Goal: Task Accomplishment & Management: Manage account settings

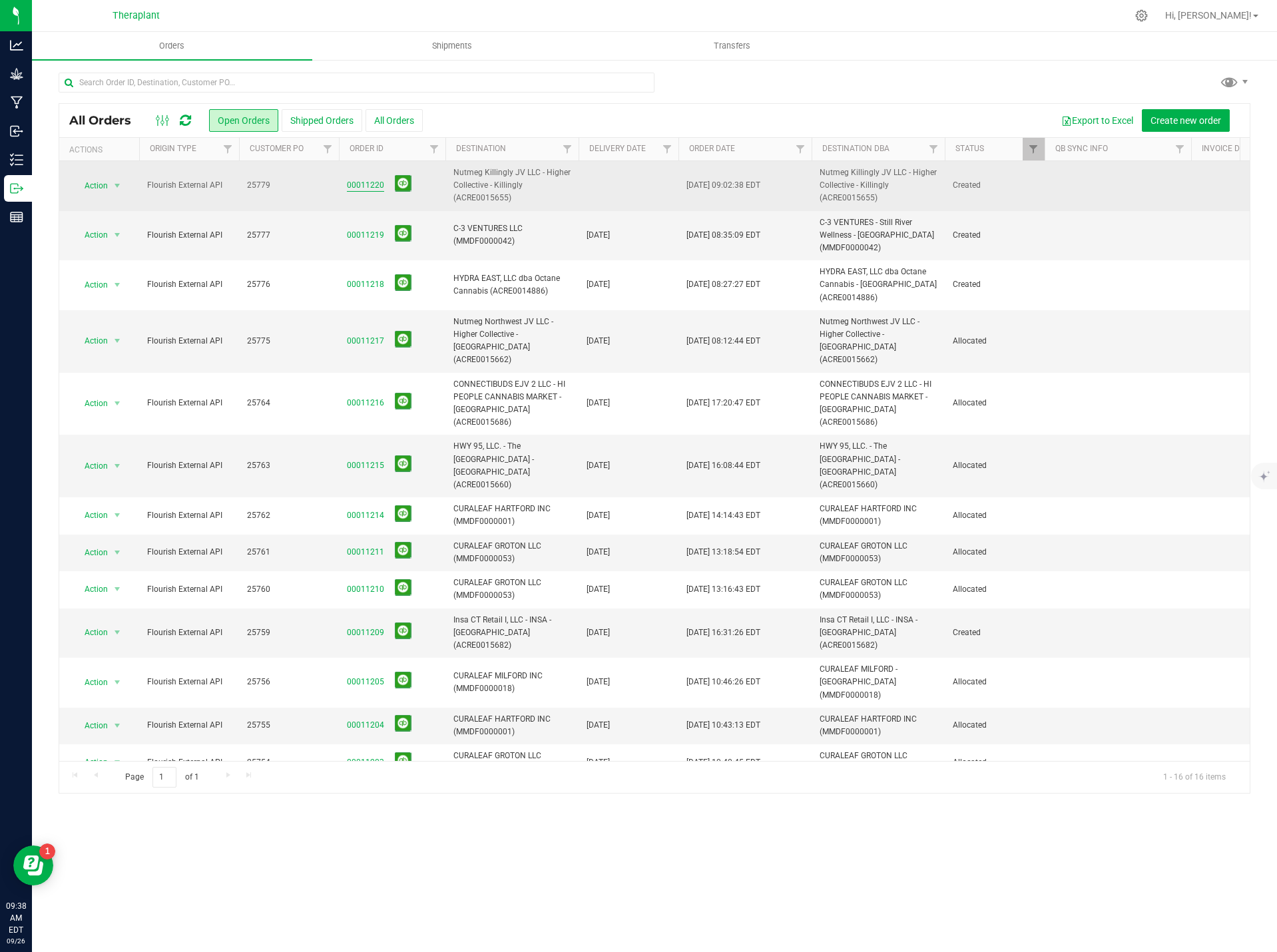
click at [352, 184] on link "00011220" at bounding box center [365, 185] width 37 height 13
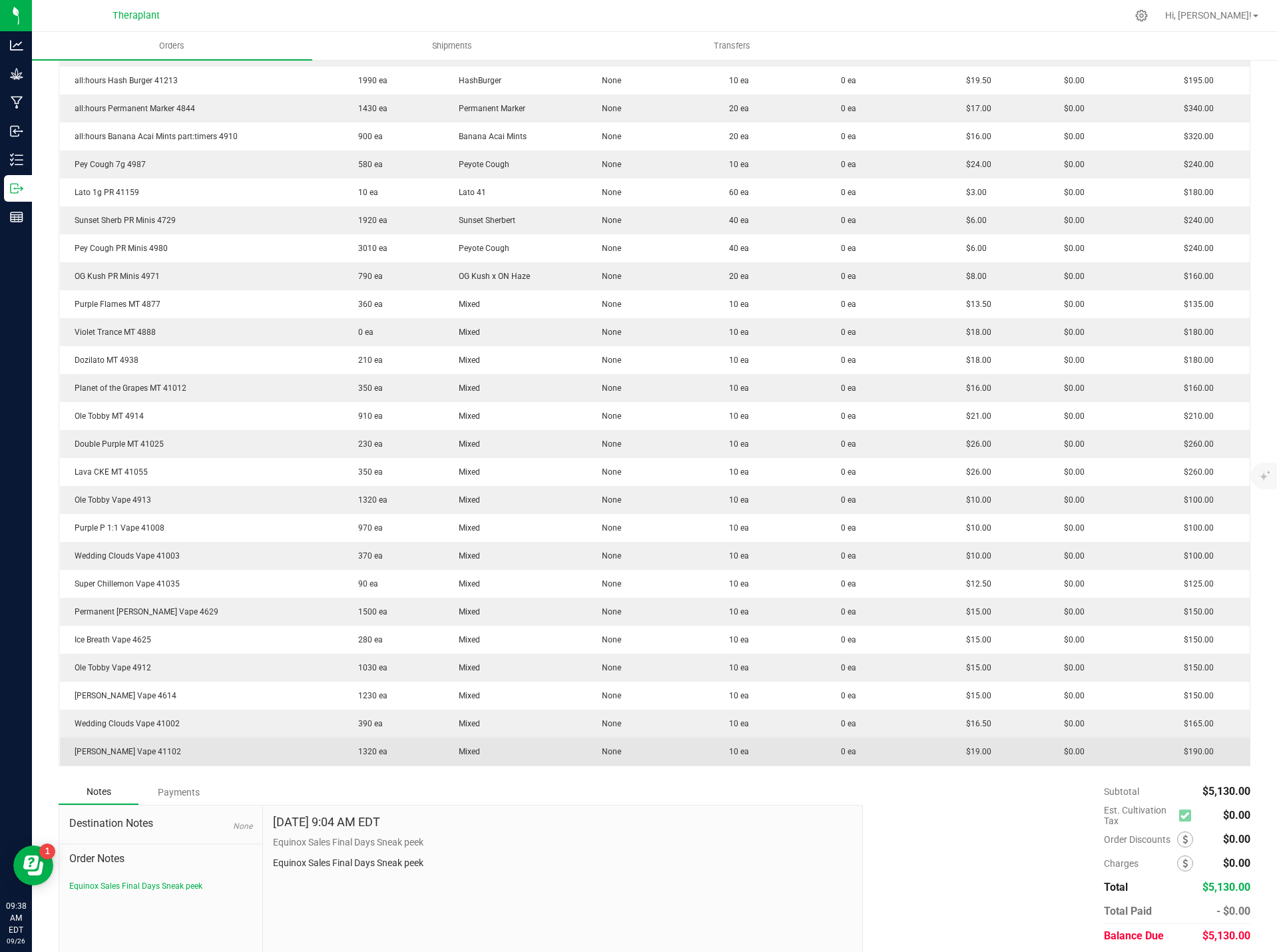
scroll to position [446, 0]
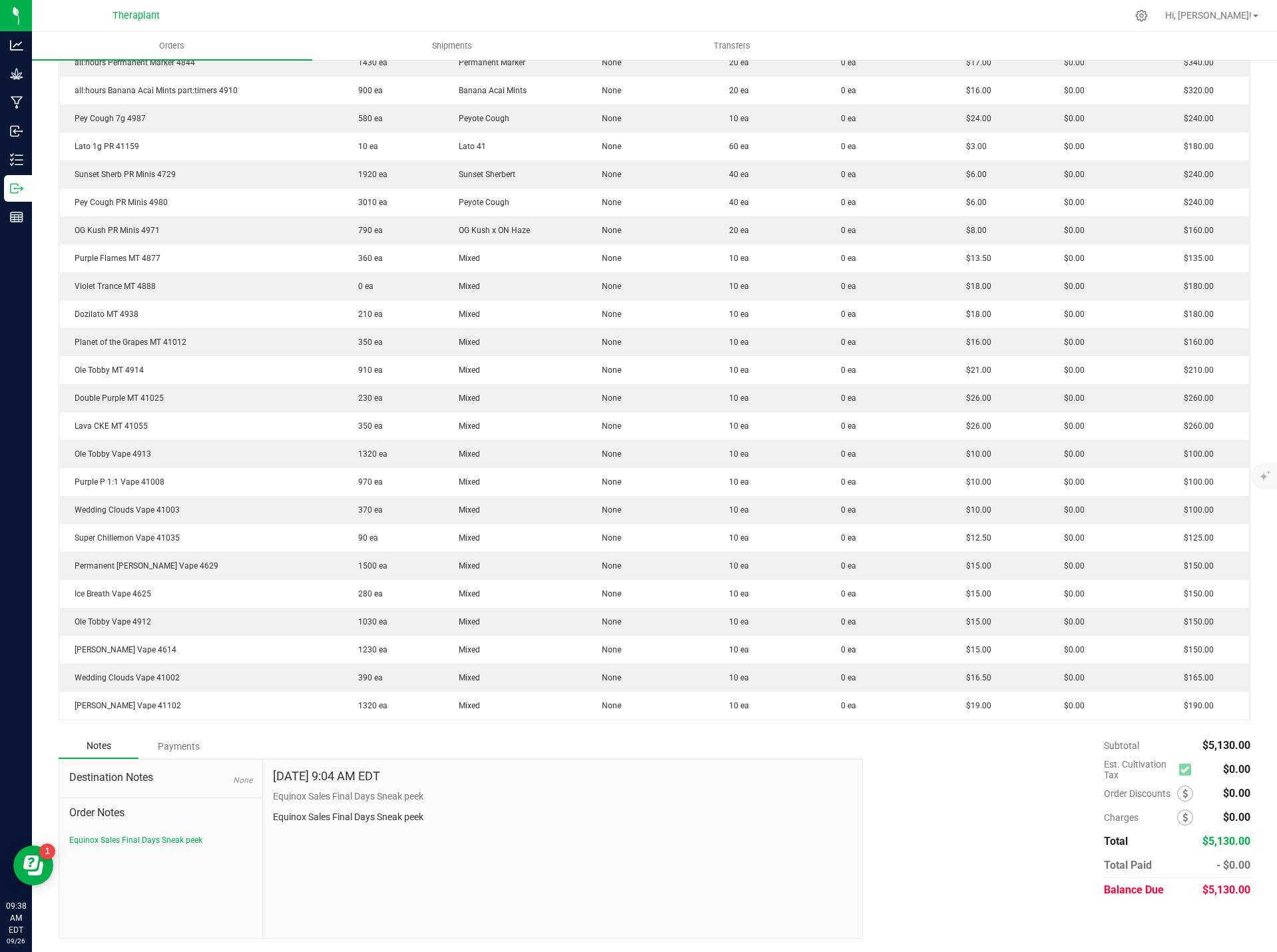
click at [346, 815] on p "Equinox Sales Final Days Sneak peek" at bounding box center [563, 816] width 580 height 14
copy div "Equinox Sales Final Days Sneak peek"
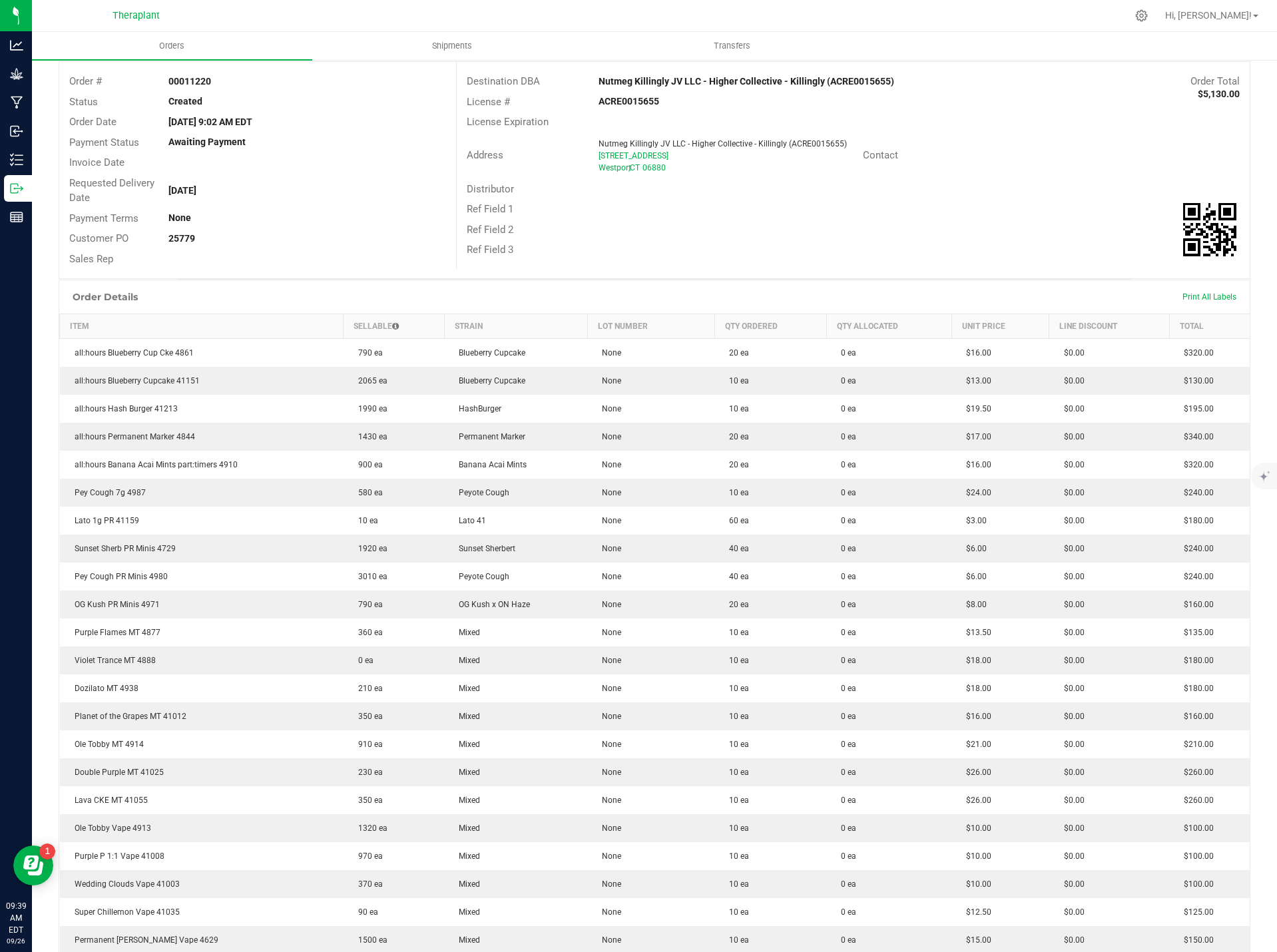
scroll to position [0, 0]
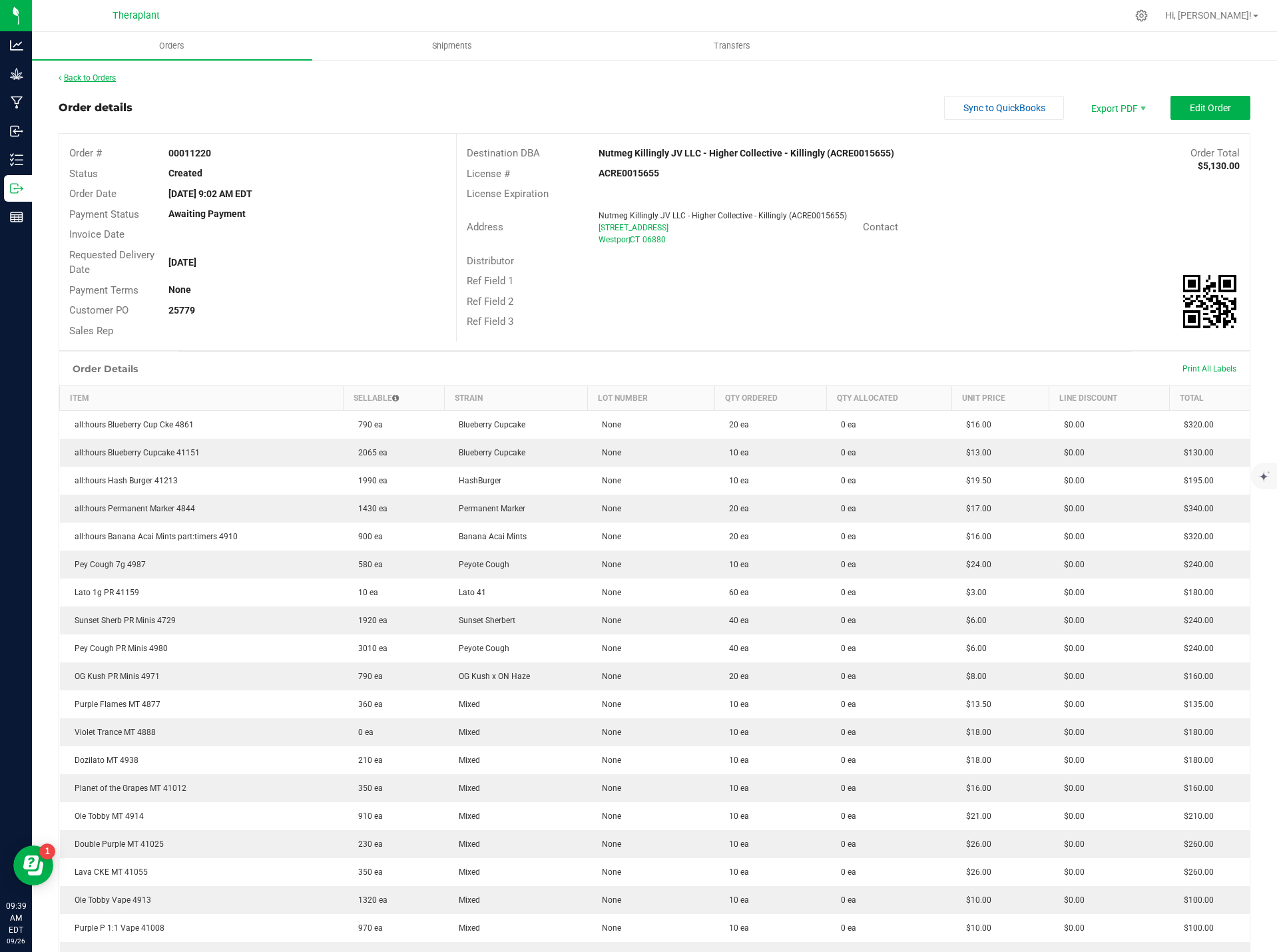
click at [109, 77] on link "Back to Orders" at bounding box center [88, 77] width 57 height 9
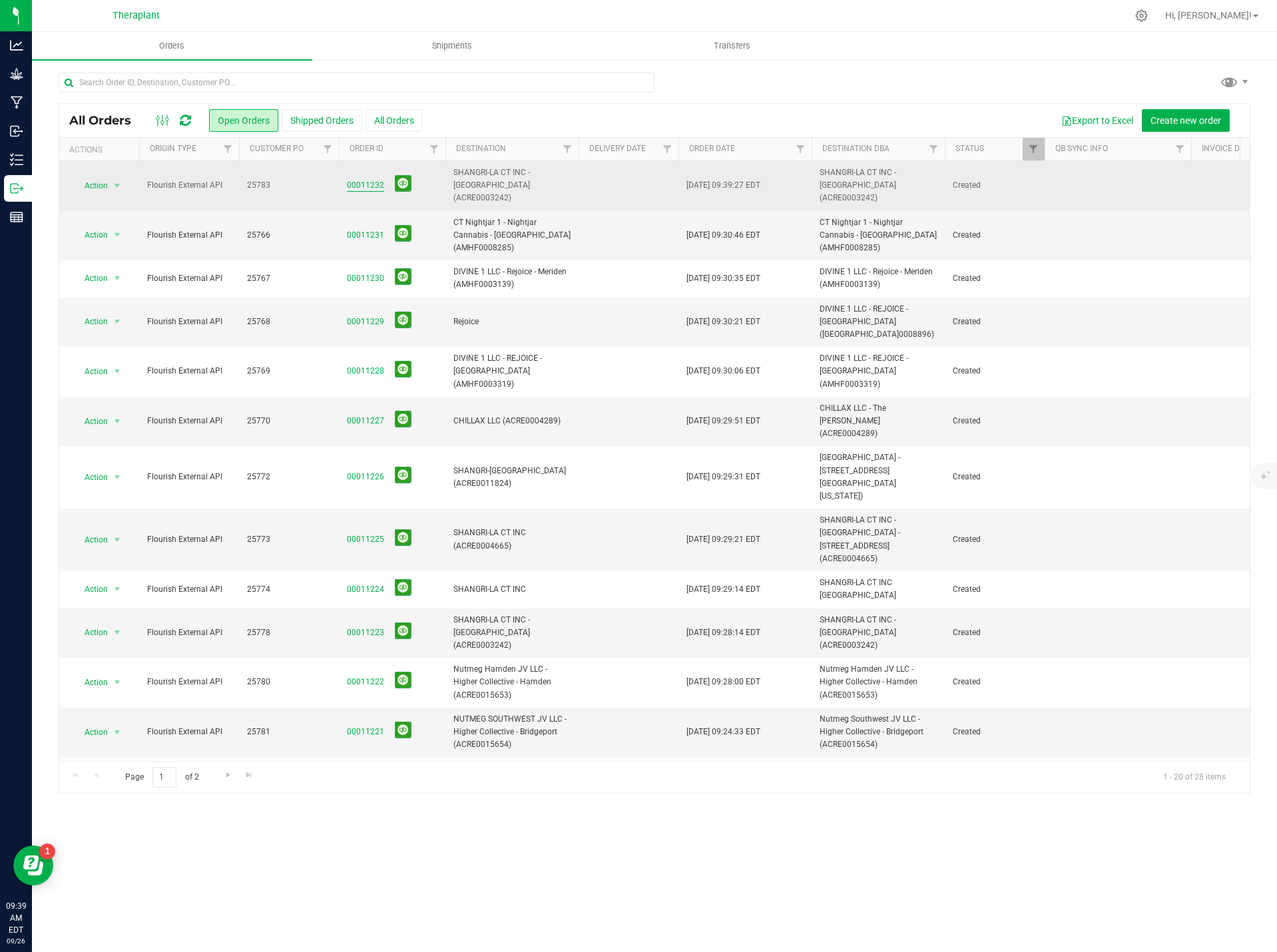
click at [364, 181] on link "00011232" at bounding box center [365, 185] width 37 height 13
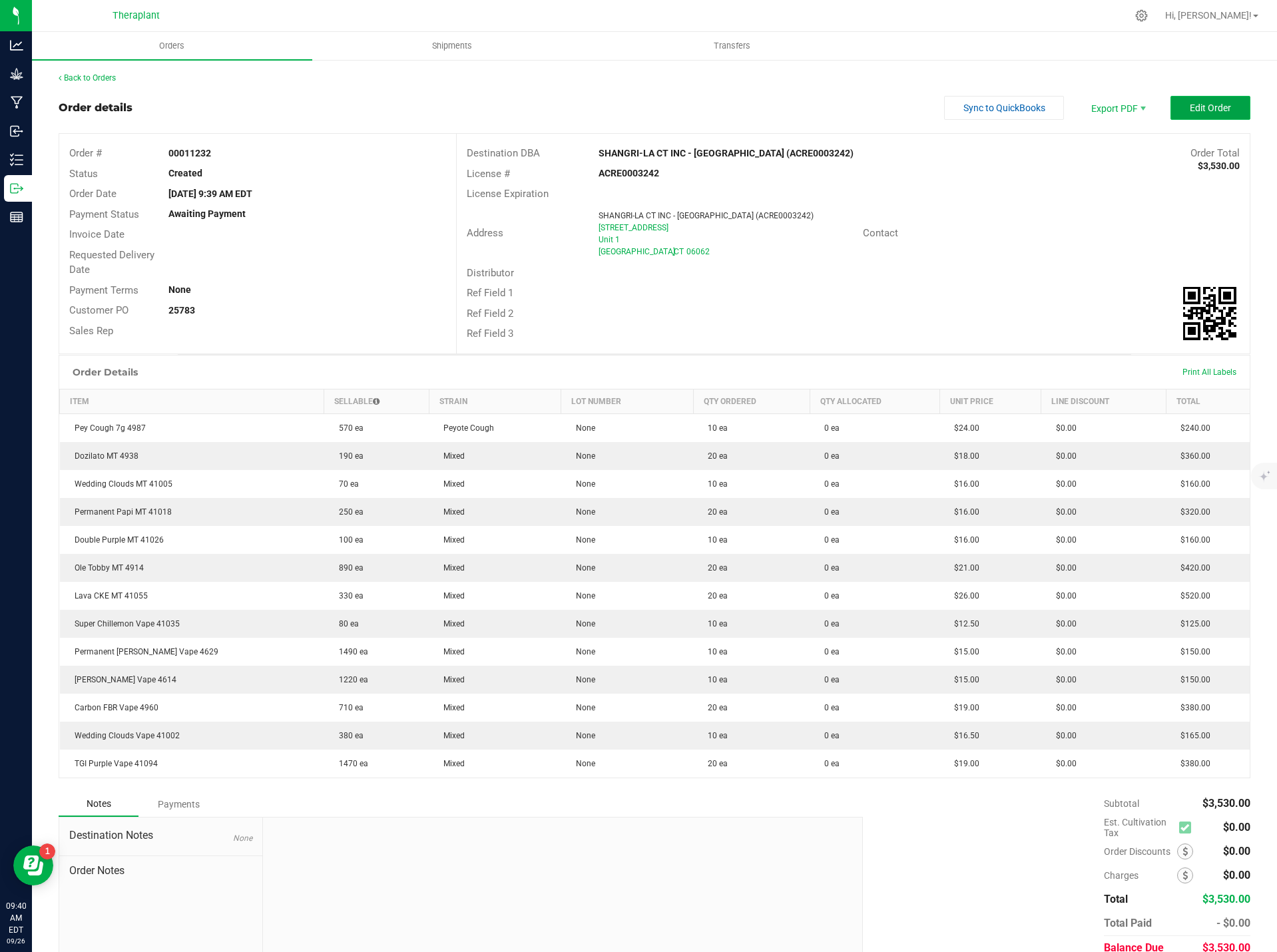
click at [1190, 103] on span "Edit Order" at bounding box center [1211, 108] width 42 height 11
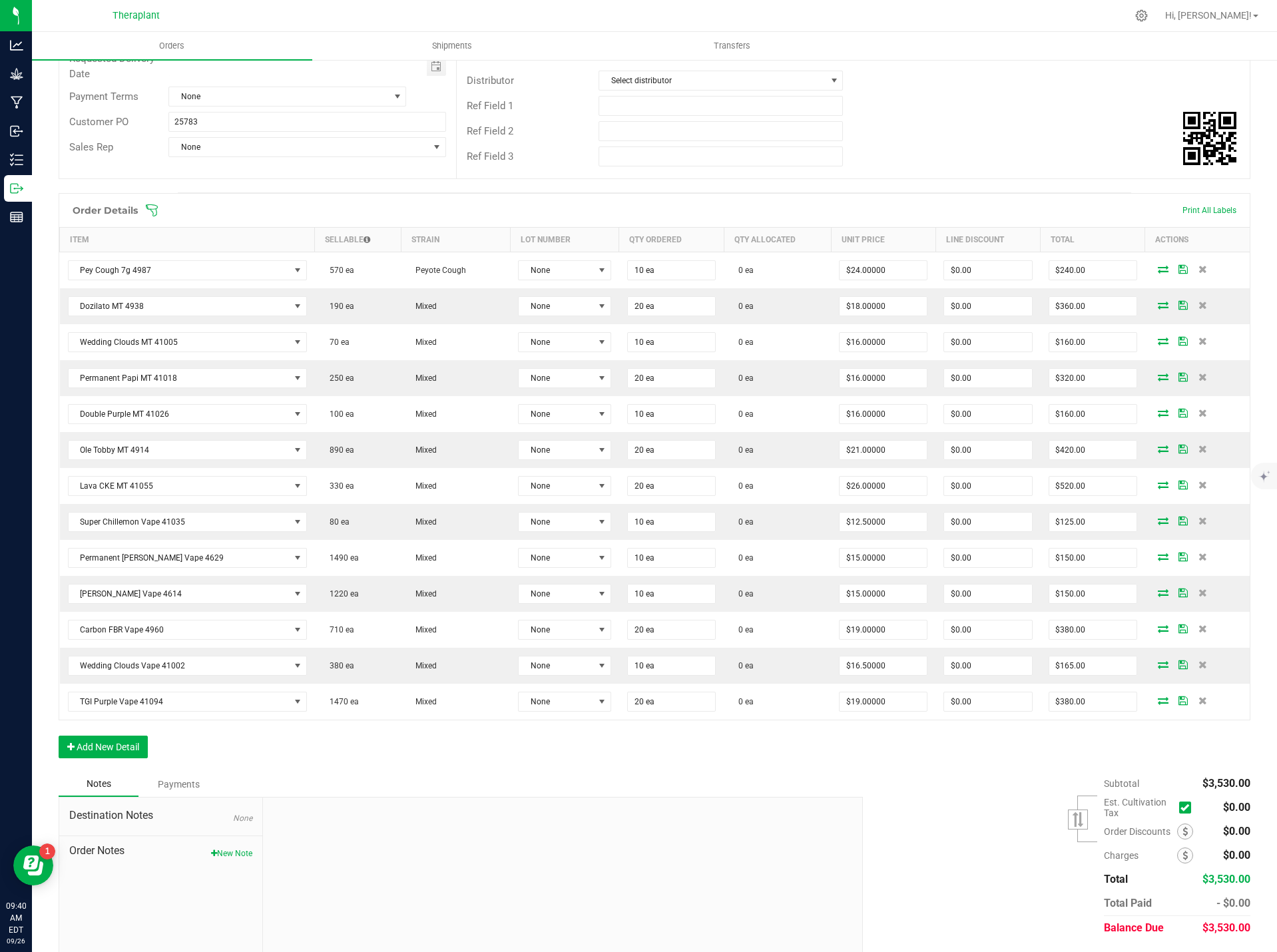
scroll to position [238, 0]
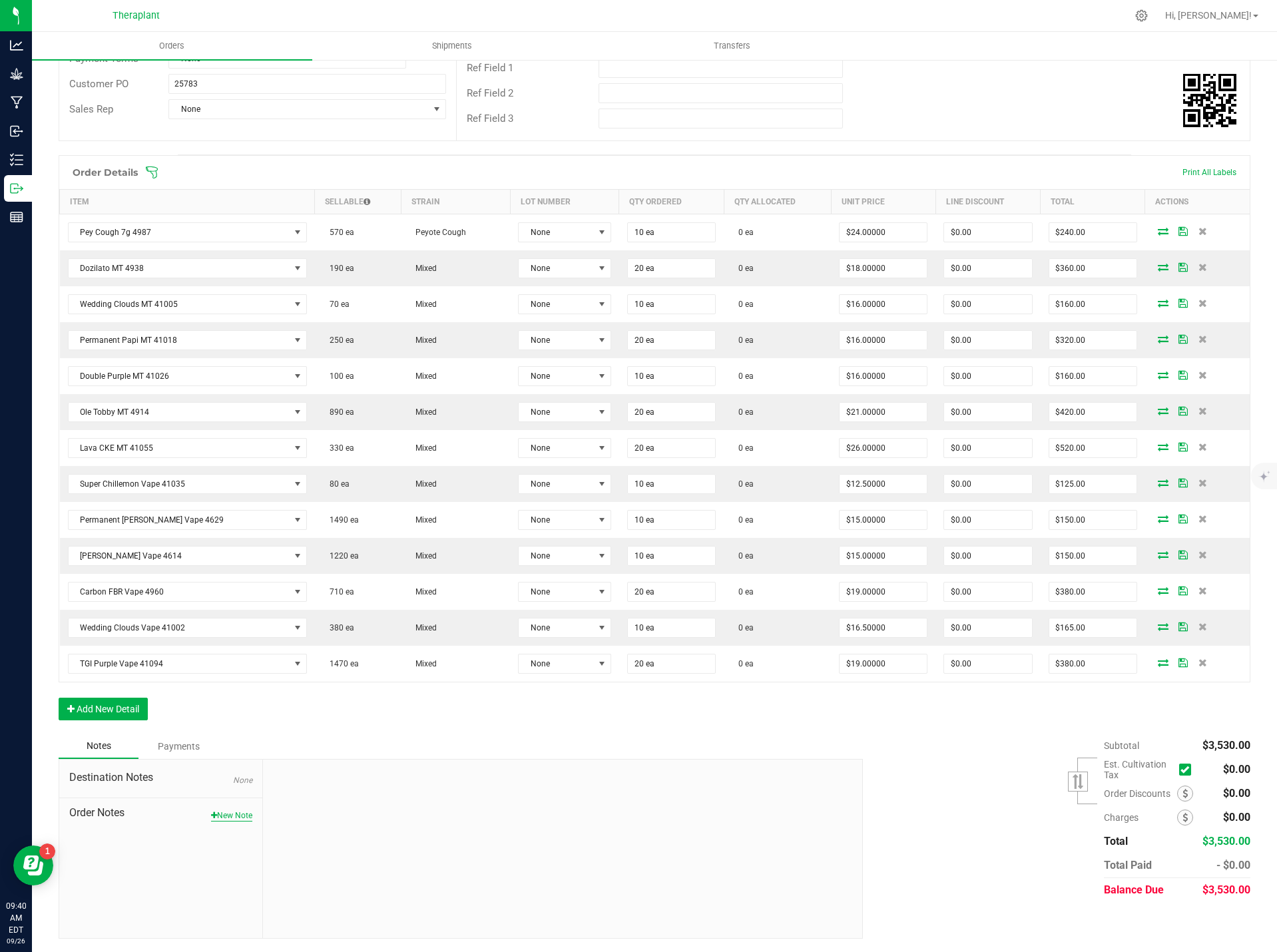
click at [211, 810] on button "New Note" at bounding box center [232, 815] width 42 height 12
paste textarea "Equinox Sales Final Days Sneak peek"
type textarea "Equinox Sales Final Days Sneak peek"
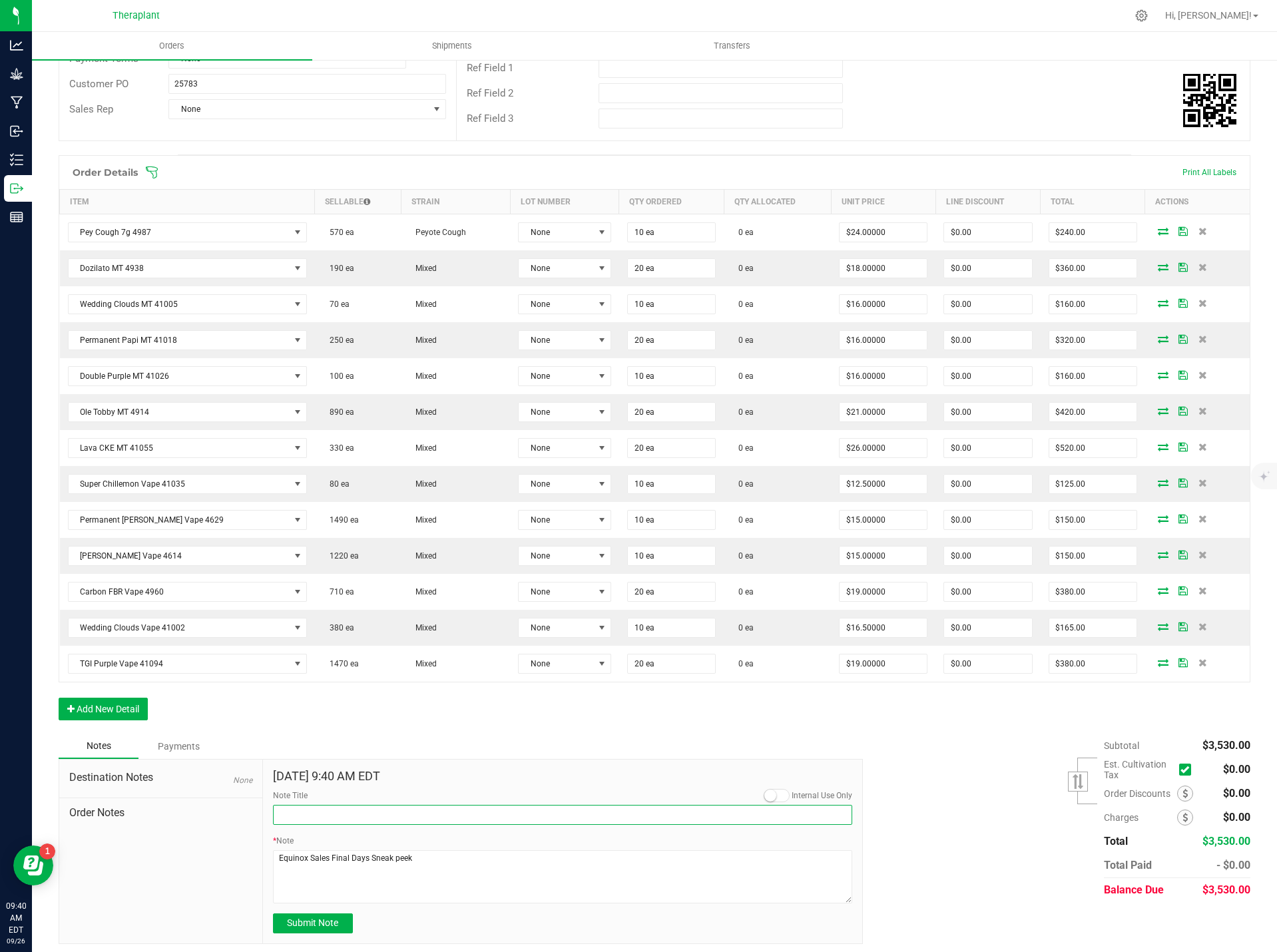
drag, startPoint x: 316, startPoint y: 806, endPoint x: 318, endPoint y: 817, distance: 11.2
paste input "Equinox Sales Final Days Sneak peek"
type input "Equinox Sales Final Days Sneak peek"
click at [325, 929] on button "Submit Note" at bounding box center [313, 923] width 80 height 20
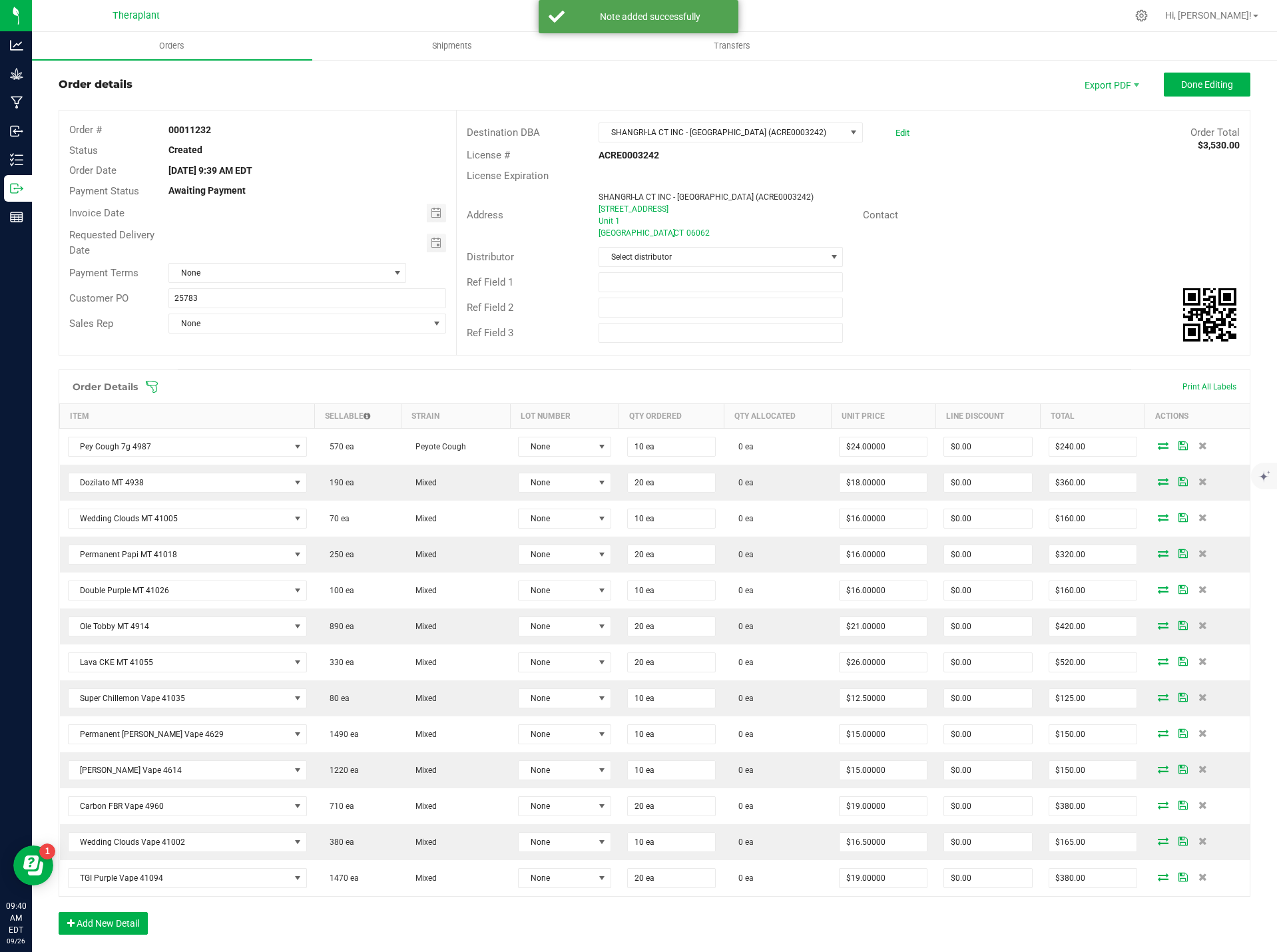
scroll to position [0, 0]
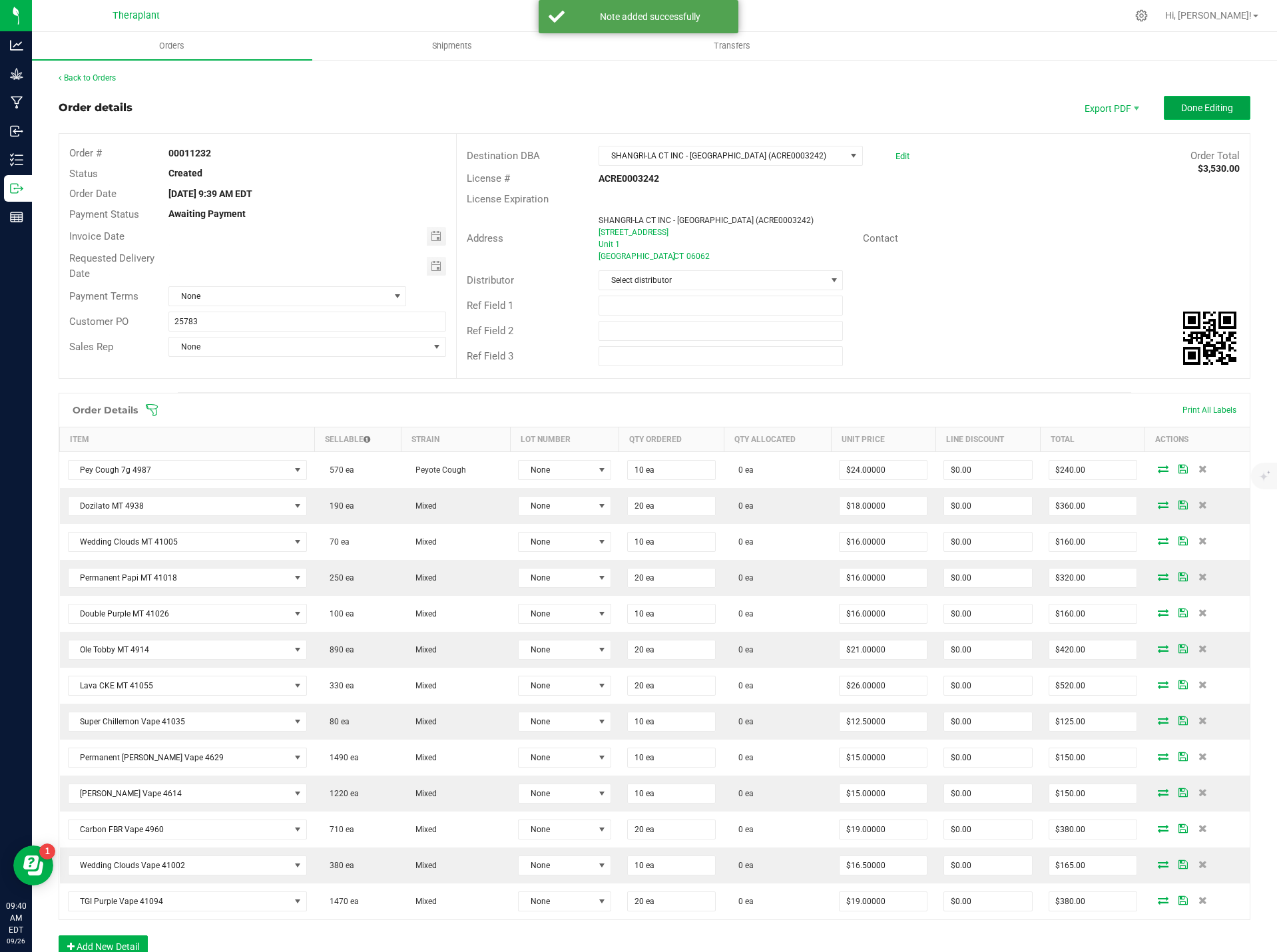
click at [1222, 106] on span "Done Editing" at bounding box center [1207, 108] width 52 height 11
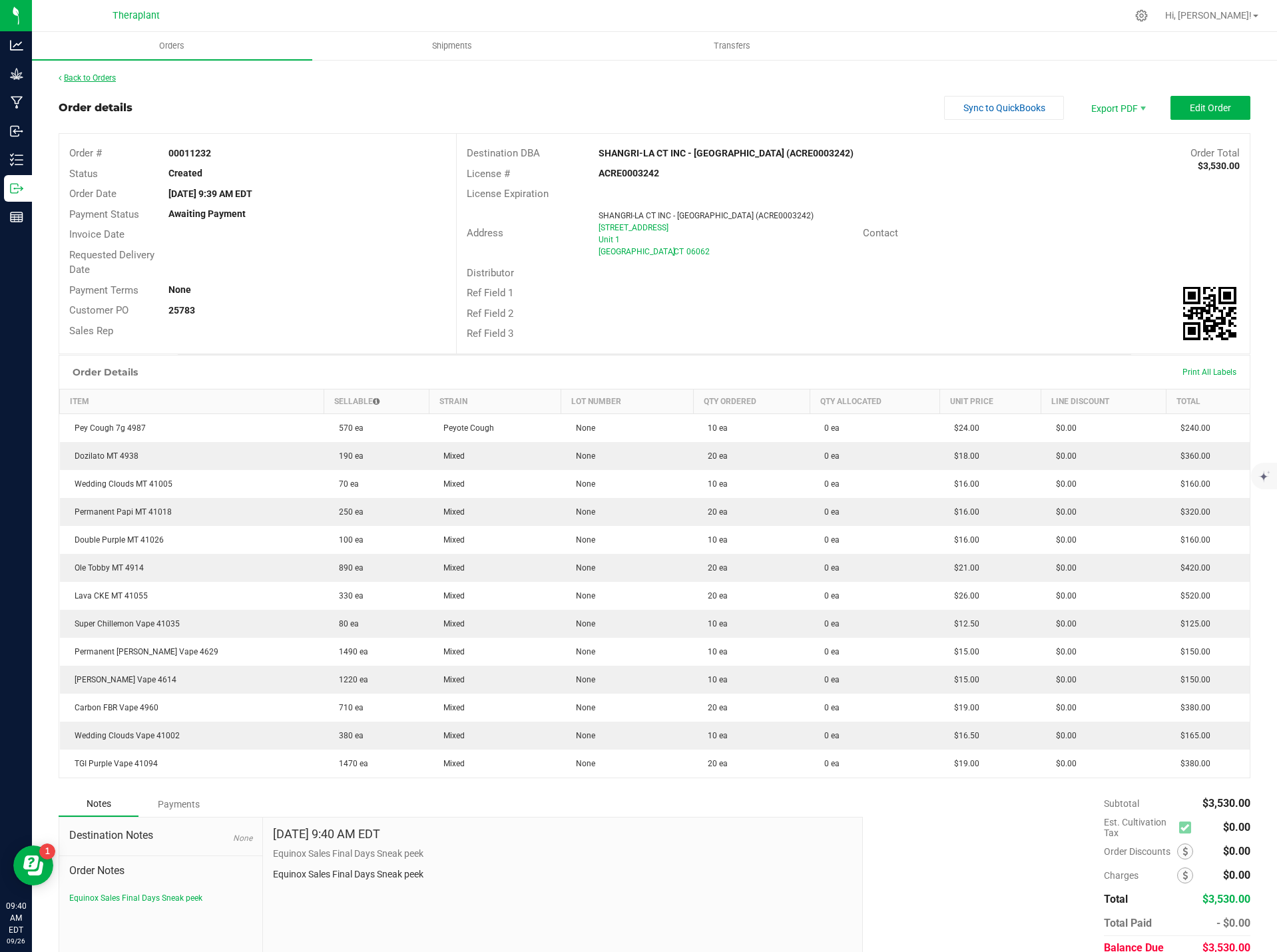
click at [94, 78] on link "Back to Orders" at bounding box center [88, 77] width 57 height 9
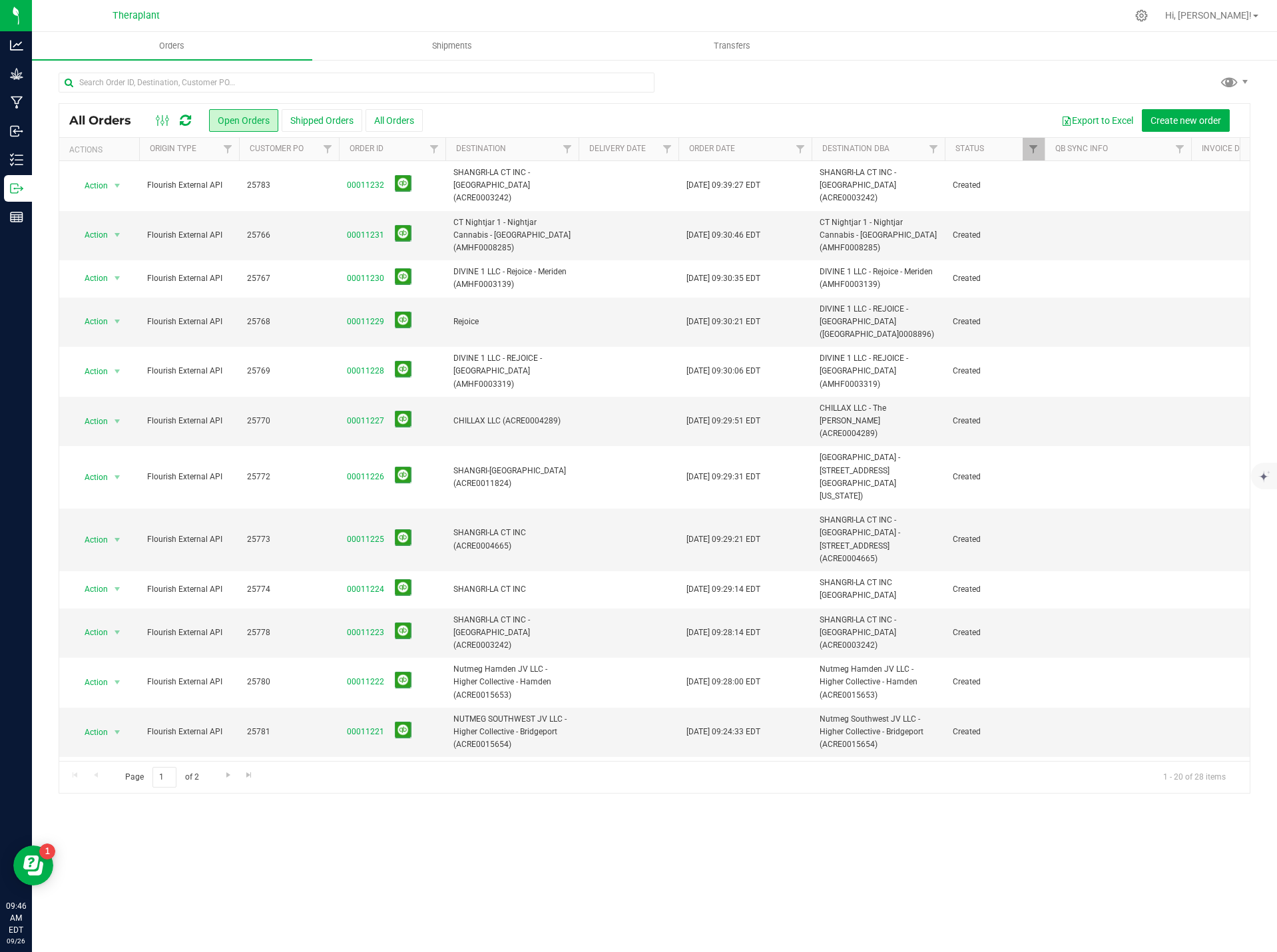
click at [187, 121] on icon at bounding box center [185, 120] width 11 height 13
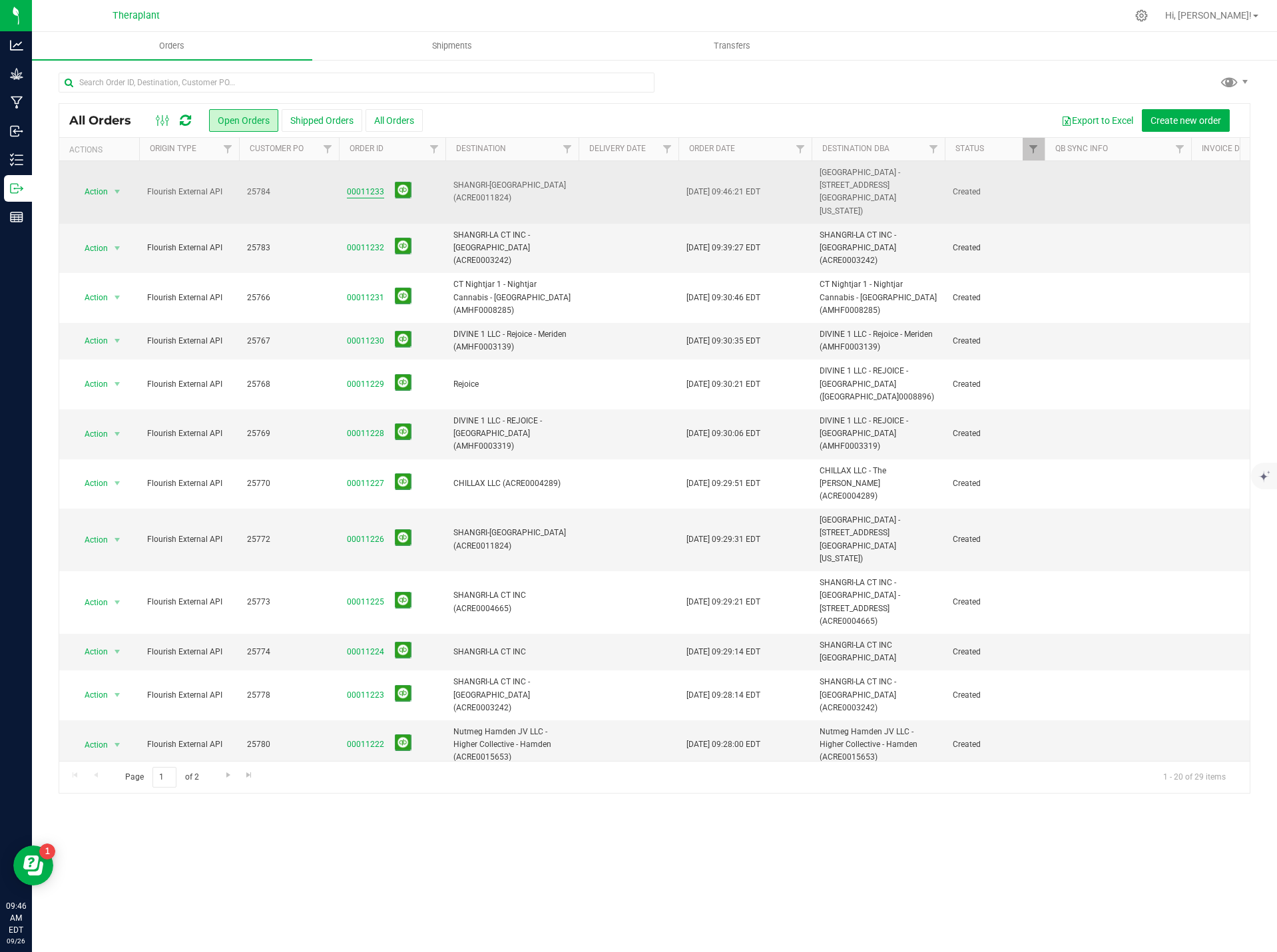
click at [371, 185] on link "00011233" at bounding box center [365, 192] width 37 height 13
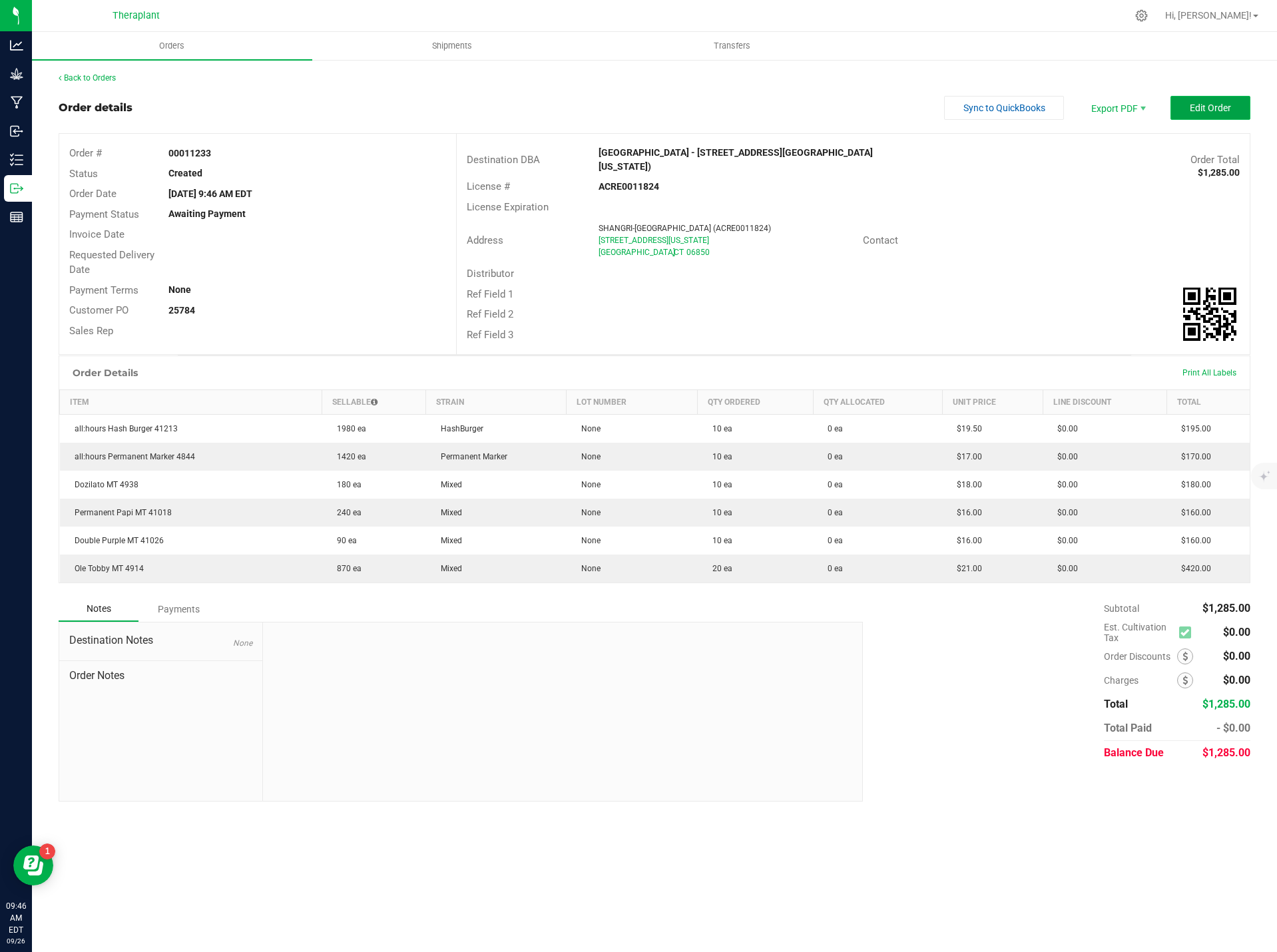
click at [1229, 107] on span "Edit Order" at bounding box center [1211, 108] width 42 height 11
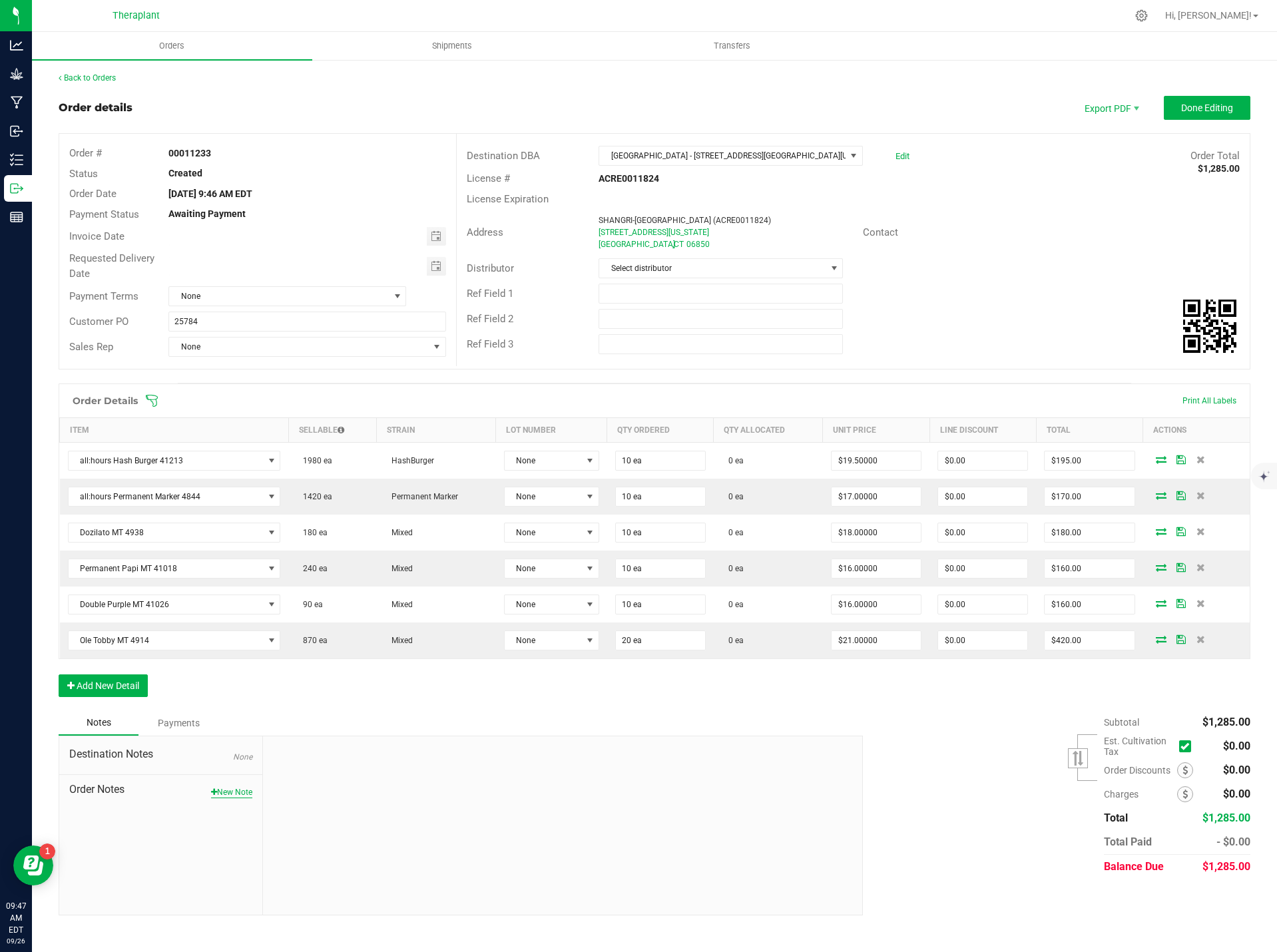
click at [223, 795] on button "New Note" at bounding box center [232, 791] width 42 height 12
paste textarea "Equinox Sales Final Days Sneak peek"
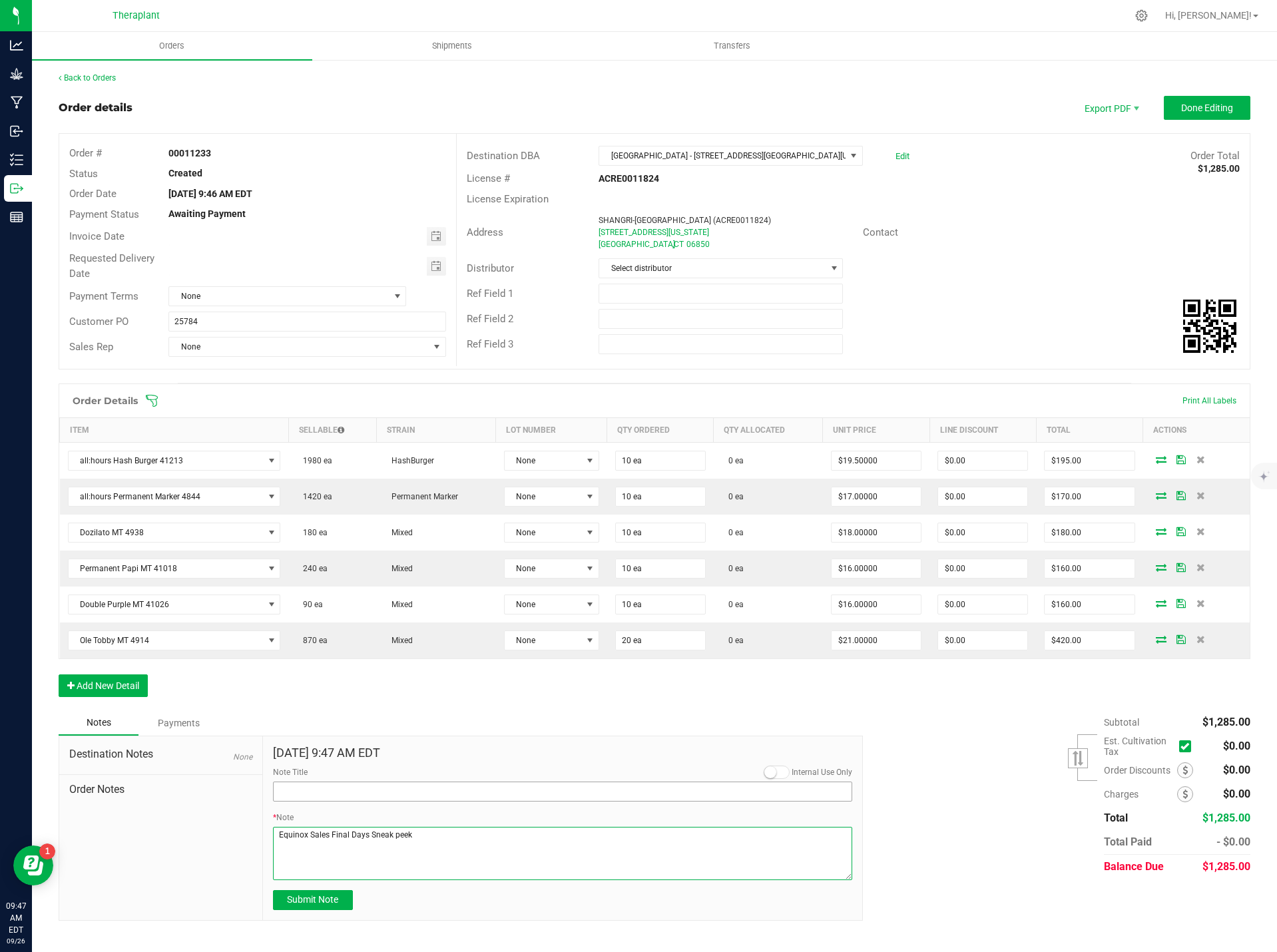
type textarea "Equinox Sales Final Days Sneak peek"
click at [347, 783] on input "Note Title" at bounding box center [563, 791] width 580 height 20
paste input "Equinox Sales Final Days Sneak peek"
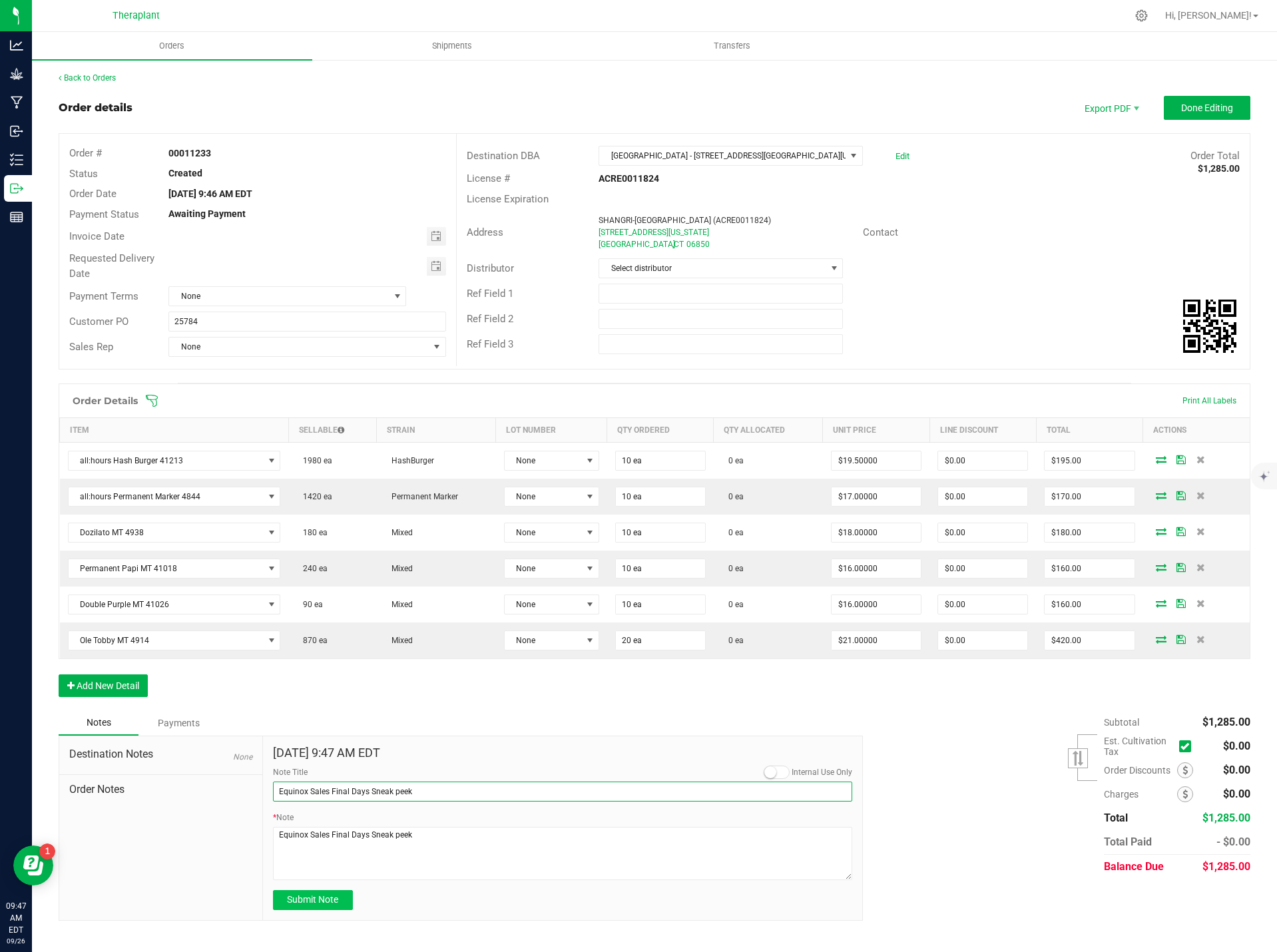
type input "Equinox Sales Final Days Sneak peek"
click at [348, 900] on button "Submit Note" at bounding box center [313, 900] width 80 height 20
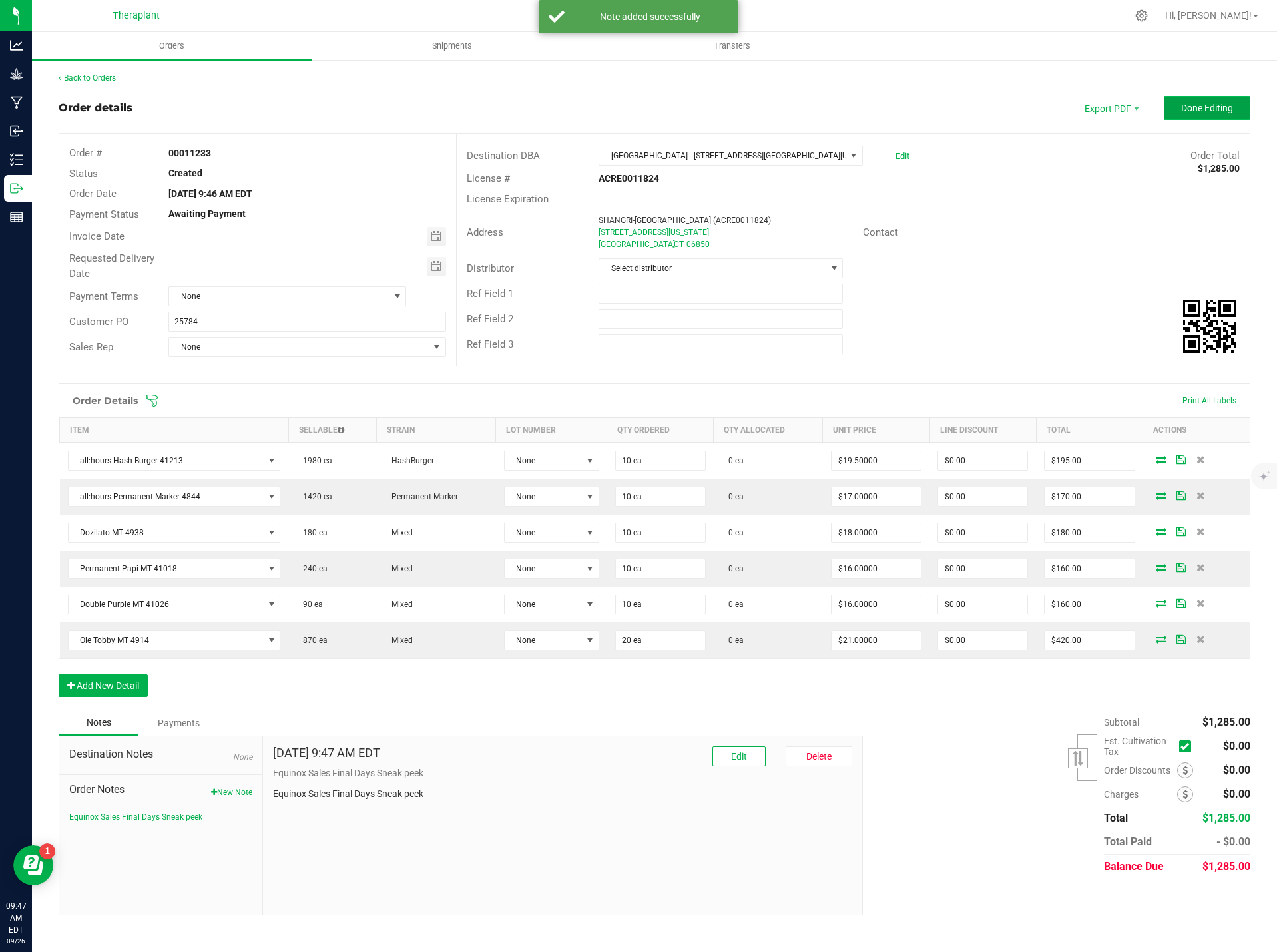
click at [1221, 111] on span "Done Editing" at bounding box center [1207, 108] width 52 height 11
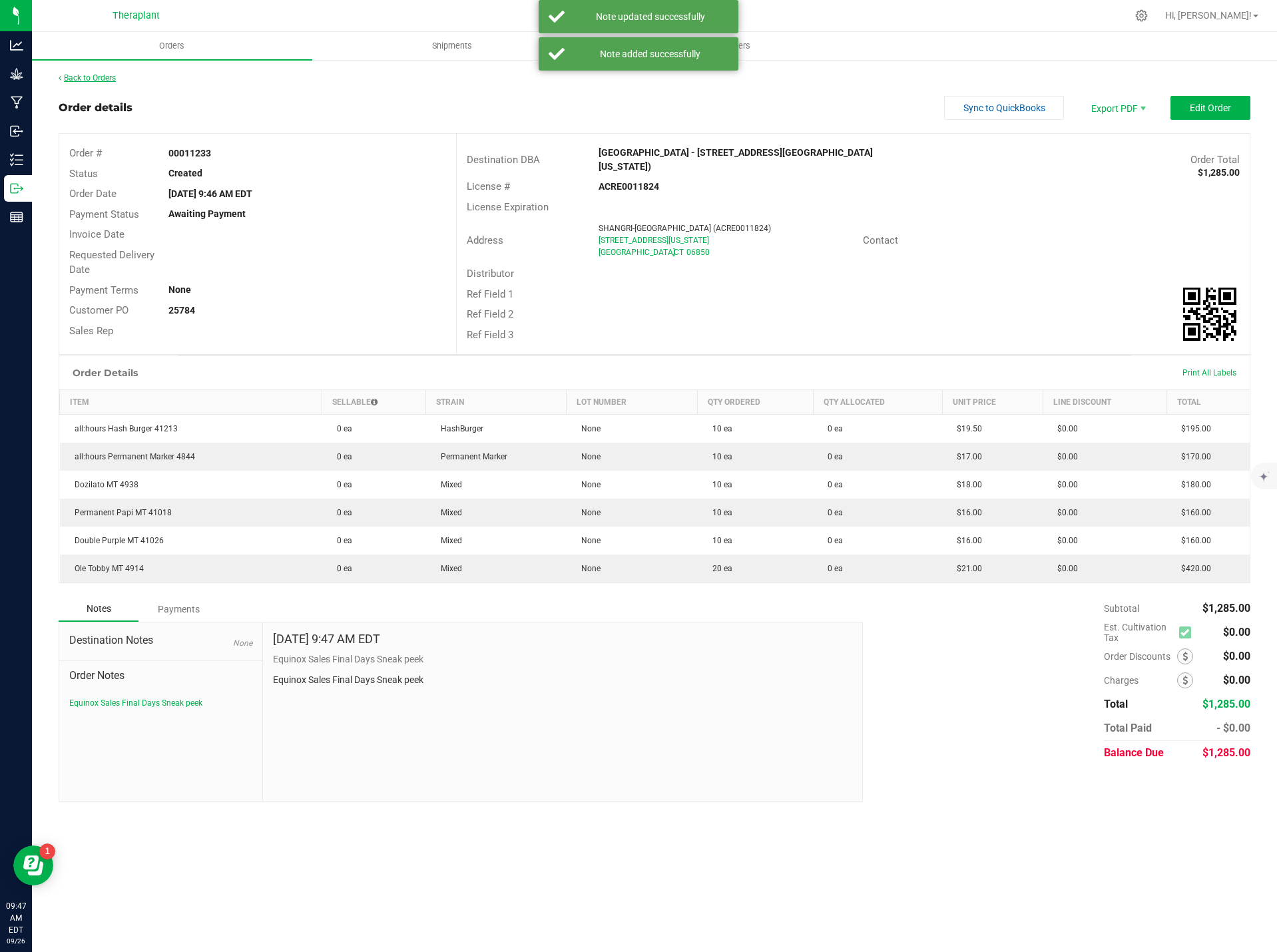
click at [105, 78] on link "Back to Orders" at bounding box center [88, 77] width 57 height 9
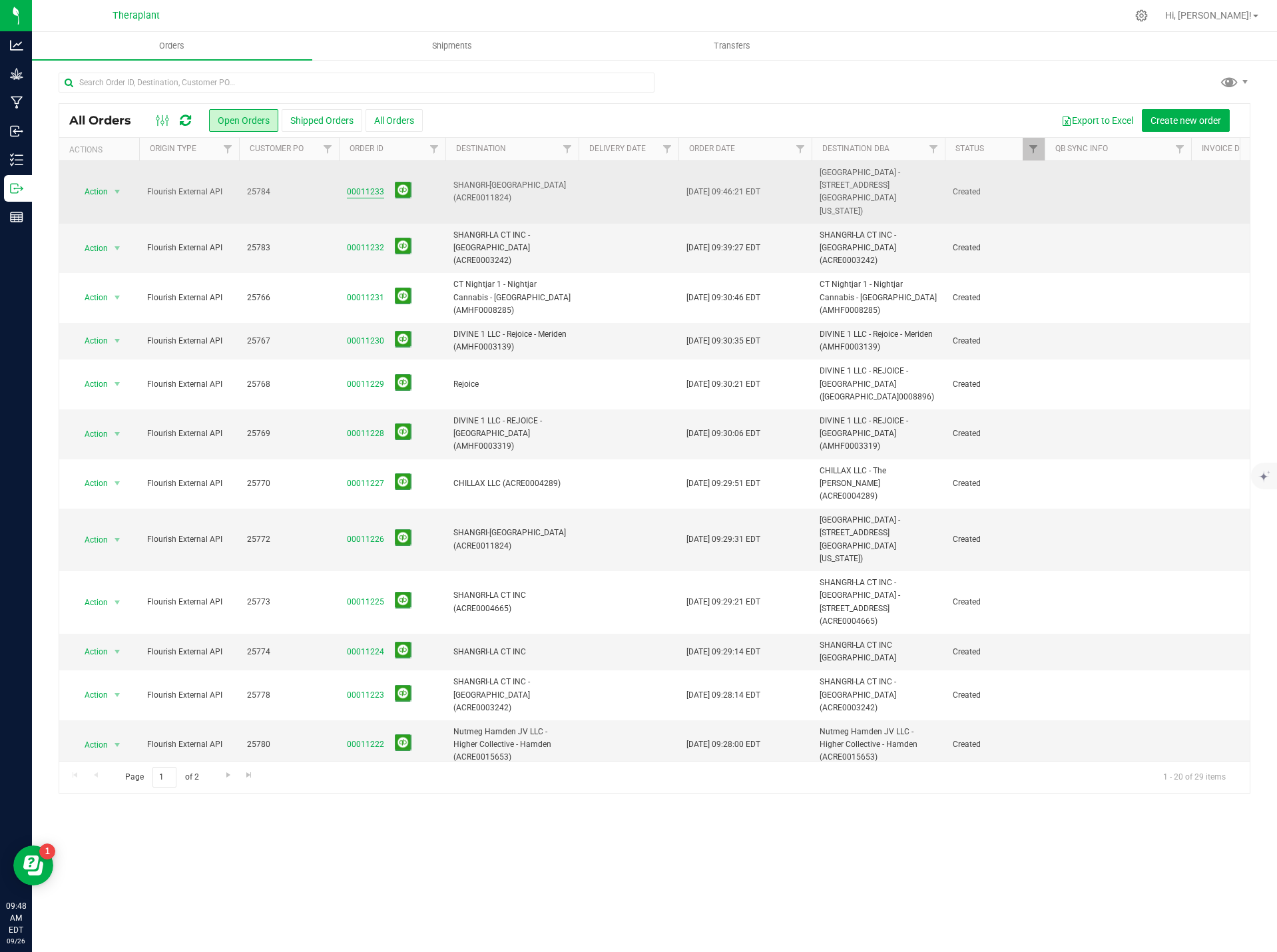
click at [349, 185] on link "00011233" at bounding box center [365, 192] width 37 height 13
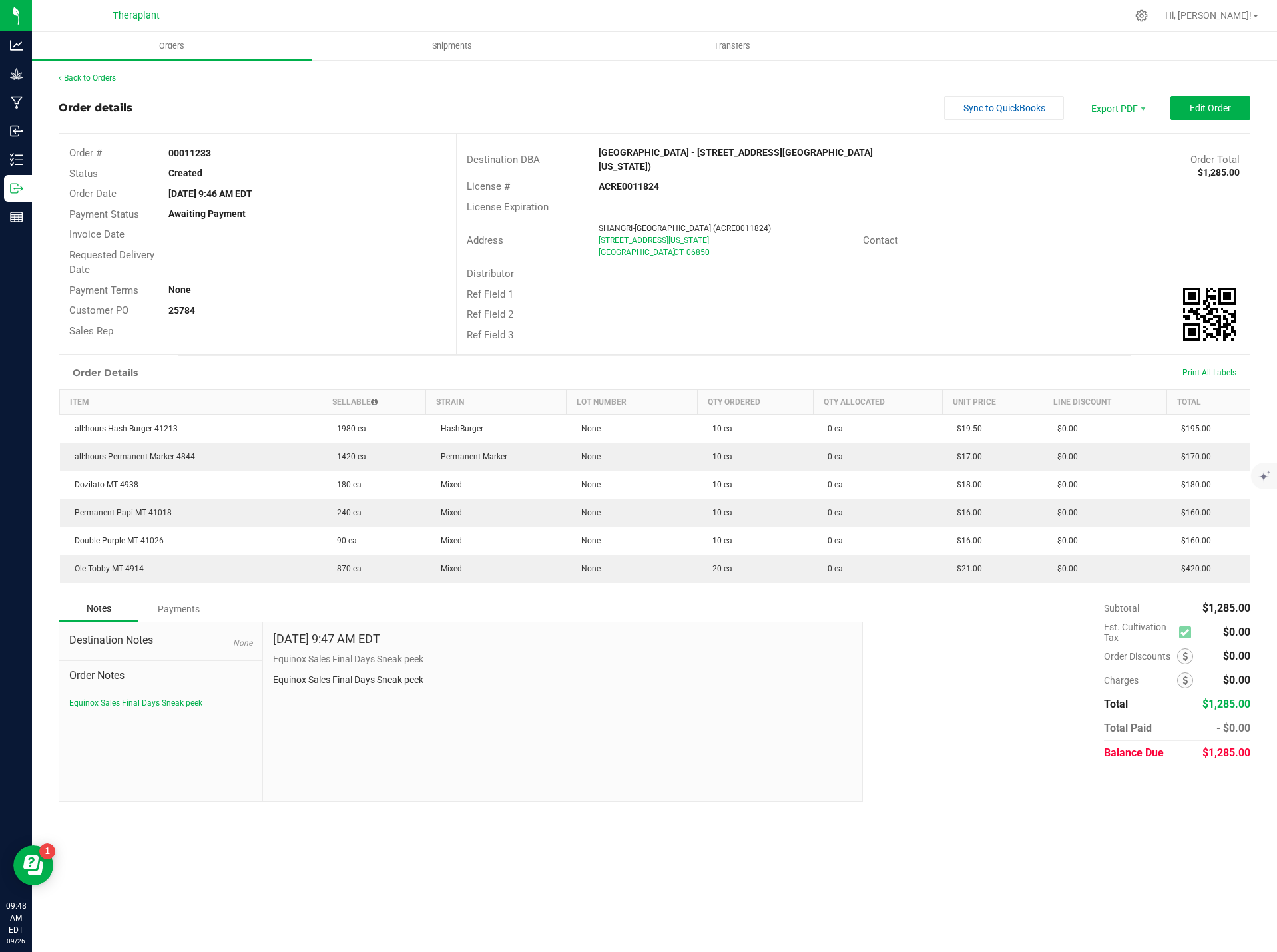
click at [339, 687] on div "Sep 26, 2025 9:47 AM EDT Equinox Sales Final Days Sneak peek Equinox Sales Fina…" at bounding box center [563, 711] width 600 height 178
click at [342, 678] on p "Equinox Sales Final Days Sneak peek" at bounding box center [563, 680] width 580 height 14
copy div "Equinox Sales Final Days Sneak peek"
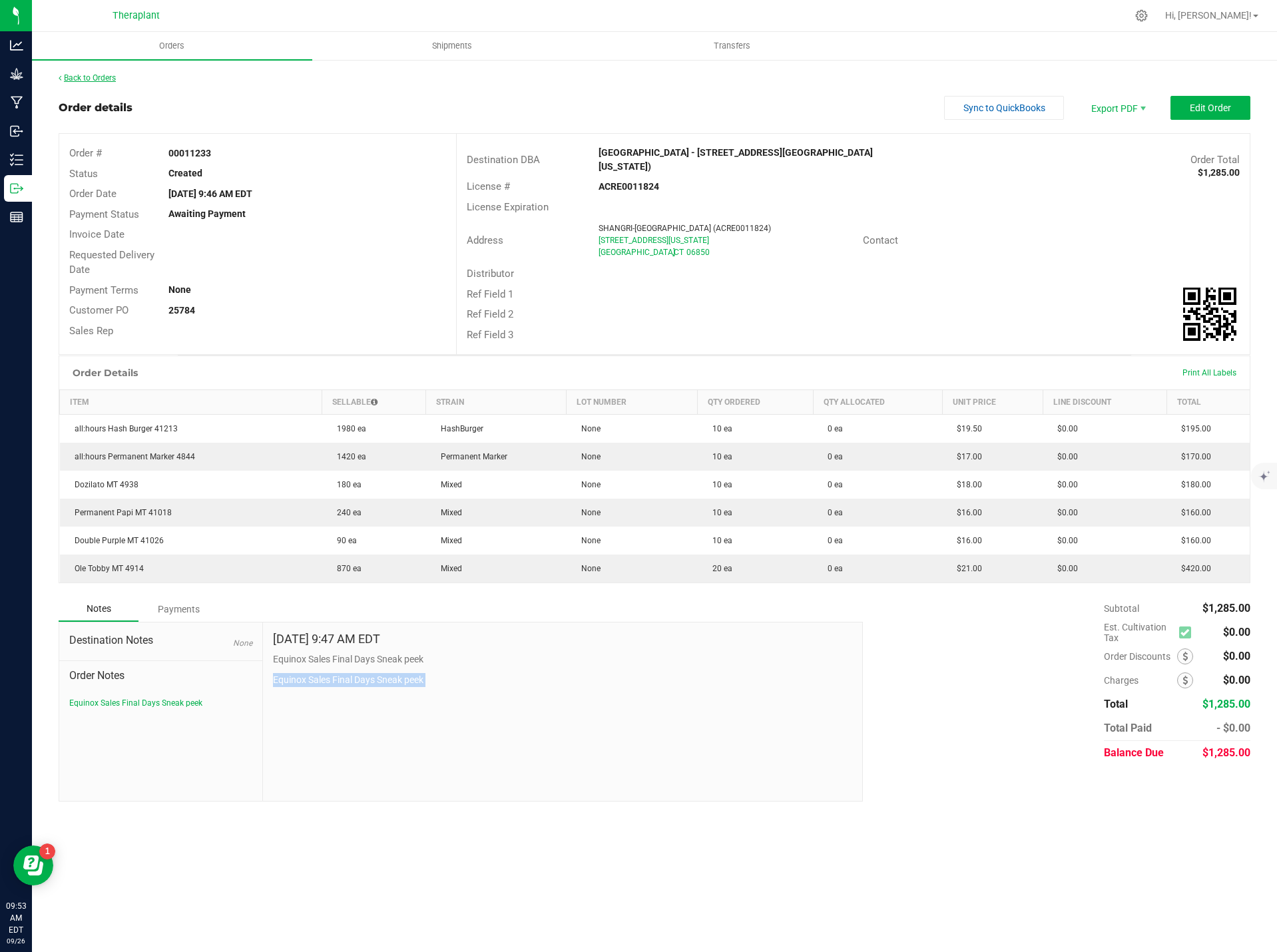
click at [85, 76] on link "Back to Orders" at bounding box center [88, 77] width 57 height 9
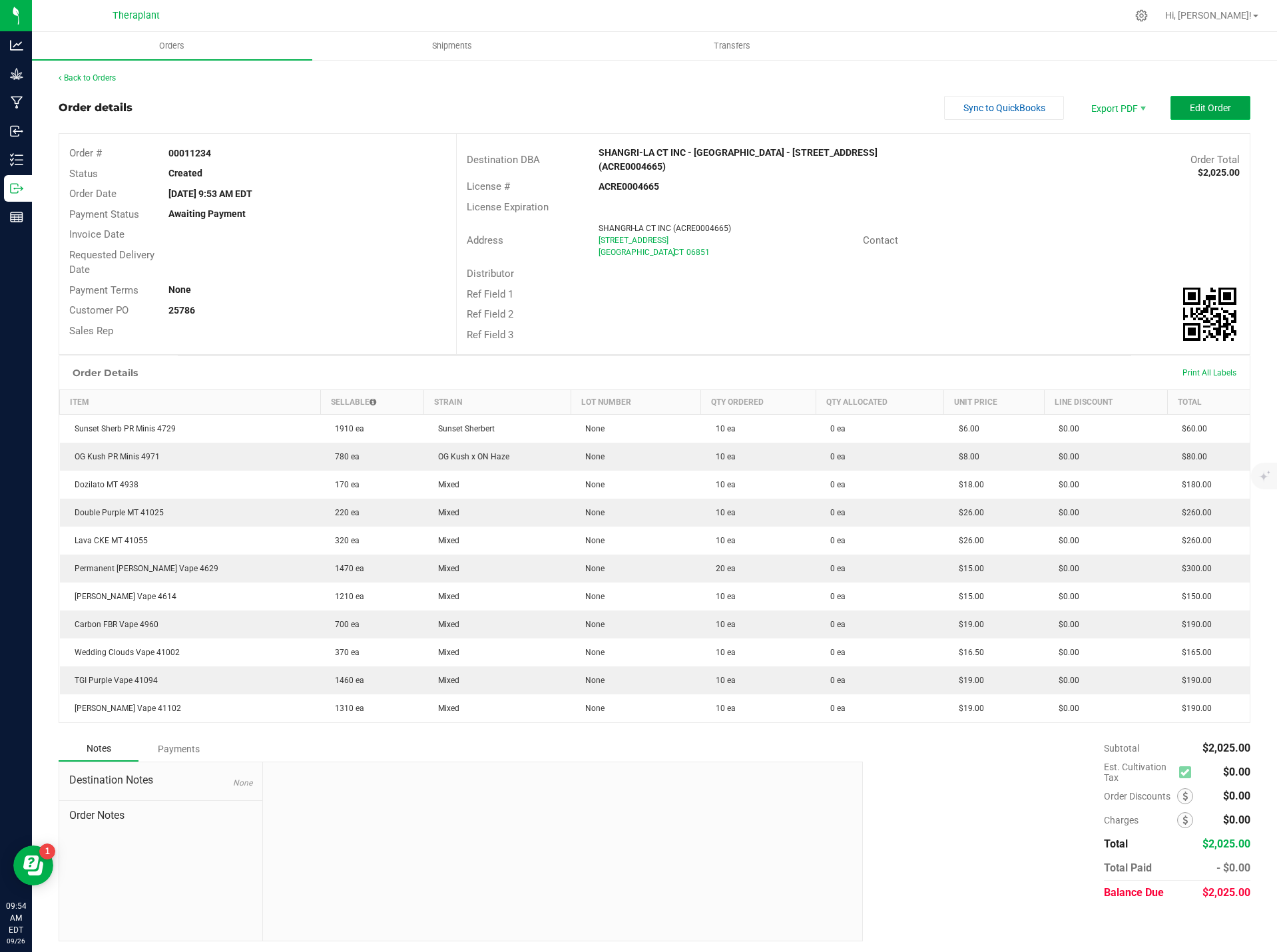
click at [1199, 110] on span "Edit Order" at bounding box center [1211, 108] width 42 height 11
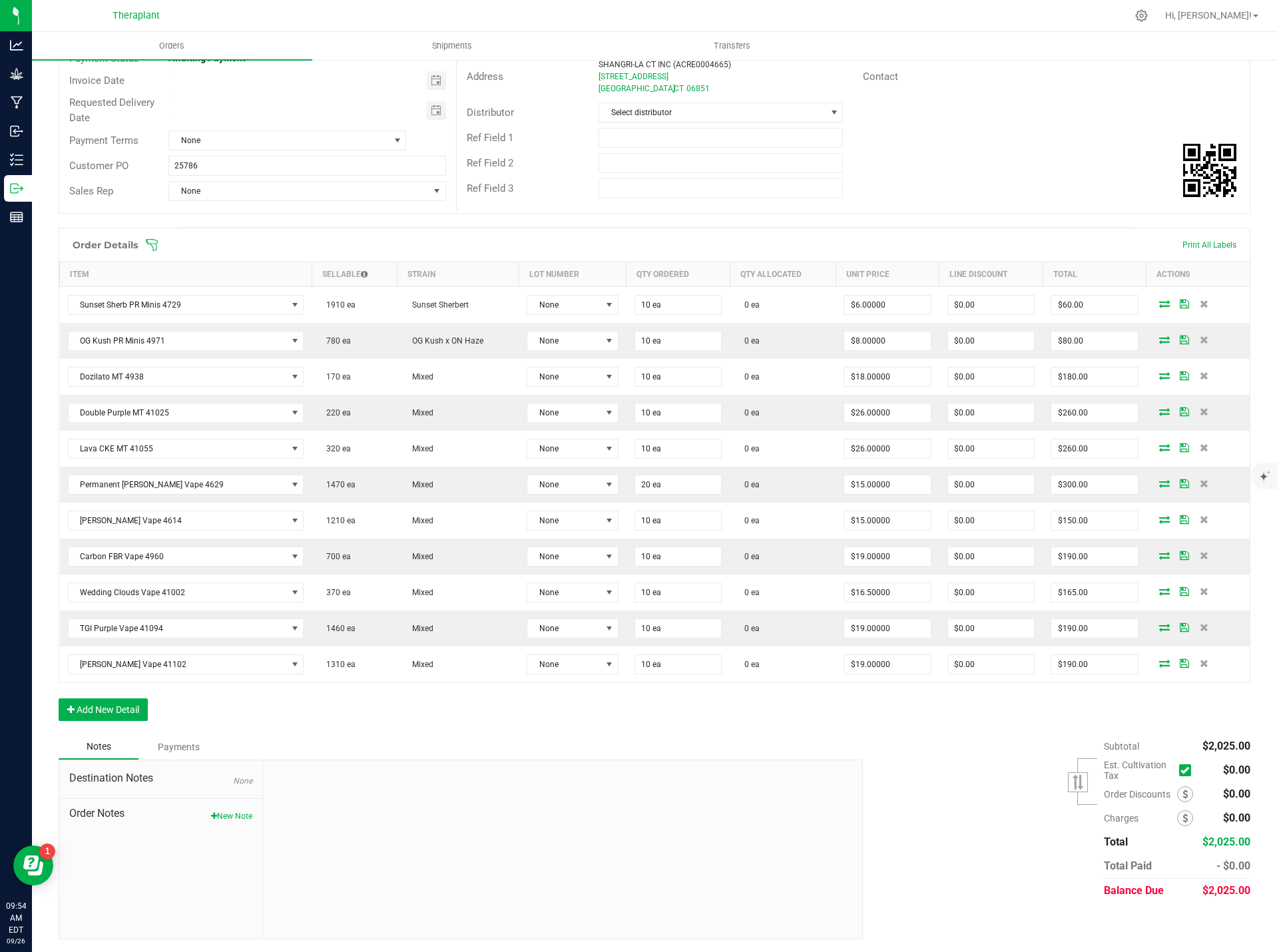
scroll to position [157, 0]
click at [224, 815] on button "New Note" at bounding box center [232, 815] width 42 height 12
paste textarea "Equinox Sales Final Days Sneak peek"
type textarea "Equinox Sales Final Days Sneak peek"
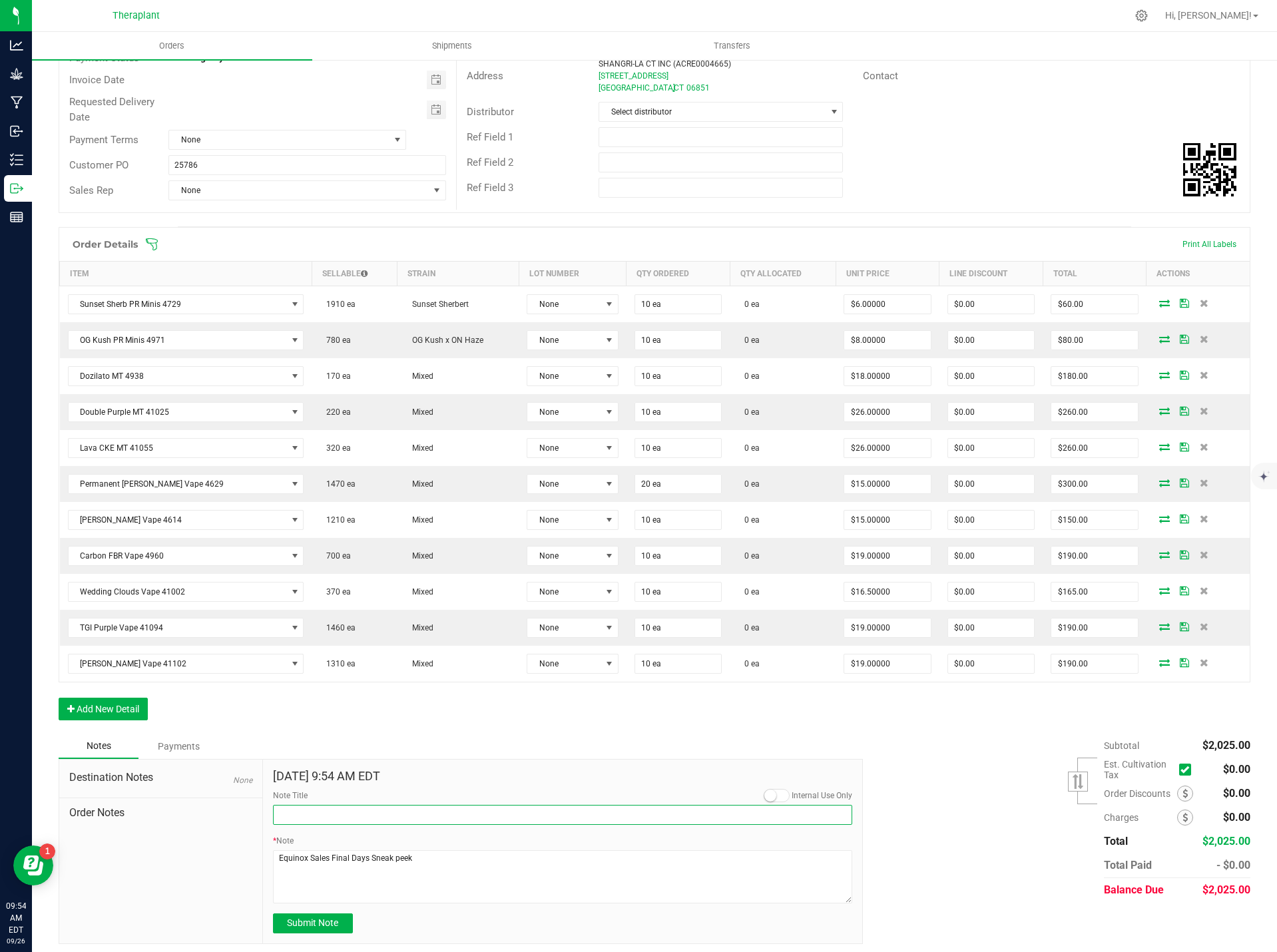
click at [343, 815] on input "Note Title" at bounding box center [563, 815] width 580 height 20
paste input "Equinox Sales Final Days Sneak peek"
type input "Equinox Sales Final Days Sneak peek"
click at [345, 927] on button "Submit Note" at bounding box center [313, 923] width 80 height 20
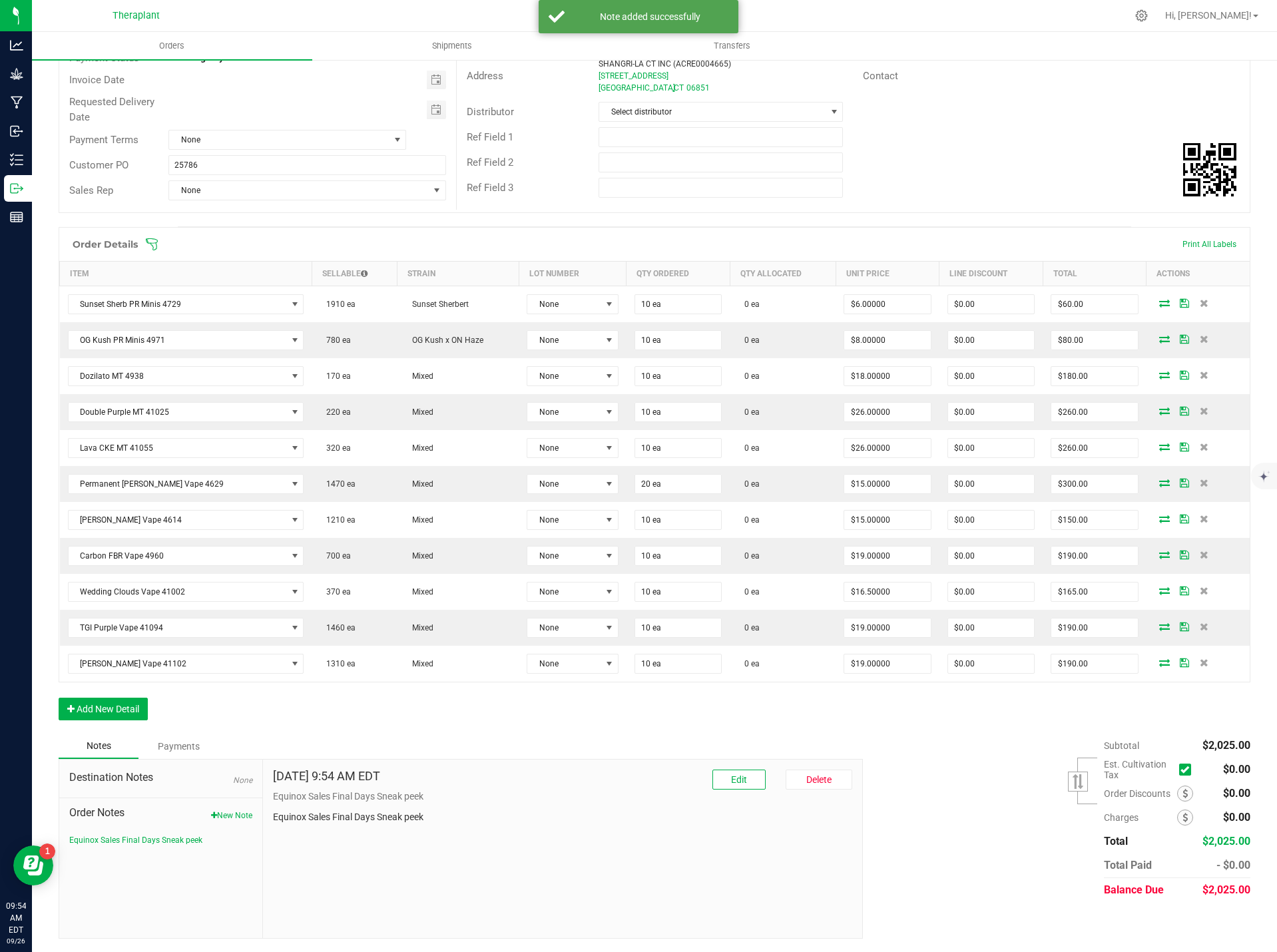
scroll to position [0, 0]
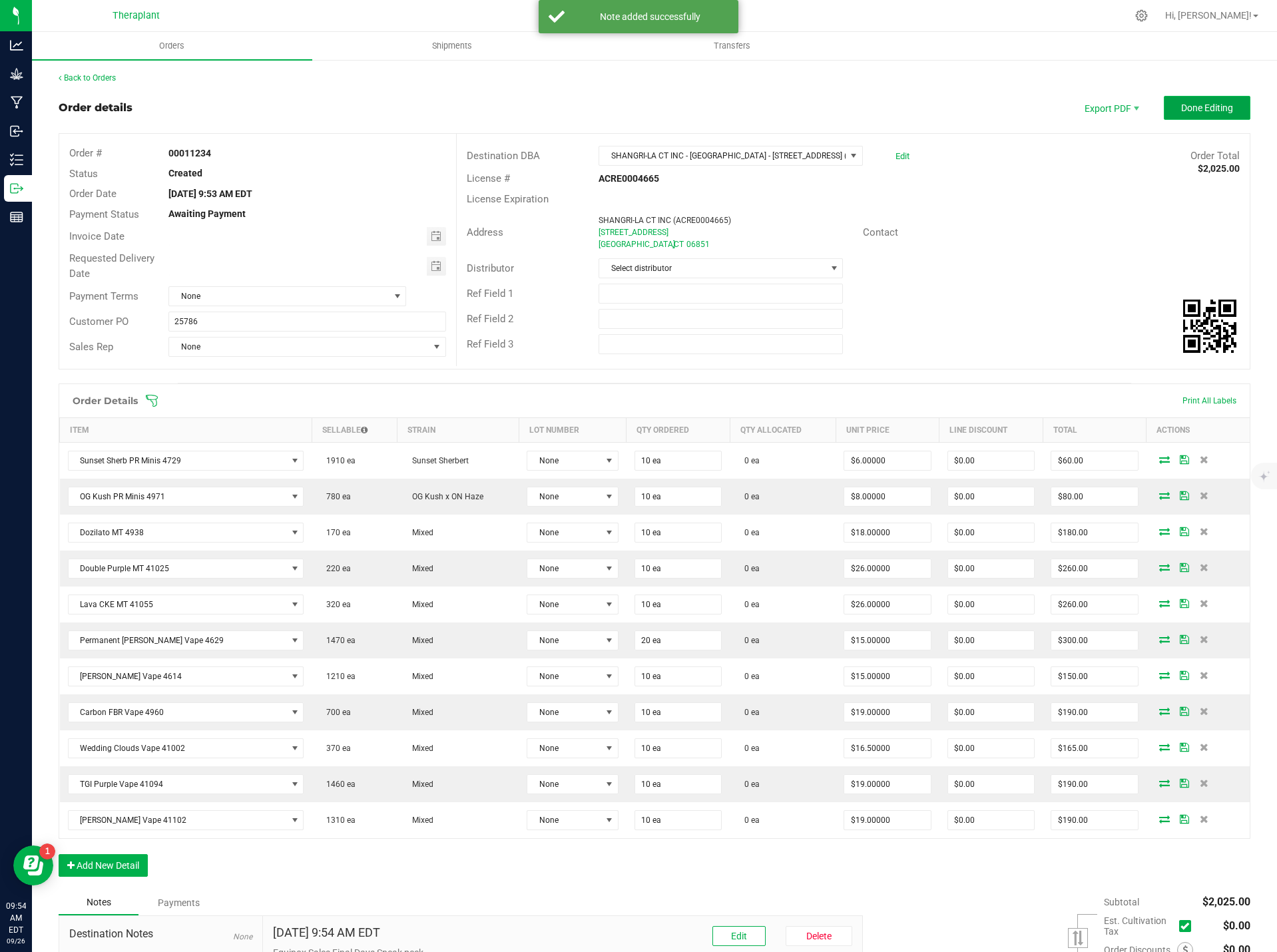
click at [1217, 104] on span "Done Editing" at bounding box center [1207, 108] width 52 height 11
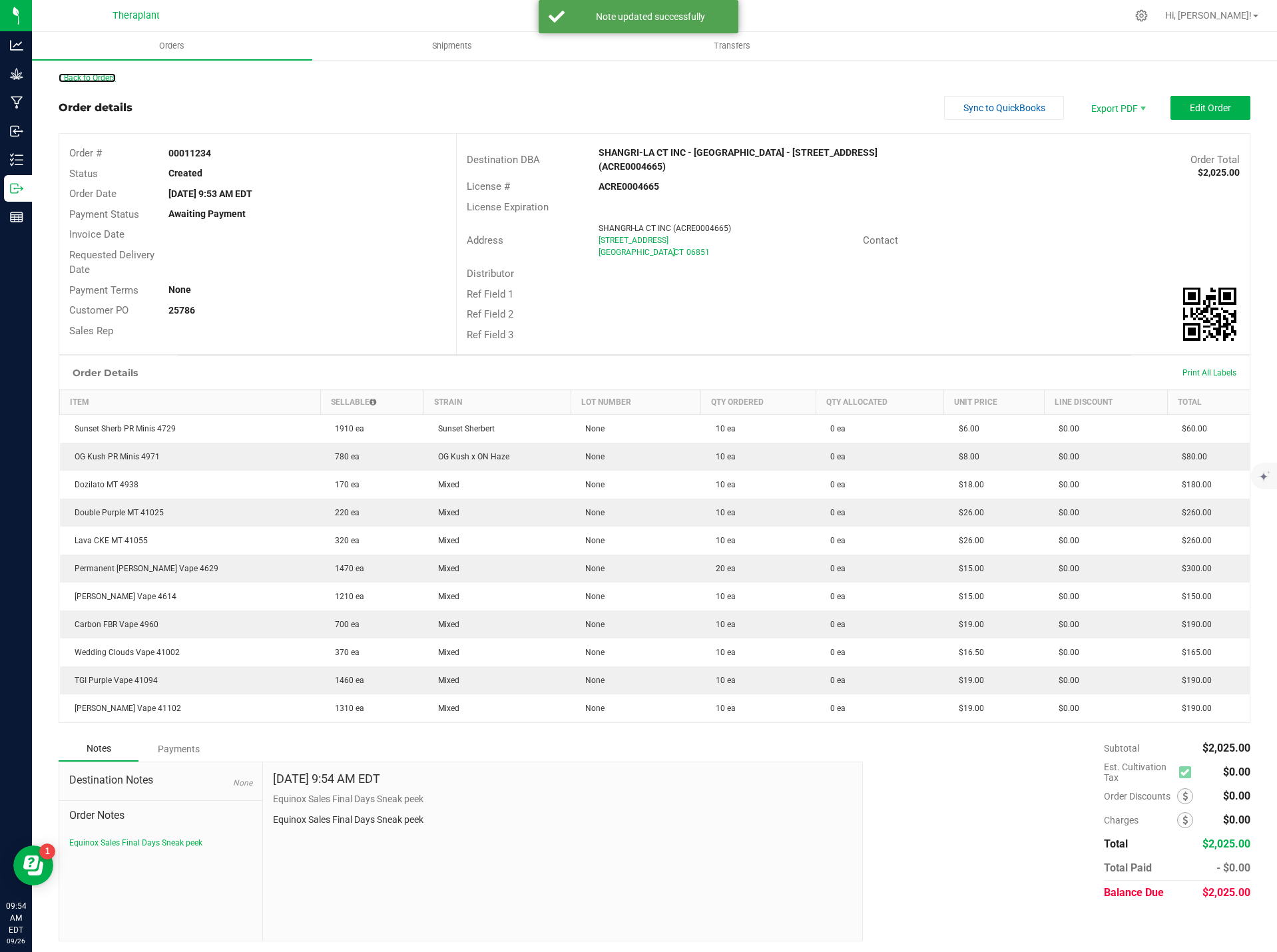
click at [85, 73] on div "Back to Orders" at bounding box center [655, 77] width 1192 height 12
click at [80, 80] on link "Back to Orders" at bounding box center [88, 77] width 57 height 9
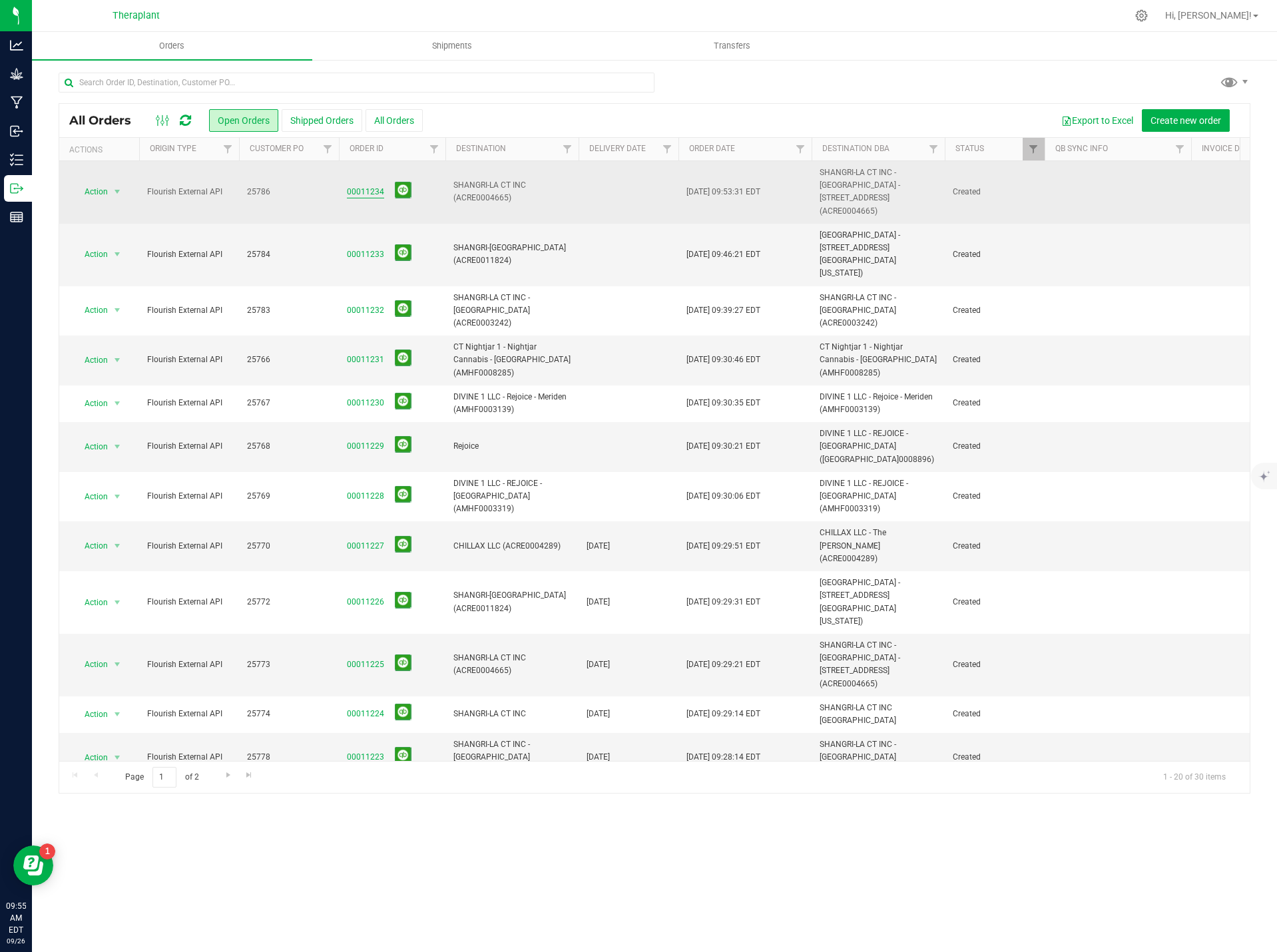
click at [364, 185] on link "00011234" at bounding box center [365, 192] width 37 height 13
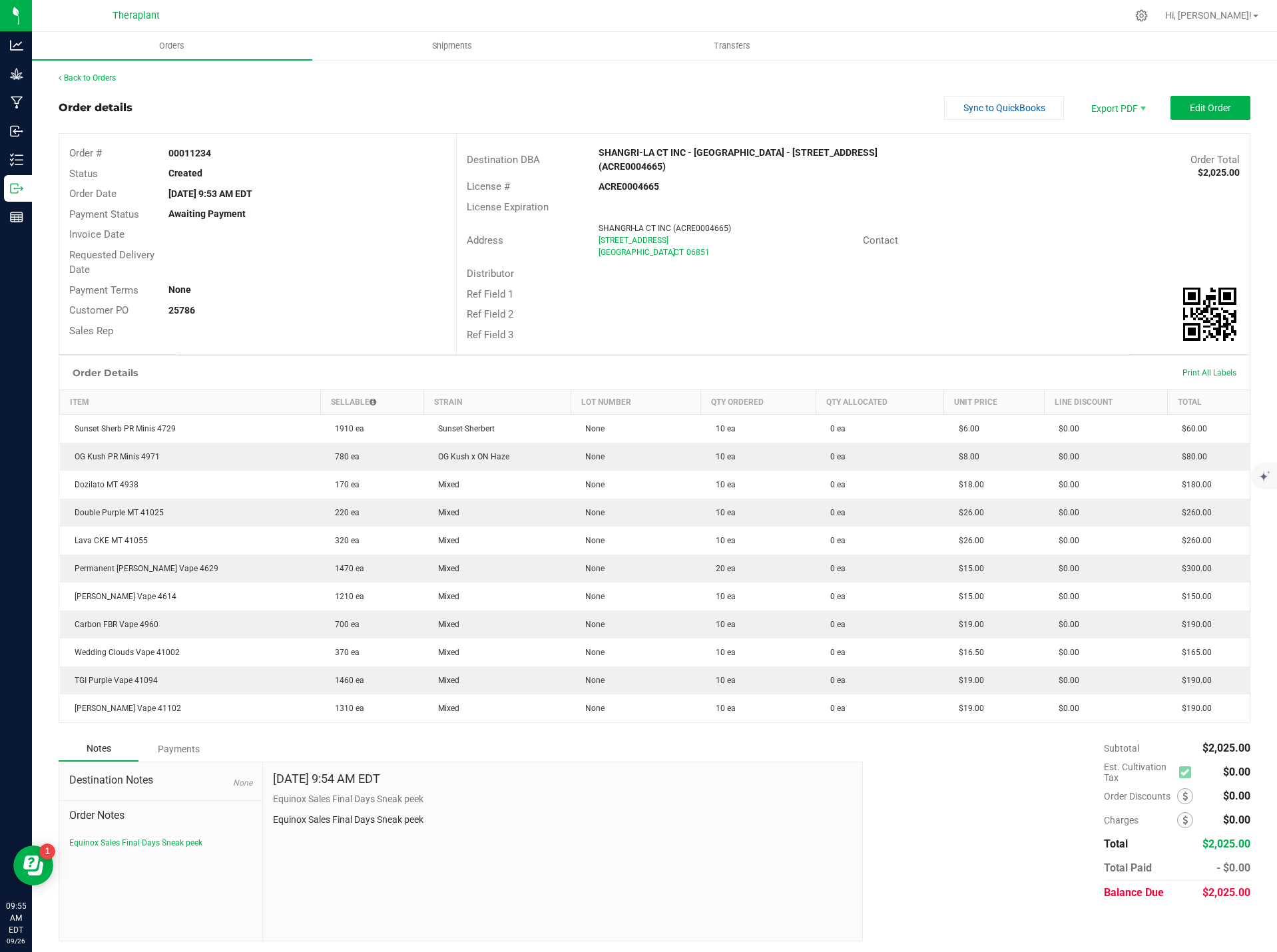
click at [322, 815] on p "Equinox Sales Final Days Sneak peek" at bounding box center [563, 819] width 580 height 14
copy div "Equinox Sales Final Days Sneak peek"
click at [101, 82] on link "Back to Orders" at bounding box center [88, 77] width 57 height 9
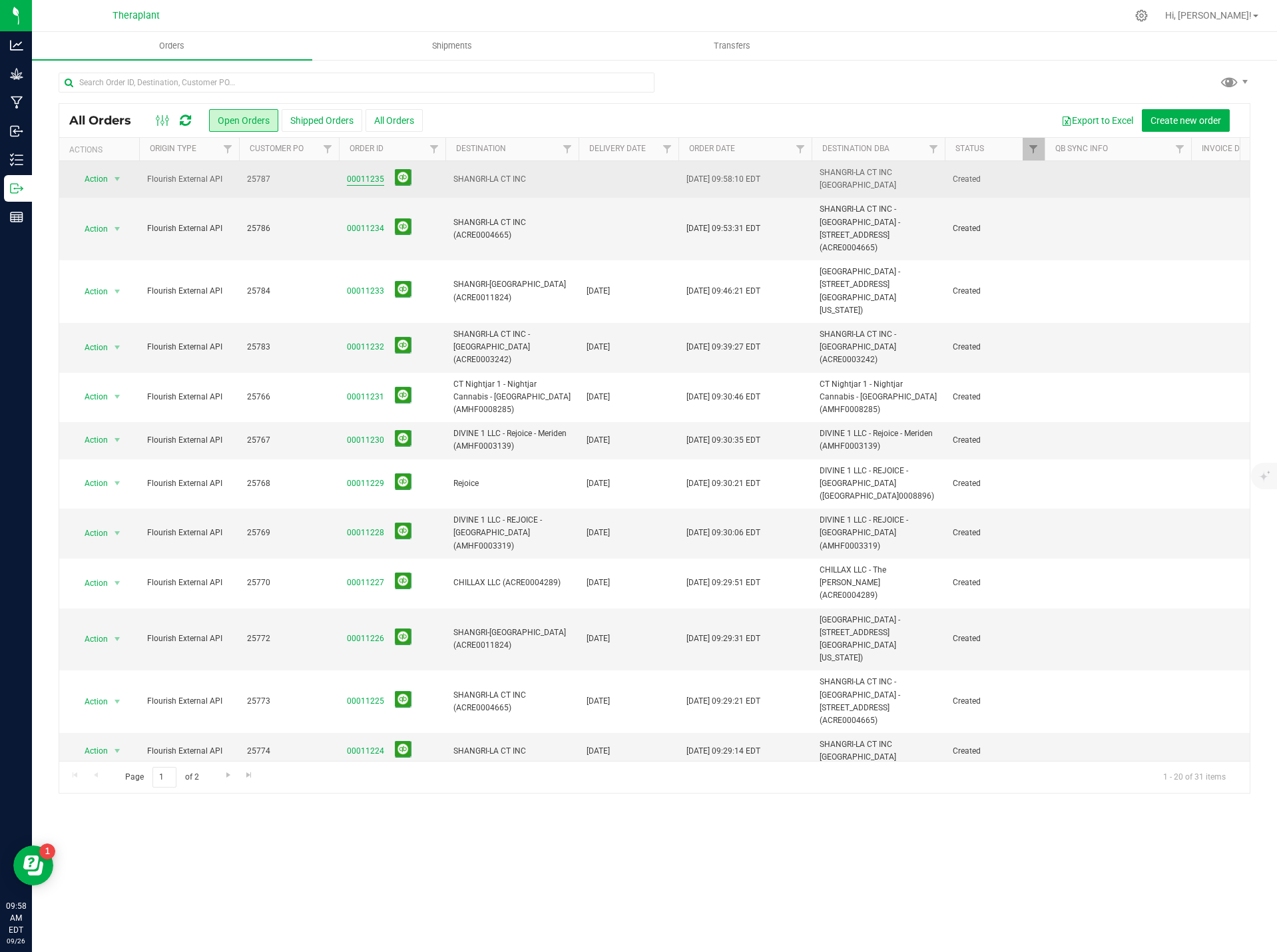
click at [360, 175] on link "00011235" at bounding box center [365, 180] width 37 height 13
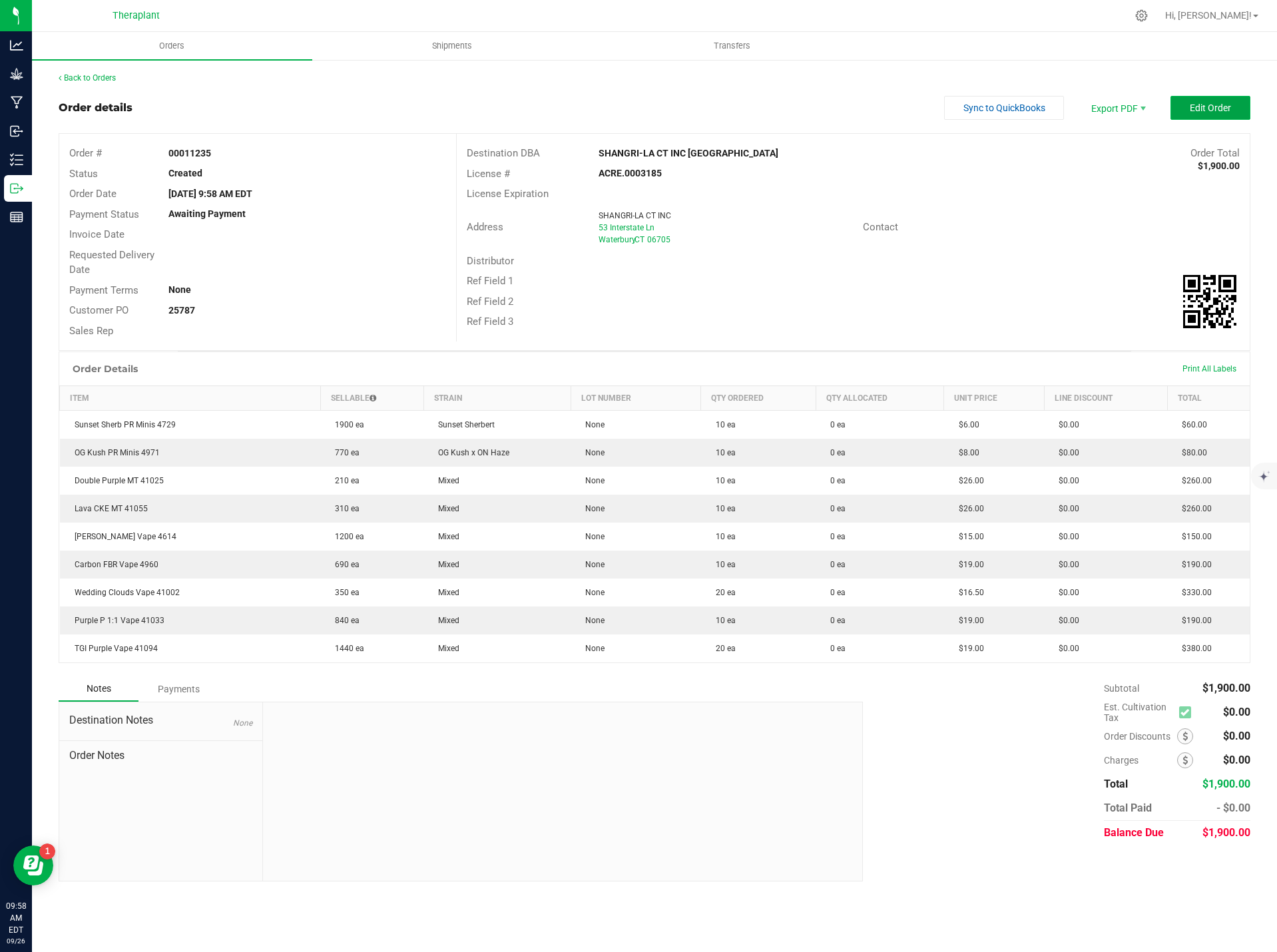
click at [1211, 113] on span "Edit Order" at bounding box center [1211, 108] width 42 height 11
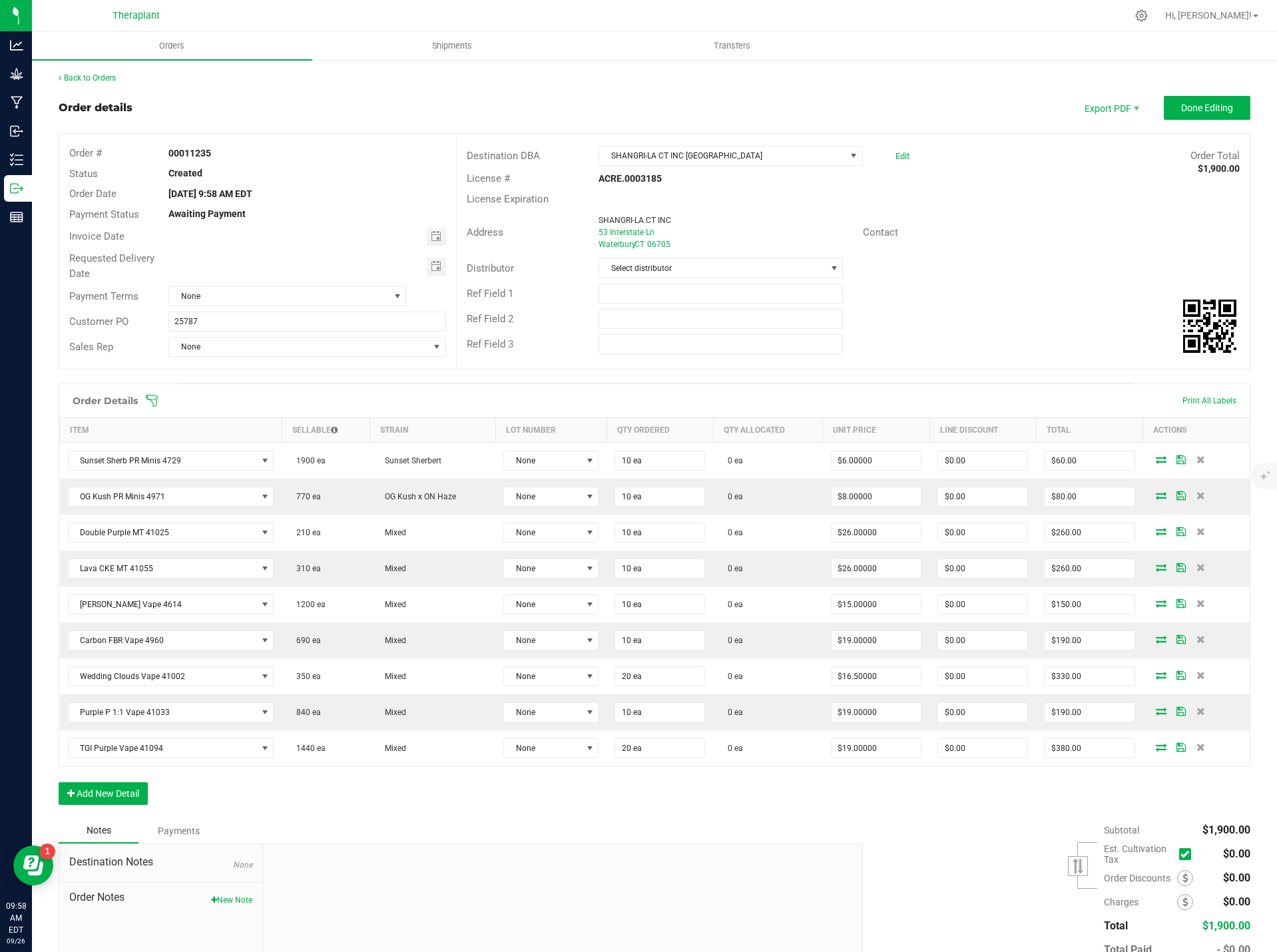
click at [243, 908] on div "Destination Notes None Order Notes New Note" at bounding box center [161, 933] width 204 height 178
click at [243, 898] on button "New Note" at bounding box center [232, 899] width 42 height 12
drag, startPoint x: 338, startPoint y: 932, endPoint x: 316, endPoint y: 940, distance: 23.4
click at [316, 940] on textarea "* Note" at bounding box center [563, 961] width 580 height 54
paste textarea "Equinox Sales Final Days Sneak peek"
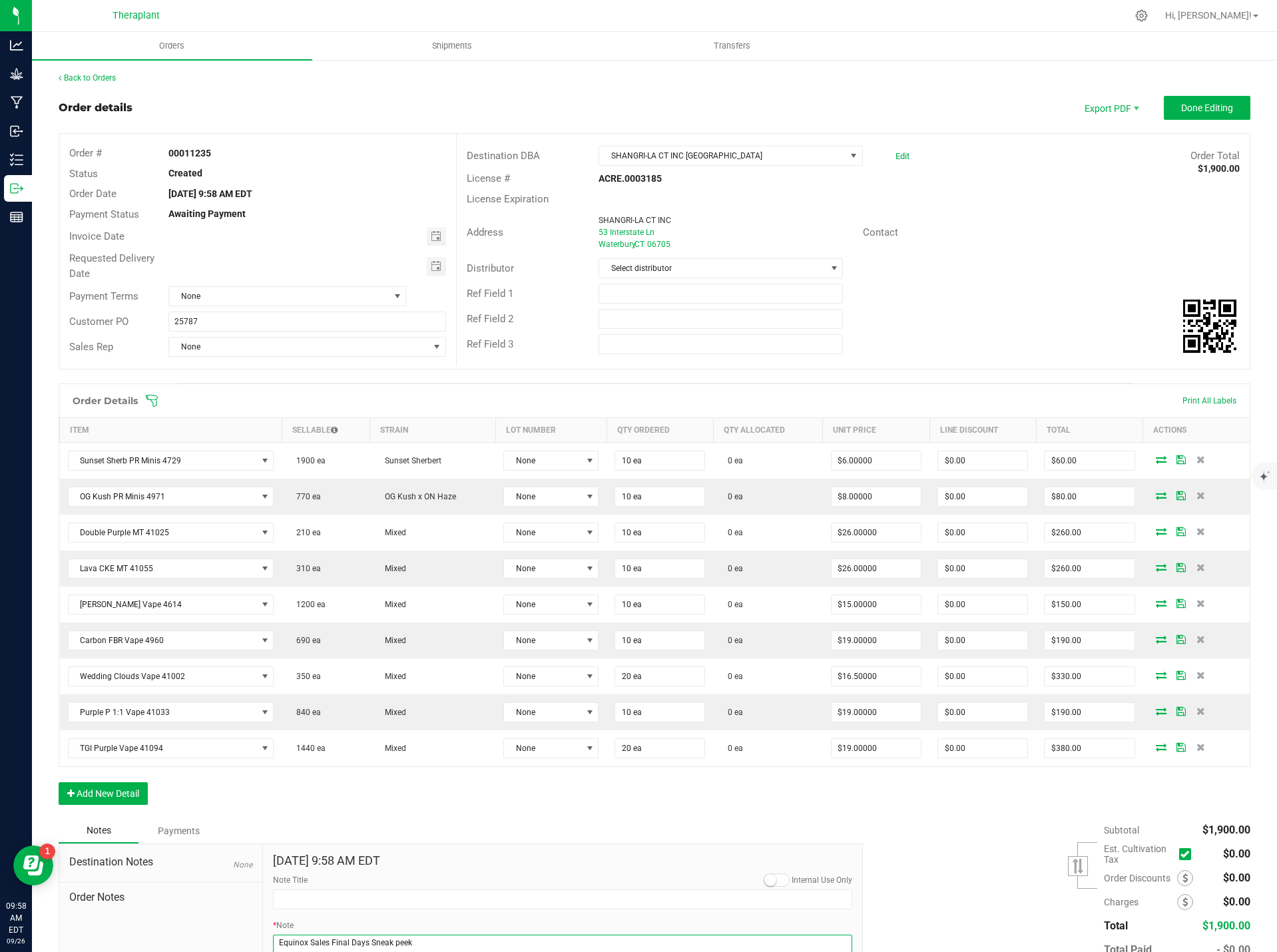
scroll to position [14, 0]
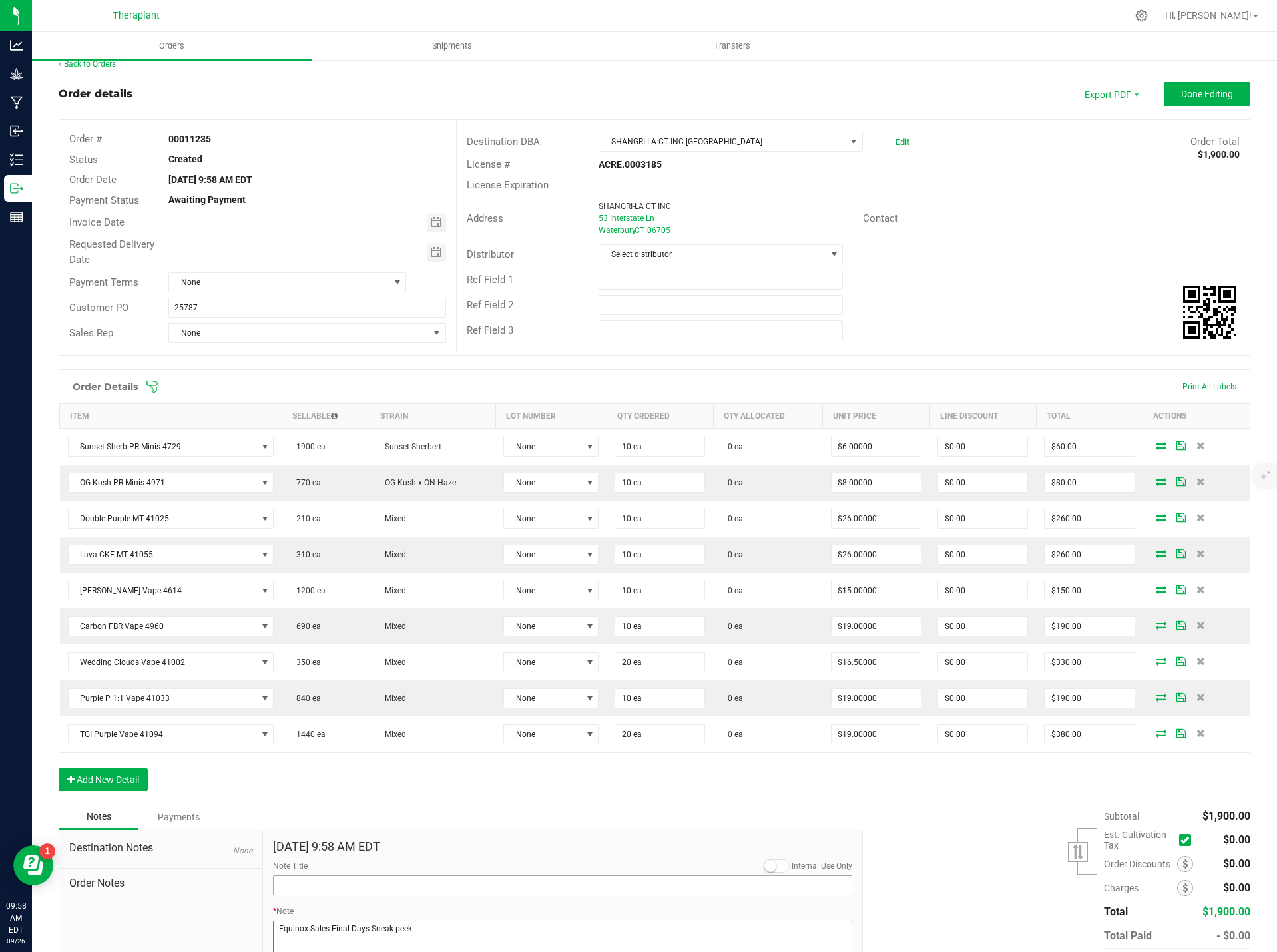
type textarea "Equinox Sales Final Days Sneak peek"
click at [337, 885] on input "Note Title" at bounding box center [563, 886] width 580 height 20
paste input "Equinox Sales Final Days Sneak peek"
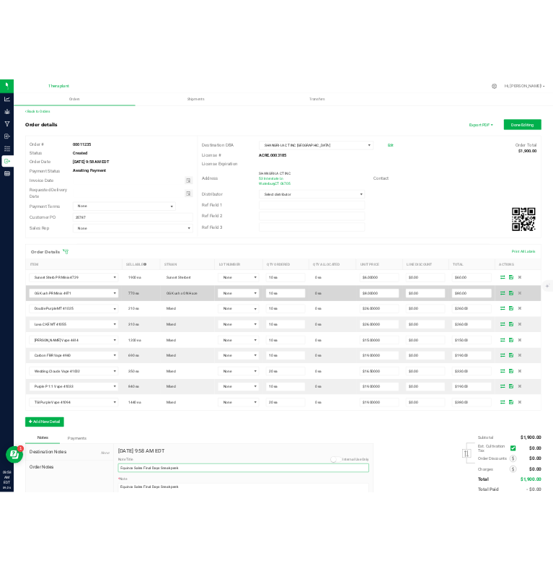
scroll to position [0, 0]
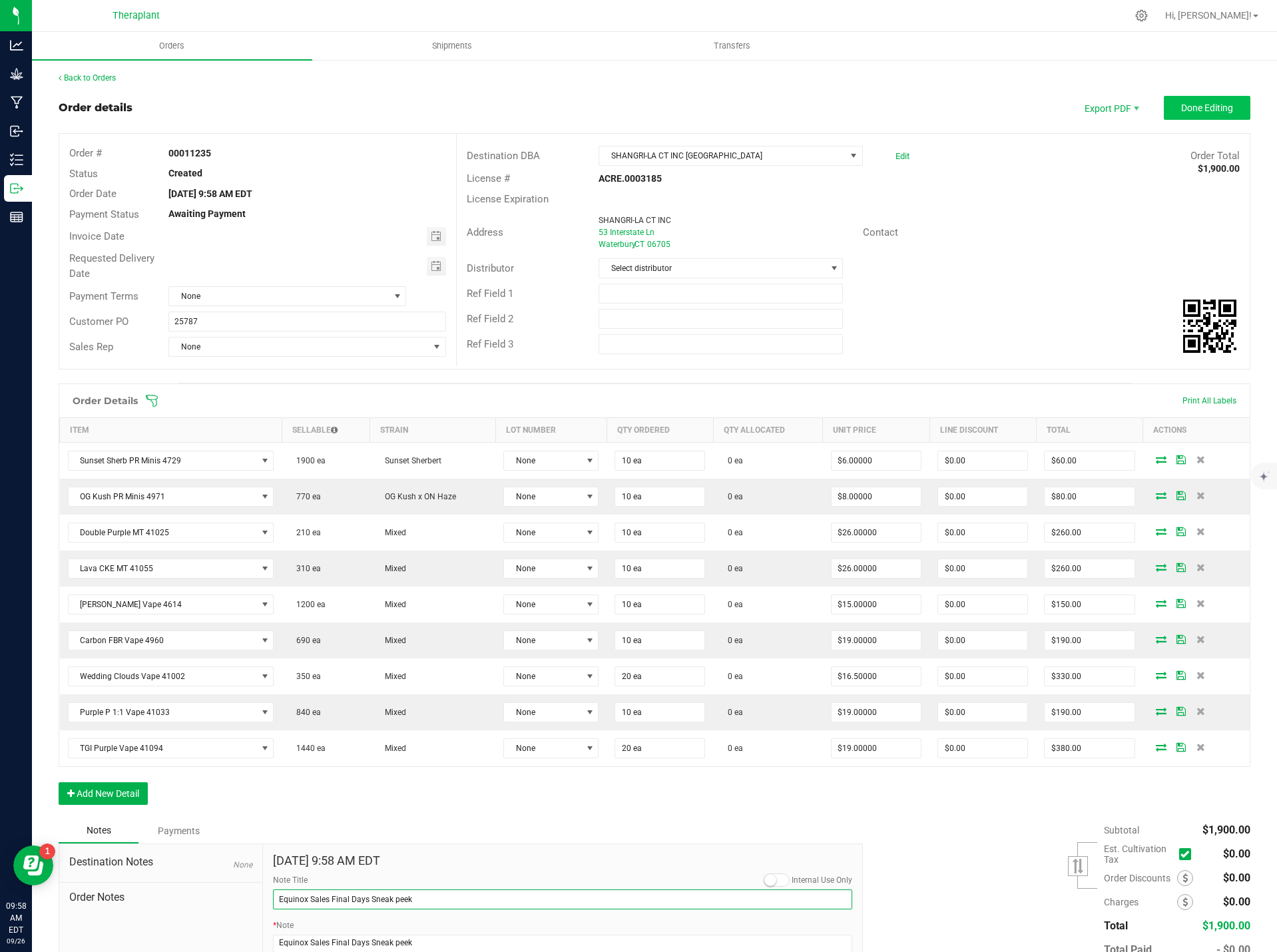
type input "Equinox Sales Final Days Sneak peek"
click at [1209, 113] on span "Done Editing" at bounding box center [1207, 108] width 52 height 11
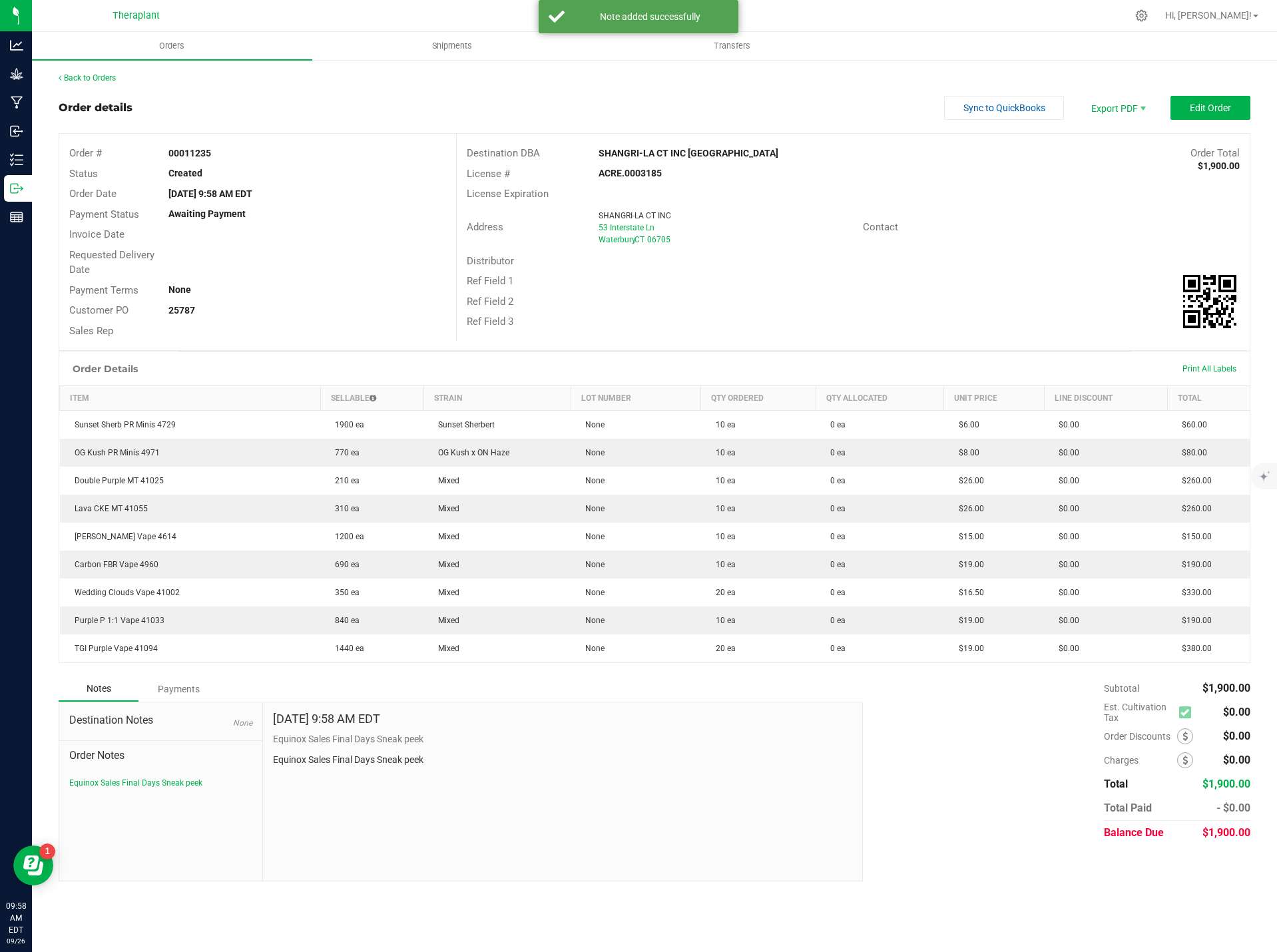
click at [68, 73] on div "Back to Orders" at bounding box center [655, 77] width 1192 height 12
click at [67, 76] on link "Back to Orders" at bounding box center [88, 77] width 57 height 9
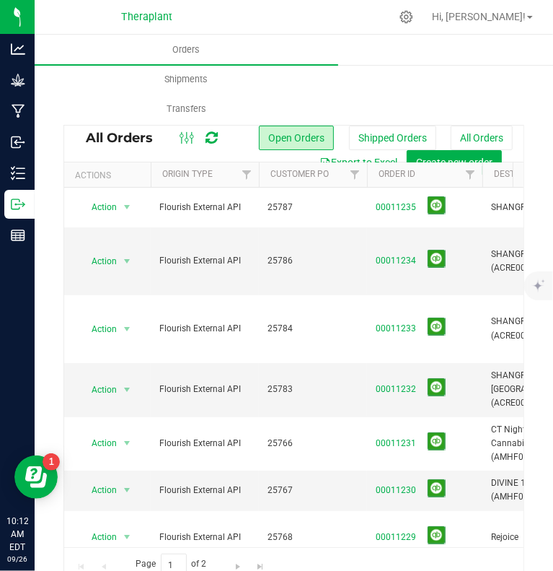
click at [209, 135] on icon at bounding box center [212, 138] width 12 height 14
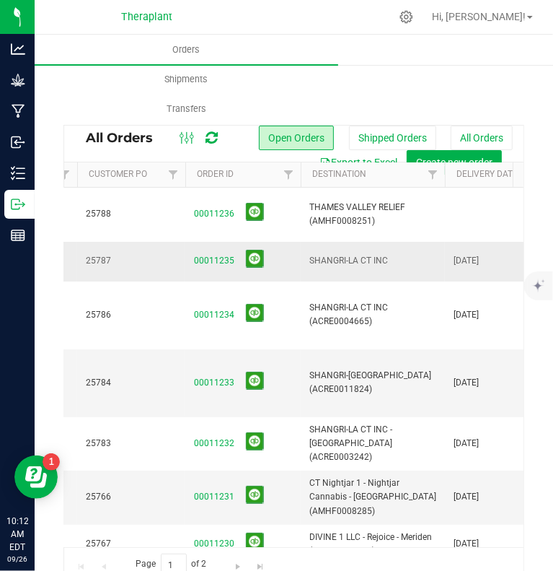
scroll to position [0, 185]
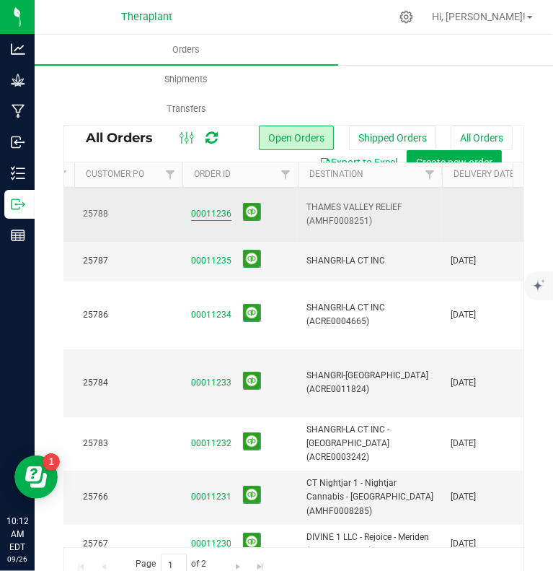
click at [208, 216] on link "00011236" at bounding box center [211, 214] width 40 height 14
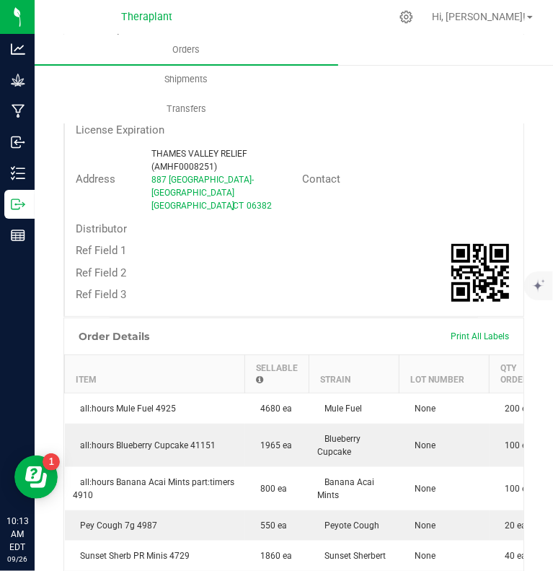
scroll to position [64, 0]
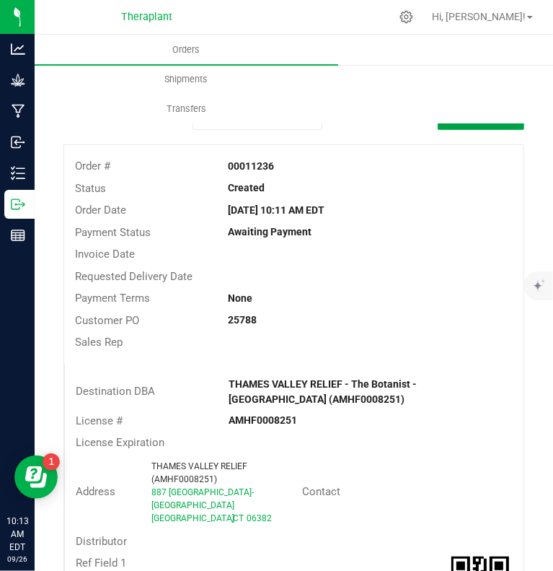
click at [468, 123] on button "Edit Order" at bounding box center [481, 117] width 87 height 26
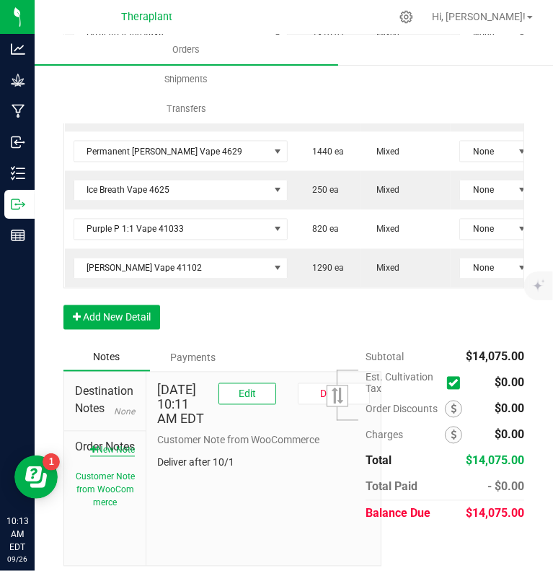
click at [113, 457] on button "New Note" at bounding box center [112, 450] width 45 height 13
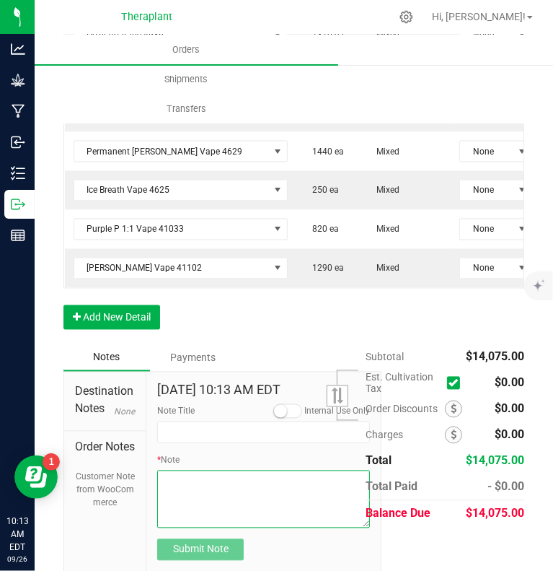
click at [202, 484] on textarea "* Note" at bounding box center [263, 500] width 213 height 58
paste textarea "Equinox Sales Final Days Sneak peek"
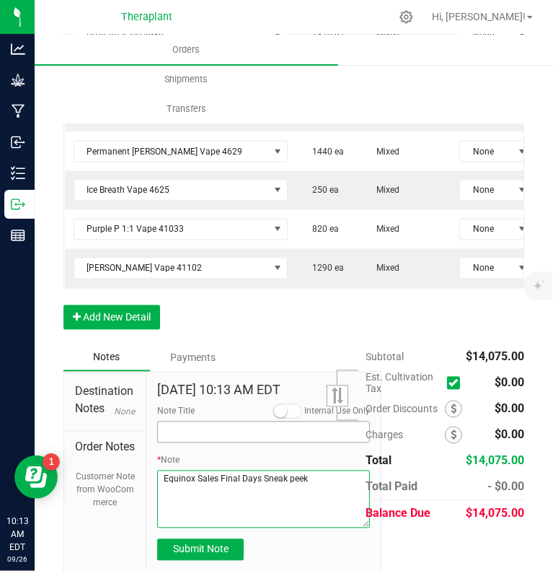
type textarea "Equinox Sales Final Days Sneak peek"
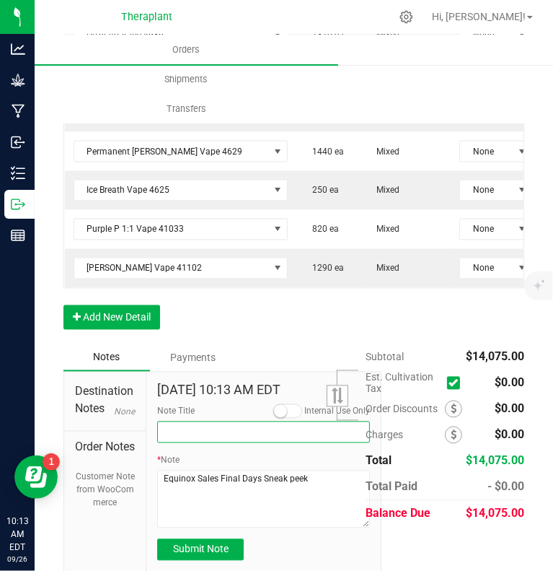
click at [181, 421] on input "Note Title" at bounding box center [263, 432] width 213 height 22
paste input "Equinox Sales Final Days Sneak peek"
type input "Equinox Sales Final Days Sneak peek"
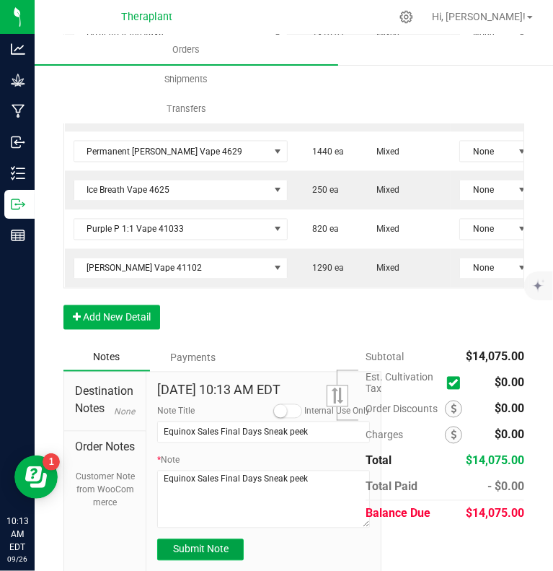
click at [214, 543] on span "Submit Note" at bounding box center [201, 549] width 56 height 12
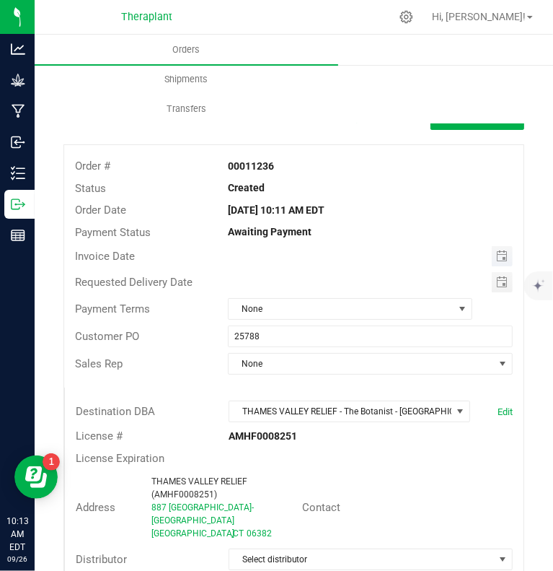
type input "month/day/year"
click at [439, 250] on input "month/day/year" at bounding box center [360, 255] width 263 height 18
click at [451, 129] on button "Done Editing" at bounding box center [478, 117] width 94 height 26
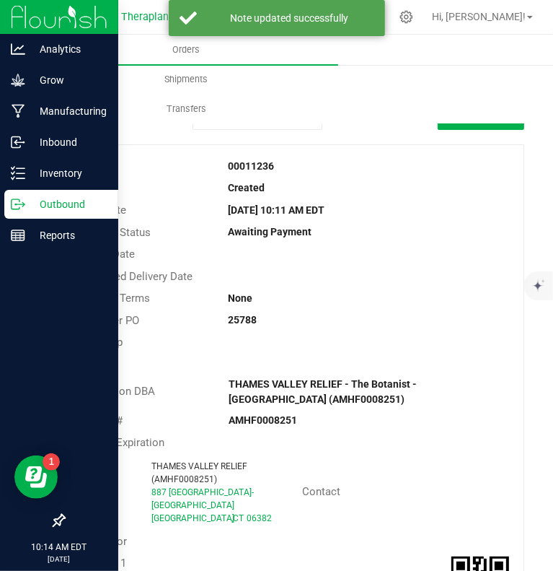
click at [66, 198] on p "Outbound" at bounding box center [68, 204] width 87 height 17
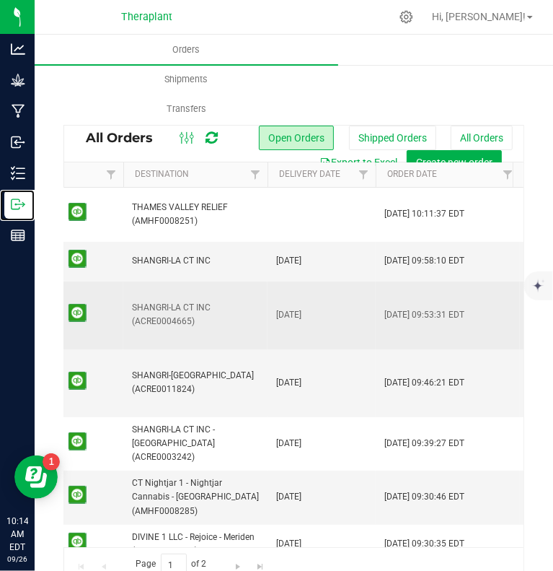
scroll to position [0, 365]
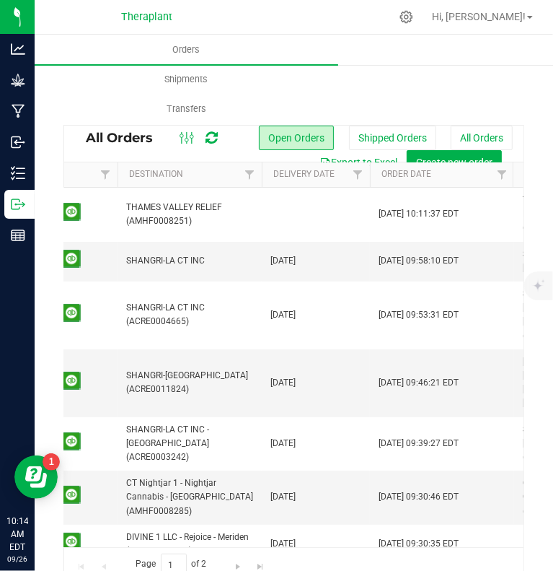
click at [211, 137] on icon at bounding box center [212, 138] width 12 height 14
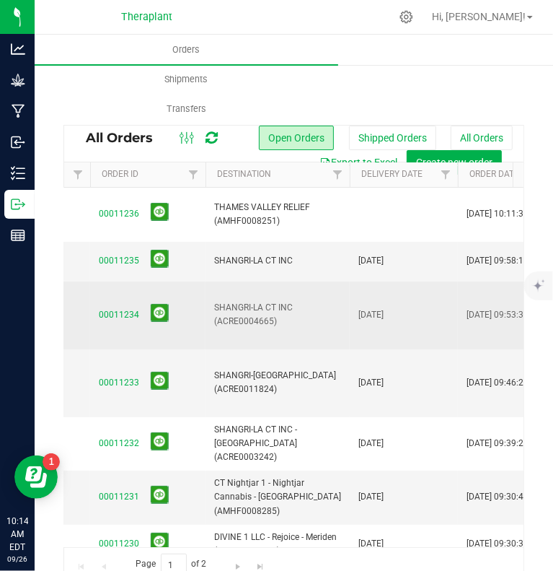
scroll to position [0, 231]
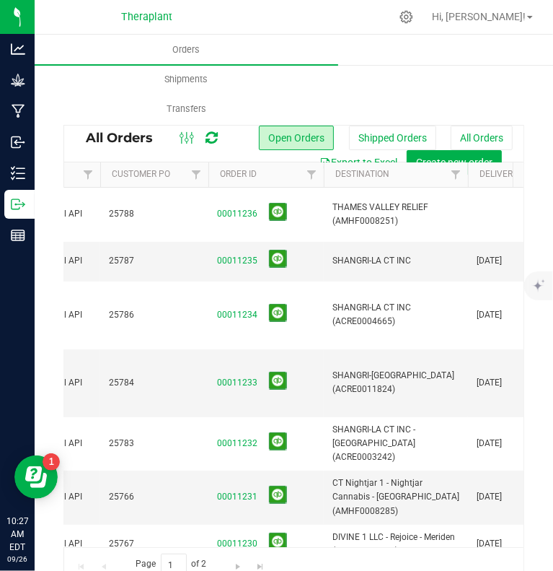
click at [211, 141] on icon at bounding box center [212, 138] width 12 height 14
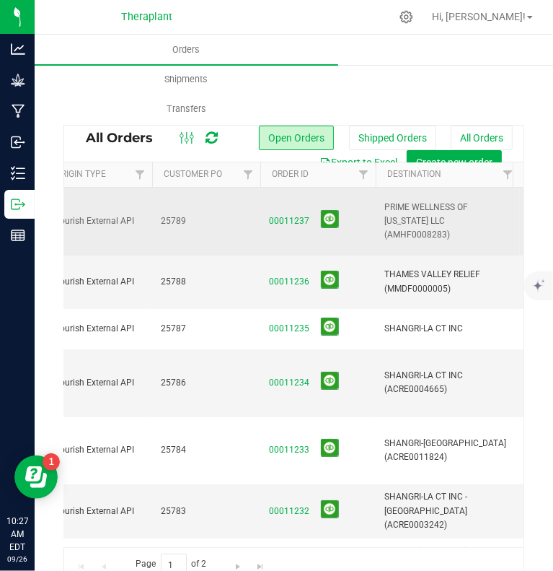
scroll to position [0, 113]
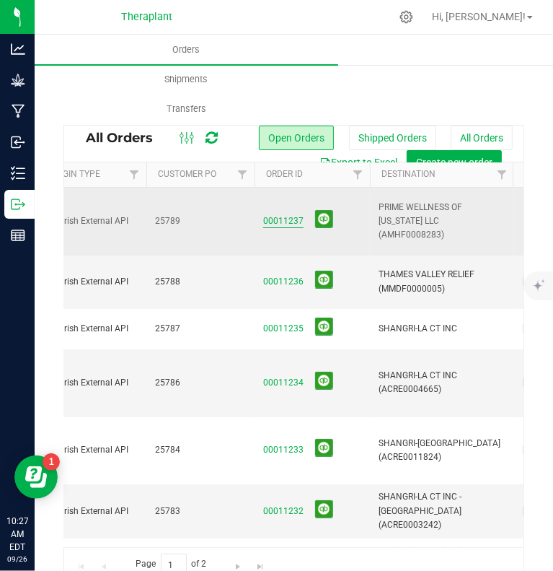
click at [271, 219] on link "00011237" at bounding box center [283, 221] width 40 height 14
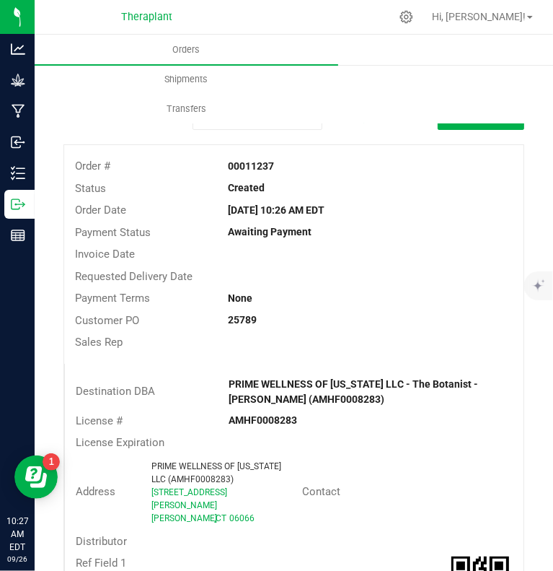
click at [471, 131] on outbound-order-header "Order details Sync to QuickBooks Export PDF Edit Order Order # 00011237 Status …" at bounding box center [294, 366] width 461 height 525
click at [461, 123] on div "Orders Shipments Transfers" at bounding box center [311, 79] width 553 height 89
click at [453, 128] on button "Edit Order" at bounding box center [481, 117] width 87 height 26
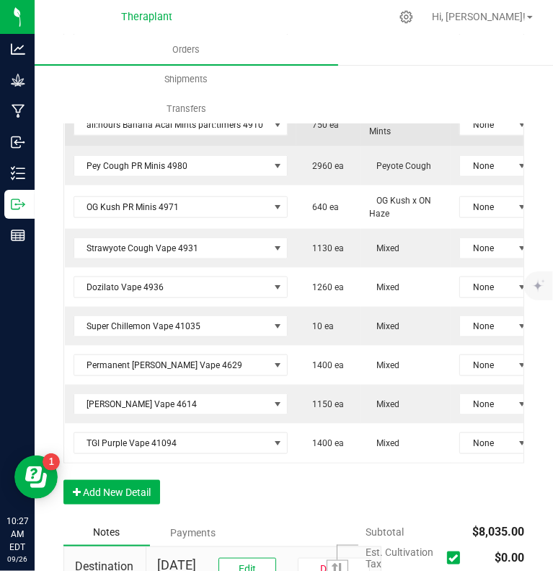
scroll to position [927, 0]
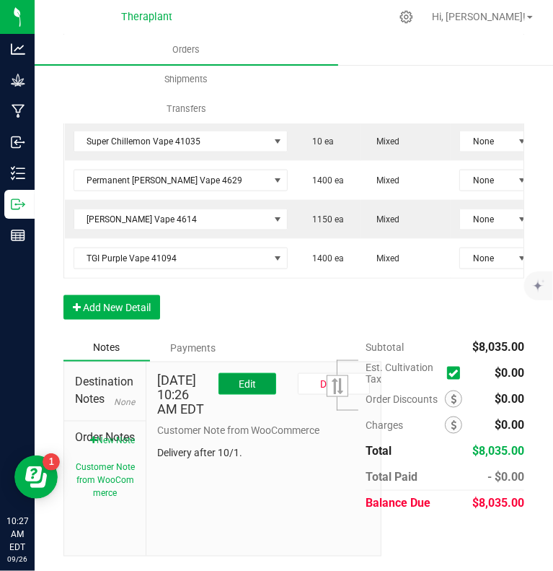
click at [226, 394] on button "Edit" at bounding box center [248, 384] width 58 height 22
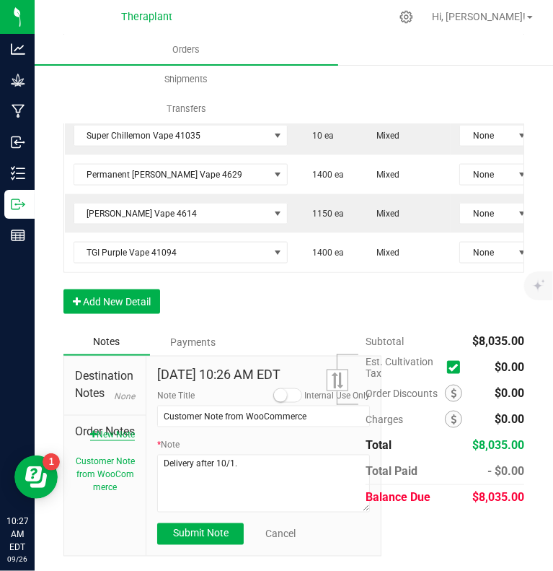
click at [120, 441] on button "New Note" at bounding box center [112, 434] width 45 height 13
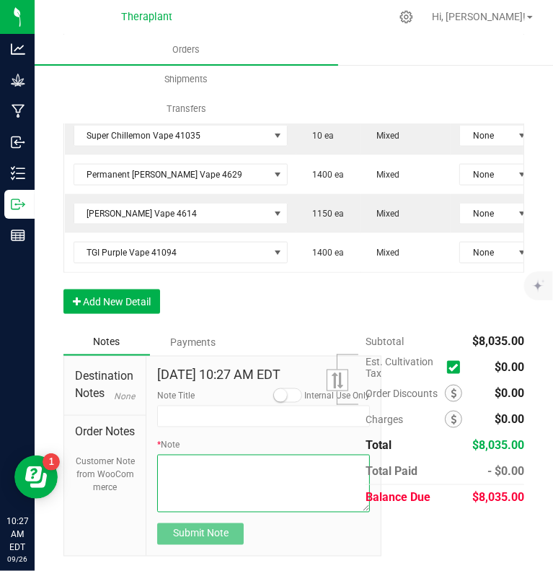
click at [182, 476] on textarea "* Note" at bounding box center [263, 484] width 213 height 58
paste textarea "Equinox Sales Final Days Sneak peek"
type textarea "Equinox Sales Final Days Sneak peek"
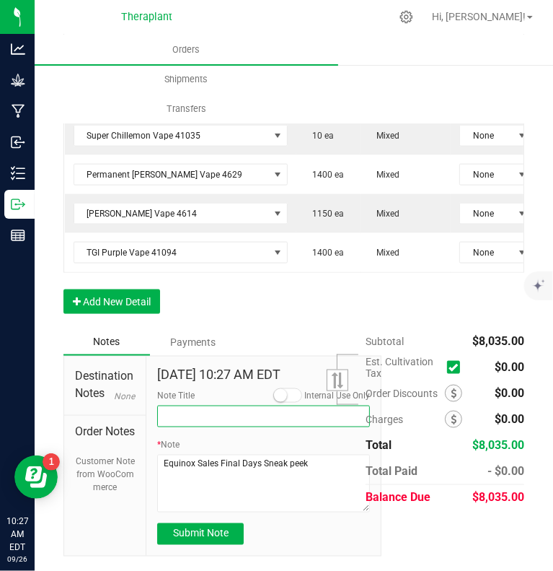
click at [214, 417] on input "Note Title" at bounding box center [263, 417] width 213 height 22
paste input "Equinox Sales Final Days Sneak peek"
type input "Equinox Sales Final Days Sneak peek"
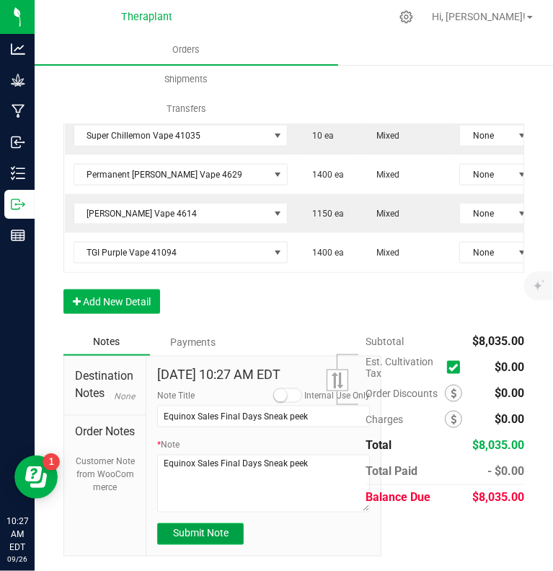
click at [209, 534] on span "Submit Note" at bounding box center [201, 534] width 56 height 12
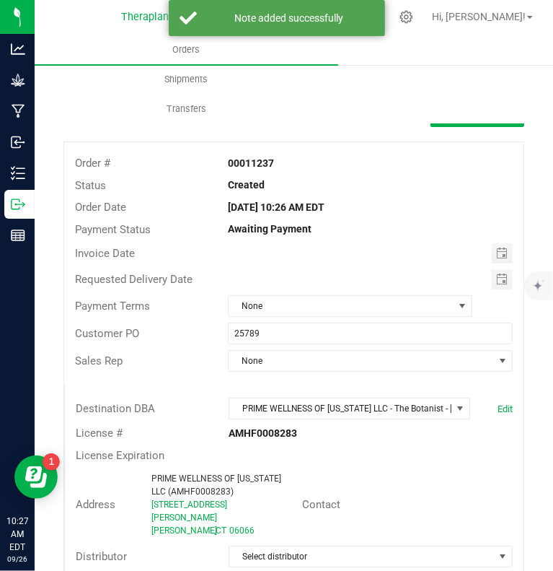
scroll to position [0, 0]
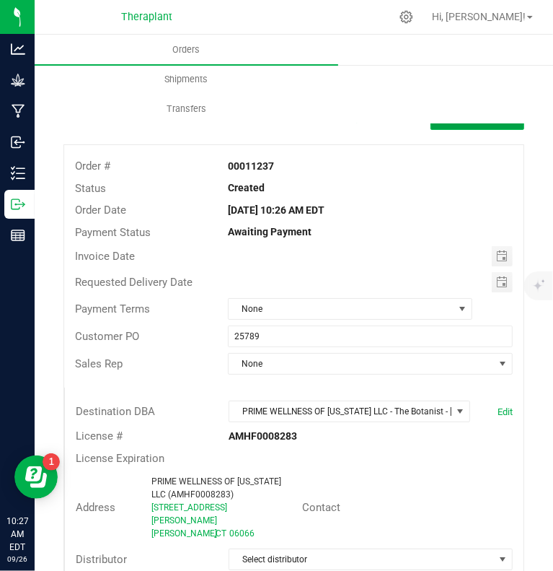
click at [447, 128] on button "Done Editing" at bounding box center [478, 117] width 94 height 26
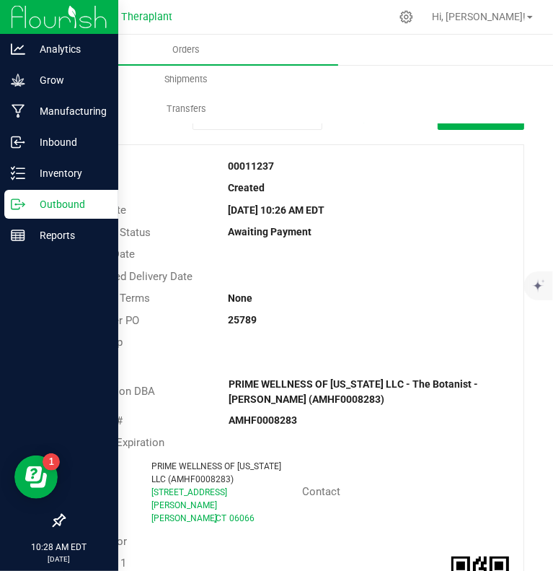
click at [23, 200] on icon at bounding box center [18, 204] width 14 height 14
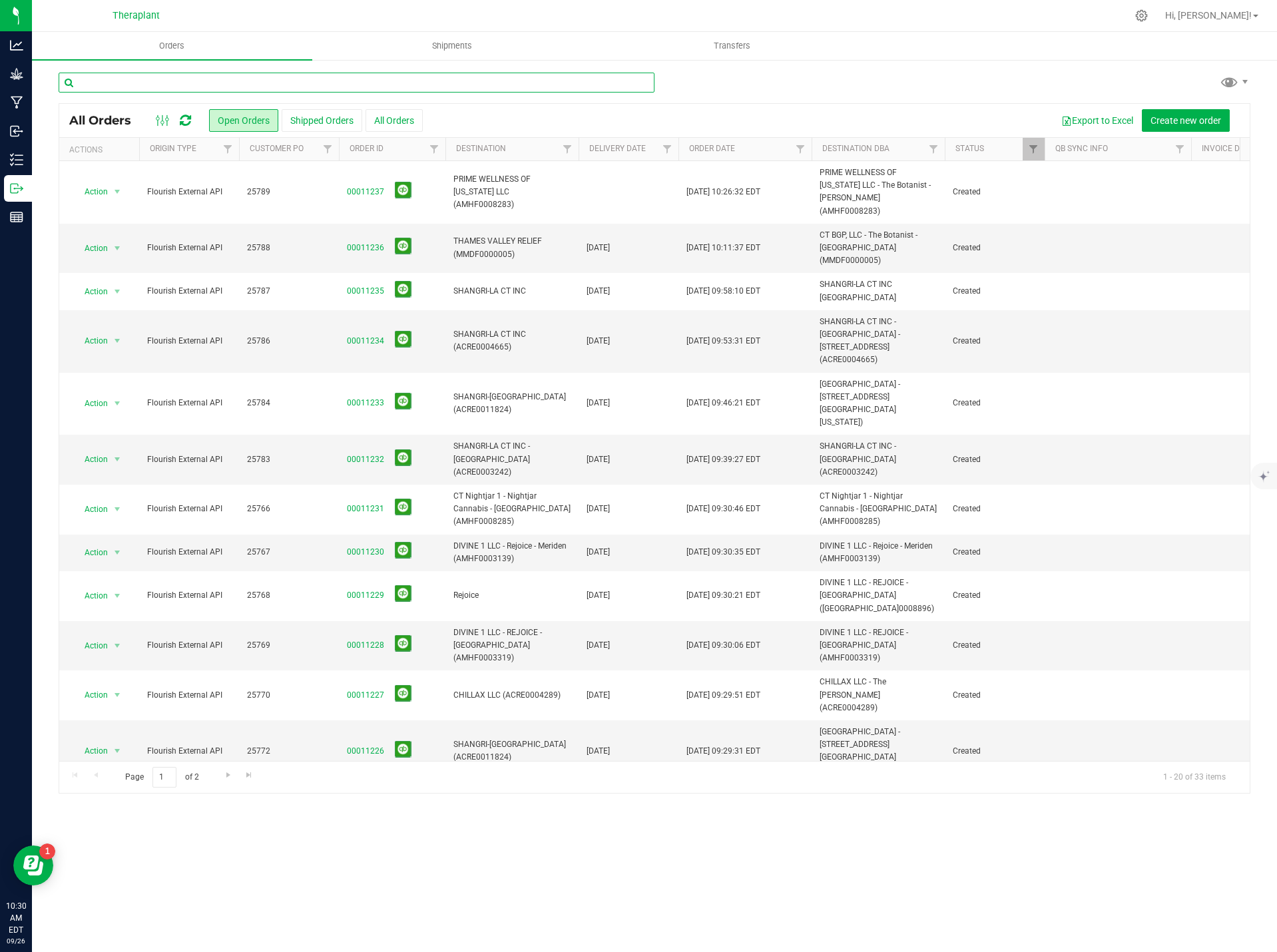
click at [394, 77] on input "text" at bounding box center [357, 83] width 596 height 20
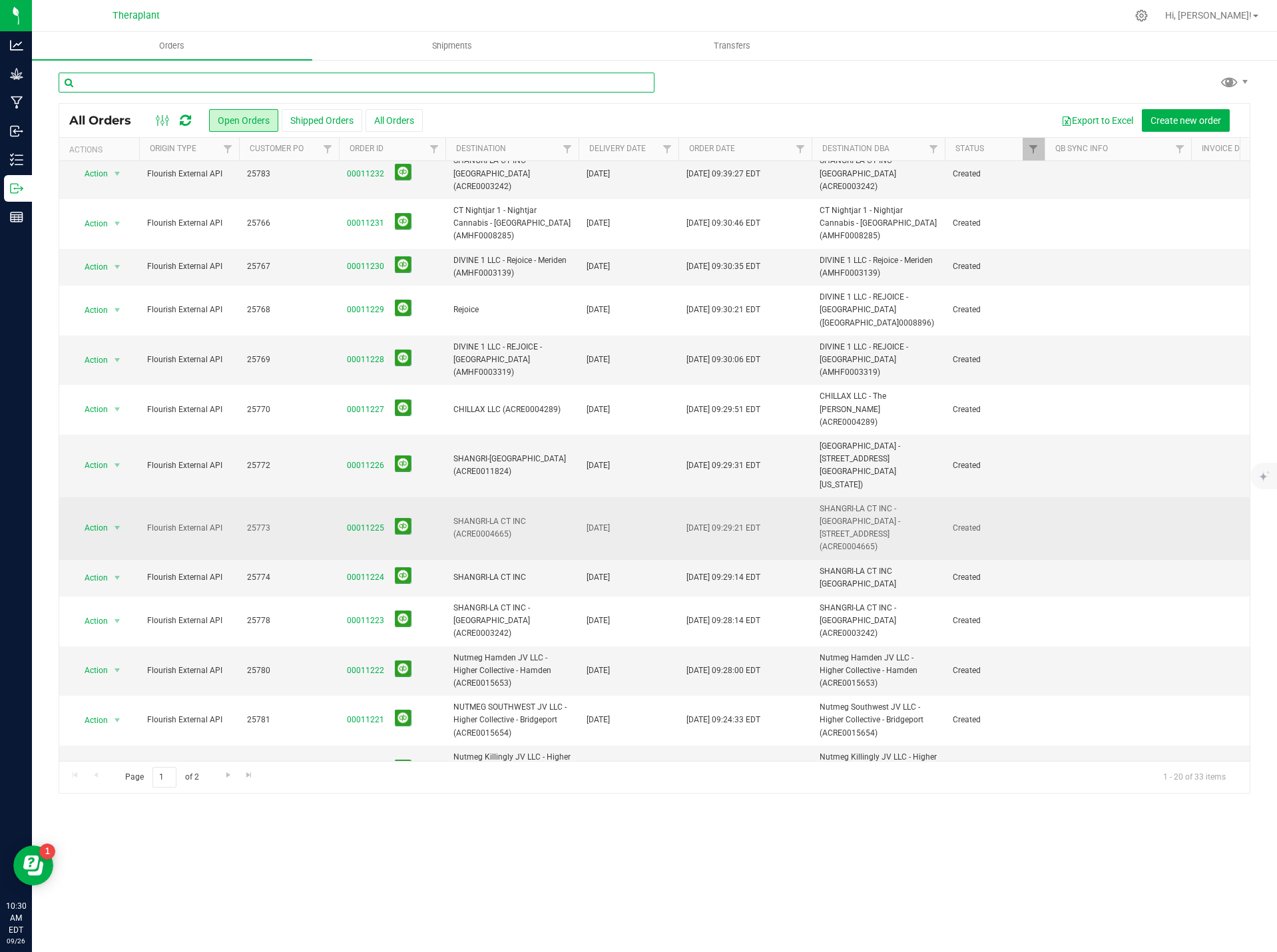
scroll to position [288, 0]
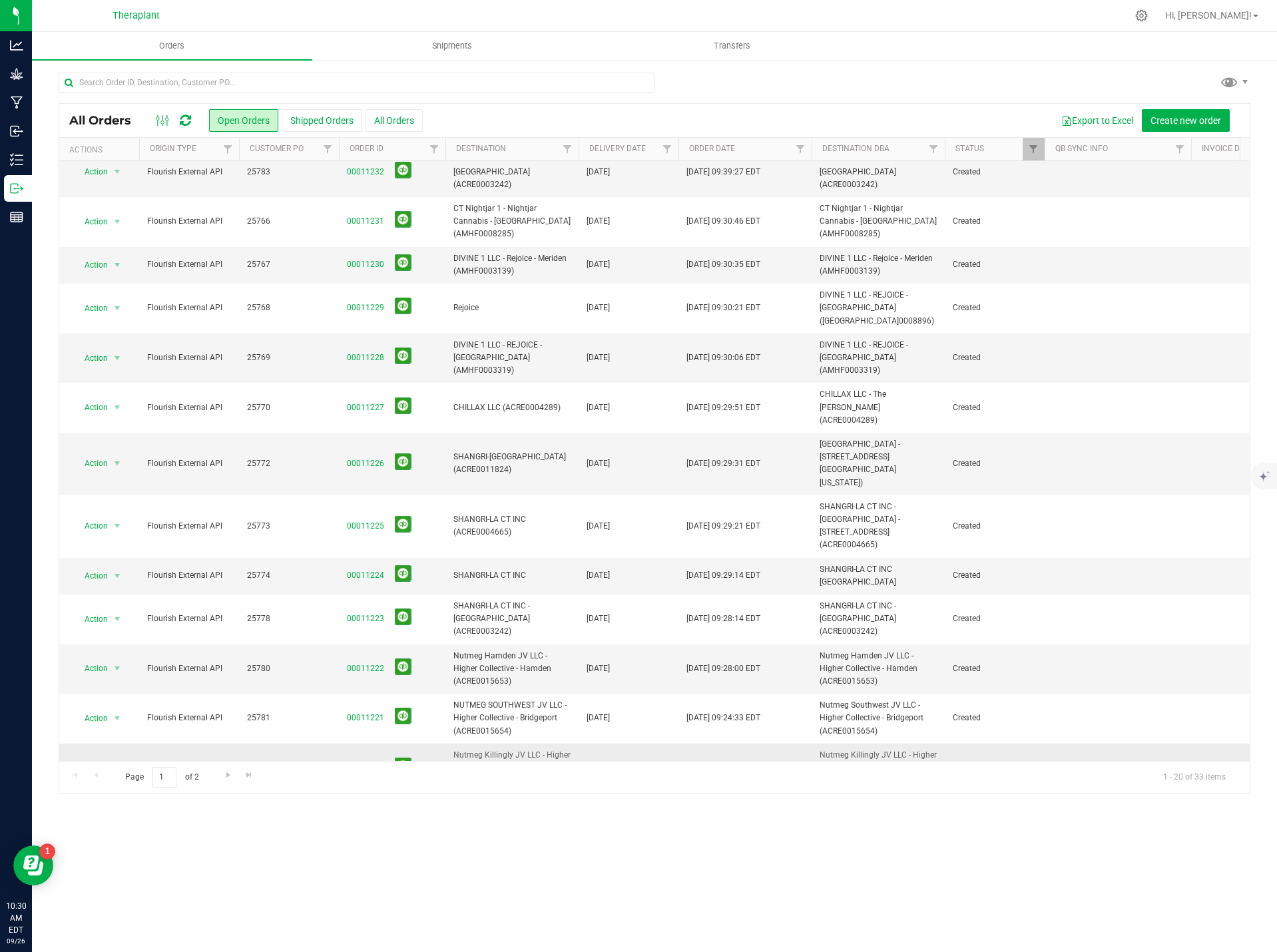
click at [364, 762] on link "00011220" at bounding box center [365, 768] width 37 height 13
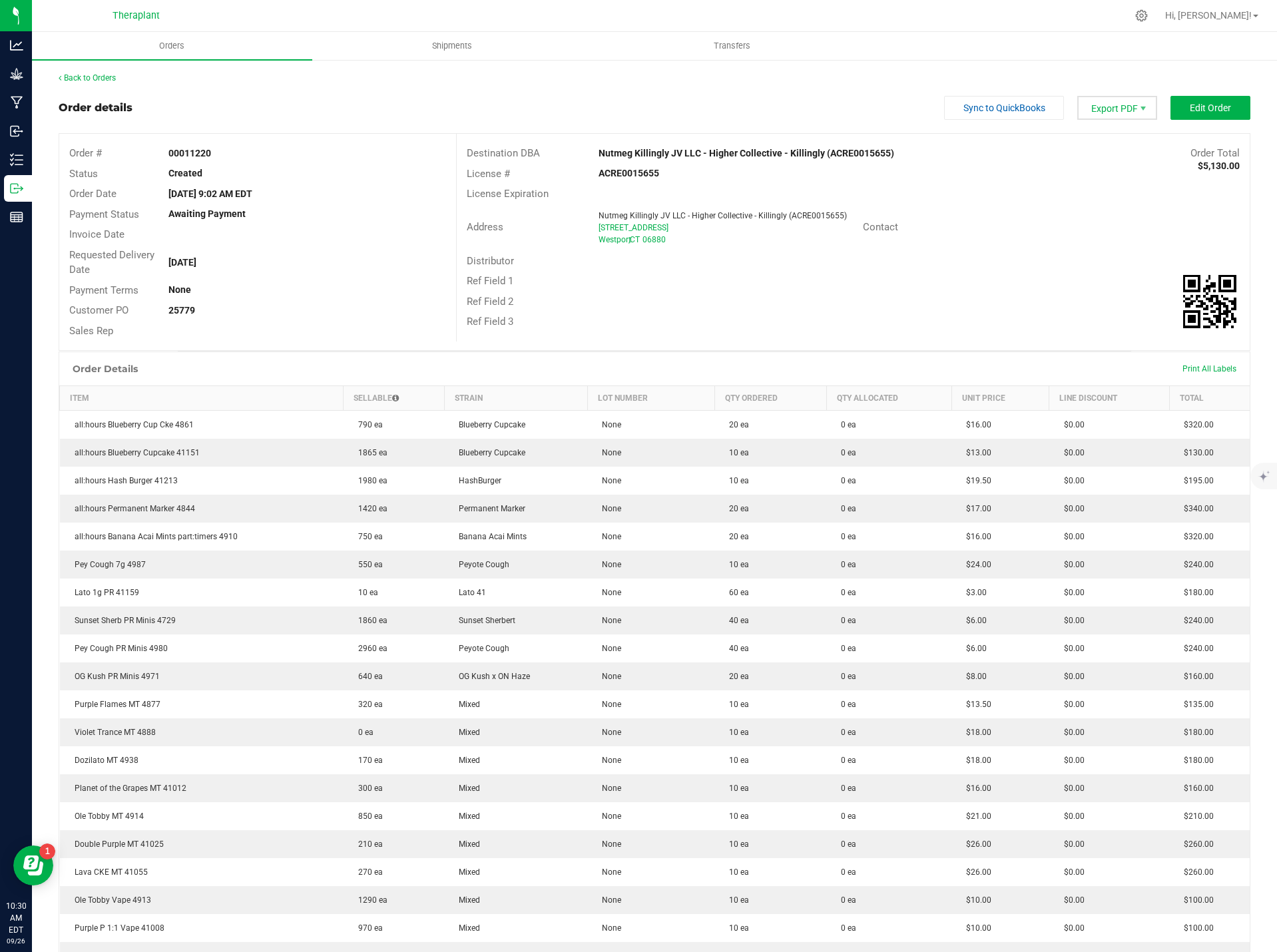
click at [1121, 115] on span "Export PDF" at bounding box center [1117, 108] width 80 height 24
click at [1096, 107] on span "Export PDF" at bounding box center [1117, 108] width 80 height 24
click at [1116, 148] on span "Invoice PDF" at bounding box center [1109, 149] width 82 height 19
click at [96, 78] on link "Back to Orders" at bounding box center [88, 77] width 57 height 9
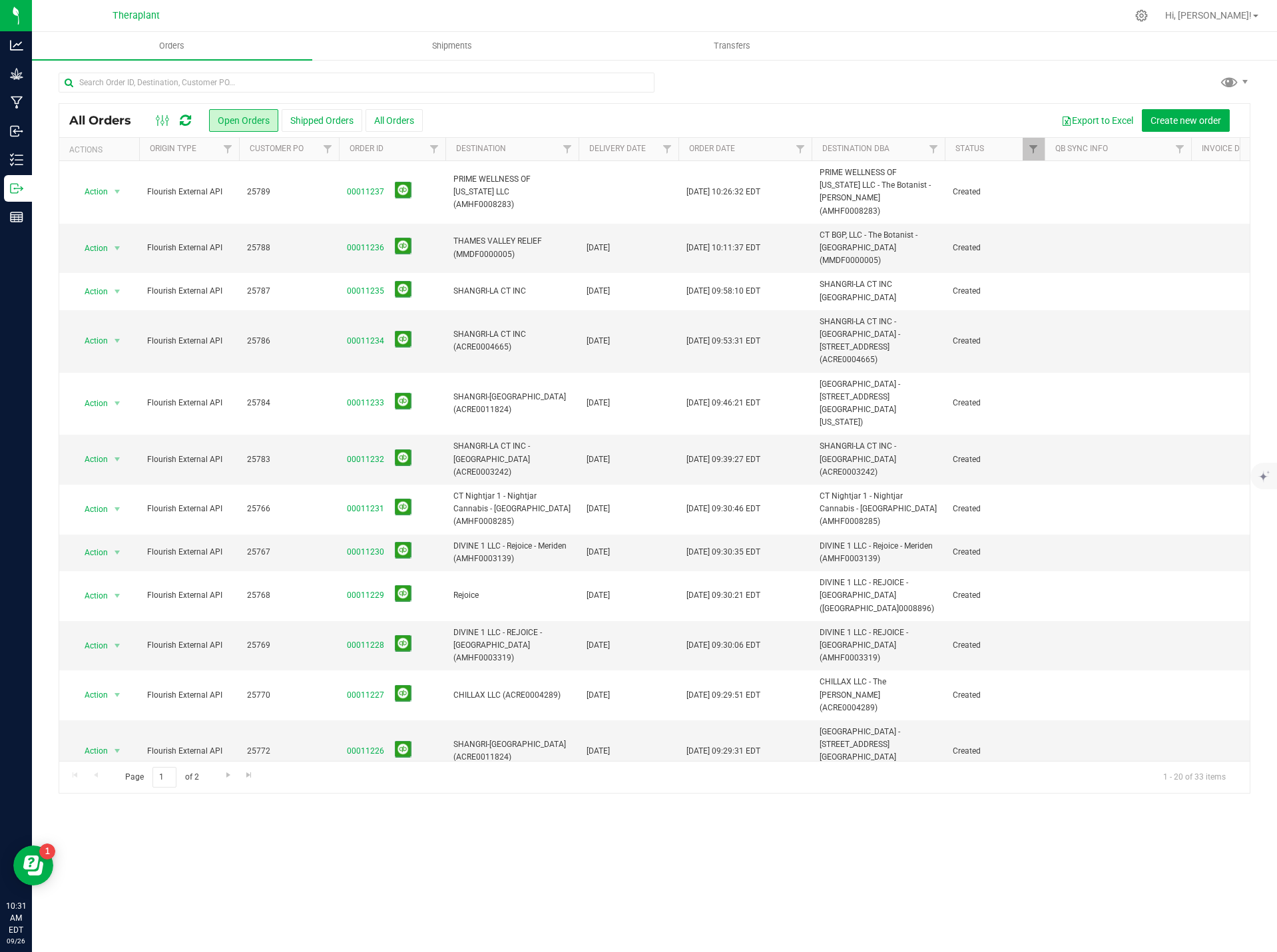
scroll to position [288, 0]
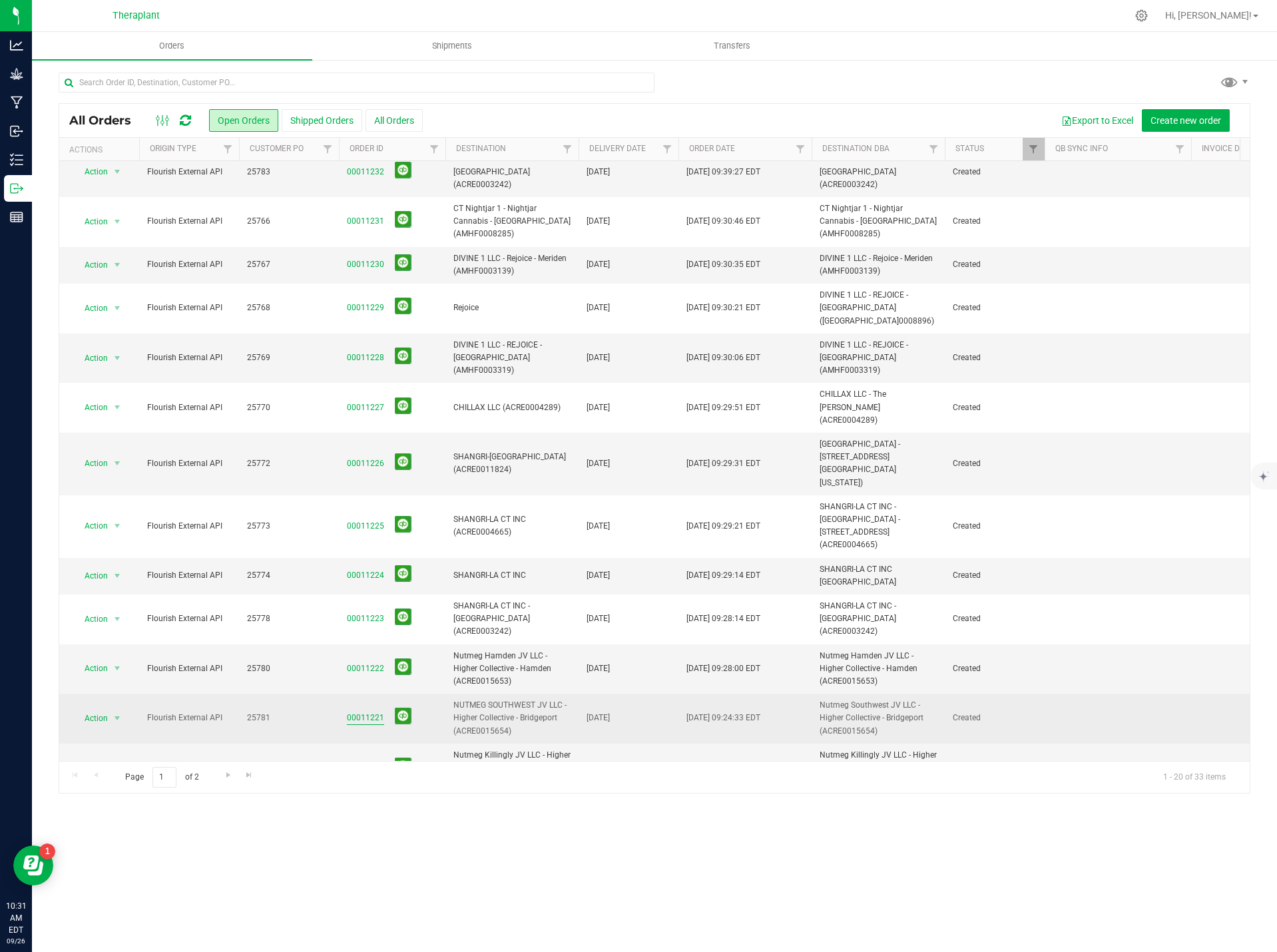
click at [352, 711] on link "00011221" at bounding box center [365, 718] width 37 height 13
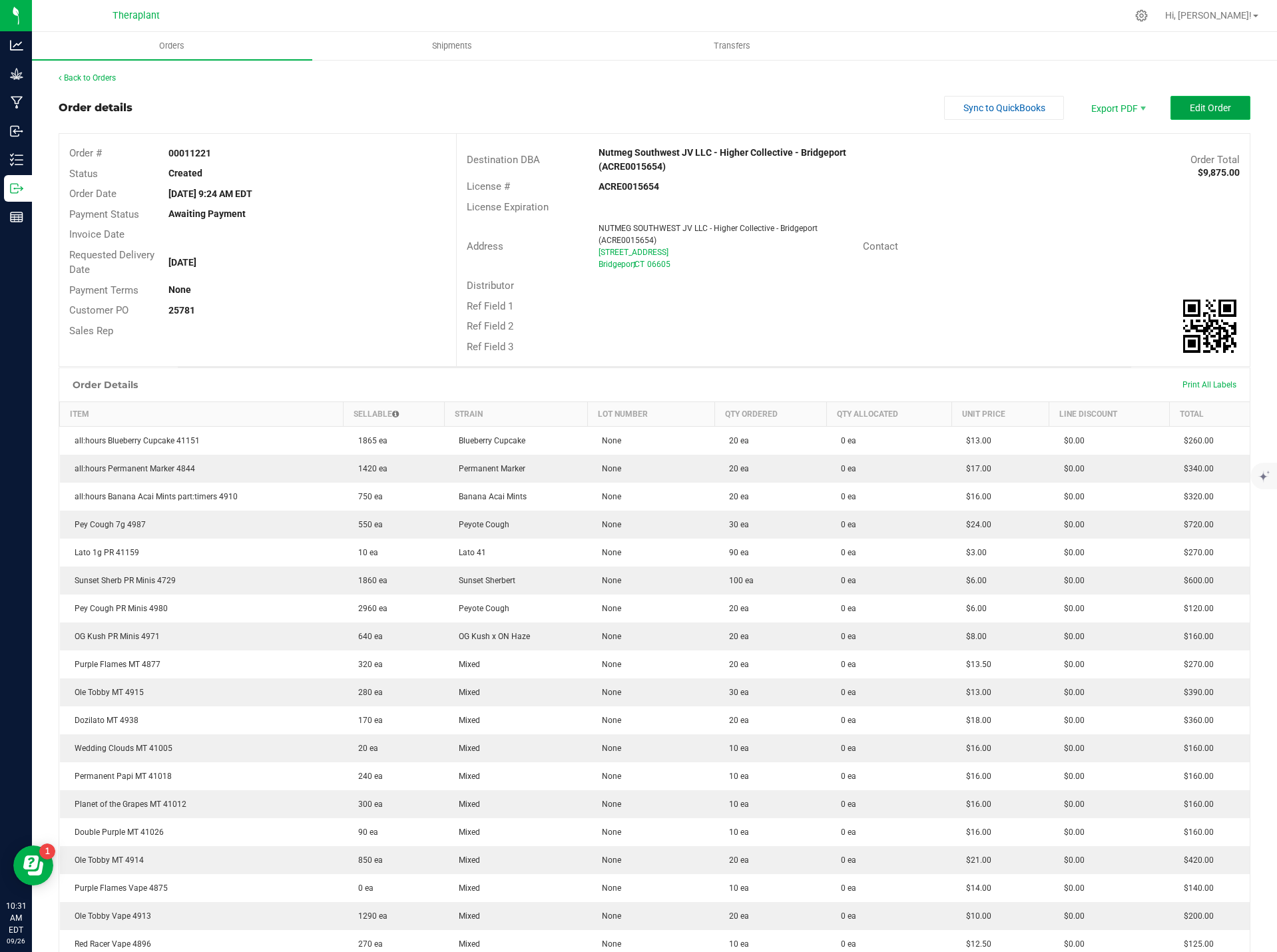
click at [1202, 112] on span "Edit Order" at bounding box center [1211, 108] width 42 height 11
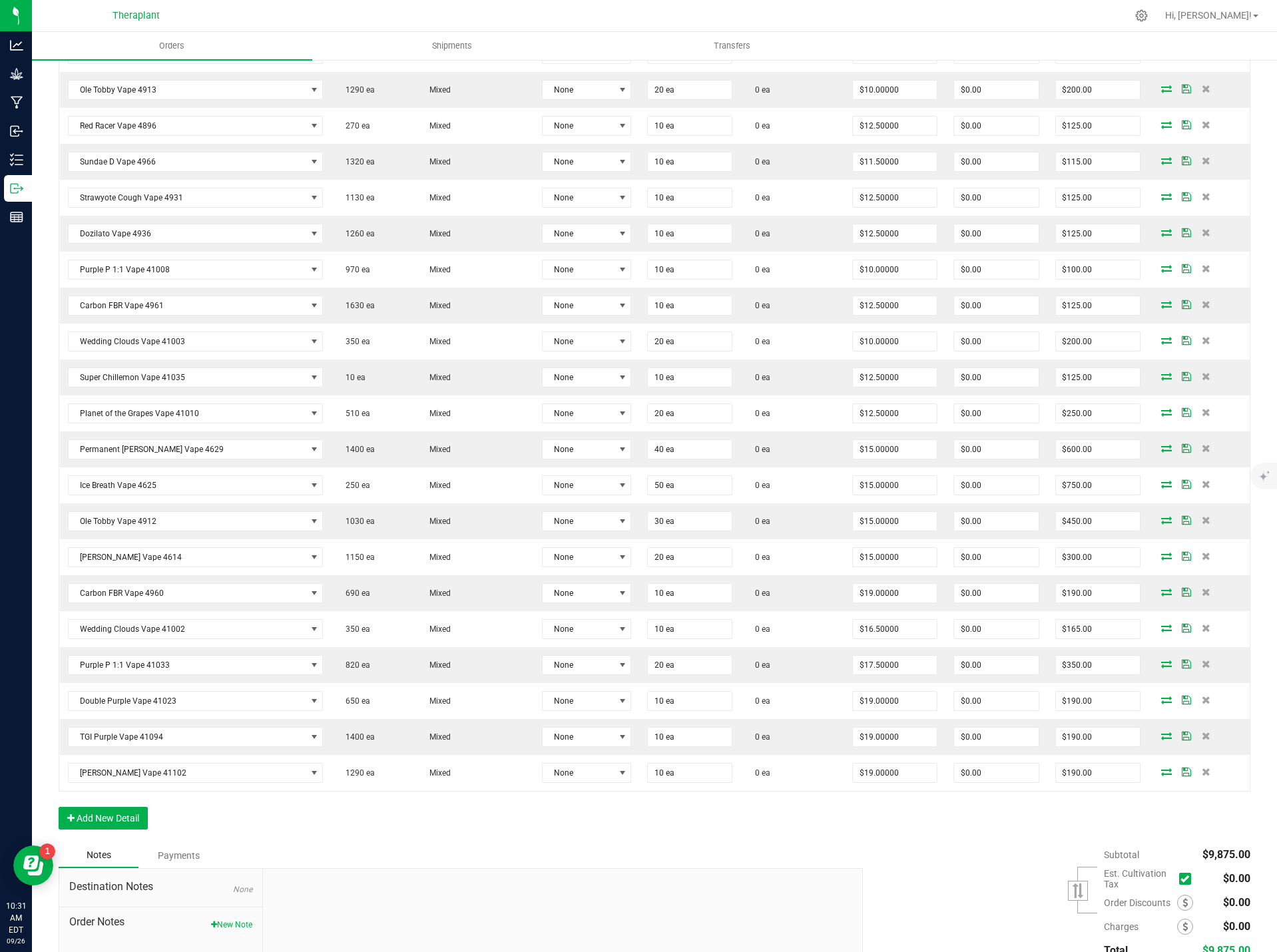
scroll to position [1101, 0]
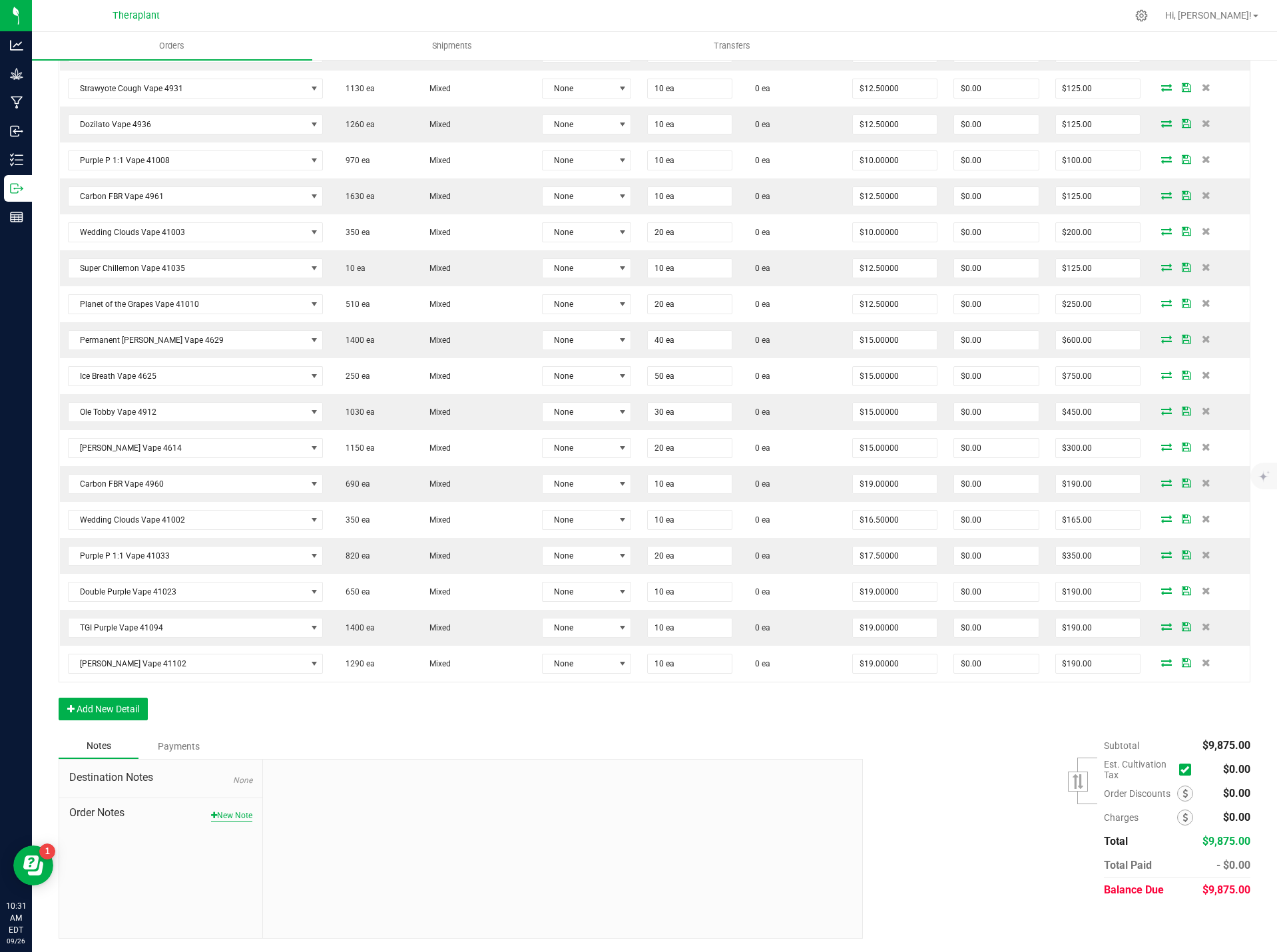
click at [217, 815] on button "New Note" at bounding box center [232, 815] width 42 height 12
paste textarea "Equinox Sales Final Days Sneak peek"
type textarea "Equinox Sales Final Days Sneak peek"
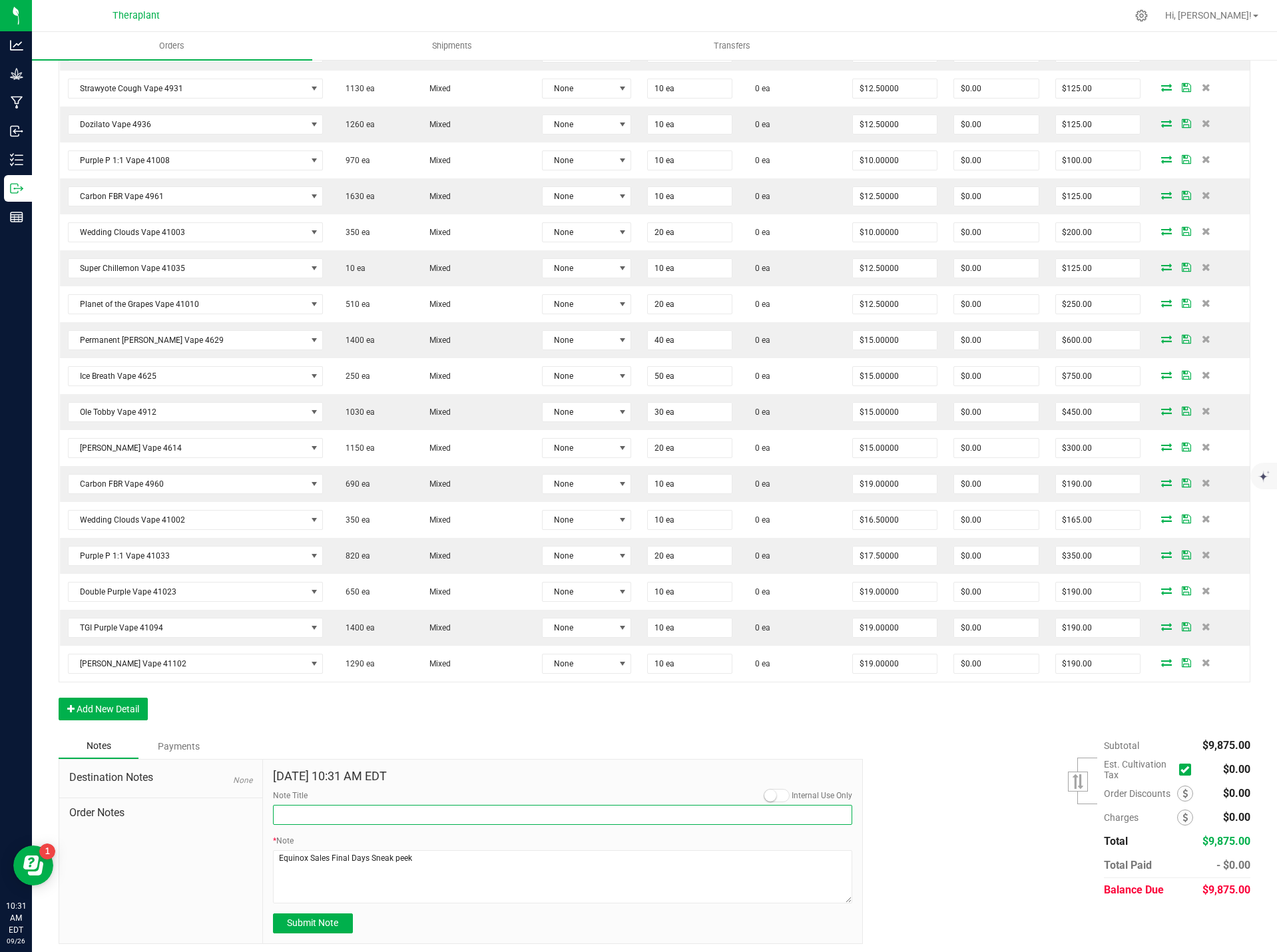
paste input "Equinox Sales Final Days Sneak peek"
type input "Equinox Sales Final Days Sneak peek"
click at [345, 929] on button "Submit Note" at bounding box center [313, 923] width 80 height 20
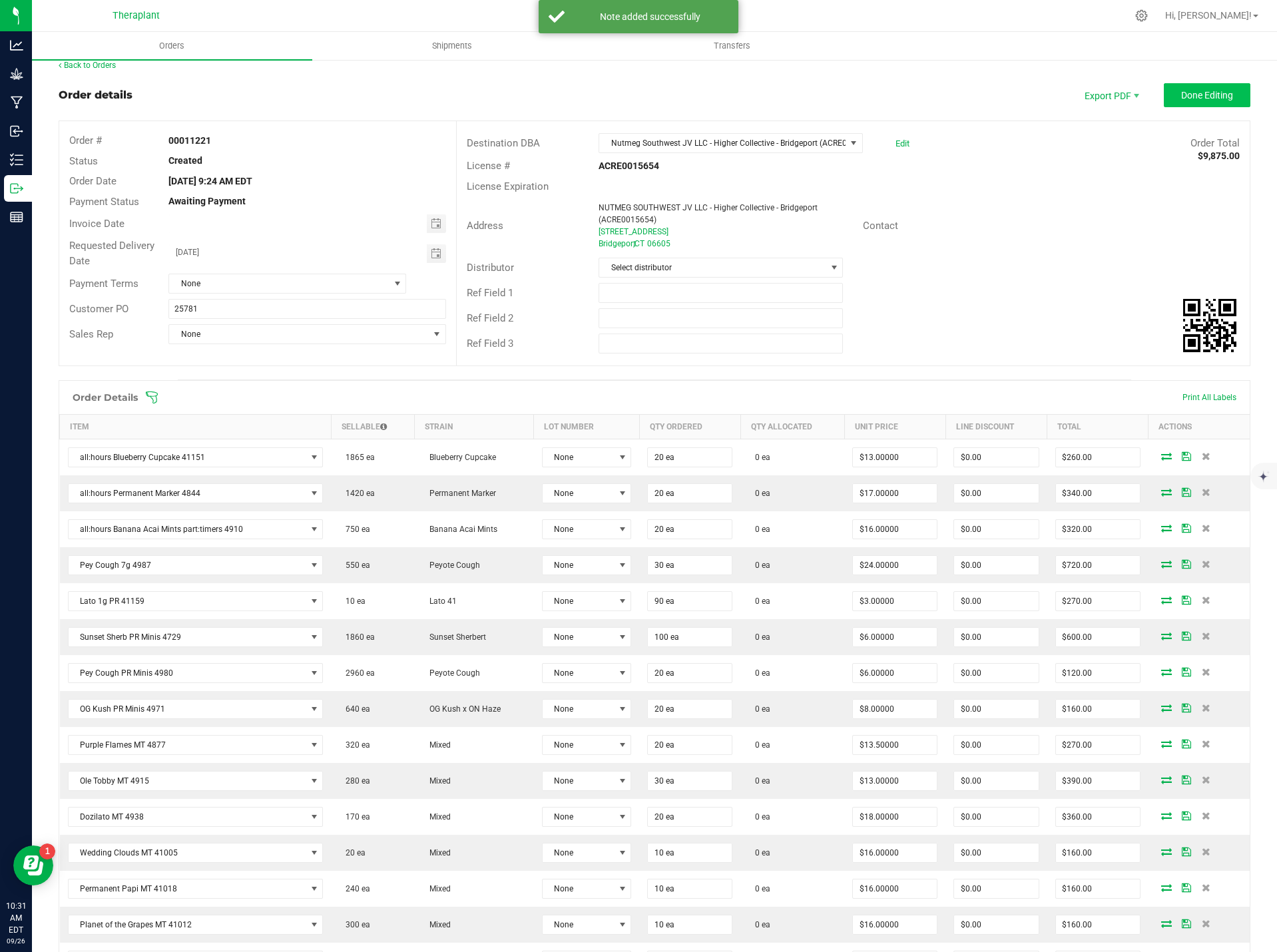
scroll to position [0, 0]
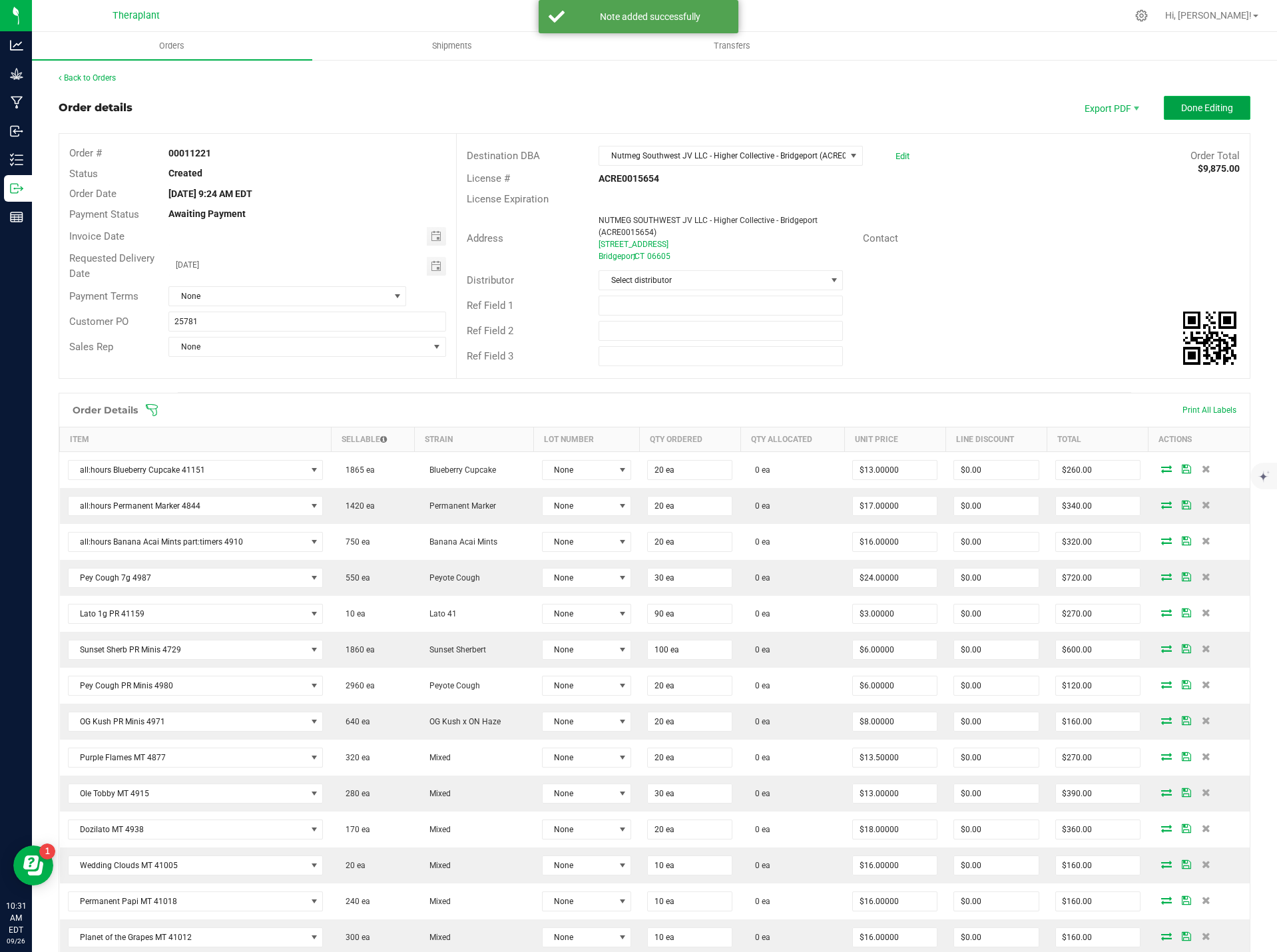
click at [1191, 97] on button "Done Editing" at bounding box center [1207, 108] width 87 height 24
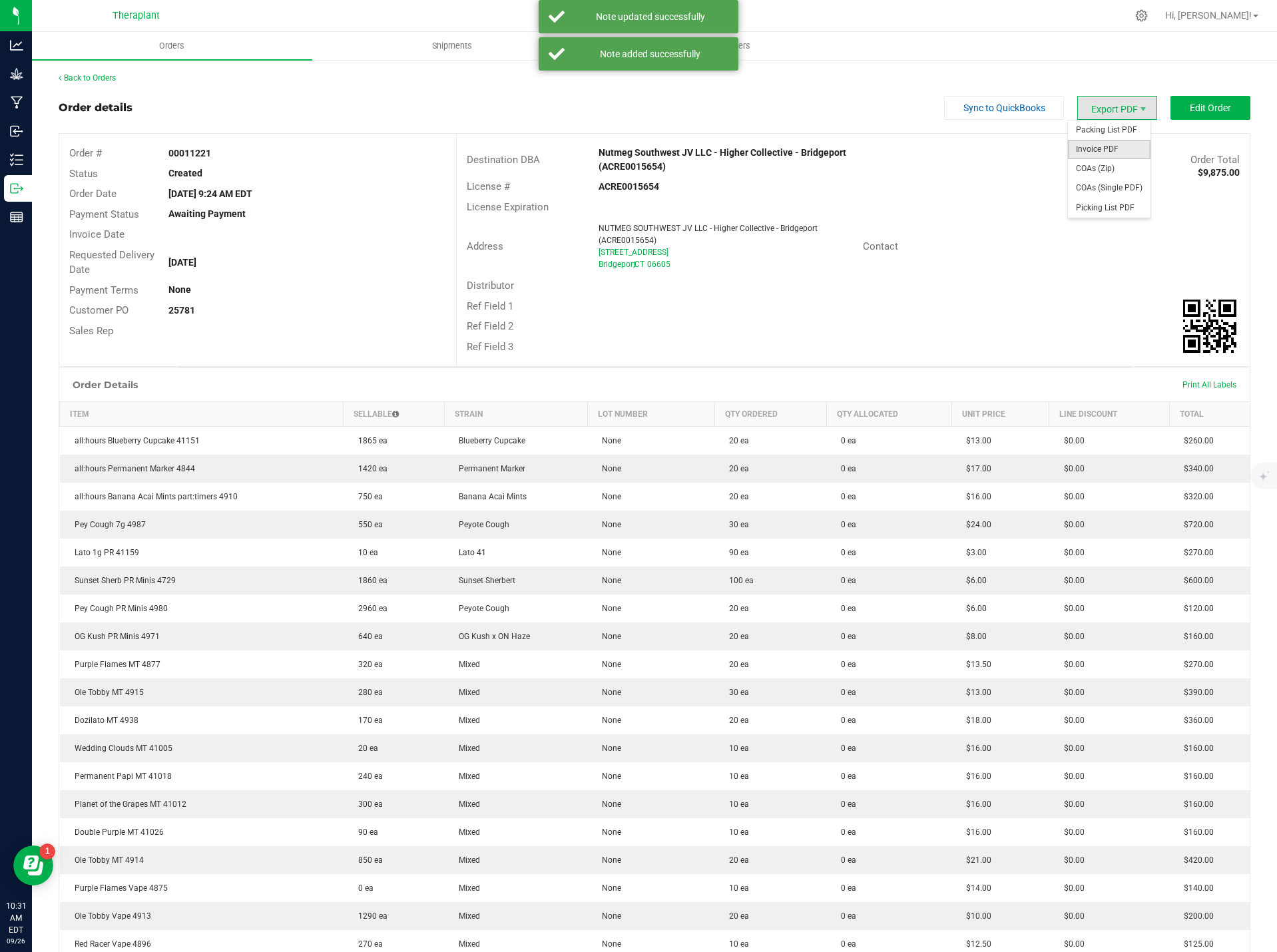
click at [1093, 146] on span "Invoice PDF" at bounding box center [1109, 149] width 82 height 19
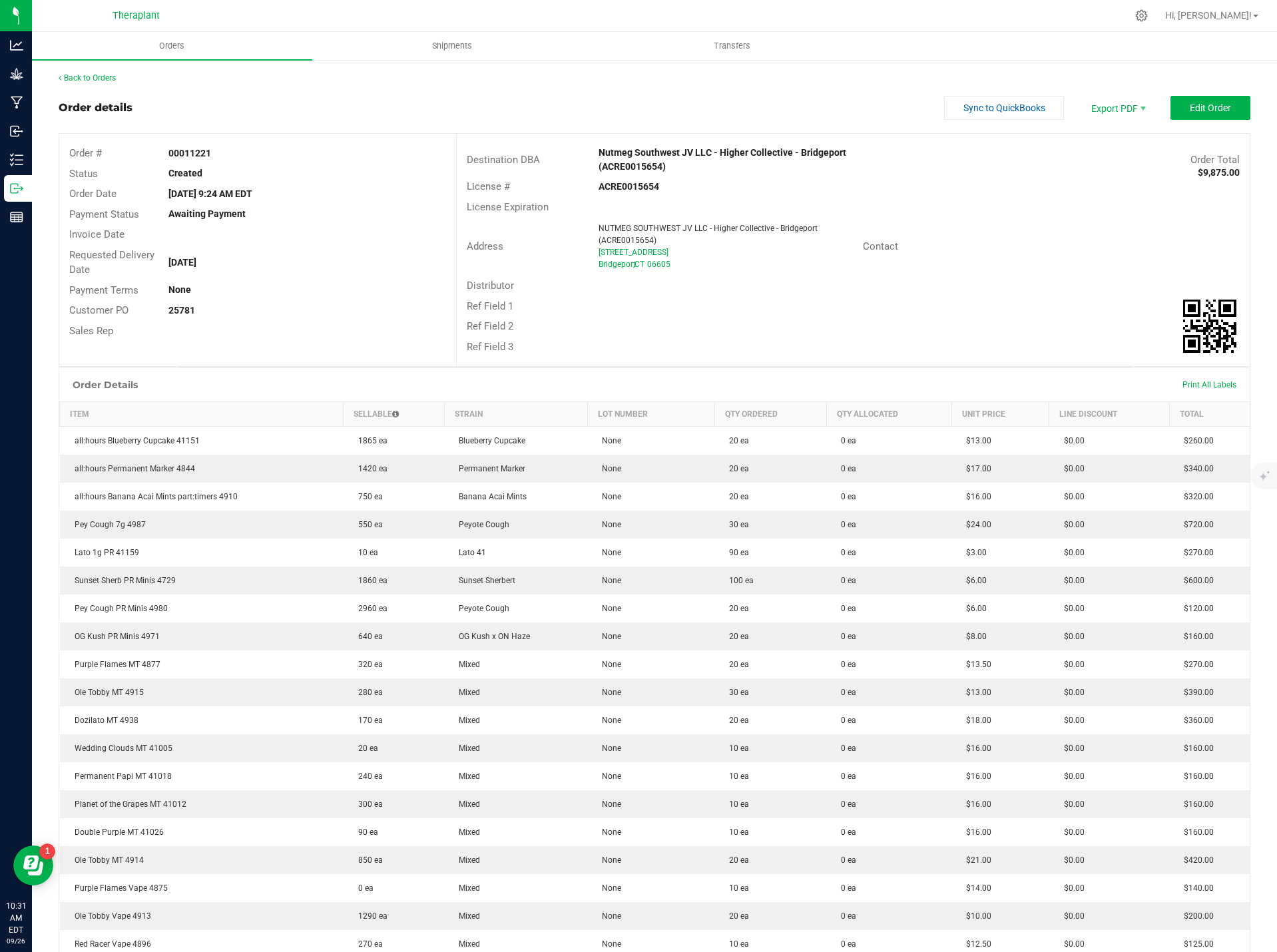
click at [100, 87] on div "Back to Orders Order details Sync to QuickBooks Export PDF Edit Order Order # 0…" at bounding box center [655, 875] width 1192 height 1608
click at [99, 79] on link "Back to Orders" at bounding box center [88, 77] width 57 height 9
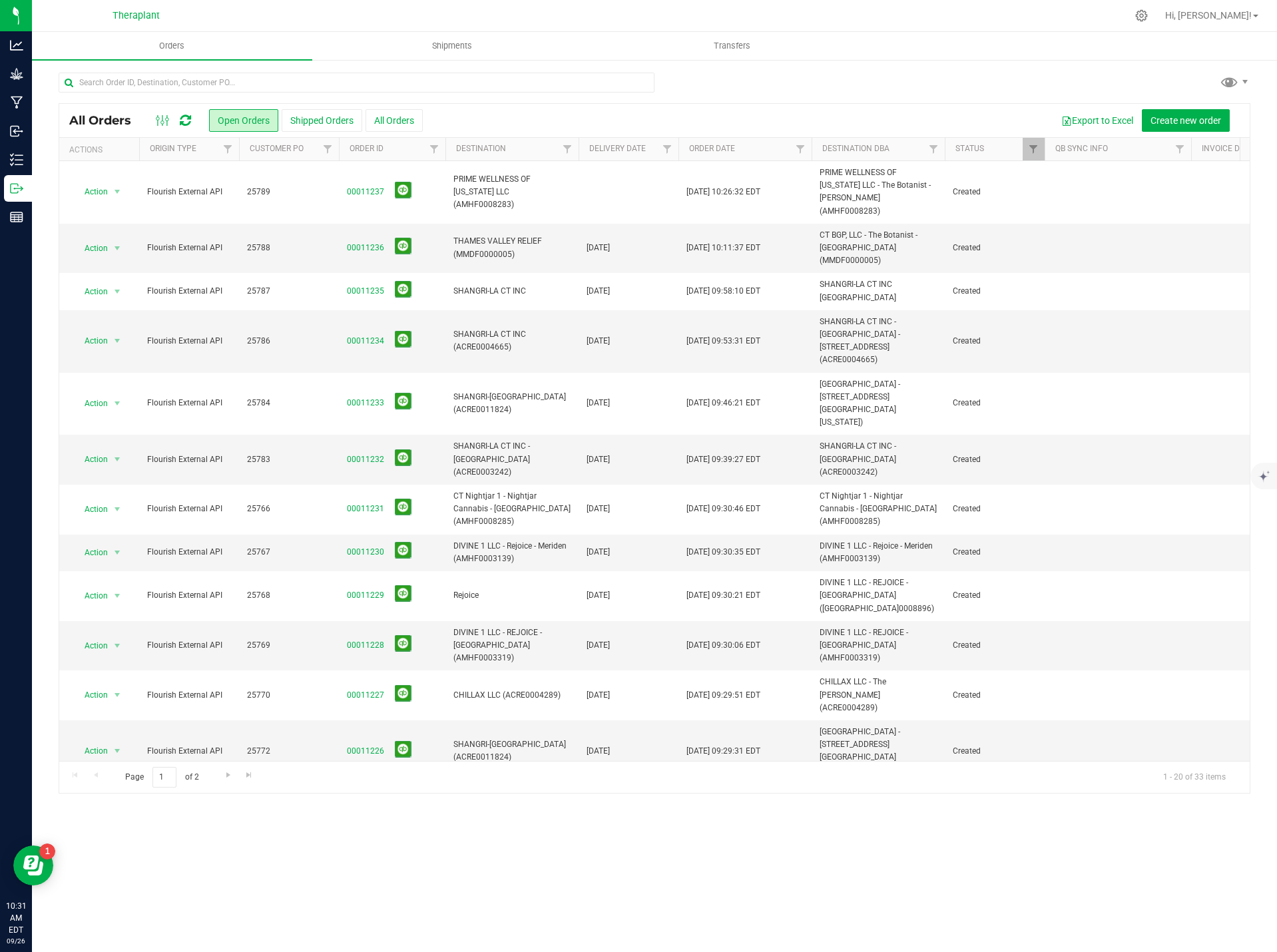
scroll to position [288, 0]
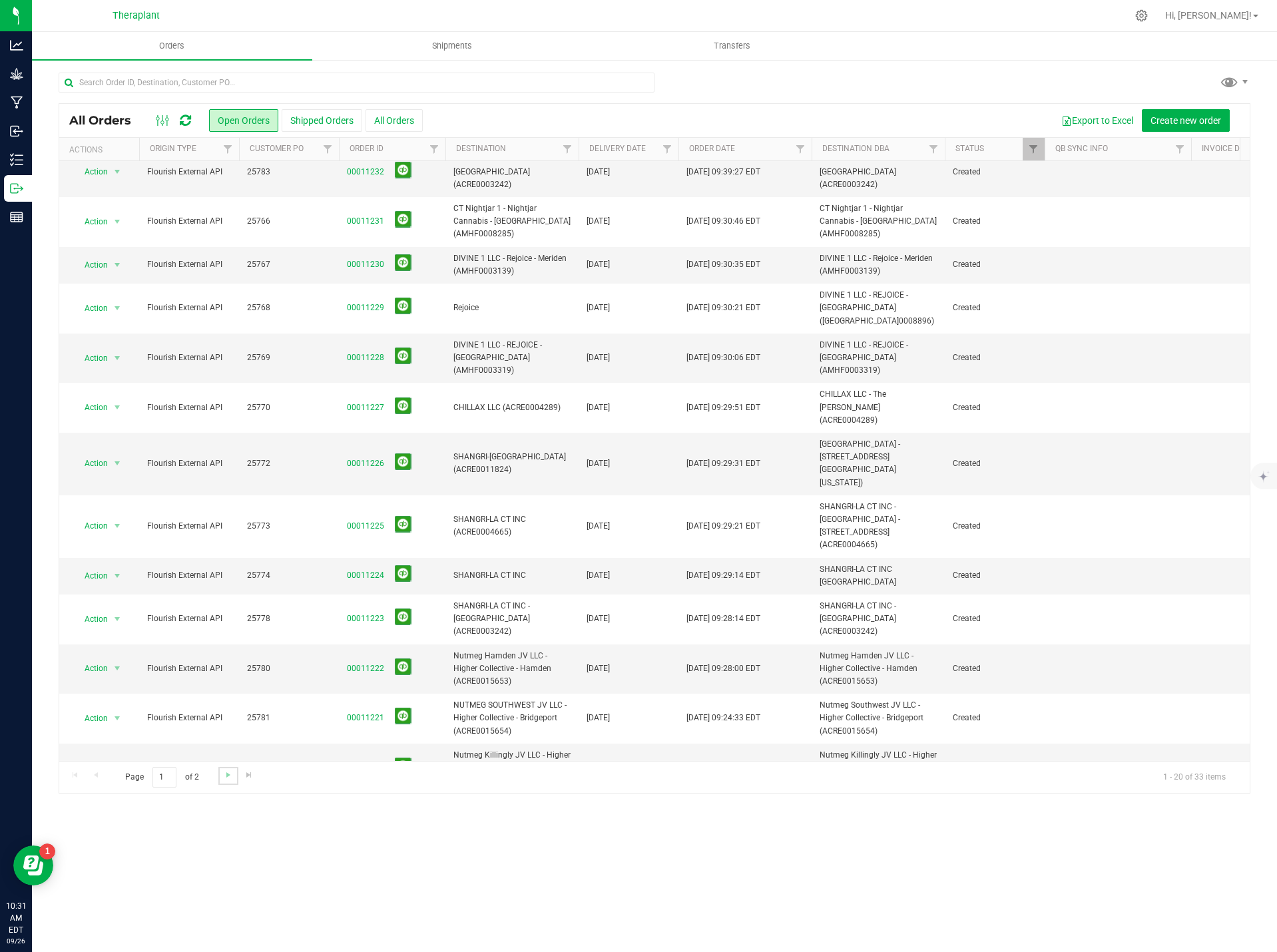
click at [219, 777] on link "Go to the next page" at bounding box center [228, 775] width 19 height 18
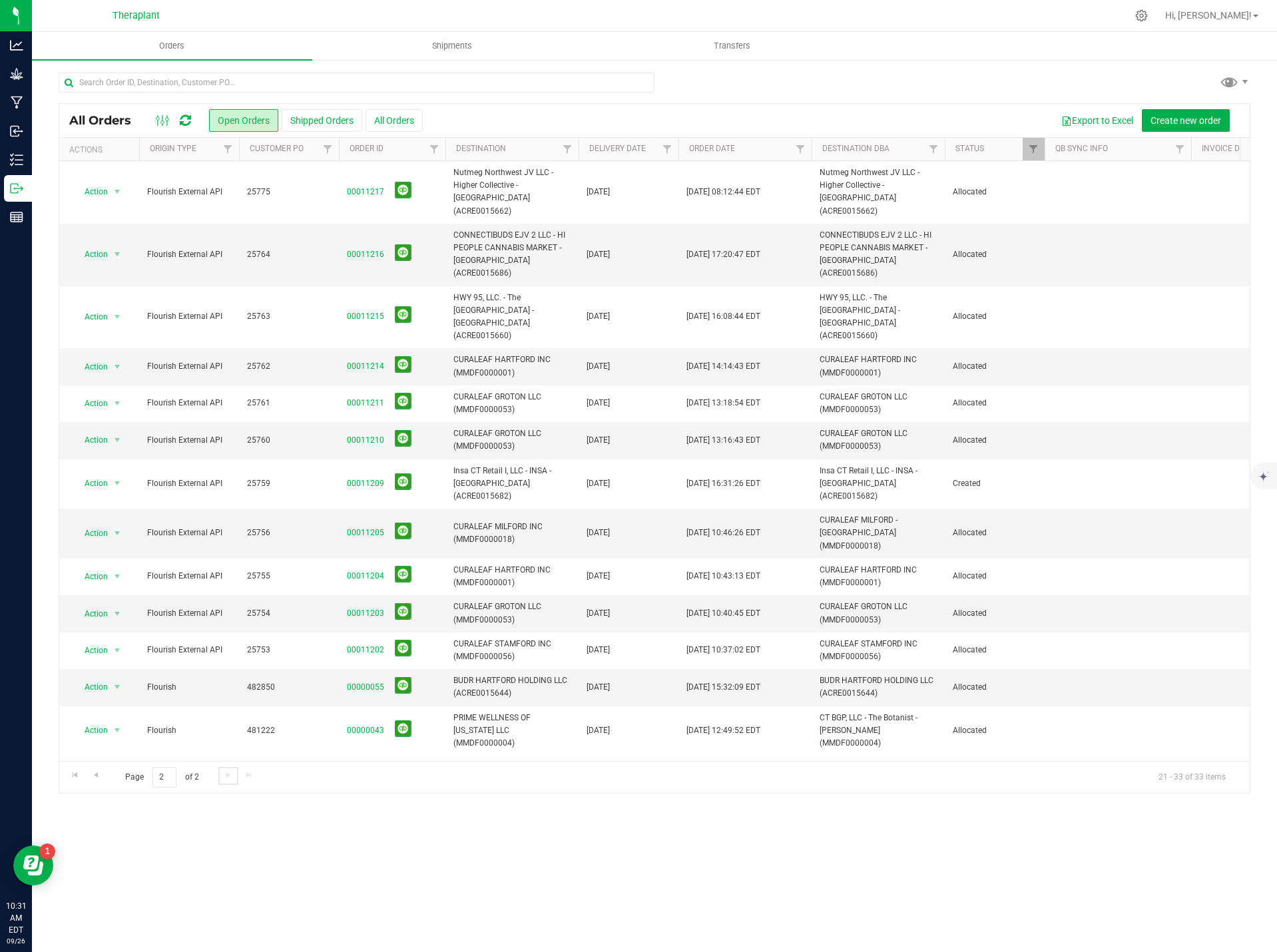
scroll to position [0, 0]
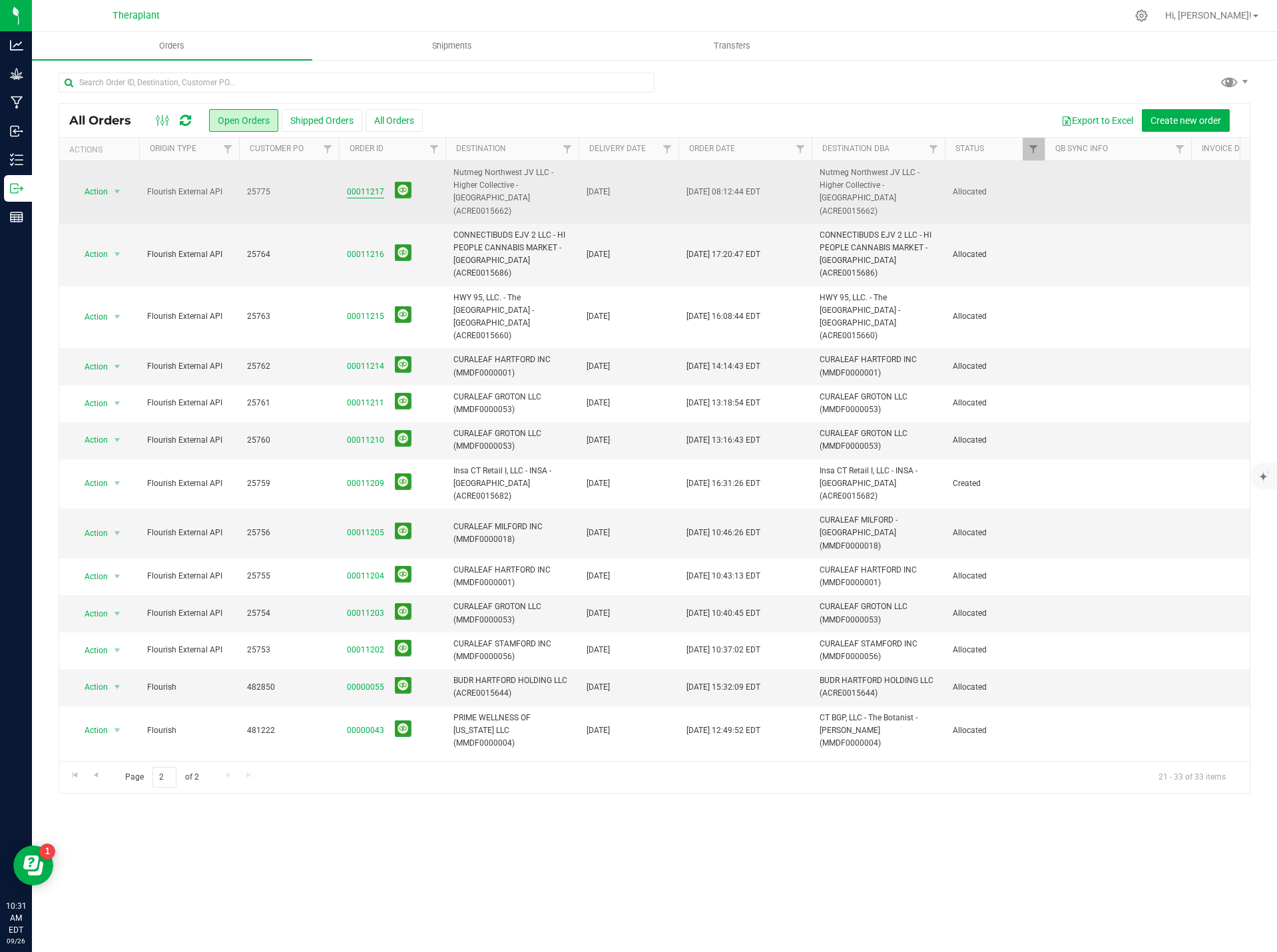
click at [364, 185] on link "00011217" at bounding box center [365, 192] width 37 height 13
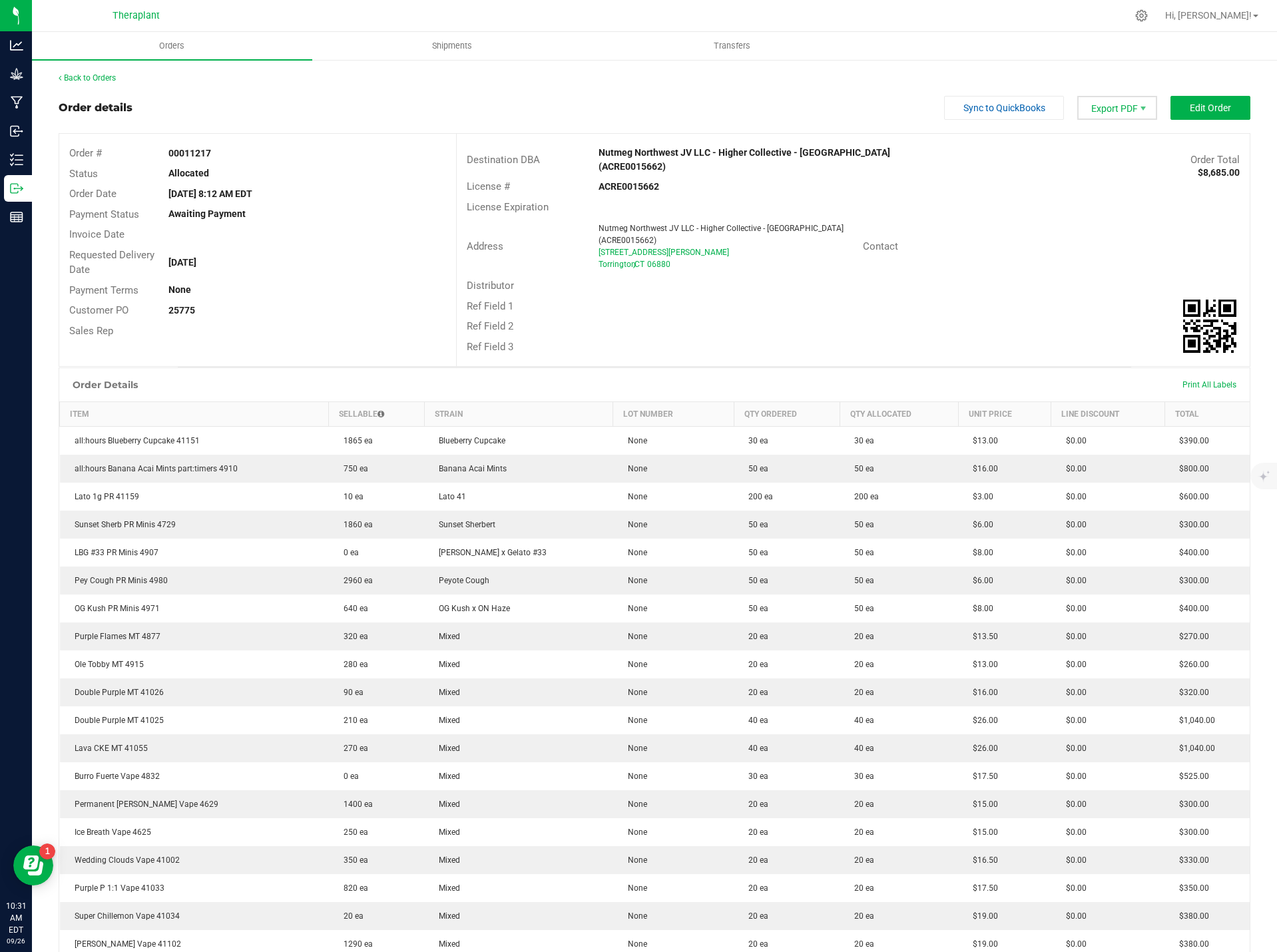
click at [1116, 112] on span "Export PDF" at bounding box center [1117, 108] width 80 height 24
click at [1111, 145] on span "Invoice PDF" at bounding box center [1109, 149] width 82 height 19
click at [113, 83] on div "Back to Orders" at bounding box center [655, 77] width 1192 height 12
click at [103, 72] on div "Back to Orders" at bounding box center [655, 77] width 1192 height 12
click at [98, 77] on link "Back to Orders" at bounding box center [88, 77] width 57 height 9
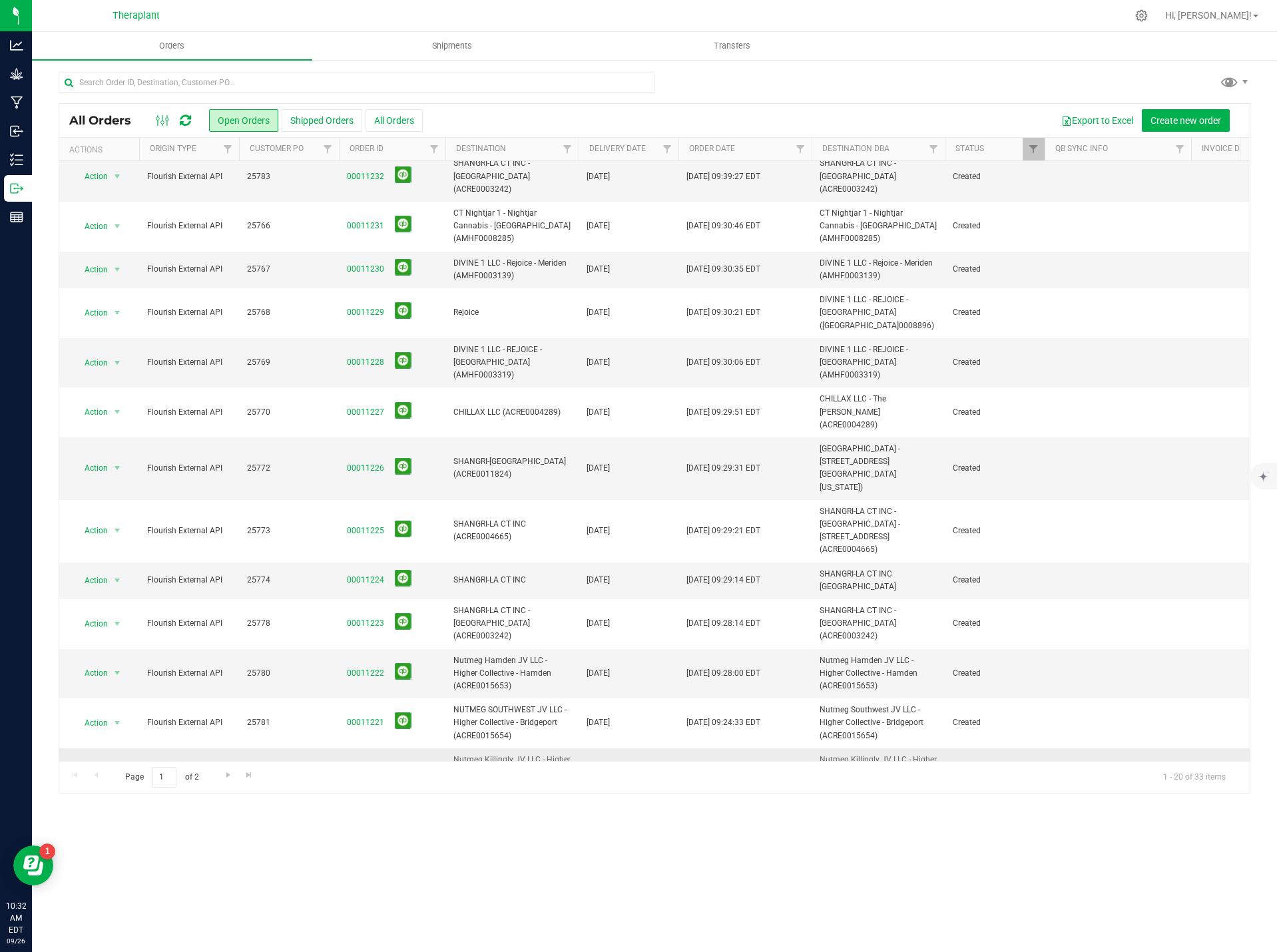
scroll to position [288, 0]
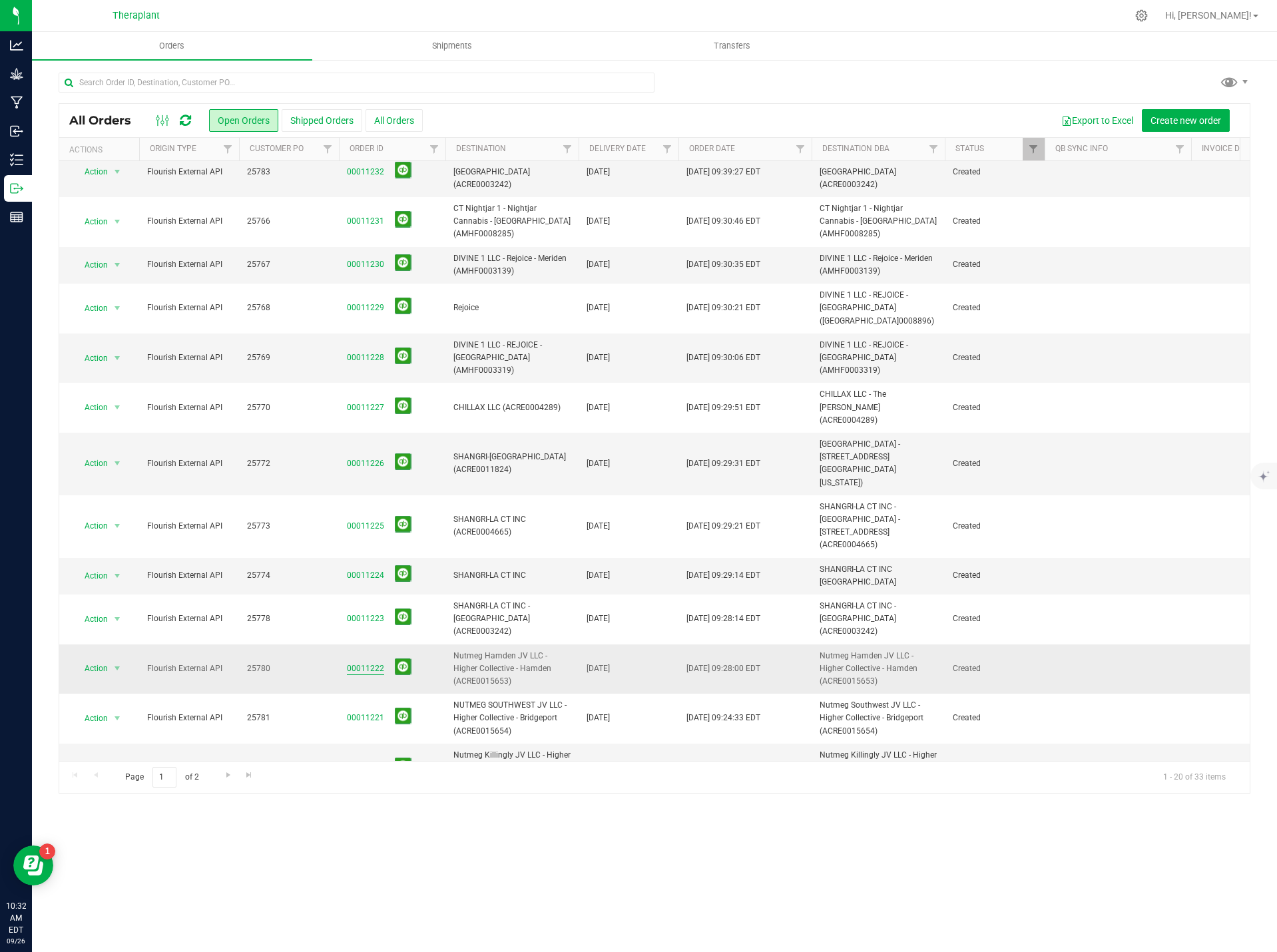
click at [364, 662] on link "00011222" at bounding box center [365, 669] width 37 height 13
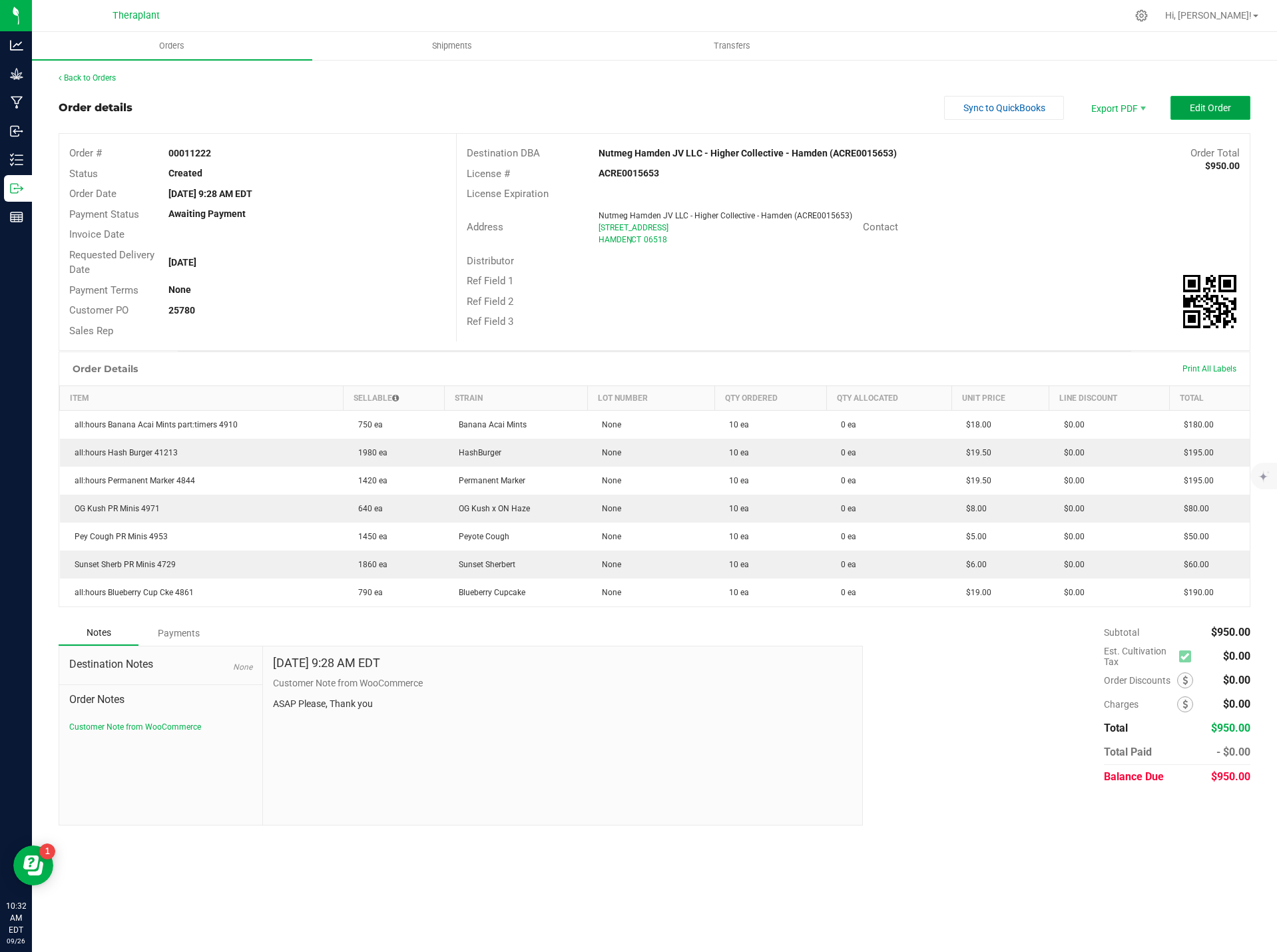
click at [1219, 104] on span "Edit Order" at bounding box center [1211, 108] width 42 height 11
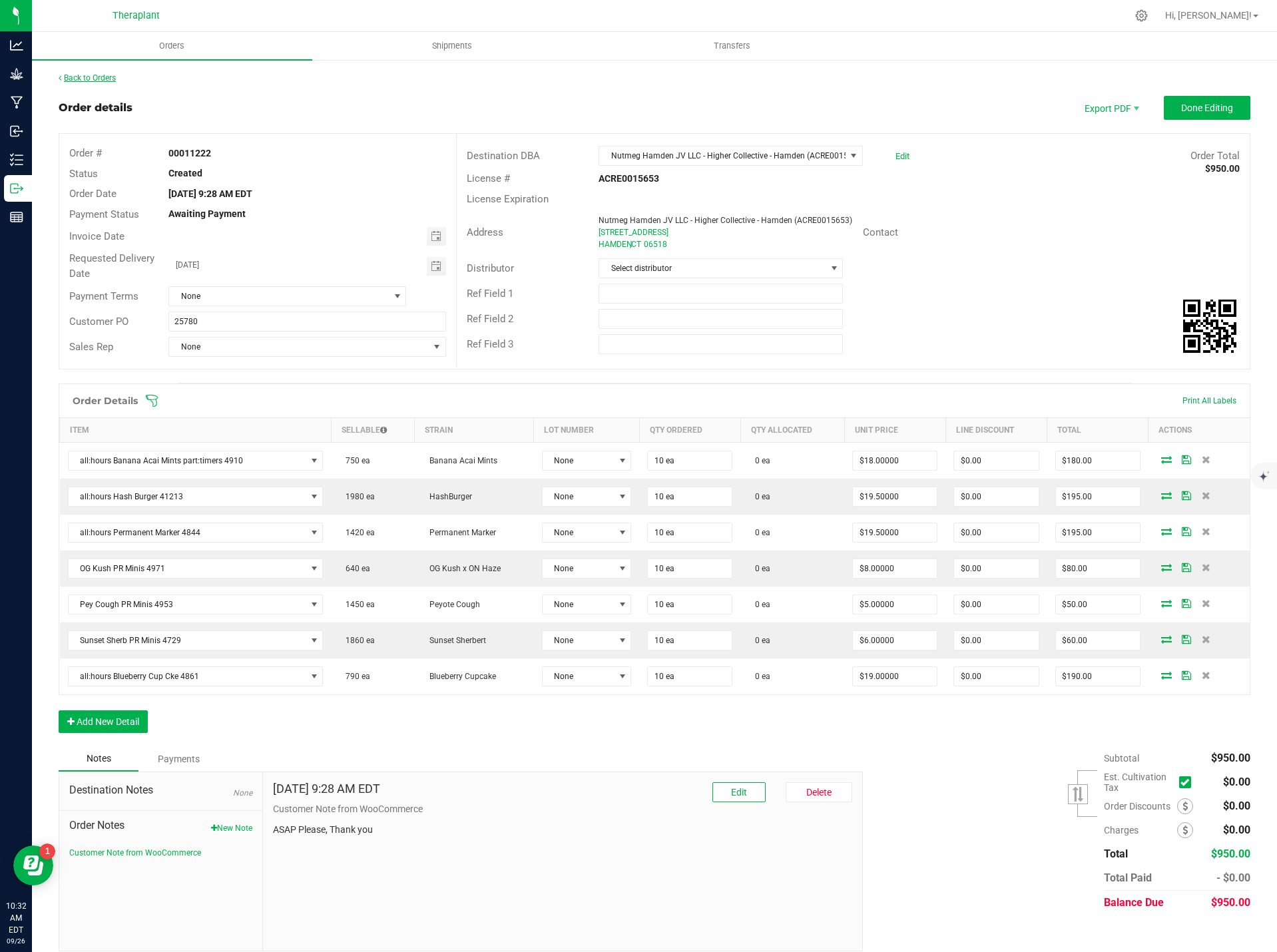
click at [109, 76] on link "Back to Orders" at bounding box center [88, 77] width 57 height 9
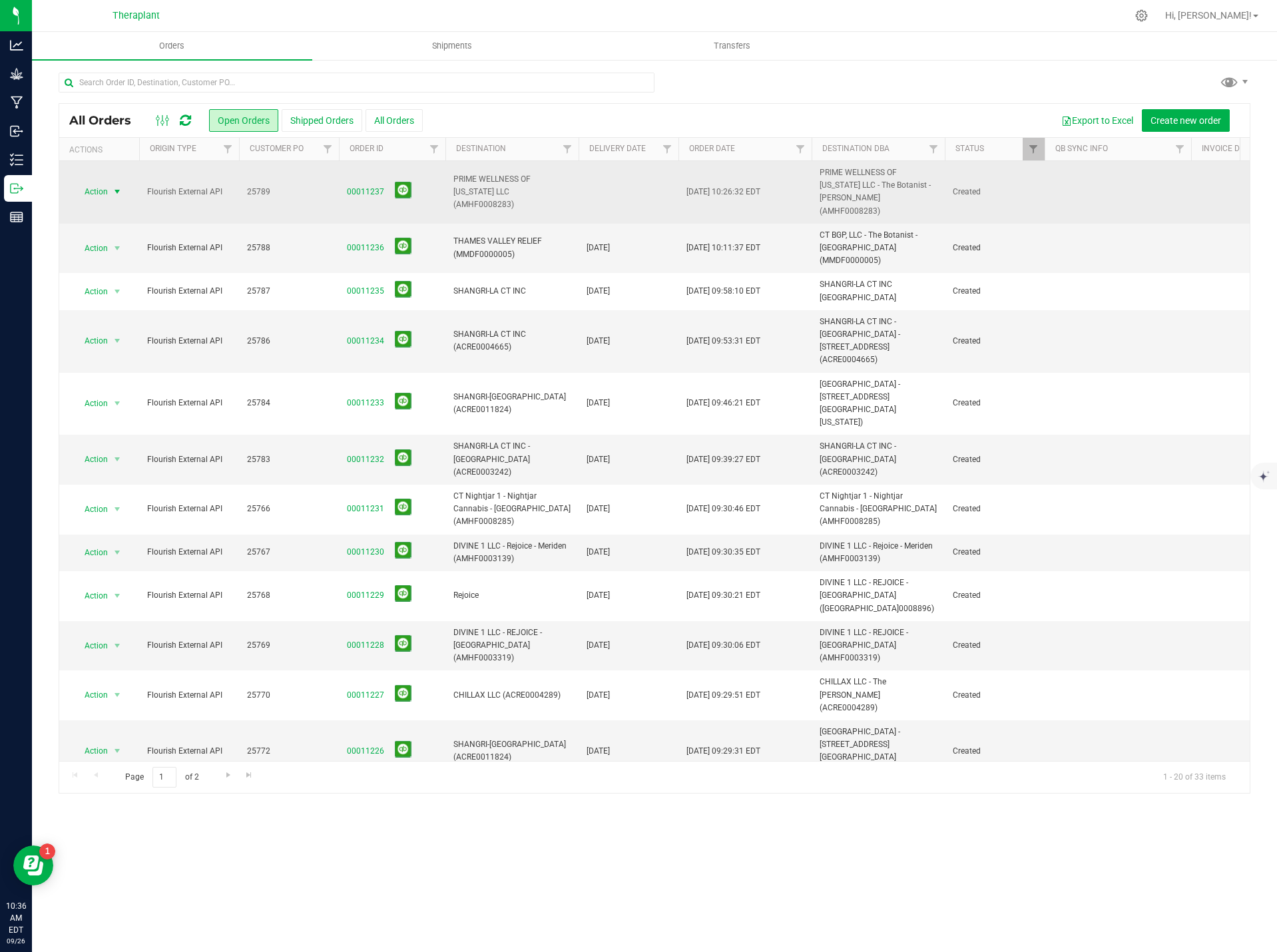
click at [93, 194] on span "Action" at bounding box center [90, 192] width 36 height 18
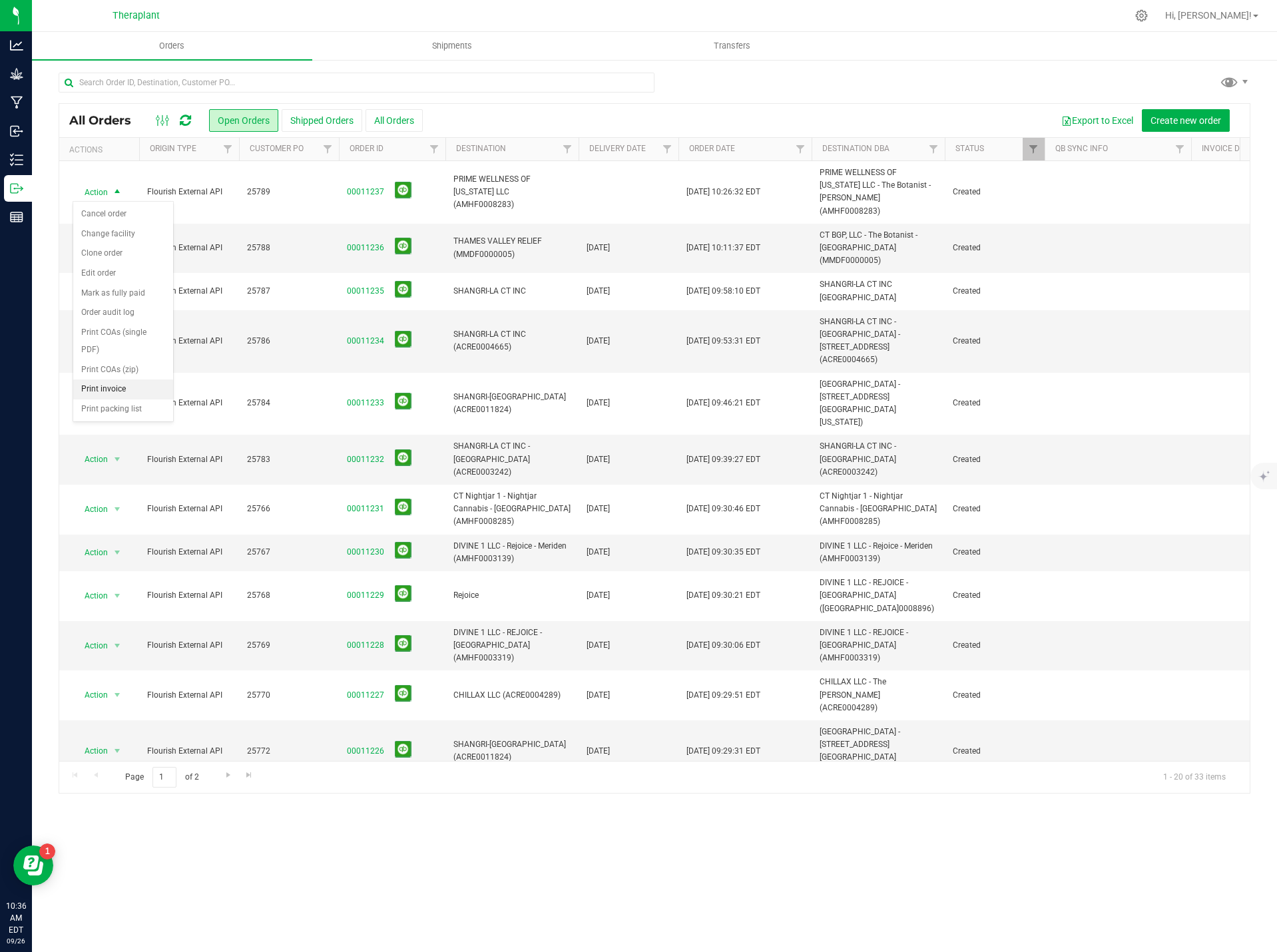
click at [116, 392] on li "Print invoice" at bounding box center [123, 389] width 100 height 20
click at [109, 239] on span "select" at bounding box center [117, 248] width 17 height 18
click at [136, 441] on li "Print invoice" at bounding box center [123, 439] width 100 height 20
click at [312, 77] on input "text" at bounding box center [357, 83] width 596 height 20
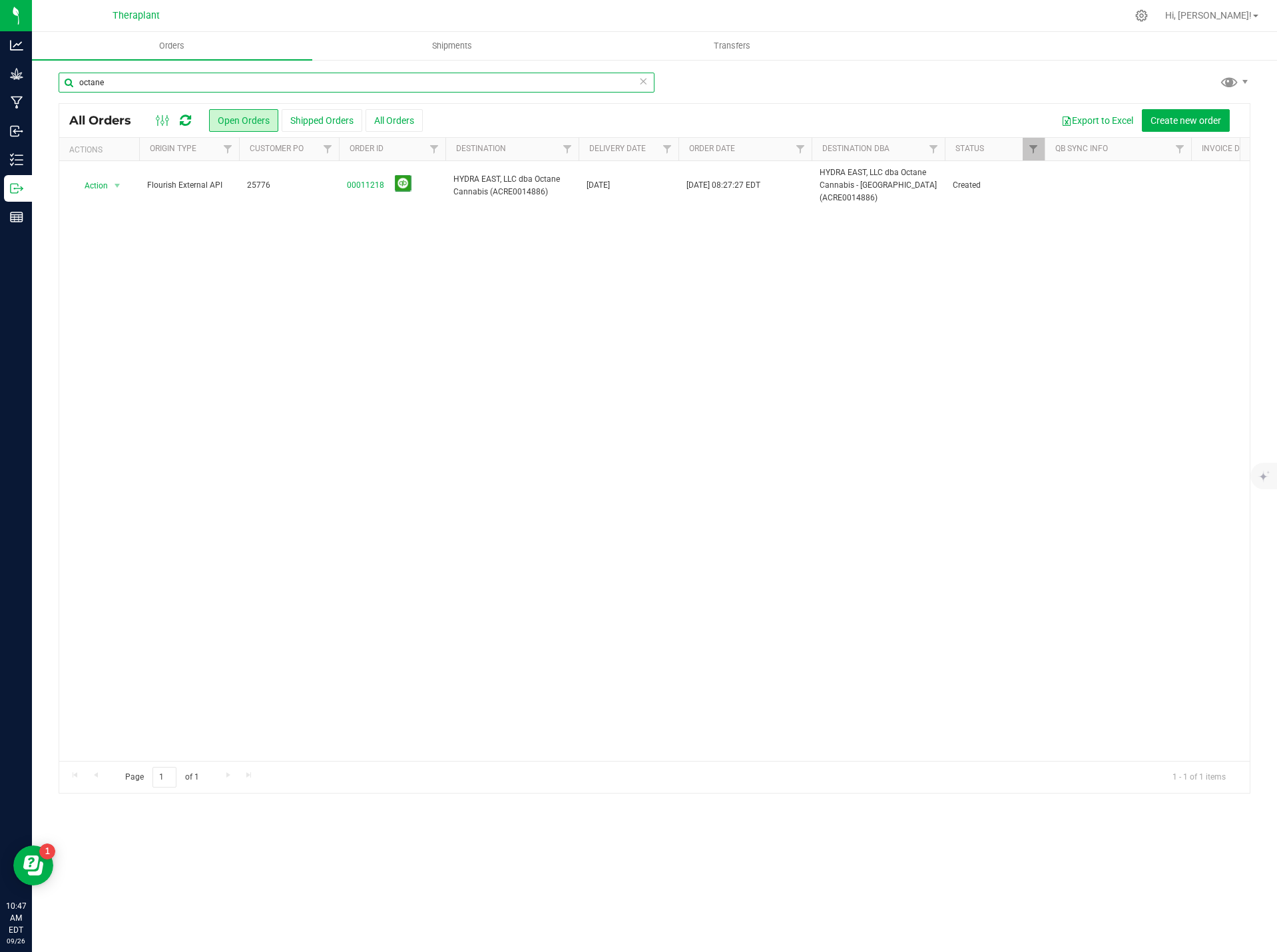
type input "octane"
click at [369, 185] on link "00011218" at bounding box center [365, 185] width 37 height 13
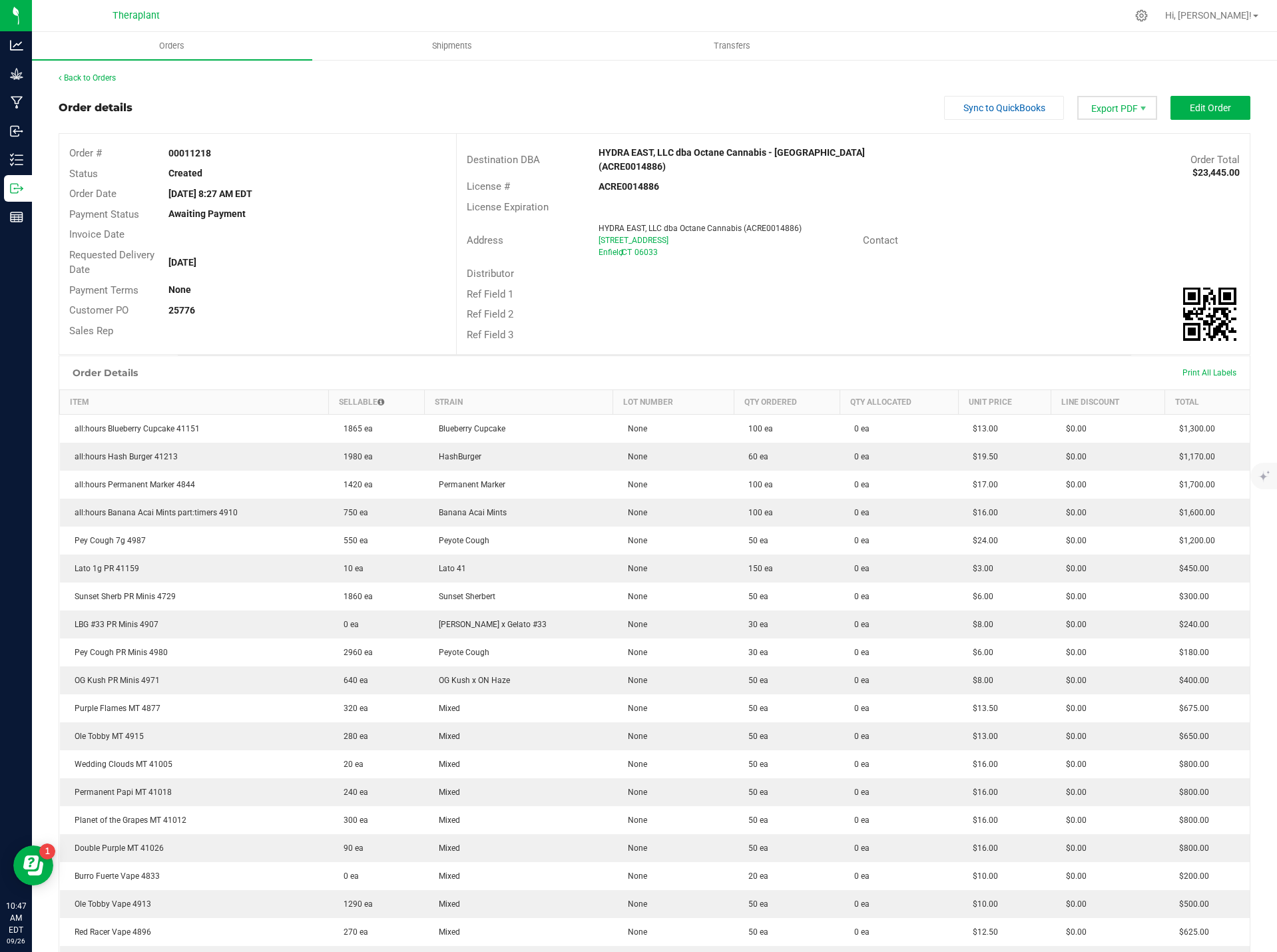
click at [1119, 107] on span "Export PDF" at bounding box center [1117, 108] width 80 height 24
click at [1116, 149] on span "Invoice PDF" at bounding box center [1109, 149] width 82 height 19
click at [82, 80] on link "Back to Orders" at bounding box center [88, 77] width 57 height 9
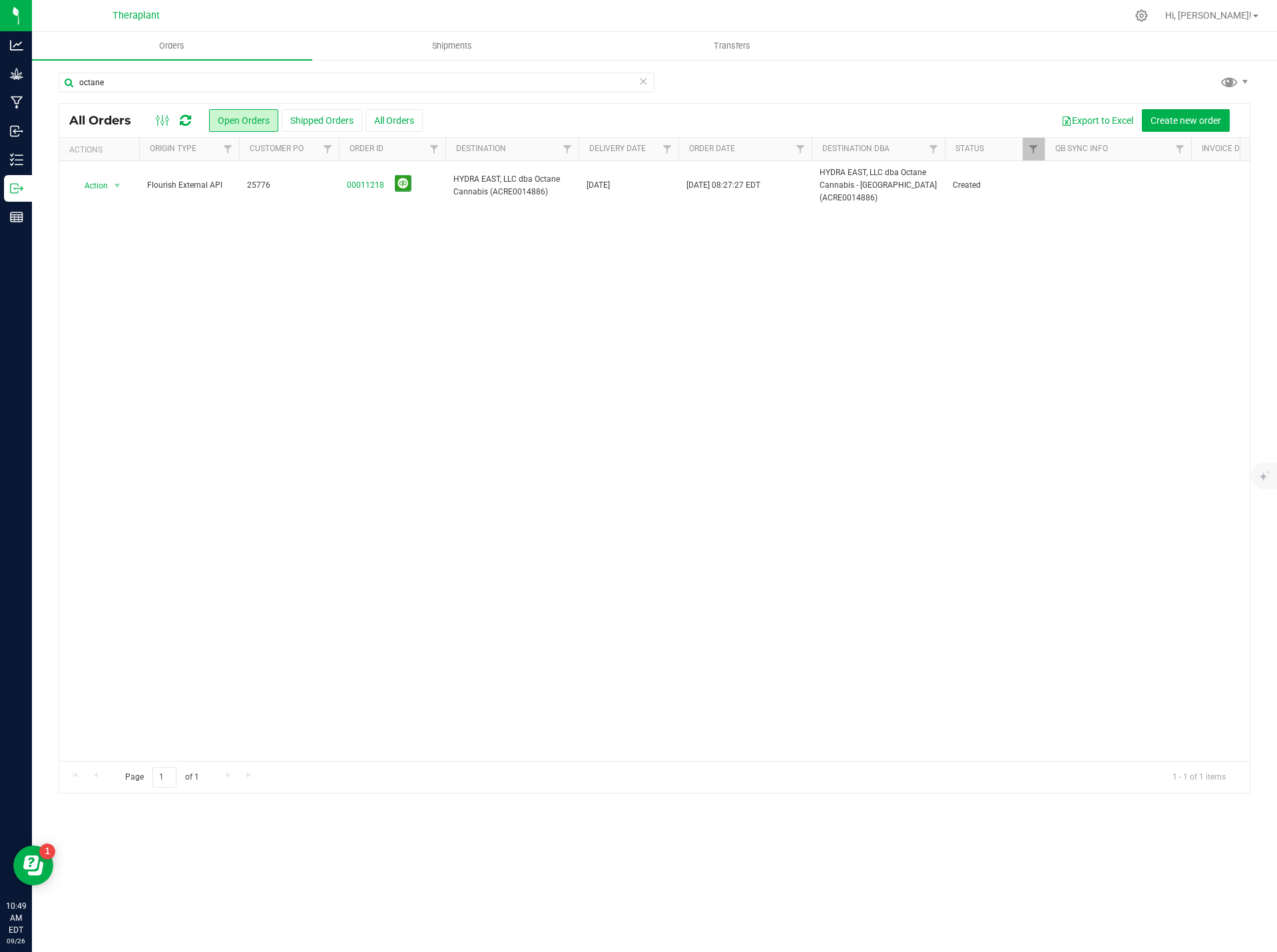
click at [641, 81] on icon at bounding box center [643, 80] width 9 height 16
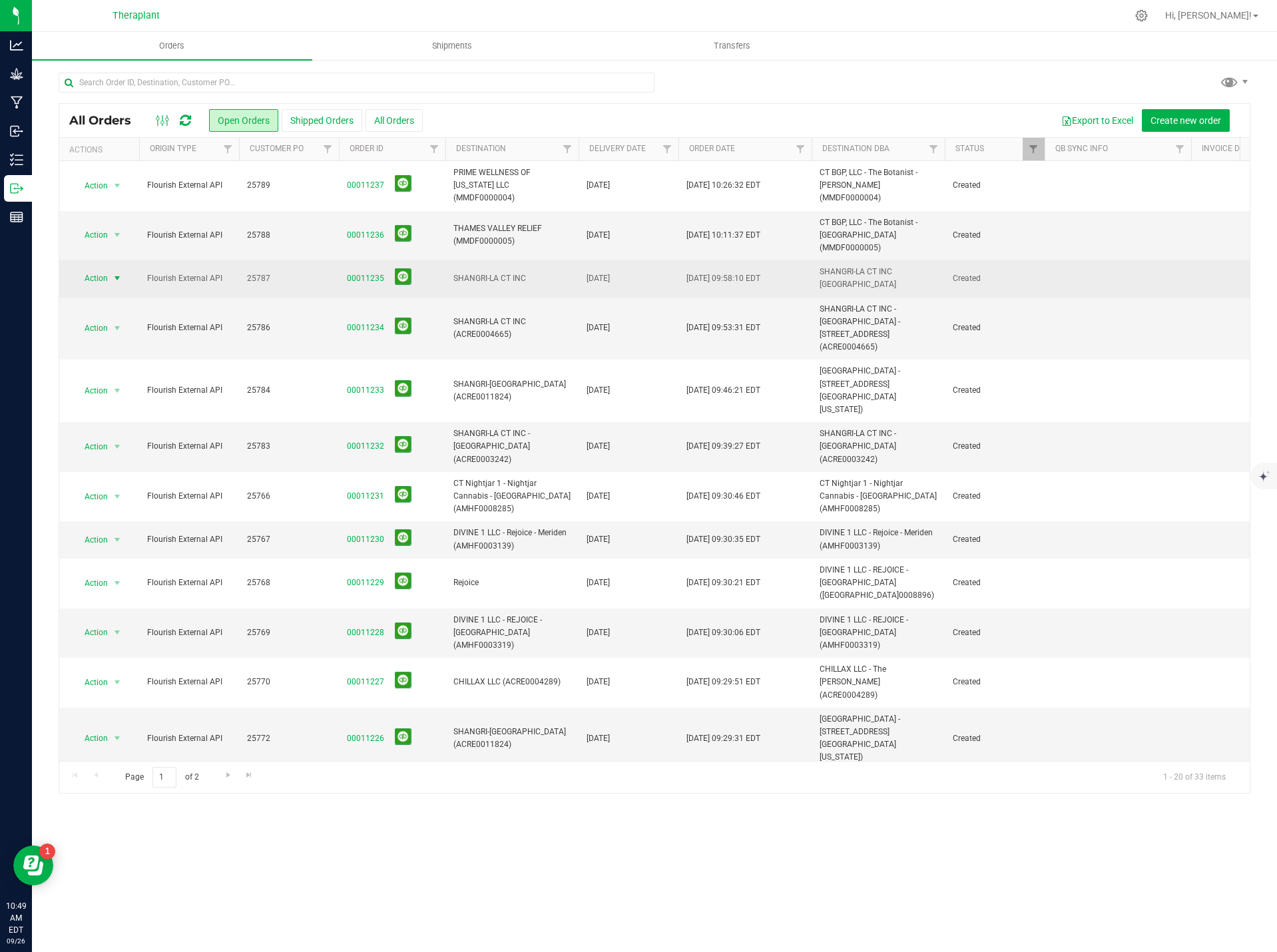
click at [92, 269] on span "Action" at bounding box center [90, 279] width 36 height 18
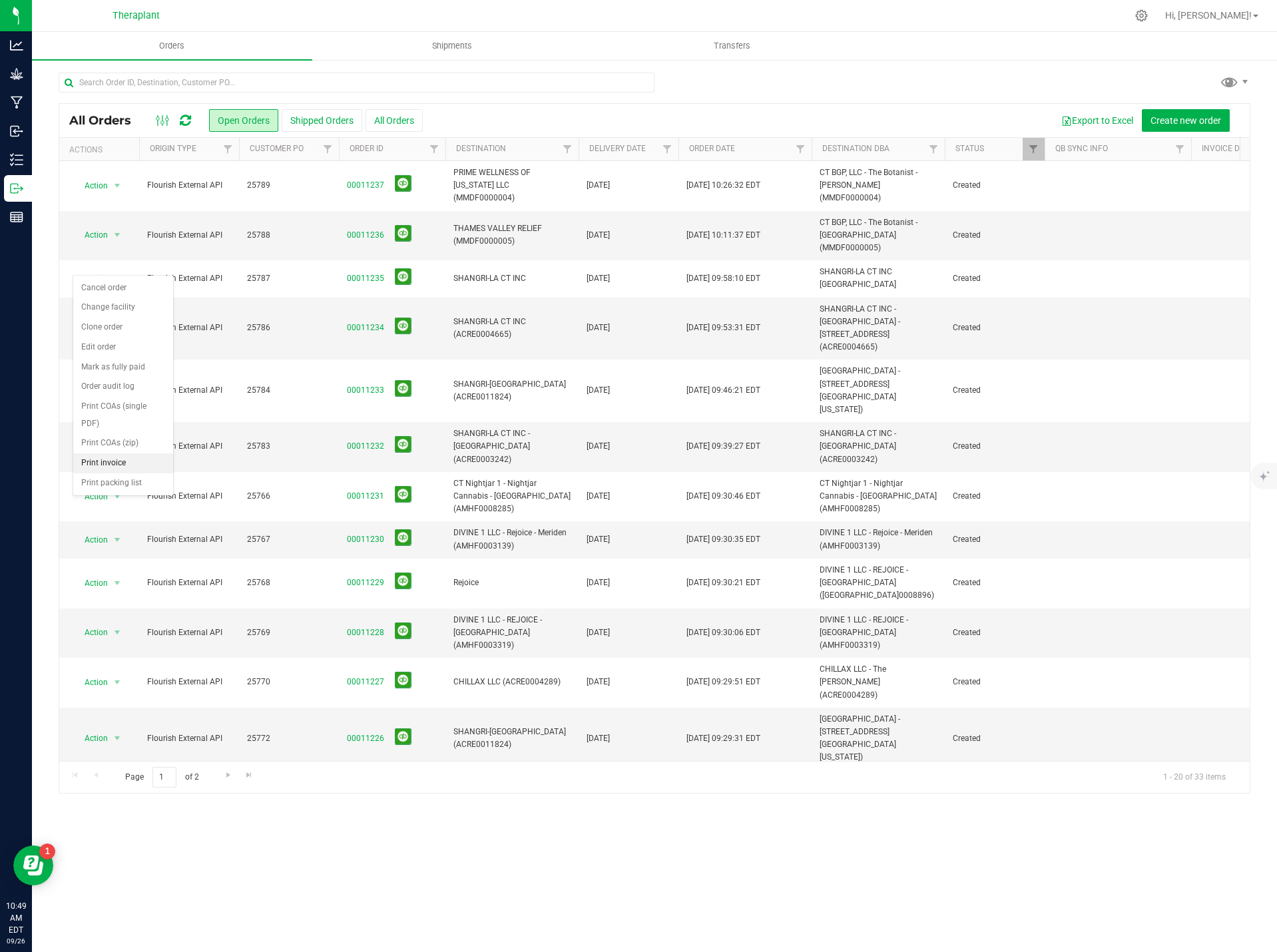
click at [113, 458] on li "Print invoice" at bounding box center [123, 463] width 100 height 20
click at [89, 319] on span "Action" at bounding box center [90, 328] width 36 height 18
click at [118, 500] on li "Print invoice" at bounding box center [123, 506] width 100 height 20
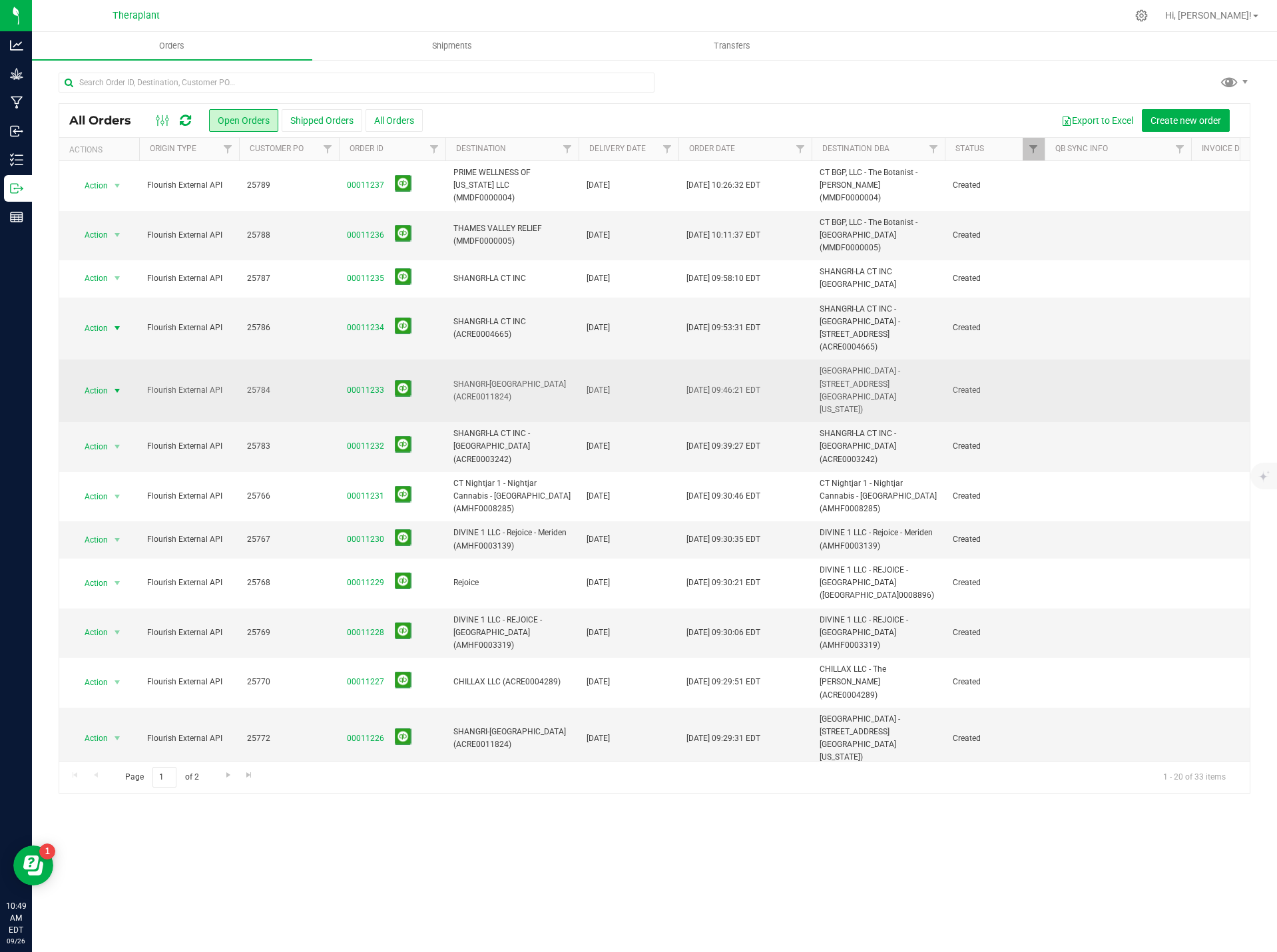
click at [111, 381] on span "select" at bounding box center [117, 390] width 17 height 18
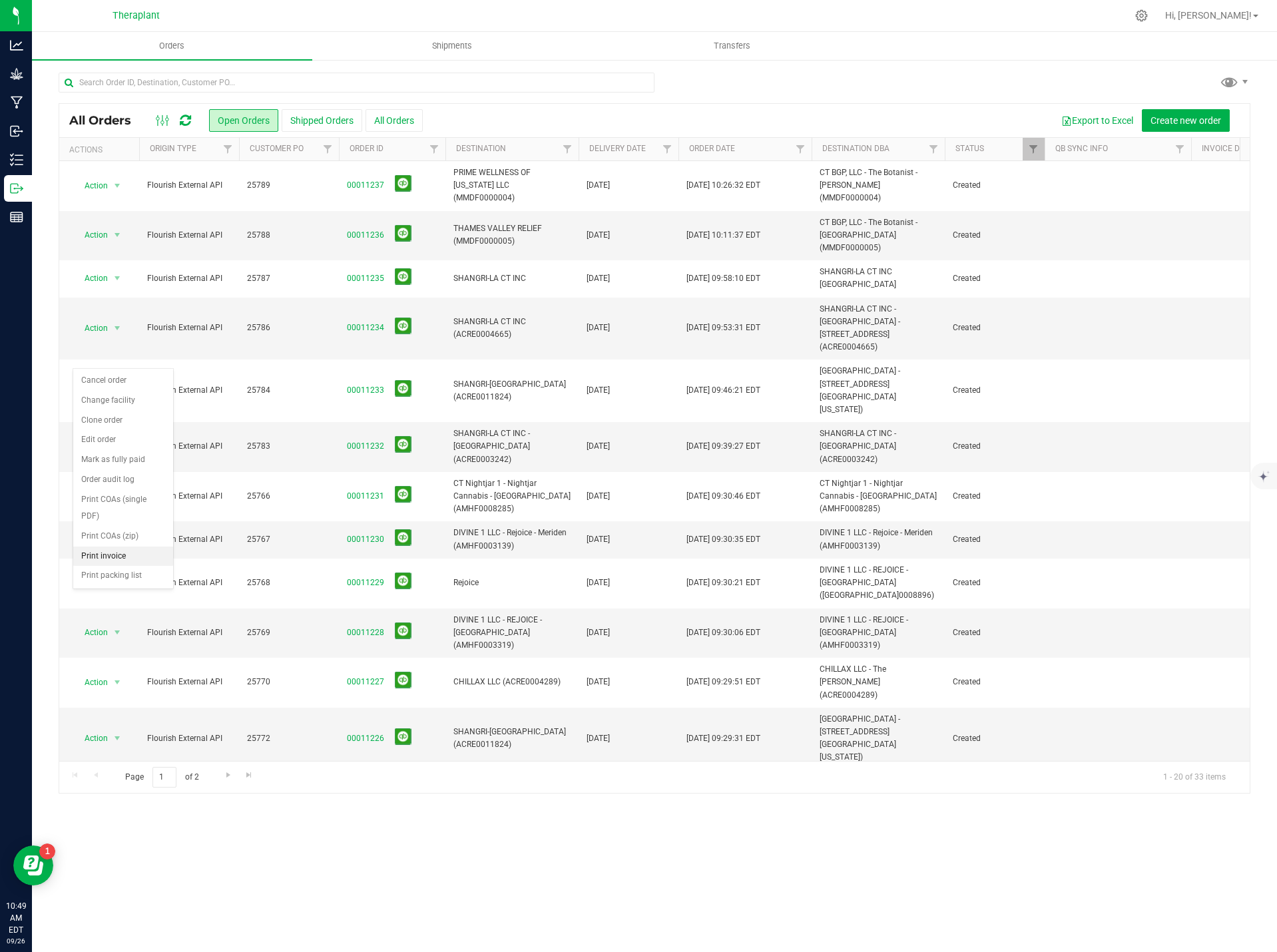
click at [122, 558] on li "Print invoice" at bounding box center [123, 556] width 100 height 20
click at [113, 441] on span "select" at bounding box center [117, 446] width 11 height 11
click at [113, 597] on li "Print invoice" at bounding box center [123, 600] width 100 height 20
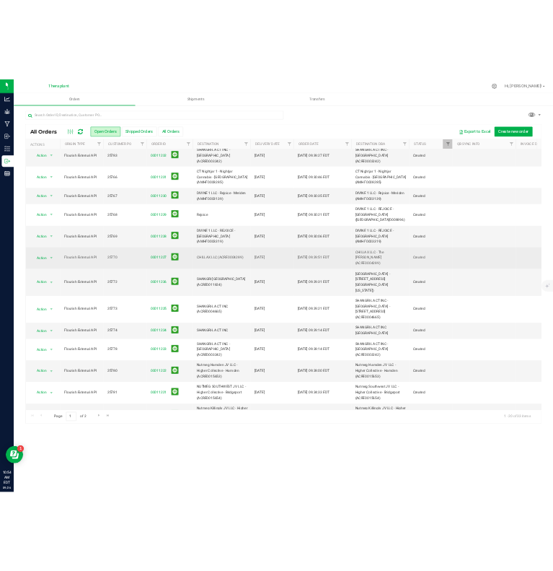
scroll to position [298, 0]
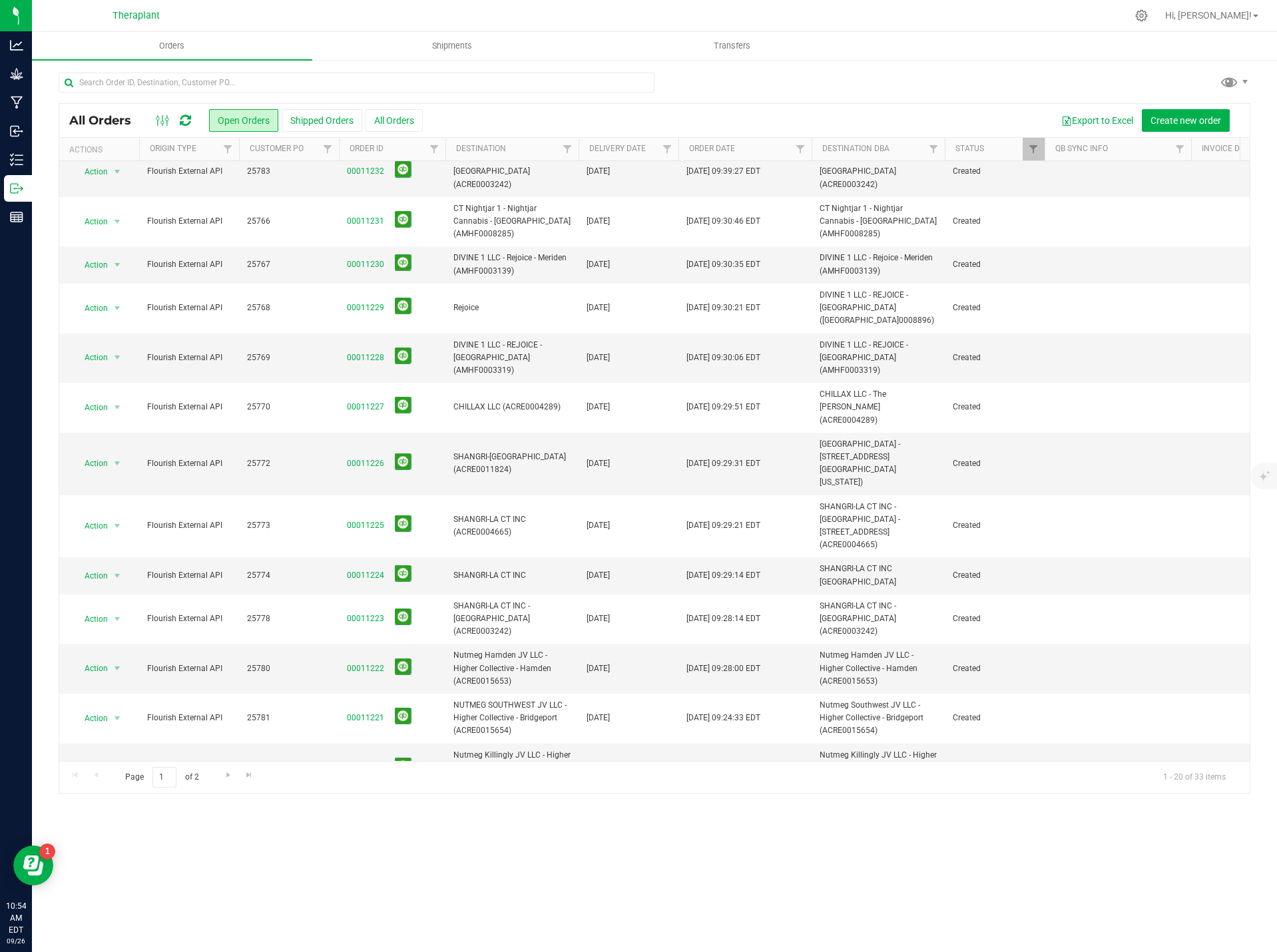
click at [82, 808] on span "Action" at bounding box center [90, 817] width 36 height 18
click at [145, 873] on li "Print invoice" at bounding box center [123, 875] width 100 height 20
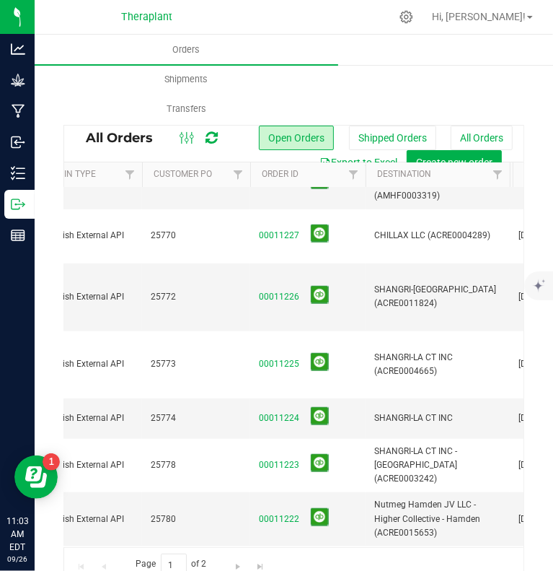
scroll to position [586, 117]
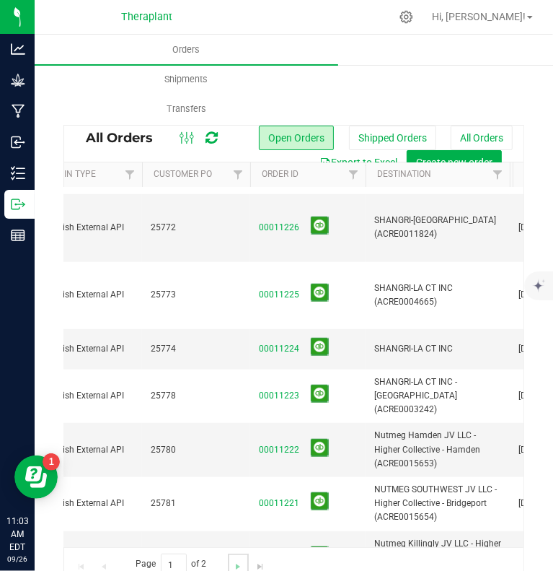
click at [242, 559] on link "Go to the next page" at bounding box center [238, 562] width 21 height 19
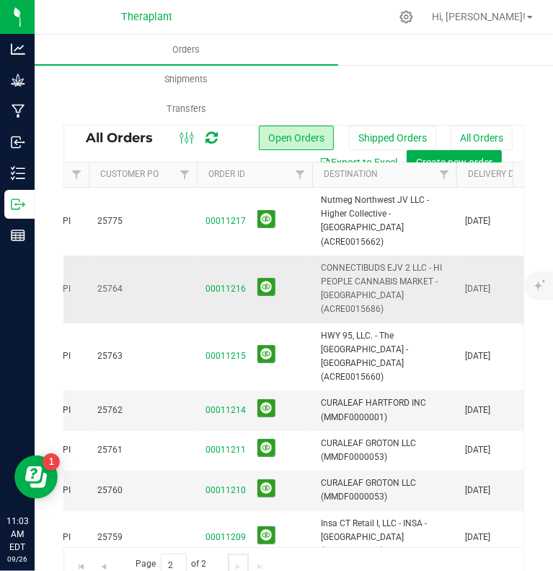
scroll to position [0, 86]
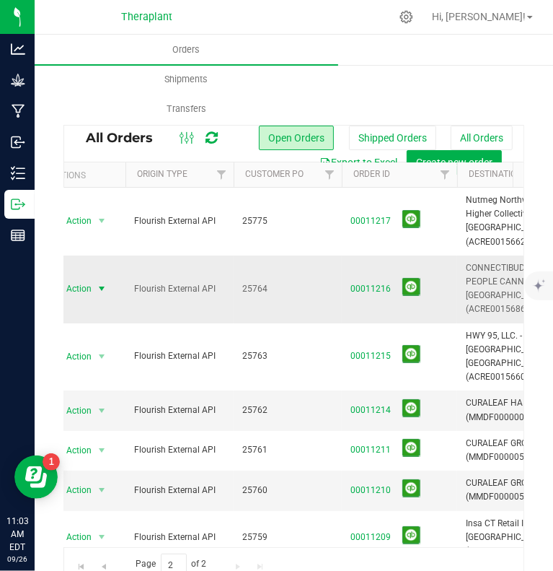
click at [81, 279] on span "Action" at bounding box center [72, 289] width 39 height 20
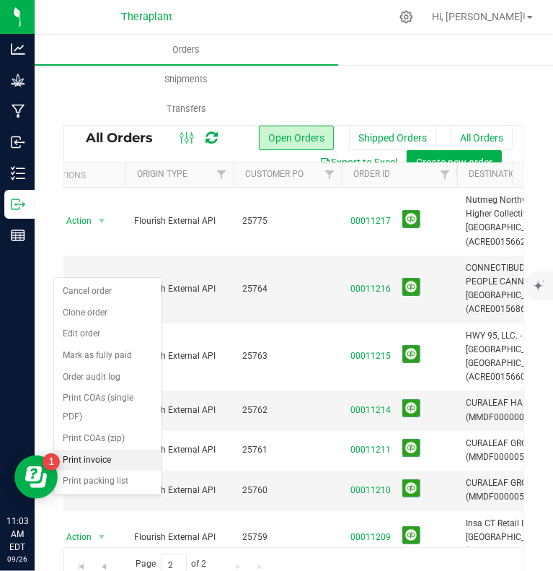
click at [89, 458] on li "Print invoice" at bounding box center [108, 461] width 108 height 22
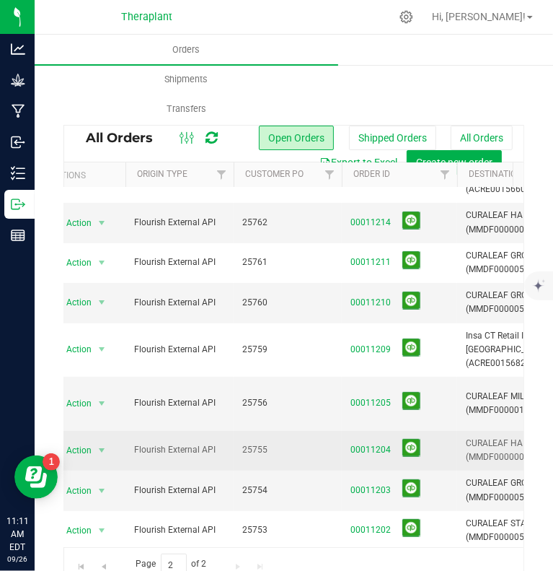
scroll to position [0, 25]
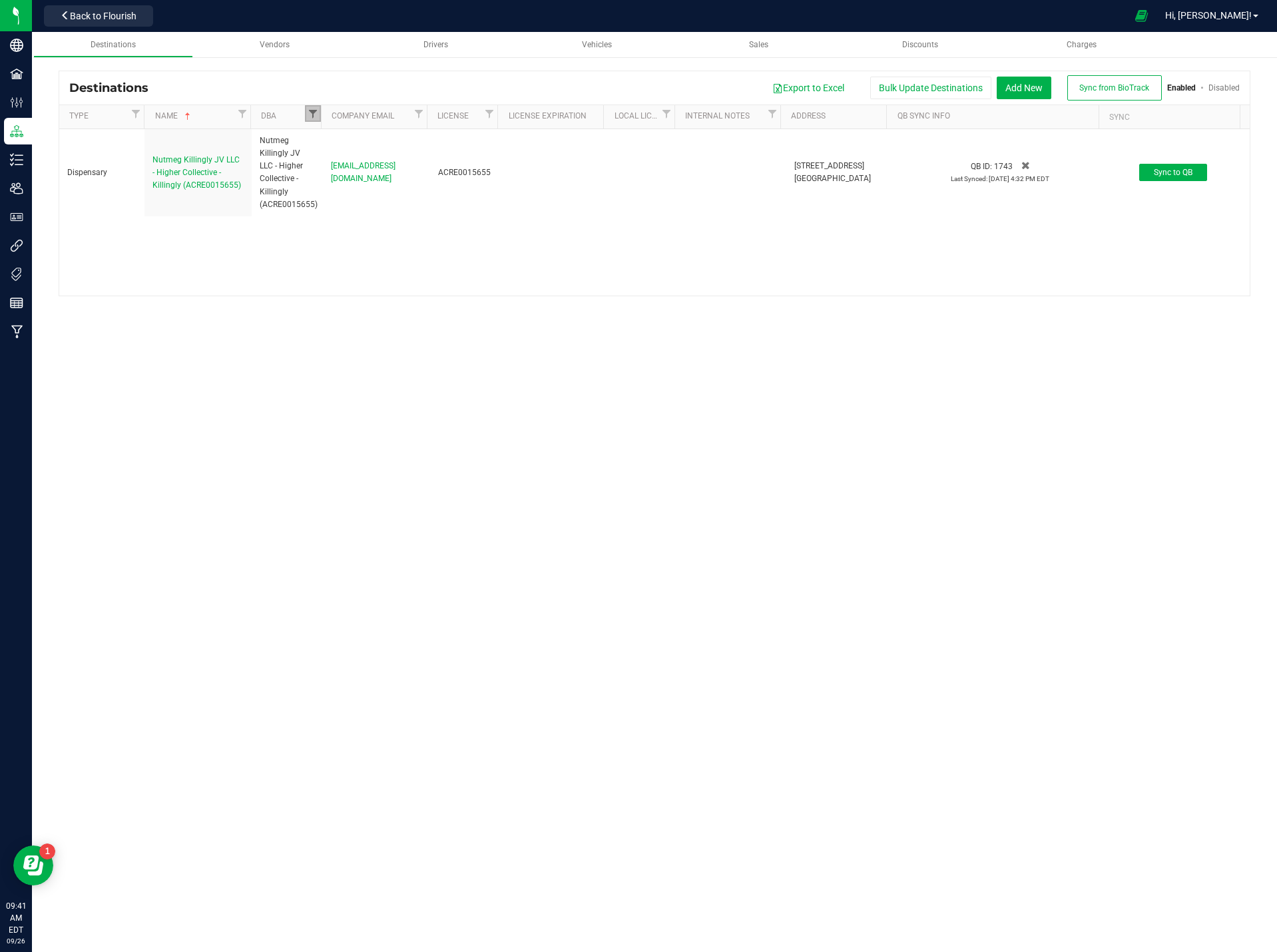
click at [316, 111] on span "Filter" at bounding box center [313, 114] width 11 height 11
click at [364, 136] on input "kill" at bounding box center [404, 139] width 181 height 19
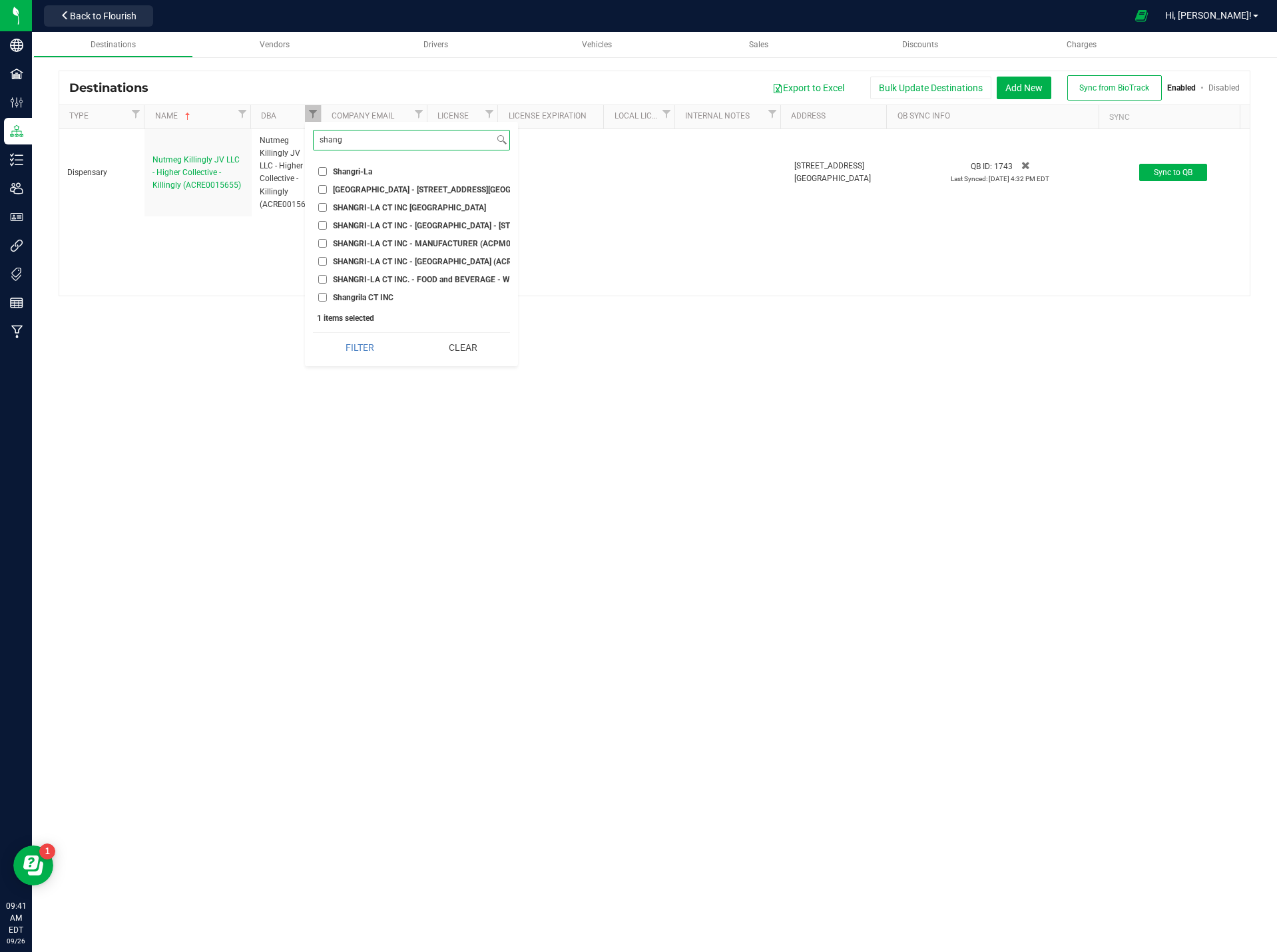
type input "shang"
click at [326, 188] on input "SHANGRI-LA -Norwalk - 75 Connecticut Avenue (ACRE0011824)" at bounding box center [322, 189] width 8 height 8
checkbox input "true"
click at [322, 210] on input "SHANGRI-LA CT INC Waterbury" at bounding box center [322, 207] width 8 height 8
checkbox input "true"
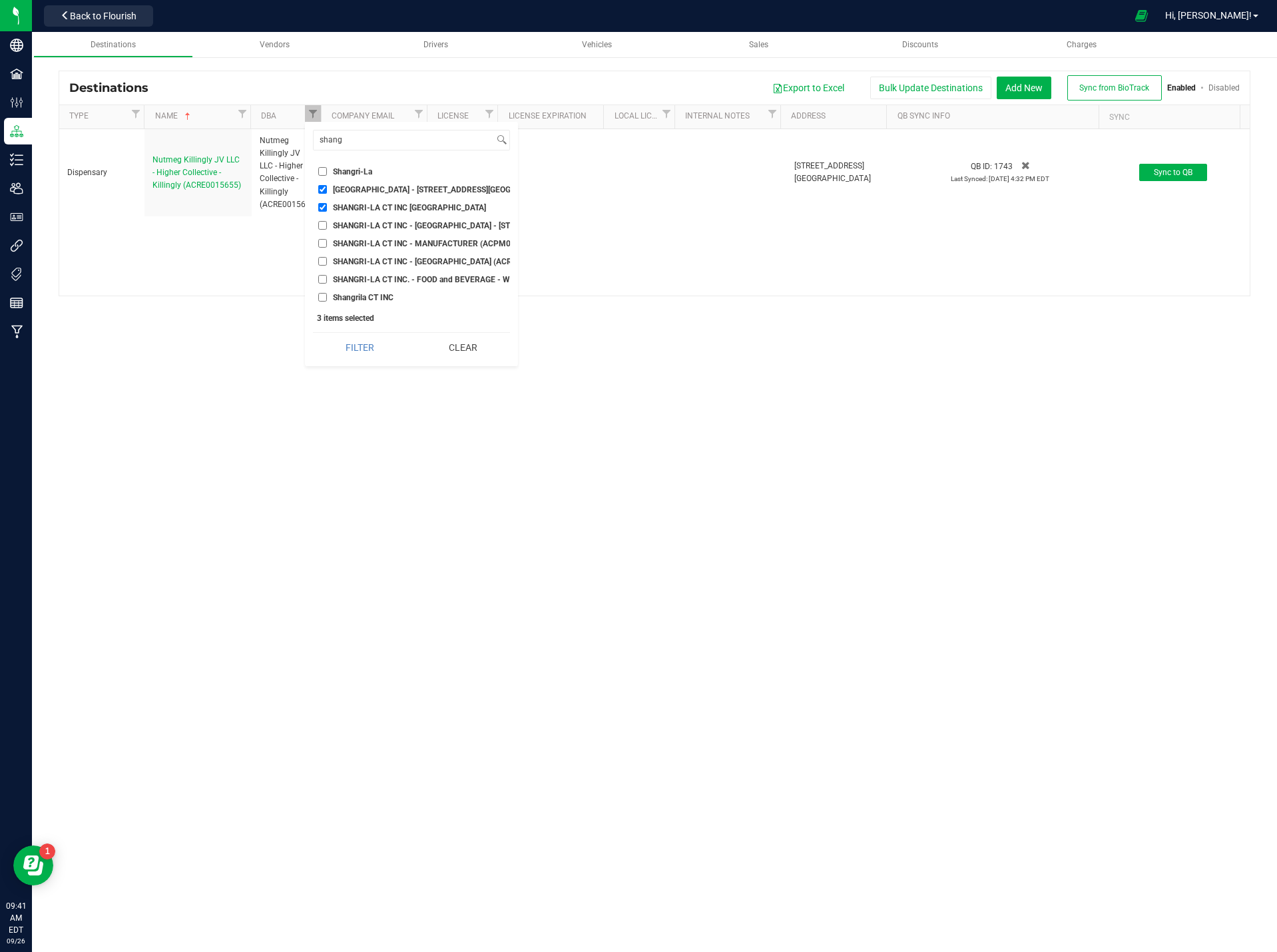
click at [324, 221] on input "SHANGRI-LA CT INC - Norwalk - 430 Main Avenue (ACRE0004665)" at bounding box center [322, 225] width 8 height 8
checkbox input "true"
click at [363, 348] on button "Filter" at bounding box center [360, 348] width 94 height 30
checkbox input "true"
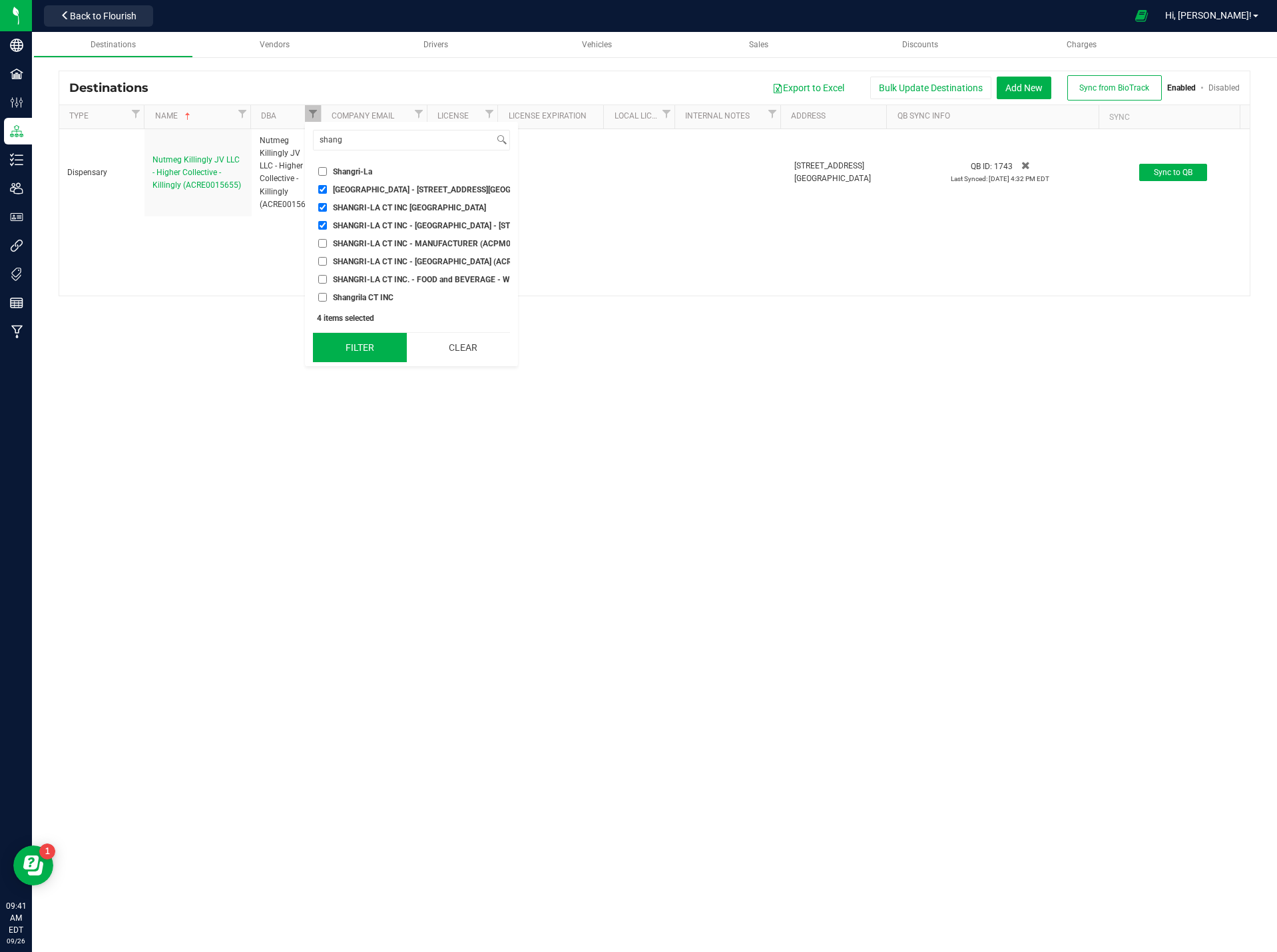
checkbox input "true"
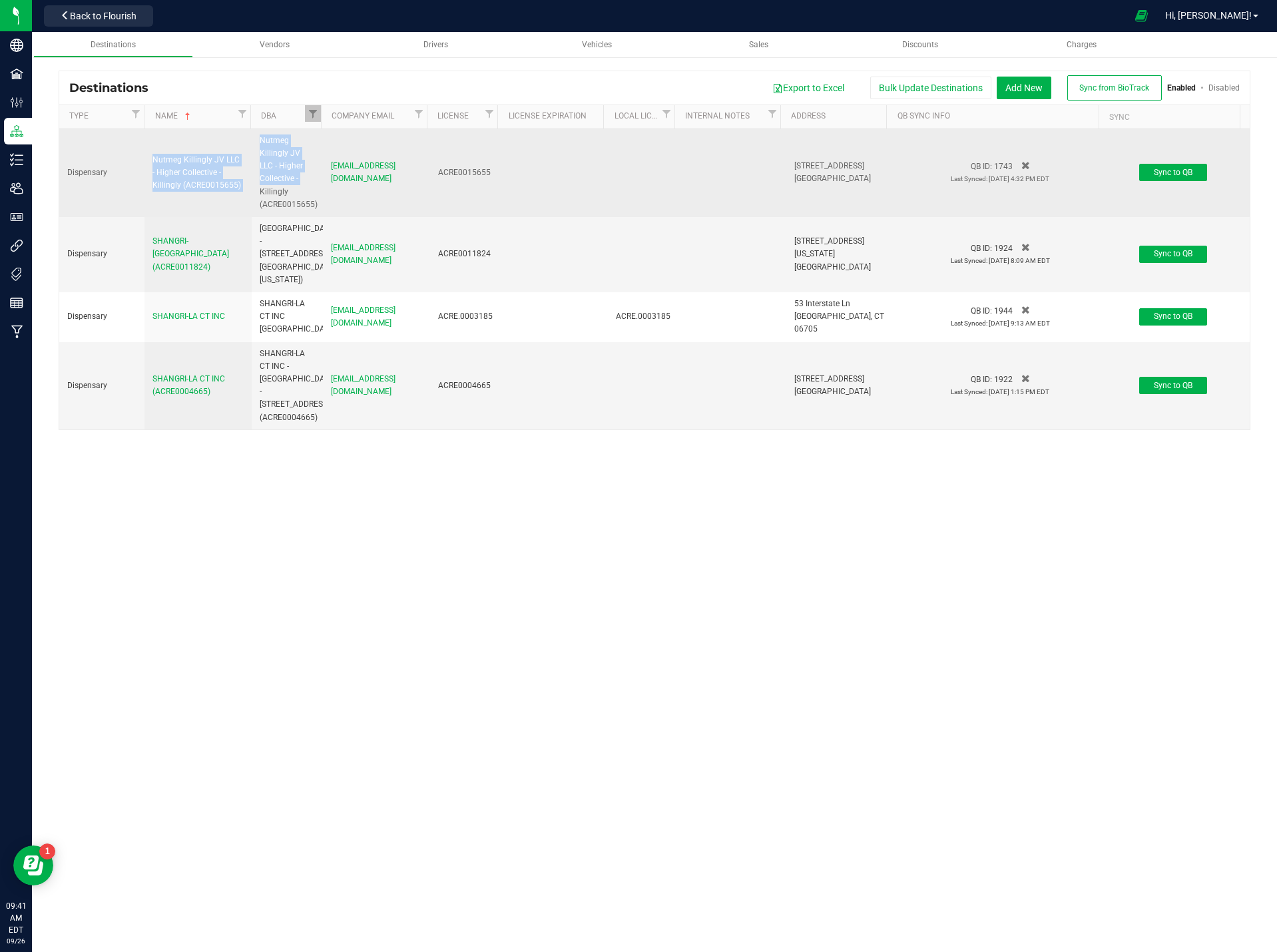
drag, startPoint x: 250, startPoint y: 188, endPoint x: 134, endPoint y: 173, distance: 117.0
click at [134, 173] on tr "Dispensary Nutmeg Killingly JV LLC - Higher Collective - Killingly (ACRE0015655…" at bounding box center [654, 173] width 1190 height 88
click at [178, 209] on td "Nutmeg Killingly JV LLC - Higher Collective - Killingly (ACRE0015655)" at bounding box center [198, 173] width 107 height 88
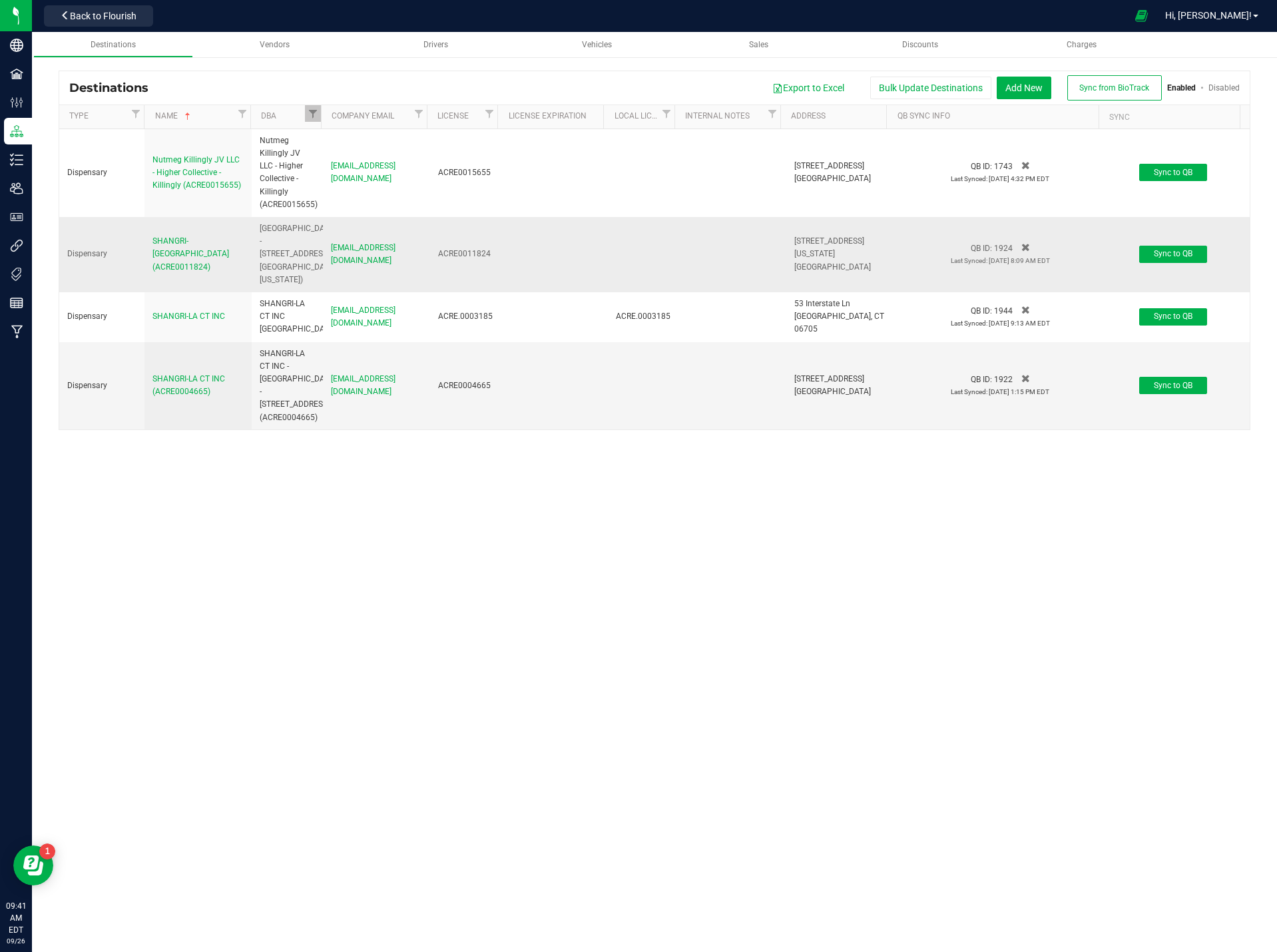
drag, startPoint x: 216, startPoint y: 269, endPoint x: 134, endPoint y: 245, distance: 85.4
click at [134, 245] on tr "Dispensary SHANGRI-LA -Norwalk (ACRE0011824) SHANGRI-LA -Norwalk - 75 Connectic…" at bounding box center [654, 255] width 1190 height 76
copy tr "SHANGRI-LA -Norwalk (ACRE0011824)"
click at [829, 243] on span "75 Connecticut Avenue" at bounding box center [829, 247] width 70 height 22
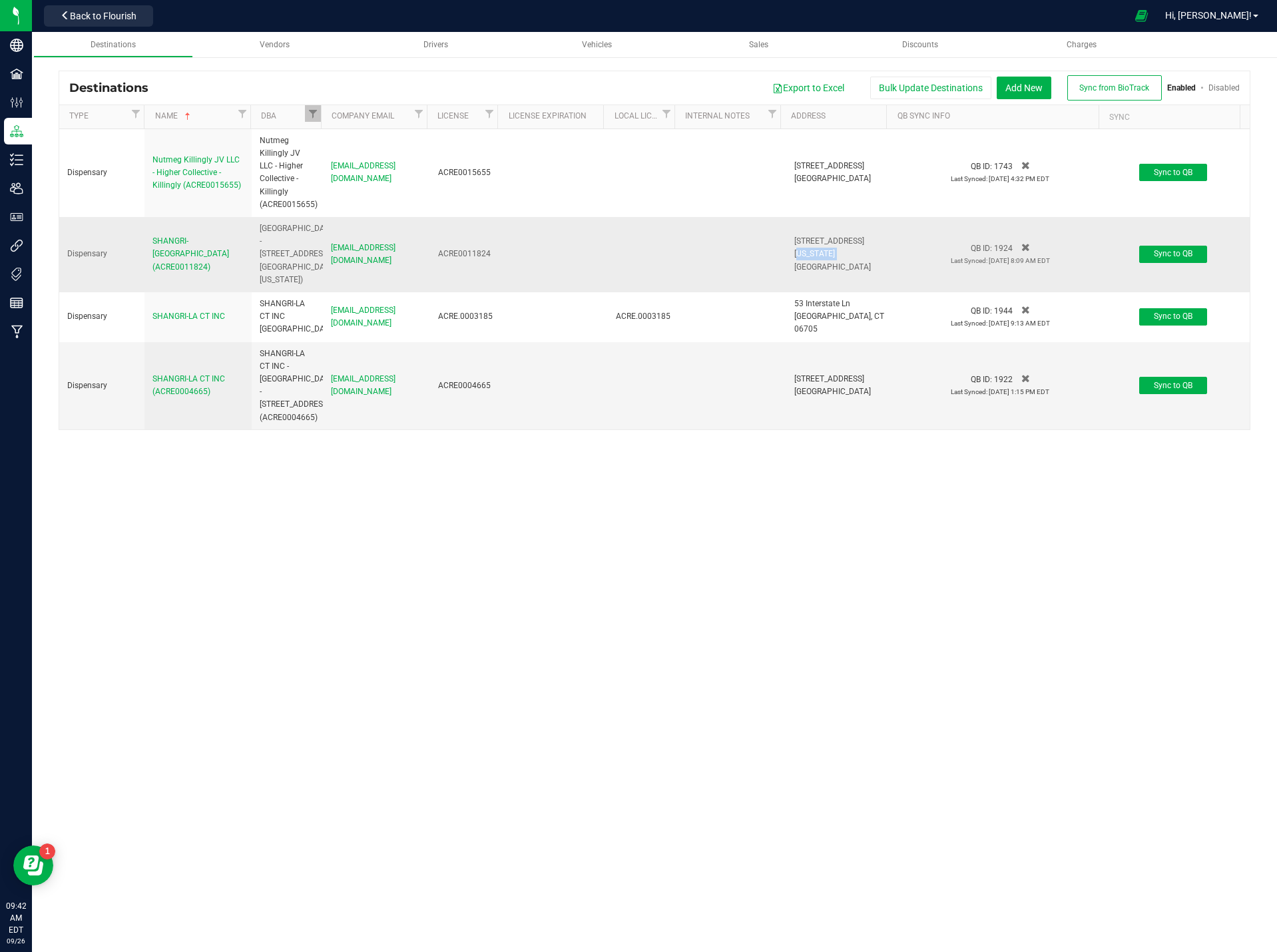
click at [829, 243] on span "75 Connecticut Avenue" at bounding box center [829, 247] width 70 height 22
copy span "75 Connecticut Avenue"
click at [214, 388] on div "SHANGRI-LA CT INC (ACRE0004665)" at bounding box center [197, 385] width 91 height 25
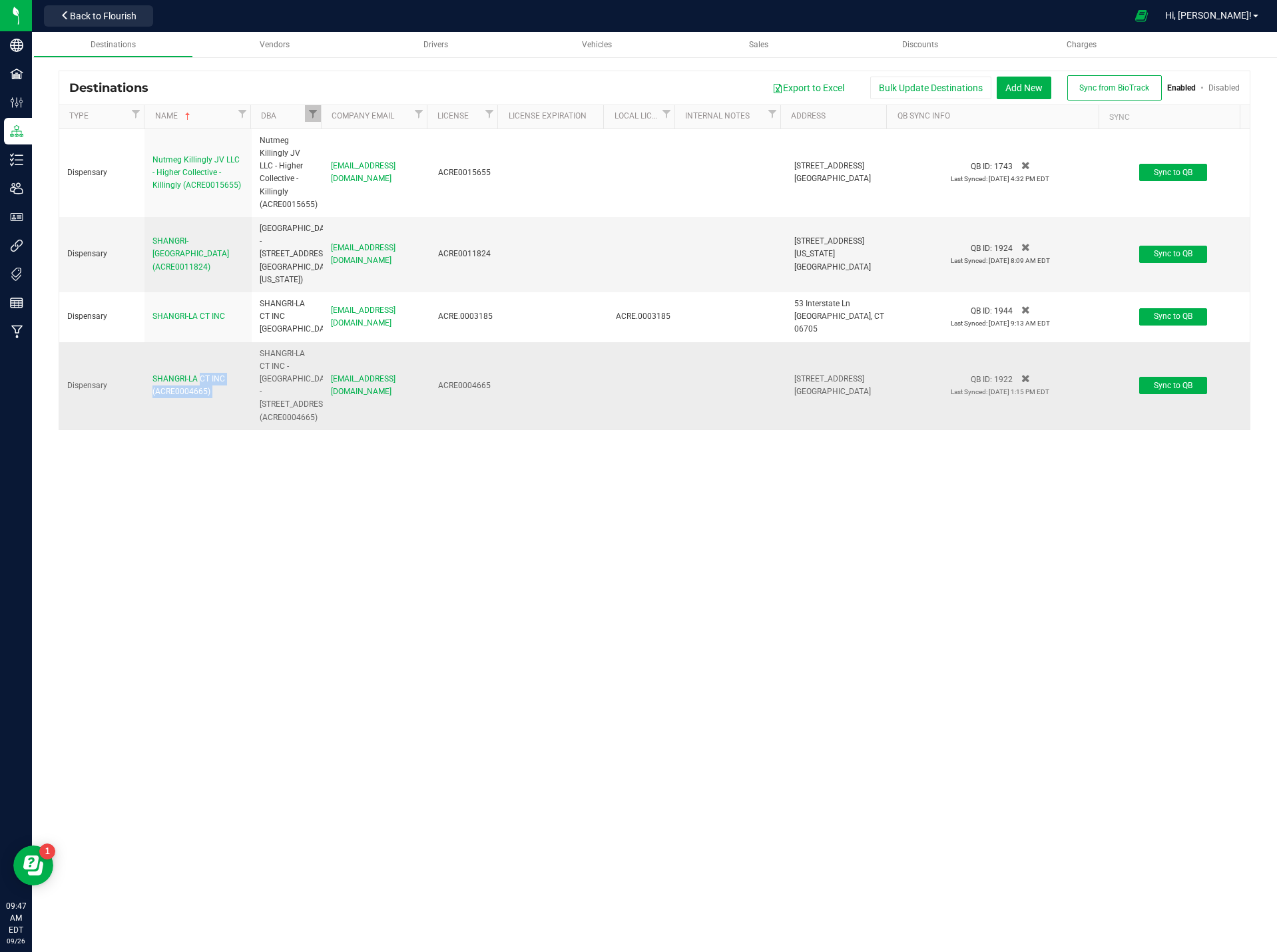
copy td "SHANGRI-LA CT INC (ACRE0004665)"
click at [819, 375] on span "430 Main Ave" at bounding box center [829, 379] width 70 height 9
click at [812, 375] on span "430 Main Ave" at bounding box center [829, 379] width 70 height 9
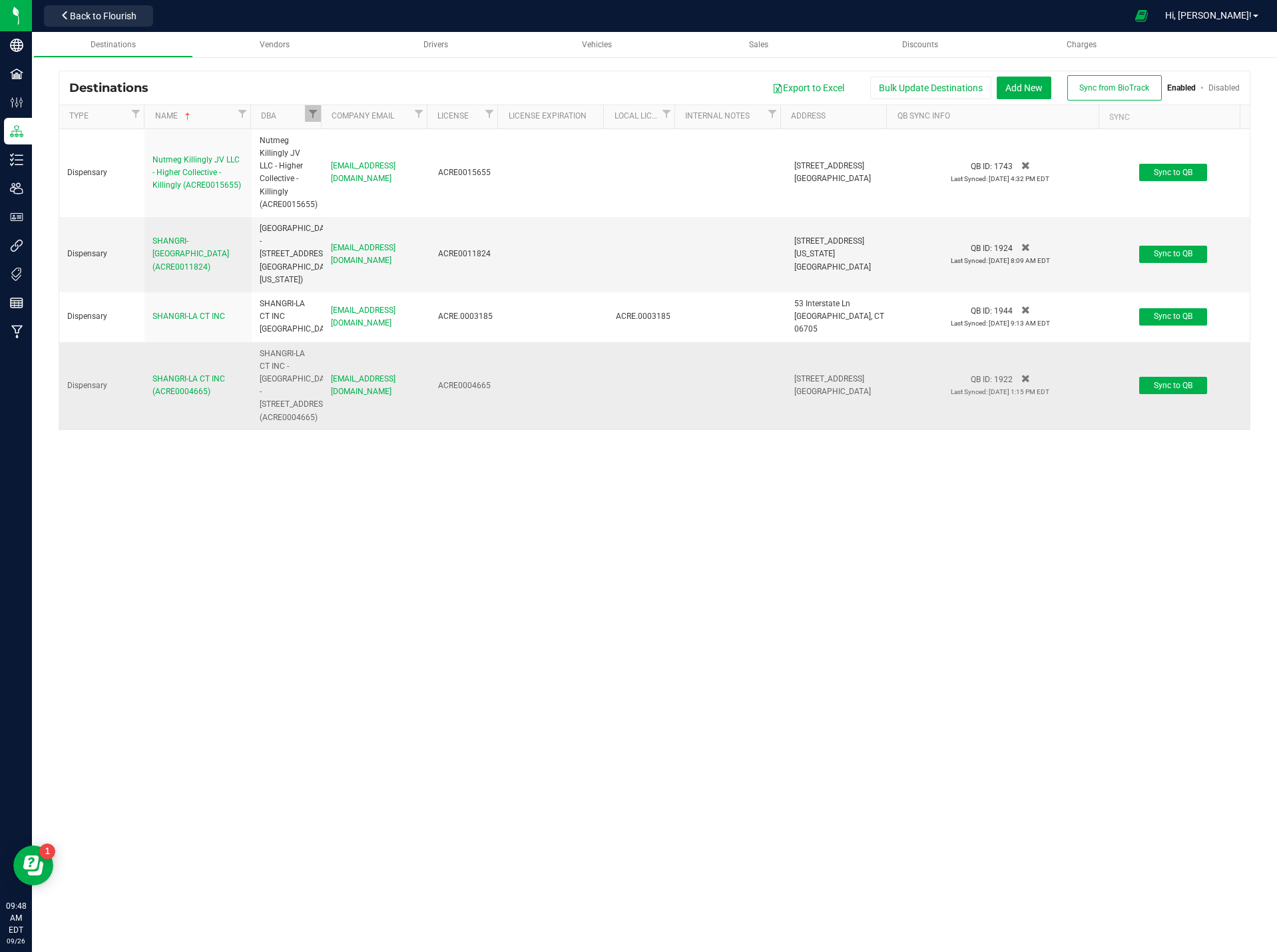
click at [812, 375] on span "430 Main Ave" at bounding box center [829, 379] width 70 height 9
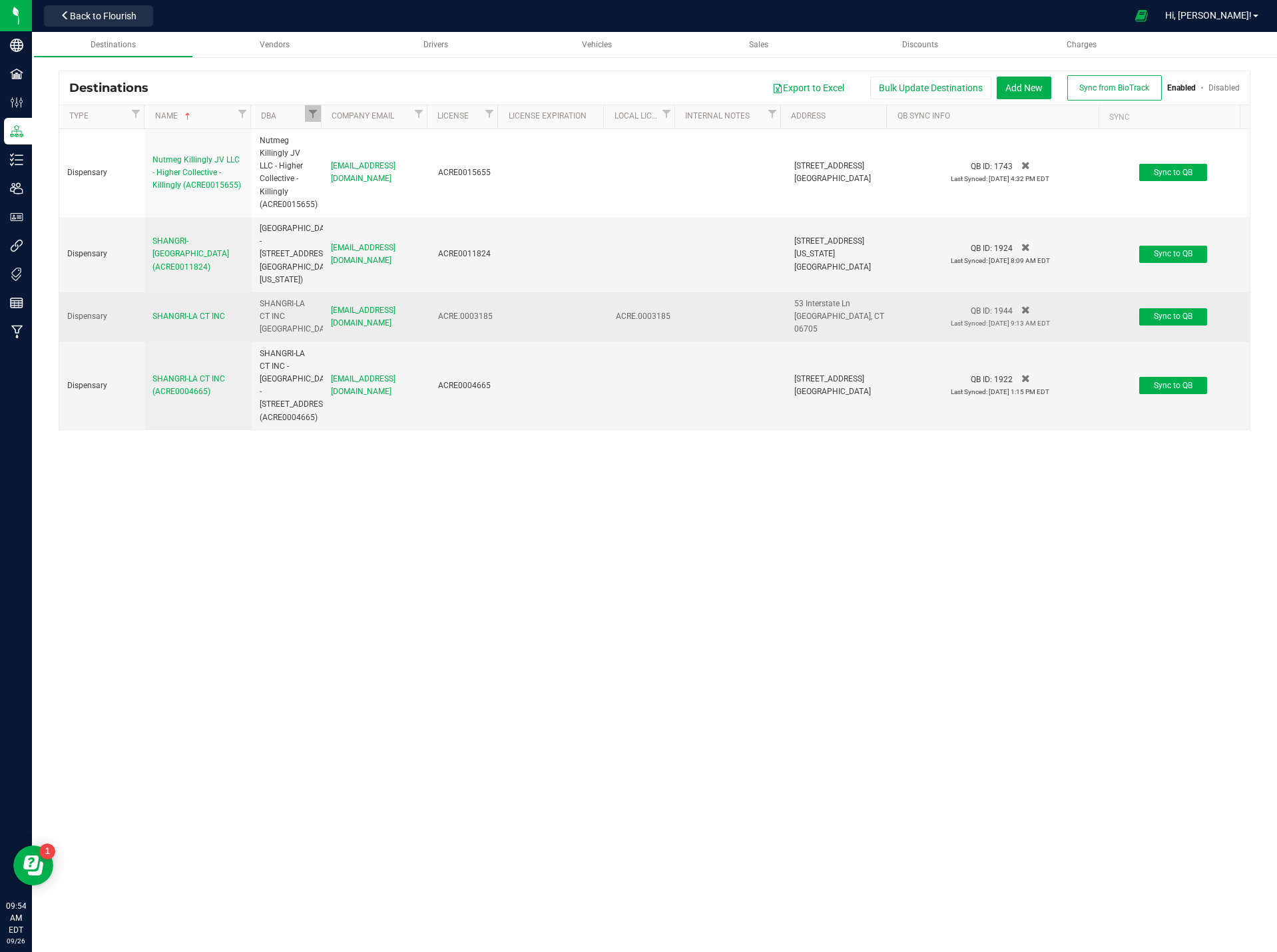
drag, startPoint x: 237, startPoint y: 315, endPoint x: 130, endPoint y: 314, distance: 107.0
click at [130, 314] on tr "Dispensary SHANGRI-LA CT INC SHANGRI-LA CT INC Waterbury ct.accounting@slcann.c…" at bounding box center [654, 317] width 1190 height 50
copy tr "SHANGRI-LA CT INC"
click at [805, 308] on span "53 Interstate Ln" at bounding box center [822, 303] width 56 height 9
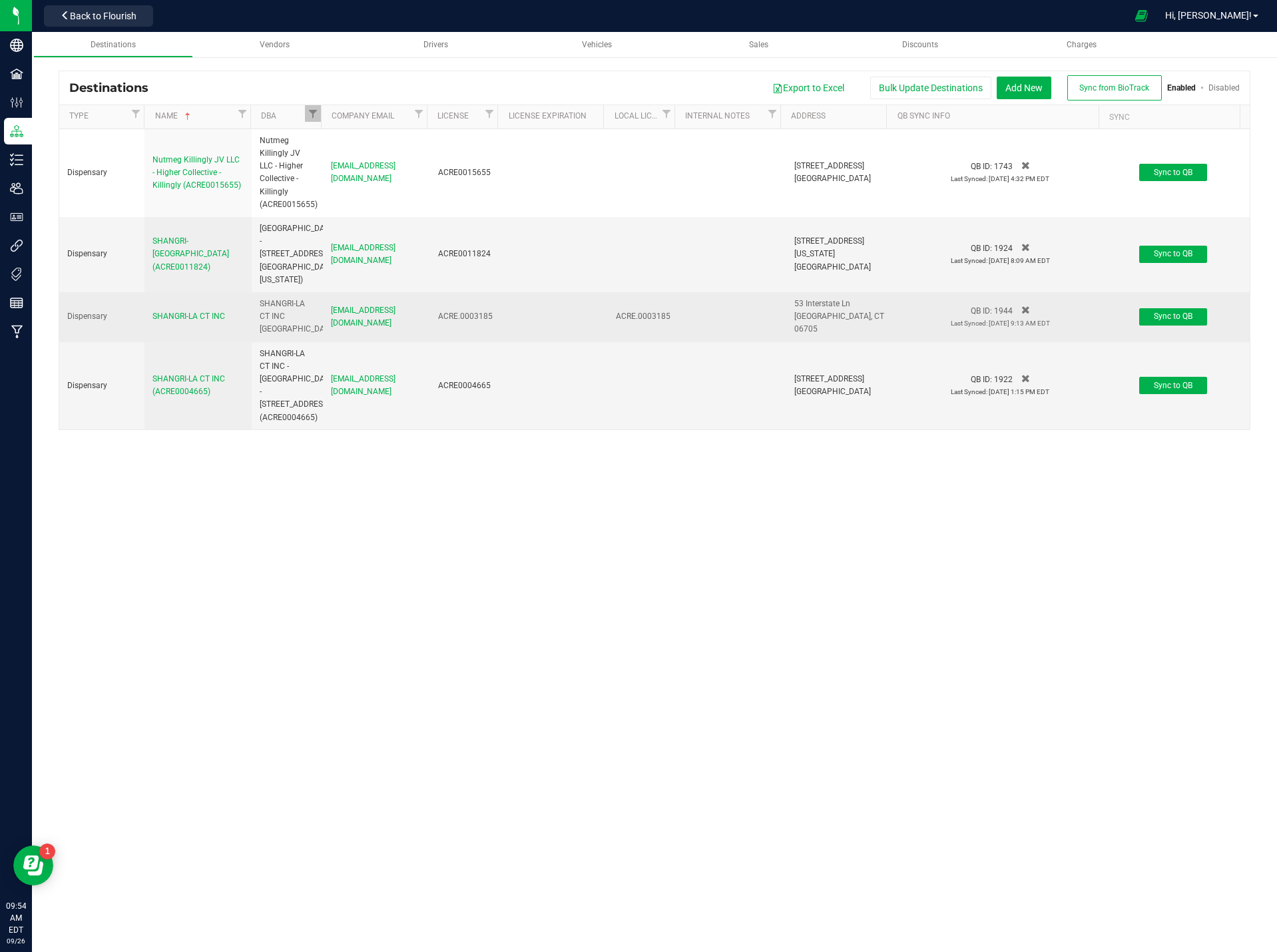
click at [805, 308] on span "53 Interstate Ln" at bounding box center [822, 303] width 56 height 9
copy span "53 Interstate Ln"
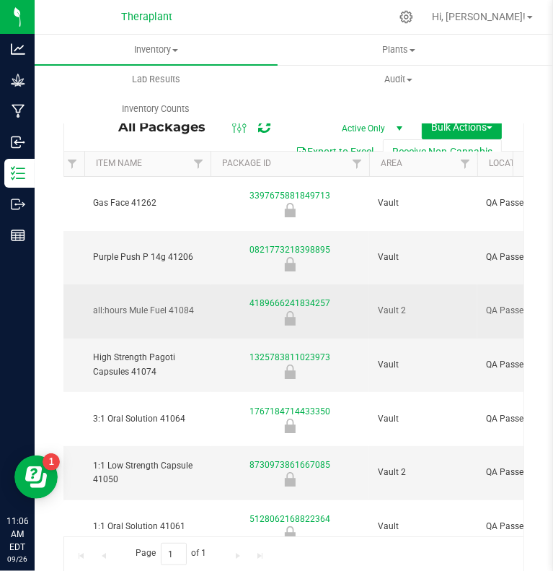
scroll to position [0, 133]
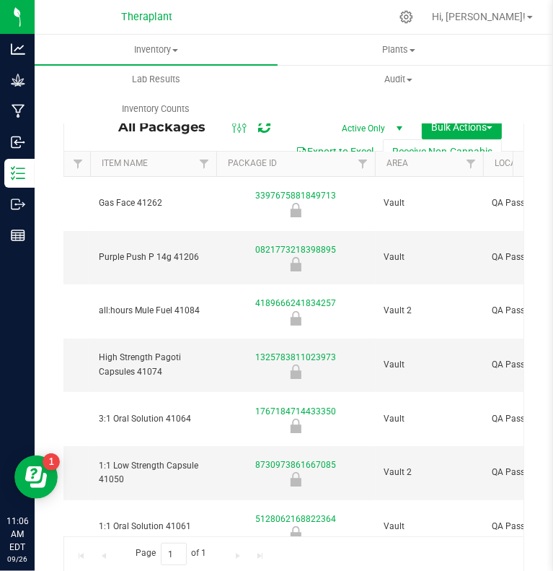
click at [271, 126] on div at bounding box center [251, 126] width 48 height 17
click at [271, 129] on div at bounding box center [251, 126] width 48 height 17
click at [268, 128] on icon at bounding box center [264, 127] width 12 height 14
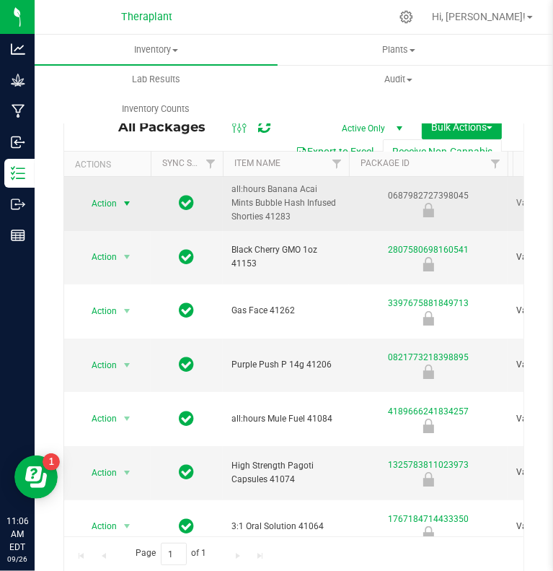
click at [108, 198] on span "Action" at bounding box center [98, 203] width 39 height 20
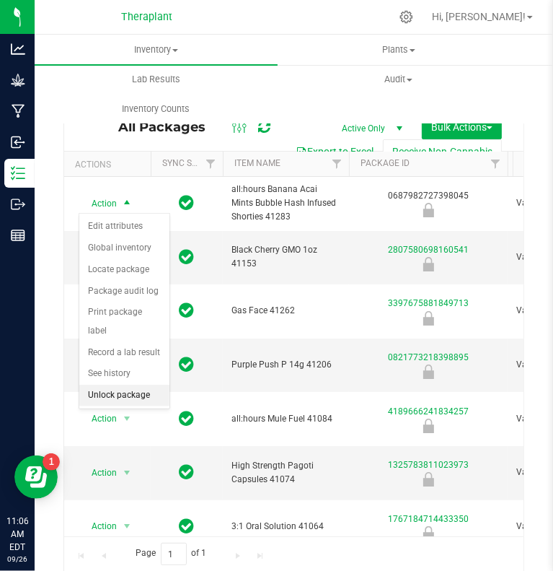
click at [104, 385] on li "Unlock package" at bounding box center [124, 396] width 90 height 22
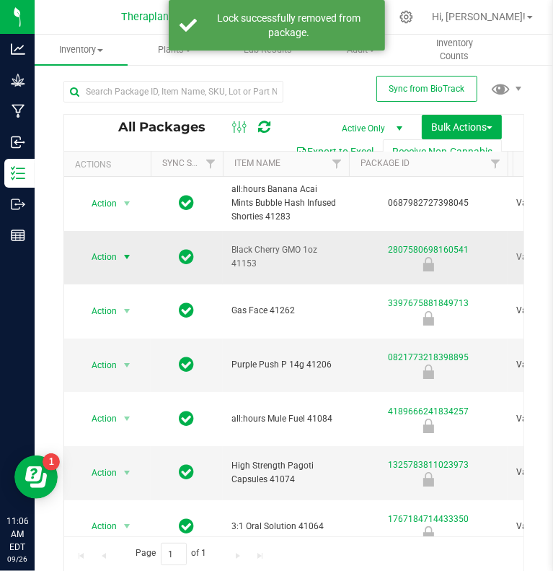
click at [119, 255] on span "select" at bounding box center [127, 257] width 18 height 20
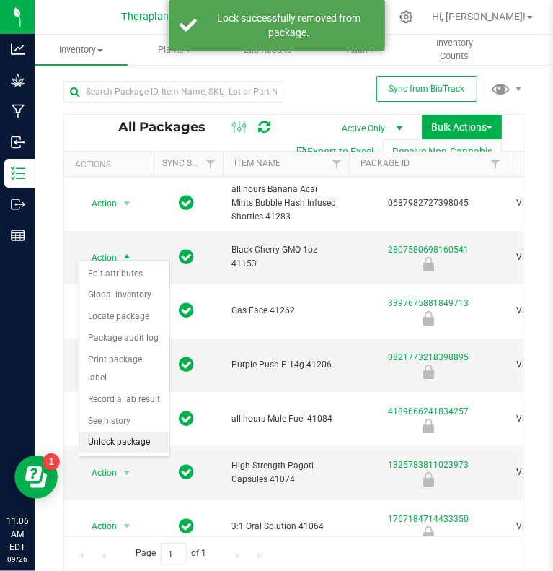
click at [104, 432] on li "Unlock package" at bounding box center [124, 443] width 90 height 22
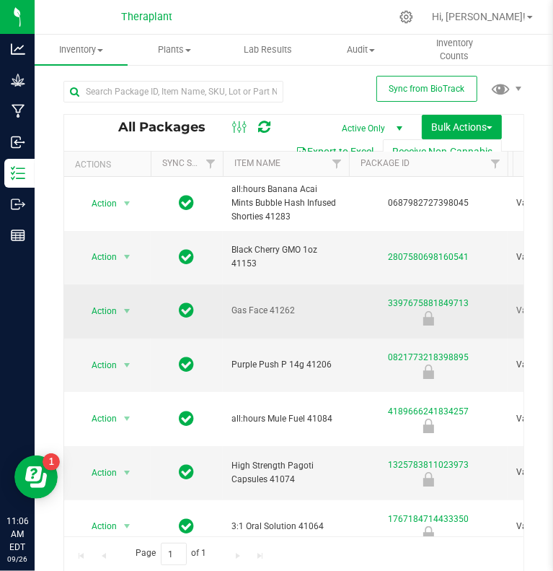
scroll to position [63, 0]
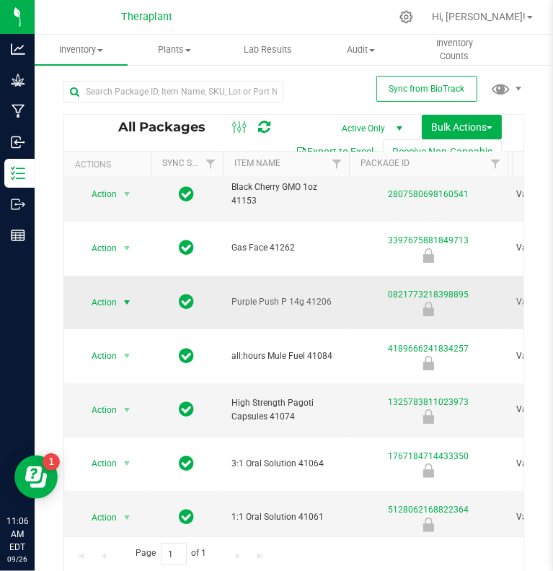
click at [110, 292] on span "Action" at bounding box center [98, 302] width 39 height 20
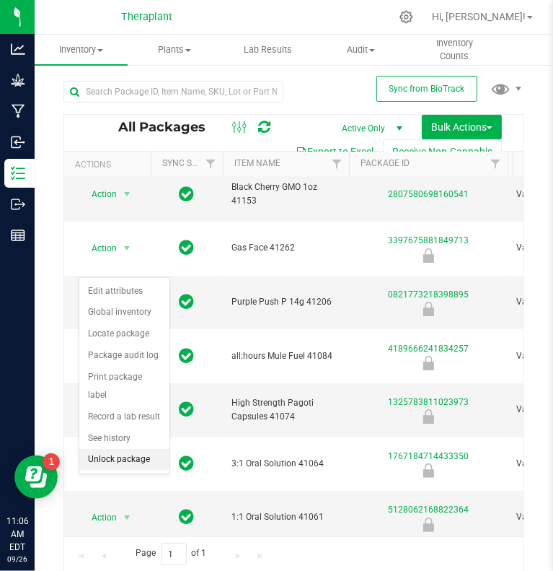
click at [111, 449] on li "Unlock package" at bounding box center [124, 460] width 90 height 22
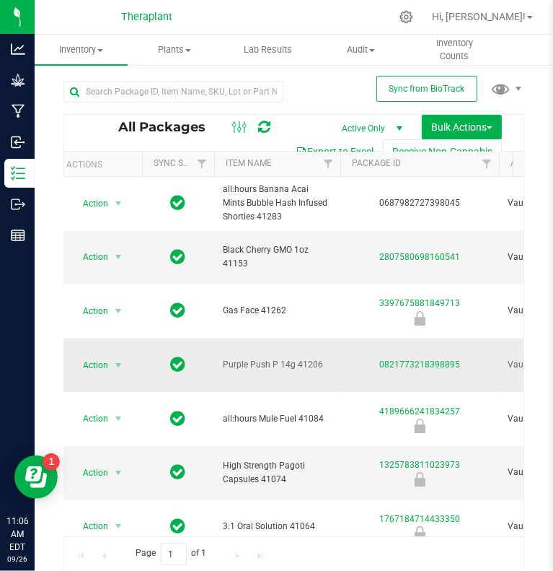
scroll to position [0, 0]
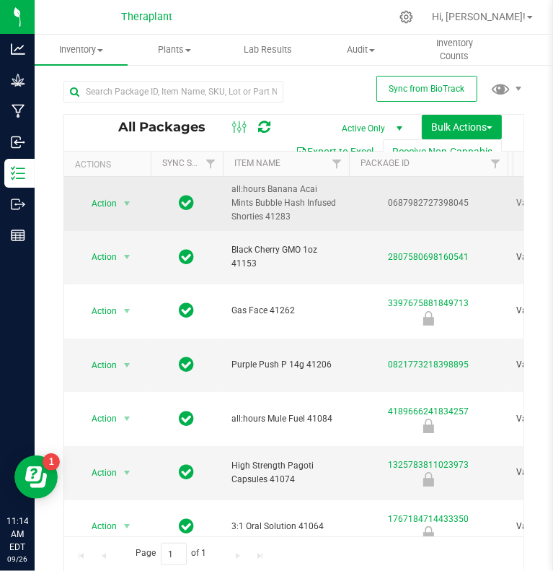
click at [281, 224] on td "all:hours Banana Acai Mints Bubble Hash Infused Shorties 41283" at bounding box center [286, 204] width 126 height 54
click at [270, 216] on span "all:hours Banana Acai Mints Bubble Hash Infused Shorties 41283" at bounding box center [286, 204] width 109 height 42
copy tr "all:hours Banana Acai Mints Bubble Hash Infused Shorties 41283"
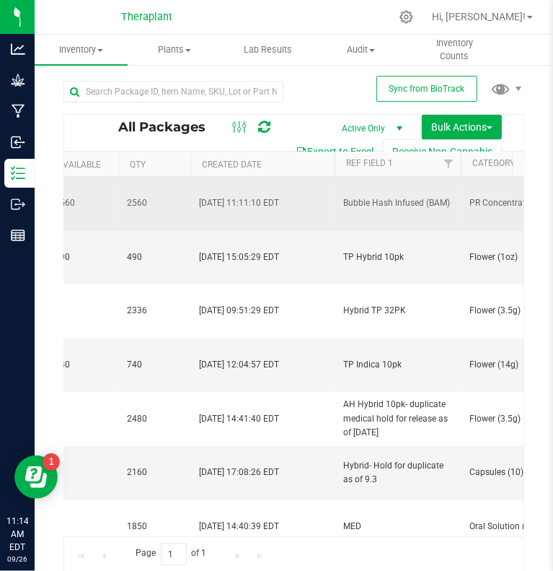
scroll to position [0, 684]
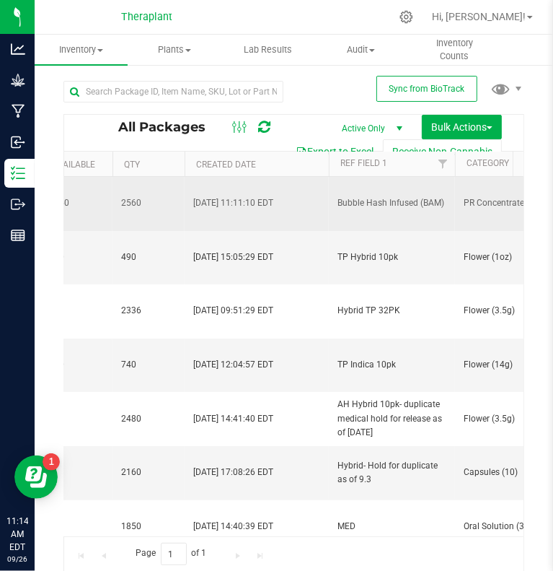
click at [416, 205] on span "Bubble Hash Infused (BAM)" at bounding box center [392, 203] width 109 height 14
click at [416, 205] on input "Bubble Hash Infused (BAM)" at bounding box center [388, 203] width 121 height 22
click at [471, 210] on td "PR Concentrate (1.6g-4pk)" at bounding box center [518, 204] width 126 height 54
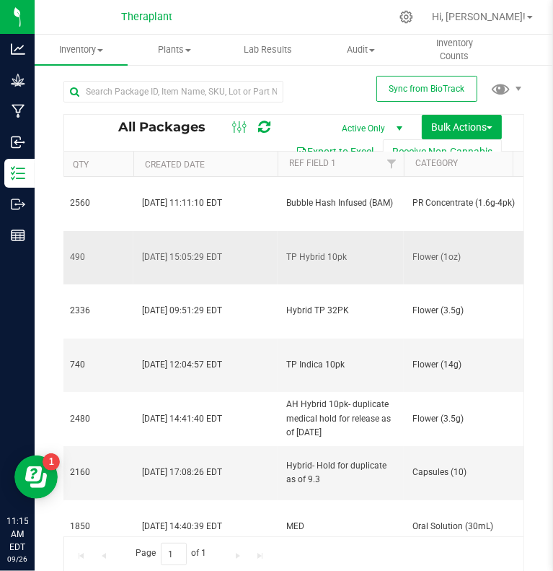
scroll to position [0, 743]
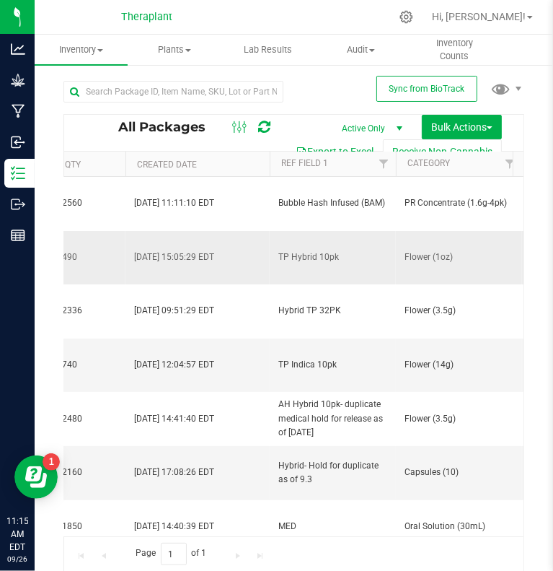
click at [421, 250] on span "Flower (1oz)" at bounding box center [459, 257] width 109 height 14
copy tr "Flower (1oz)"
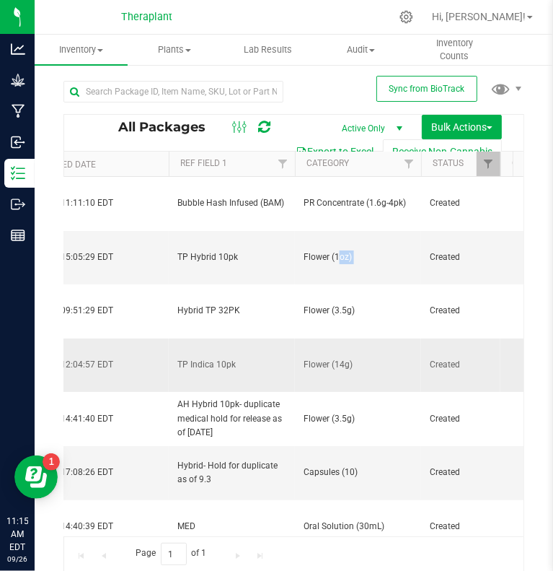
click at [312, 358] on span "Flower (14g)" at bounding box center [358, 365] width 109 height 14
drag, startPoint x: 312, startPoint y: 334, endPoint x: 308, endPoint y: 328, distance: 7.8
click at [308, 358] on span "Flower (14g)" at bounding box center [358, 365] width 109 height 14
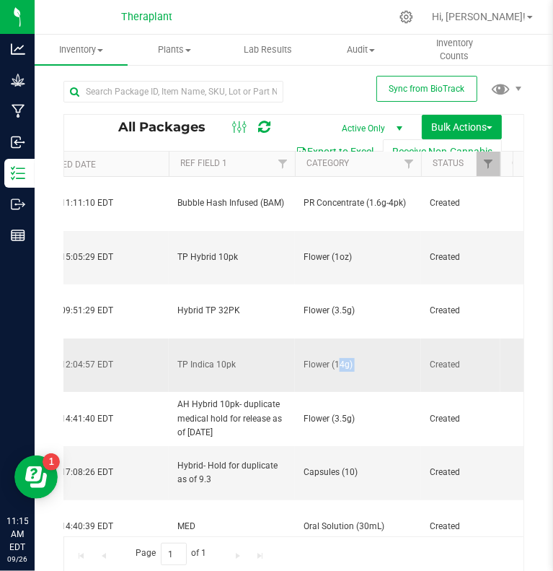
click at [308, 358] on span "Flower (14g)" at bounding box center [358, 365] width 109 height 14
copy tr "Flower (14g)"
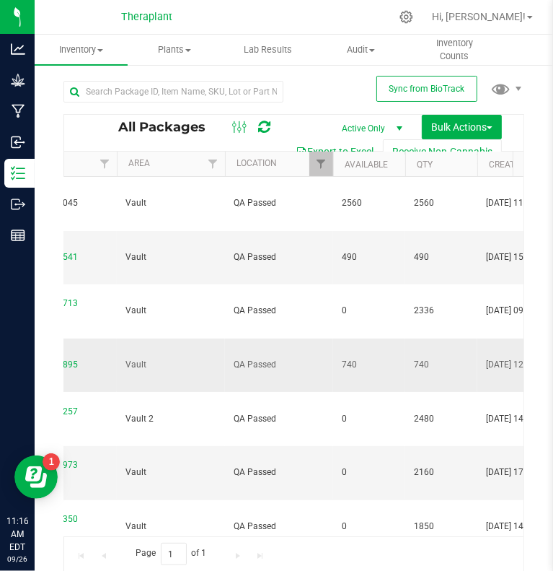
click at [349, 358] on span "740" at bounding box center [369, 365] width 55 height 14
copy span "740"
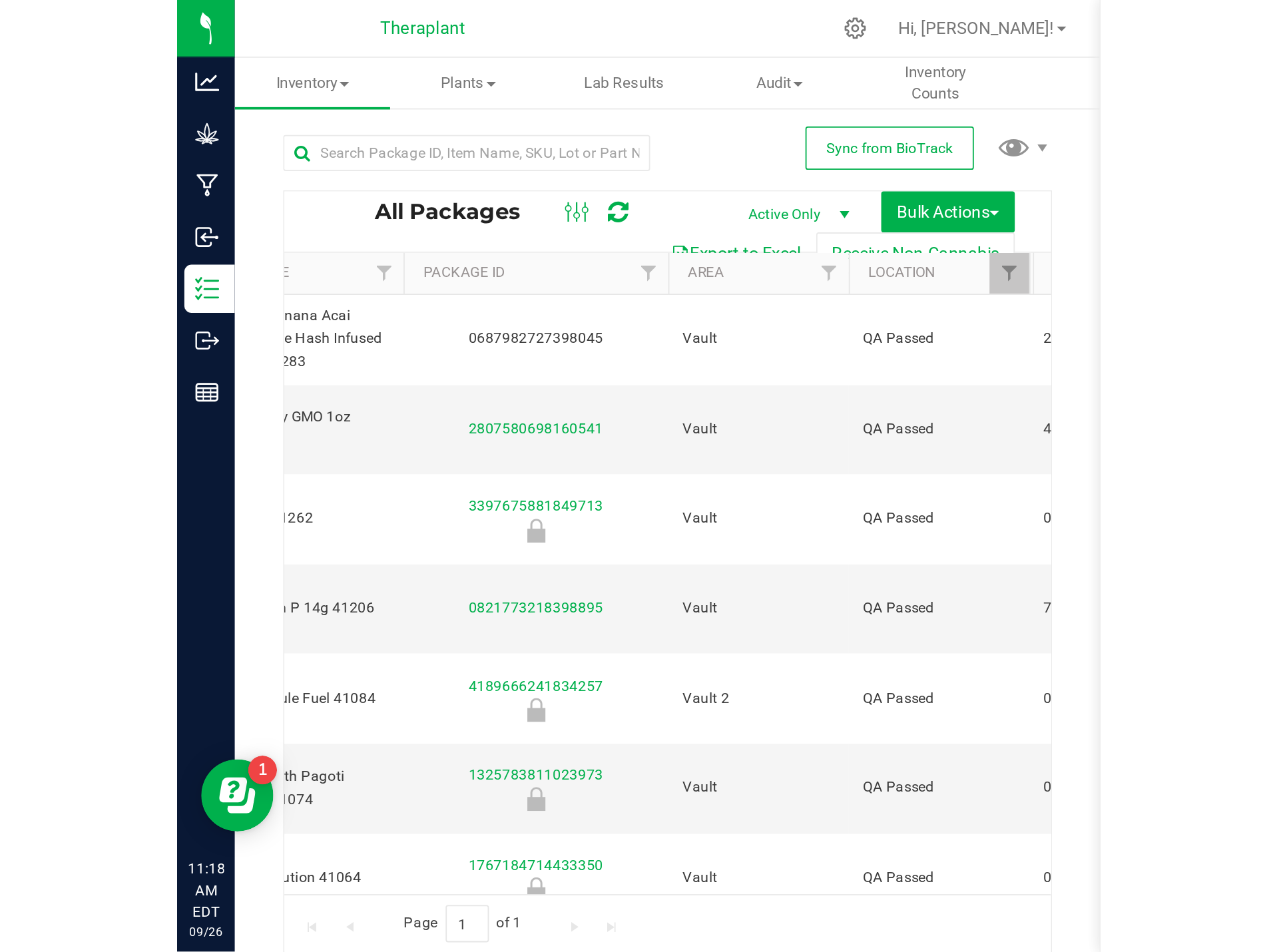
scroll to position [0, 150]
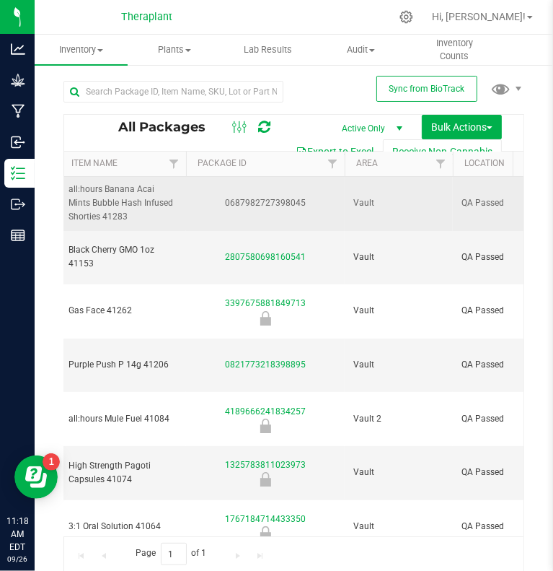
click at [130, 191] on span "all:hours Banana Acai Mints Bubble Hash Infused Shorties 41283" at bounding box center [123, 204] width 109 height 42
copy tr "all:hours Banana Acai Mints Bubble Hash Infused Shorties 41283"
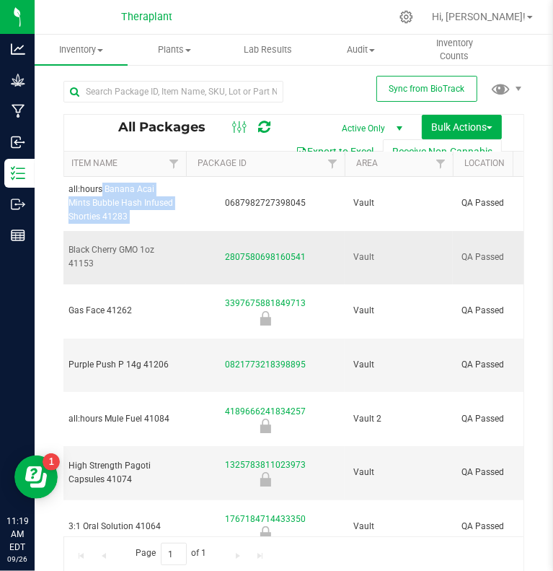
click at [98, 250] on span "Black Cherry GMO 1oz 41153" at bounding box center [123, 256] width 109 height 27
click at [74, 235] on td "Black Cherry GMO 1oz 41153" at bounding box center [123, 258] width 126 height 54
click at [84, 243] on span "Black Cherry GMO 1oz 41153" at bounding box center [123, 256] width 109 height 27
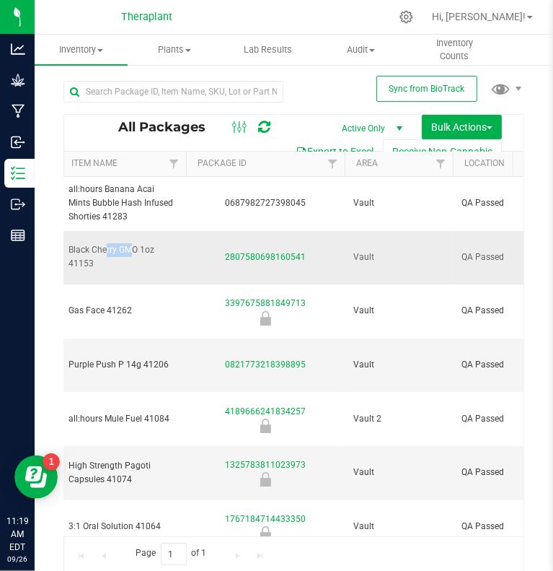
click at [84, 243] on span "Black Cherry GMO 1oz 41153" at bounding box center [123, 256] width 109 height 27
click at [107, 358] on span "Purple Push P 14g 41206" at bounding box center [123, 365] width 109 height 14
click at [105, 358] on span "Purple Push P 14g 41206" at bounding box center [123, 365] width 109 height 14
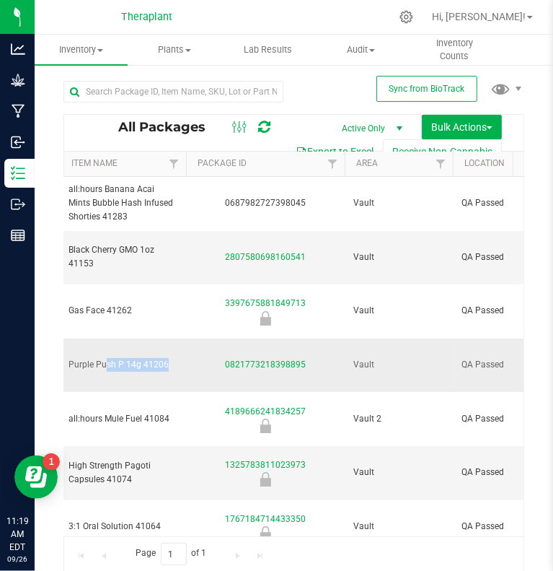
click at [105, 358] on span "Purple Push P 14g 41206" at bounding box center [123, 365] width 109 height 14
copy tr "Purple Push P 14g 41206"
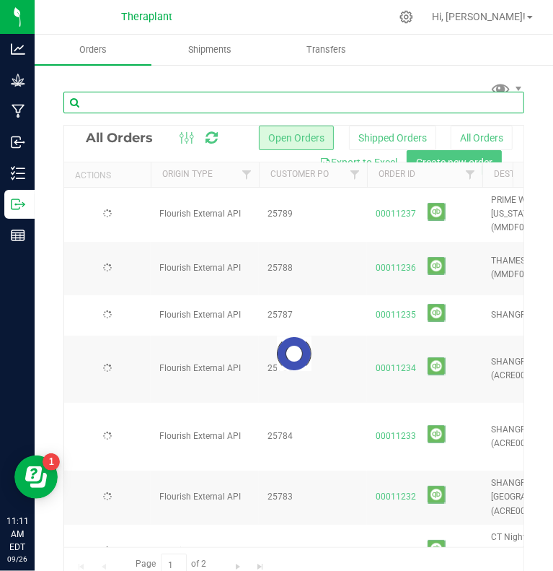
click at [150, 103] on input "text" at bounding box center [294, 103] width 461 height 22
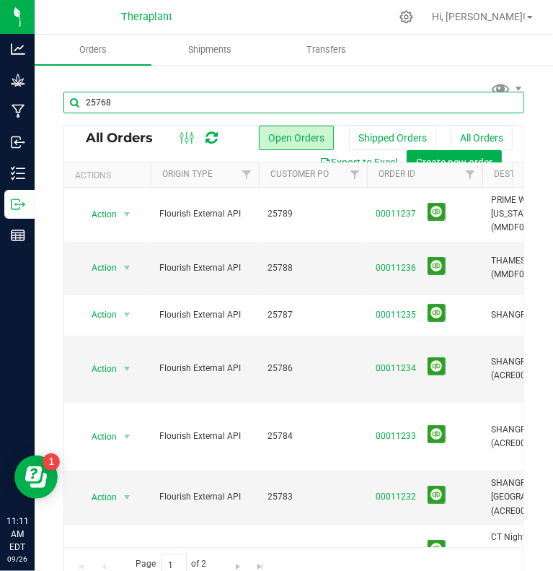
type input "25768"
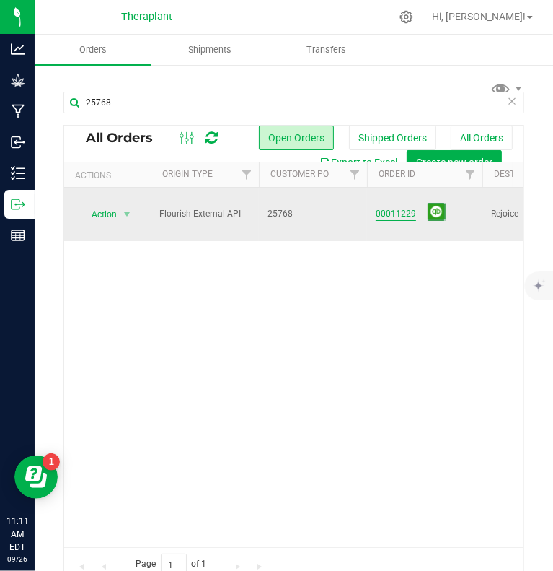
click at [395, 208] on link "00011229" at bounding box center [396, 214] width 40 height 14
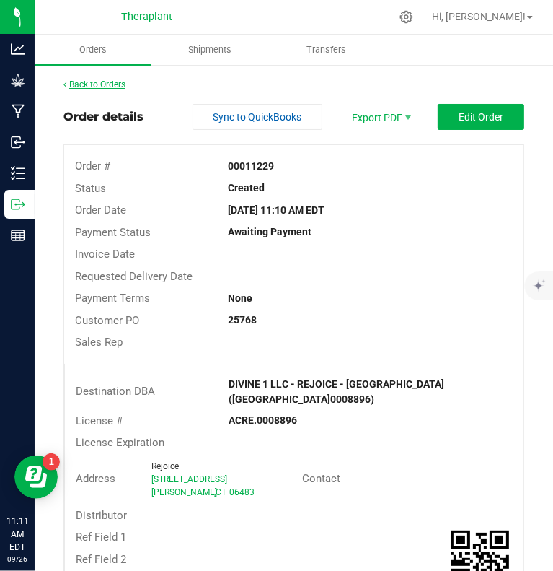
click at [113, 80] on link "Back to Orders" at bounding box center [95, 84] width 62 height 10
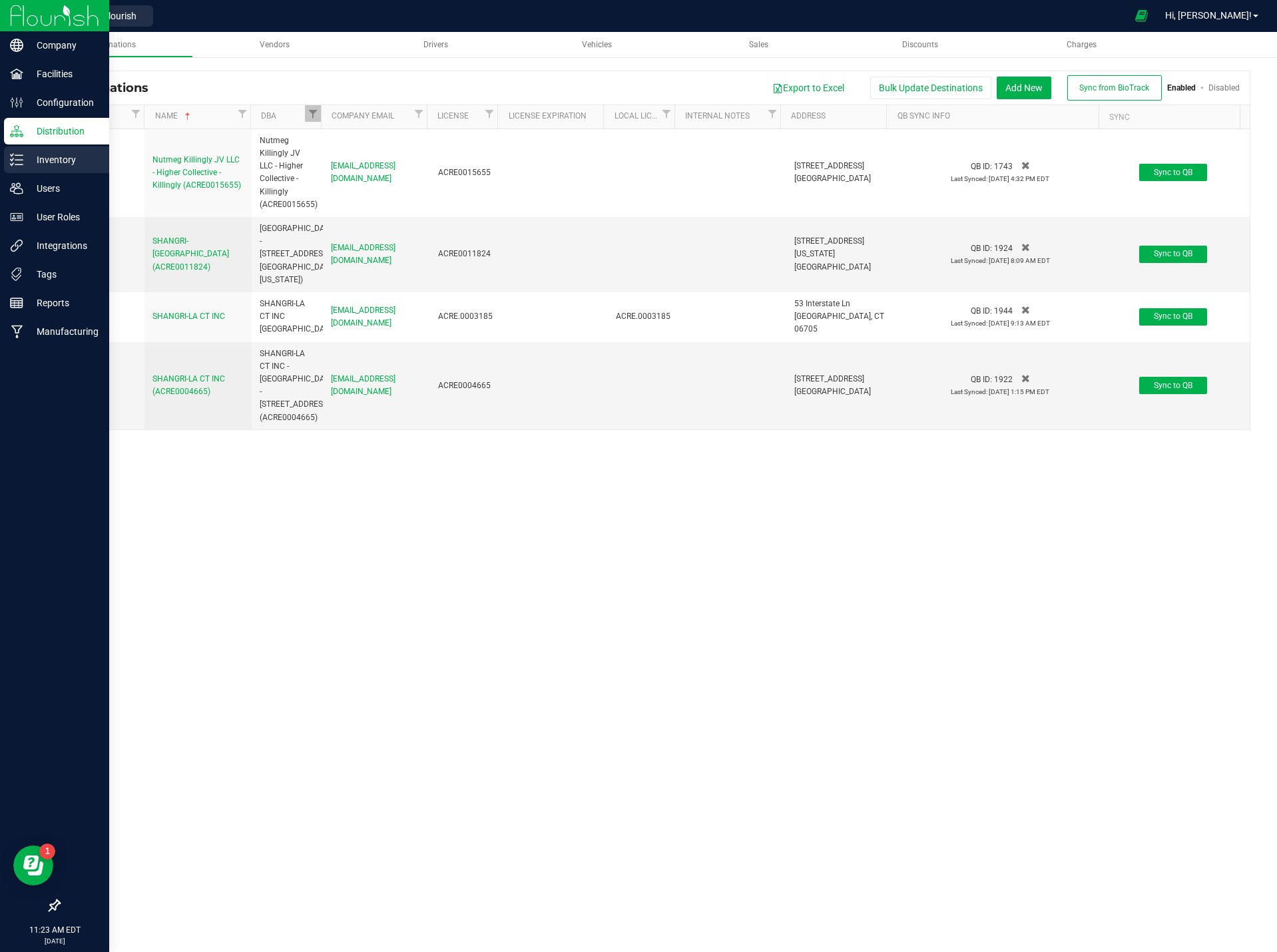
click at [18, 161] on icon at bounding box center [17, 160] width 13 height 13
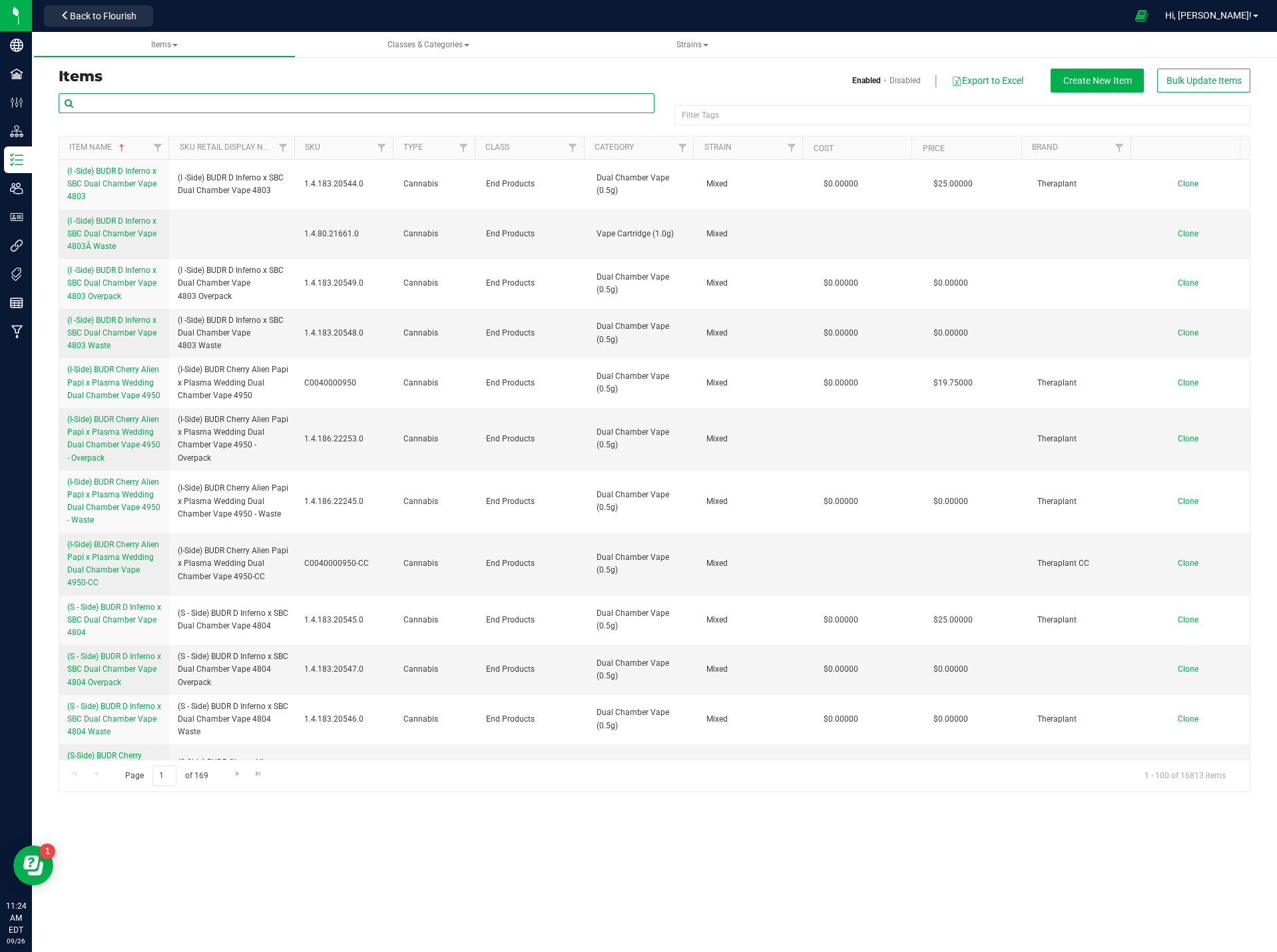
click at [293, 101] on input "text" at bounding box center [357, 103] width 596 height 20
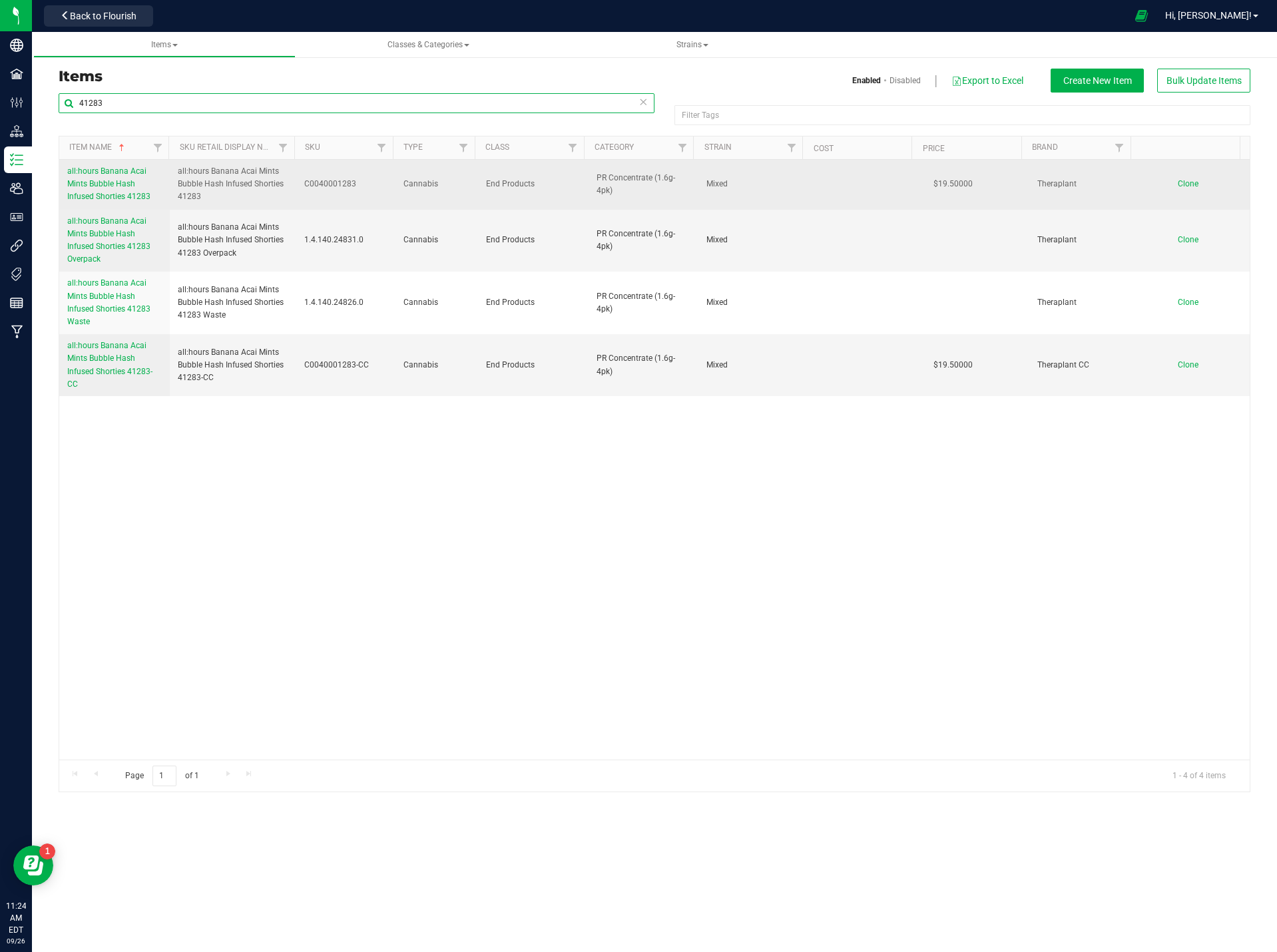
type input "41283"
click at [123, 178] on link "all:hours Banana Acai Mints Bubble Hash Infused Shorties 41283" at bounding box center [114, 184] width 94 height 39
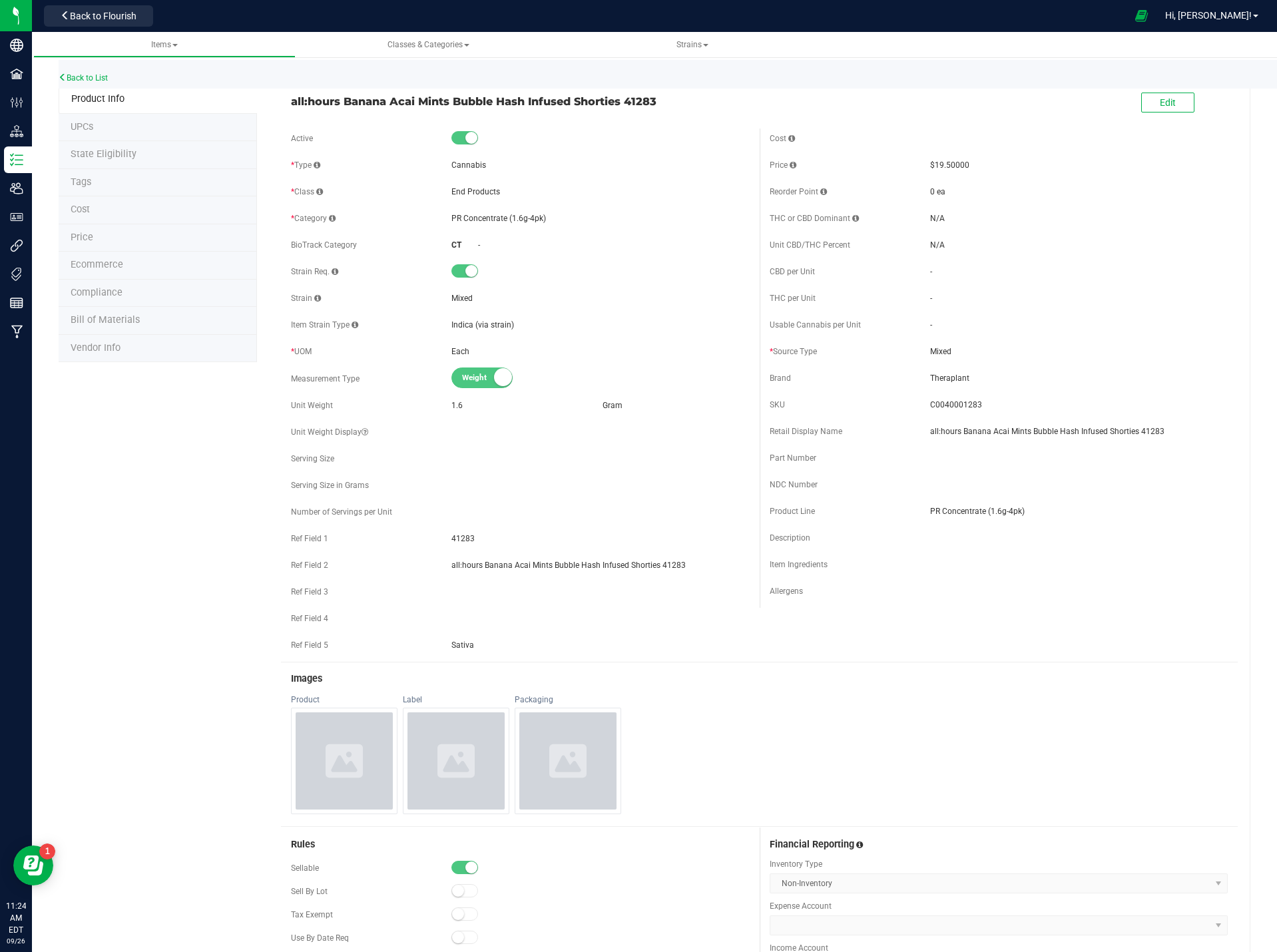
click at [1162, 89] on div "Edit" at bounding box center [1168, 103] width 54 height 28
drag, startPoint x: 1159, startPoint y: 95, endPoint x: 1164, endPoint y: 101, distance: 7.8
click at [1164, 101] on button "Edit" at bounding box center [1168, 102] width 54 height 20
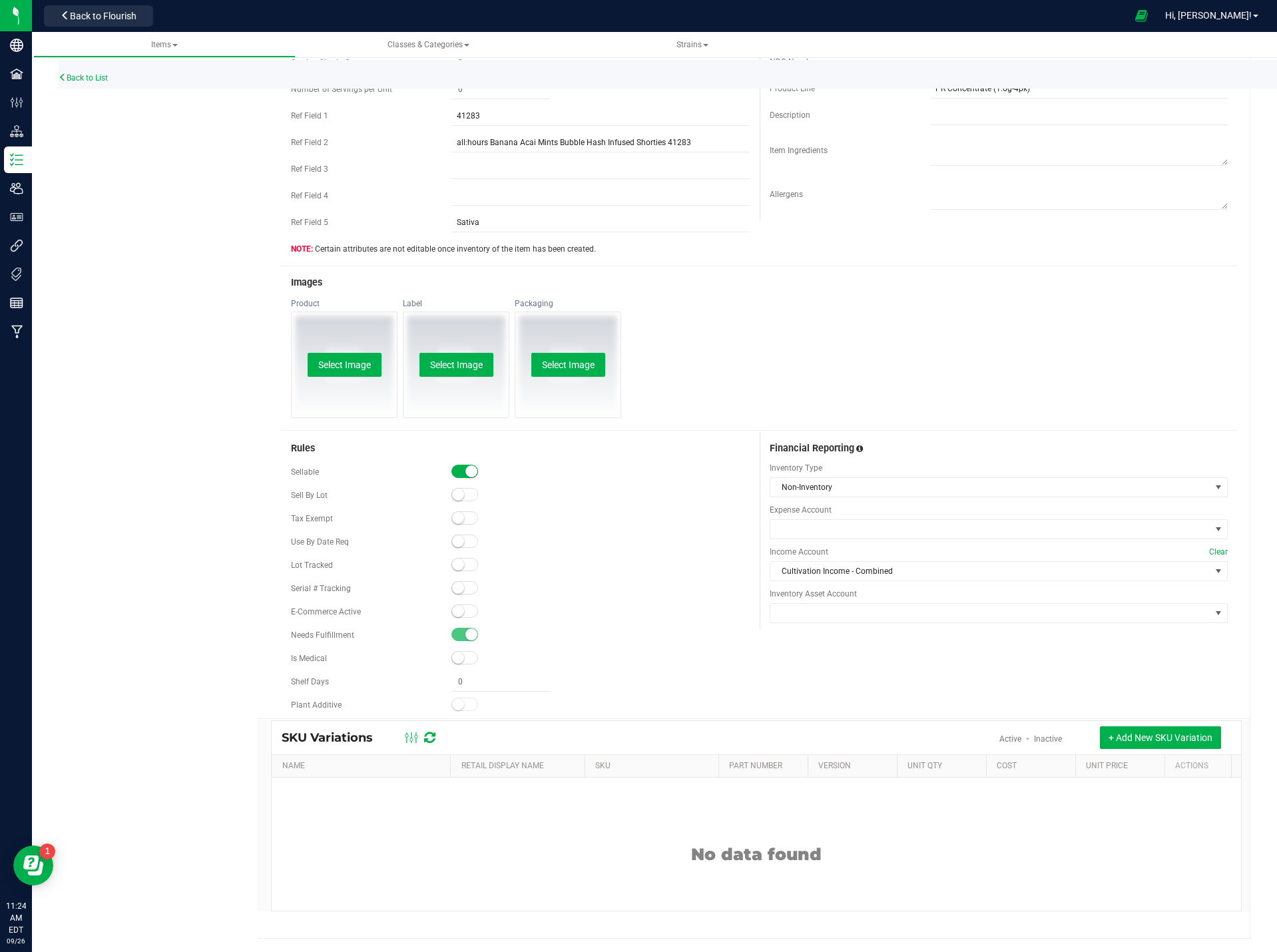
click at [467, 608] on span at bounding box center [464, 611] width 27 height 13
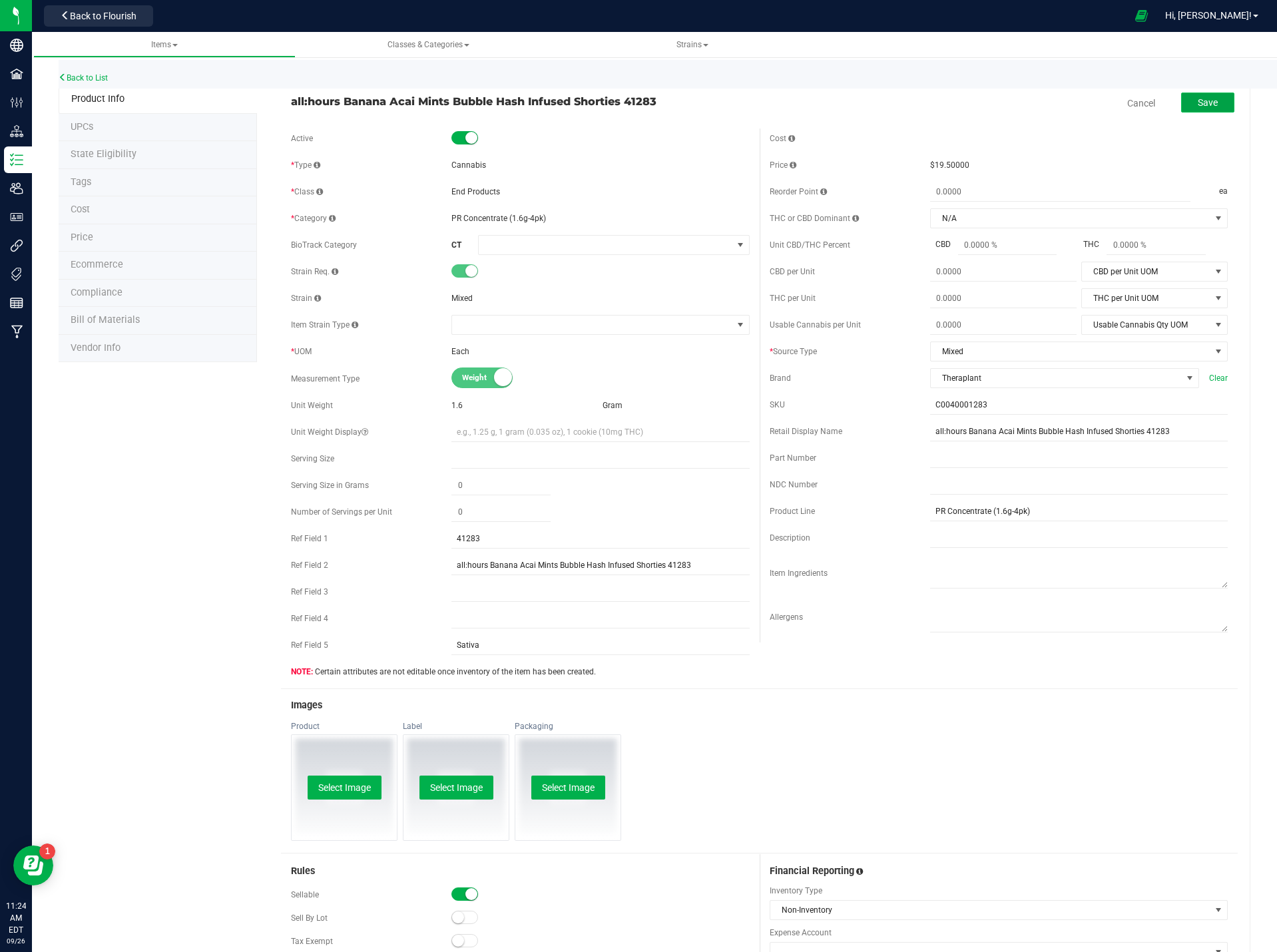
click at [1198, 109] on button "Save" at bounding box center [1208, 102] width 54 height 20
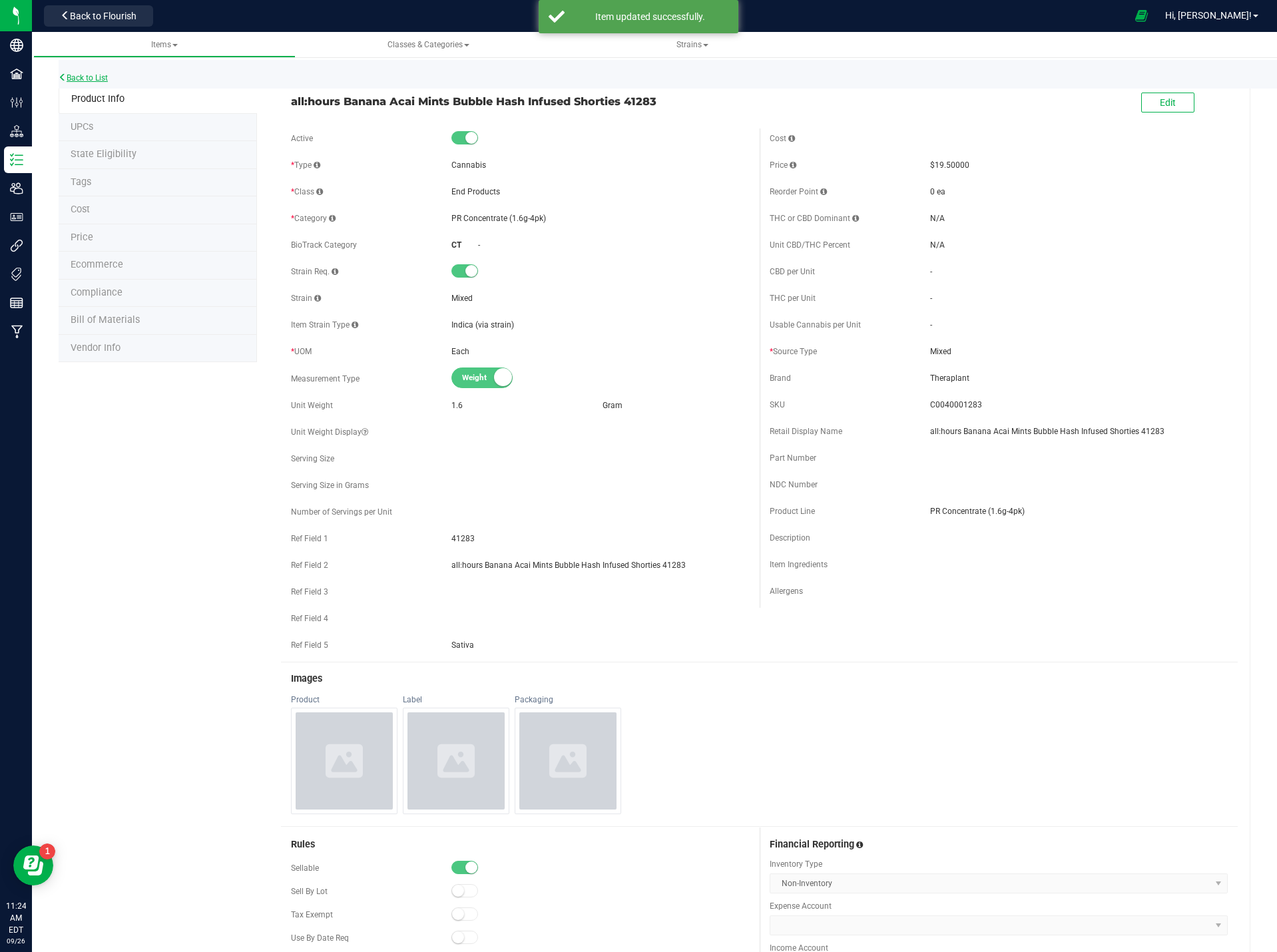
click at [101, 76] on link "Back to List" at bounding box center [83, 77] width 49 height 9
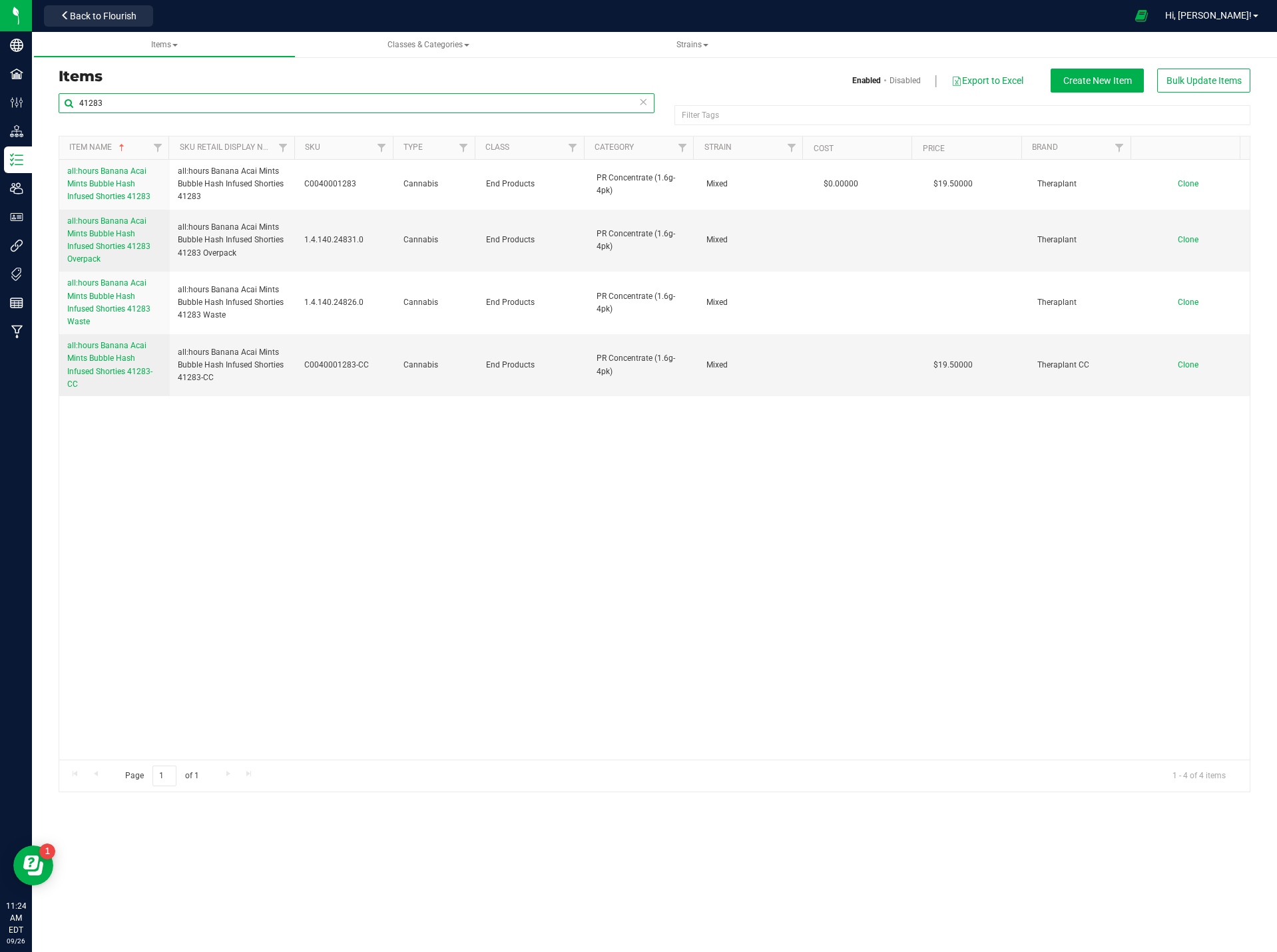
click at [372, 100] on input "41283" at bounding box center [357, 103] width 596 height 20
type input "41153"
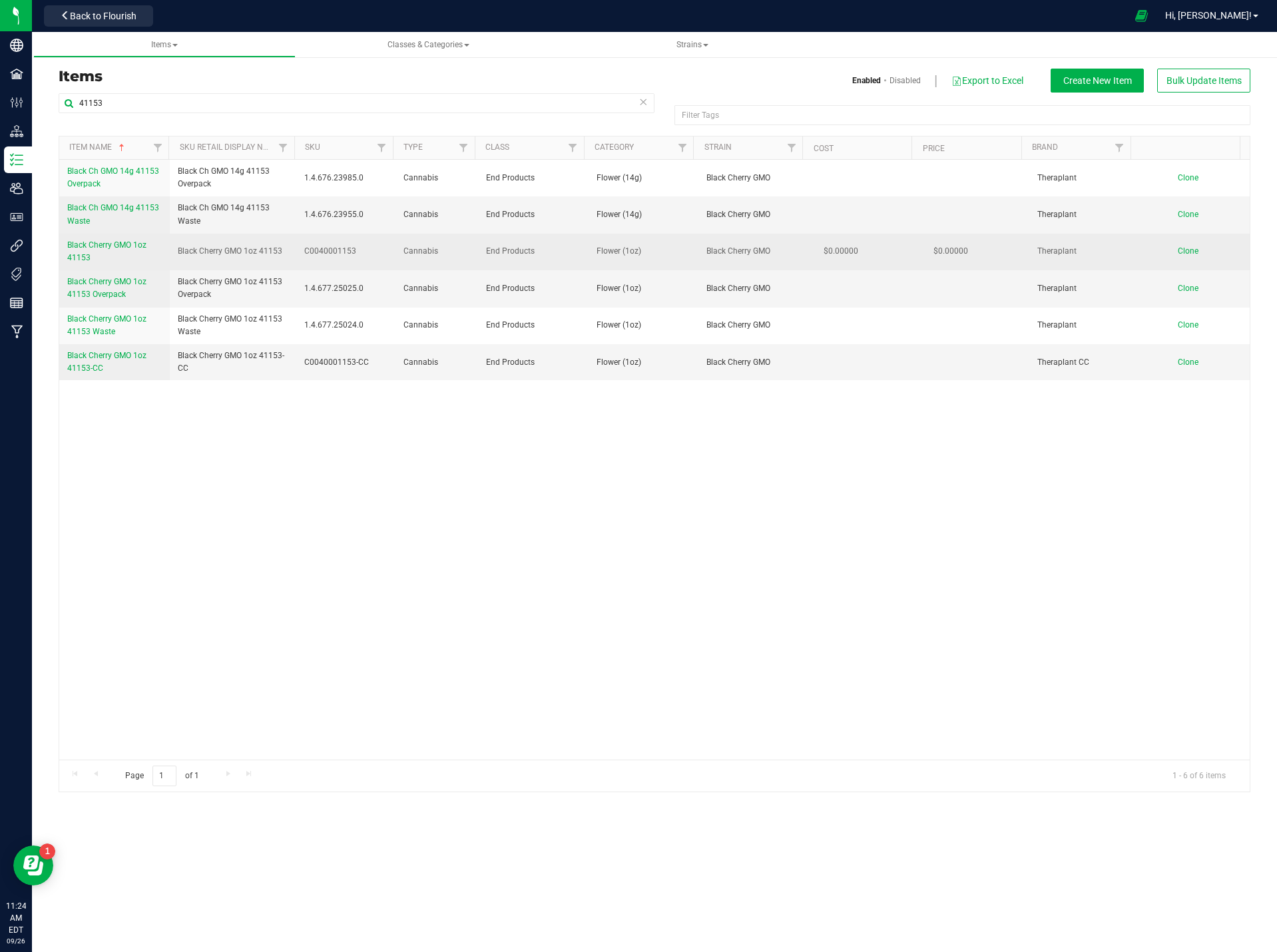
click at [138, 244] on span "Black Cherry GMO 1oz 41153" at bounding box center [107, 252] width 79 height 22
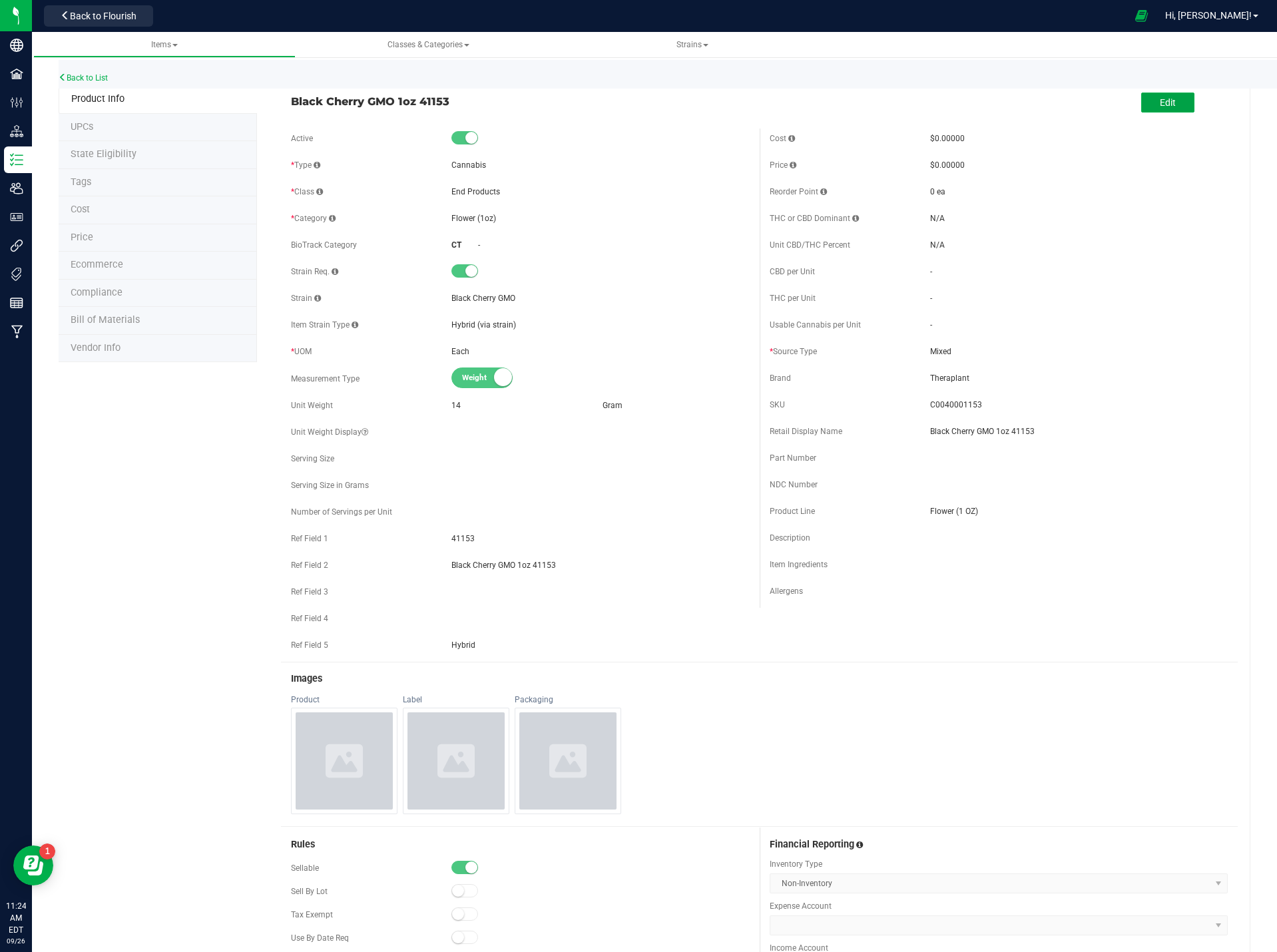
drag, startPoint x: 1157, startPoint y: 97, endPoint x: 205, endPoint y: 195, distance: 957.0
click at [226, 195] on div "Product Info UPCs State Eligibility Tags Cost Price Ecommerce Compliance Bill o…" at bounding box center [655, 709] width 1192 height 1250
click at [96, 238] on li "Price" at bounding box center [158, 238] width 198 height 28
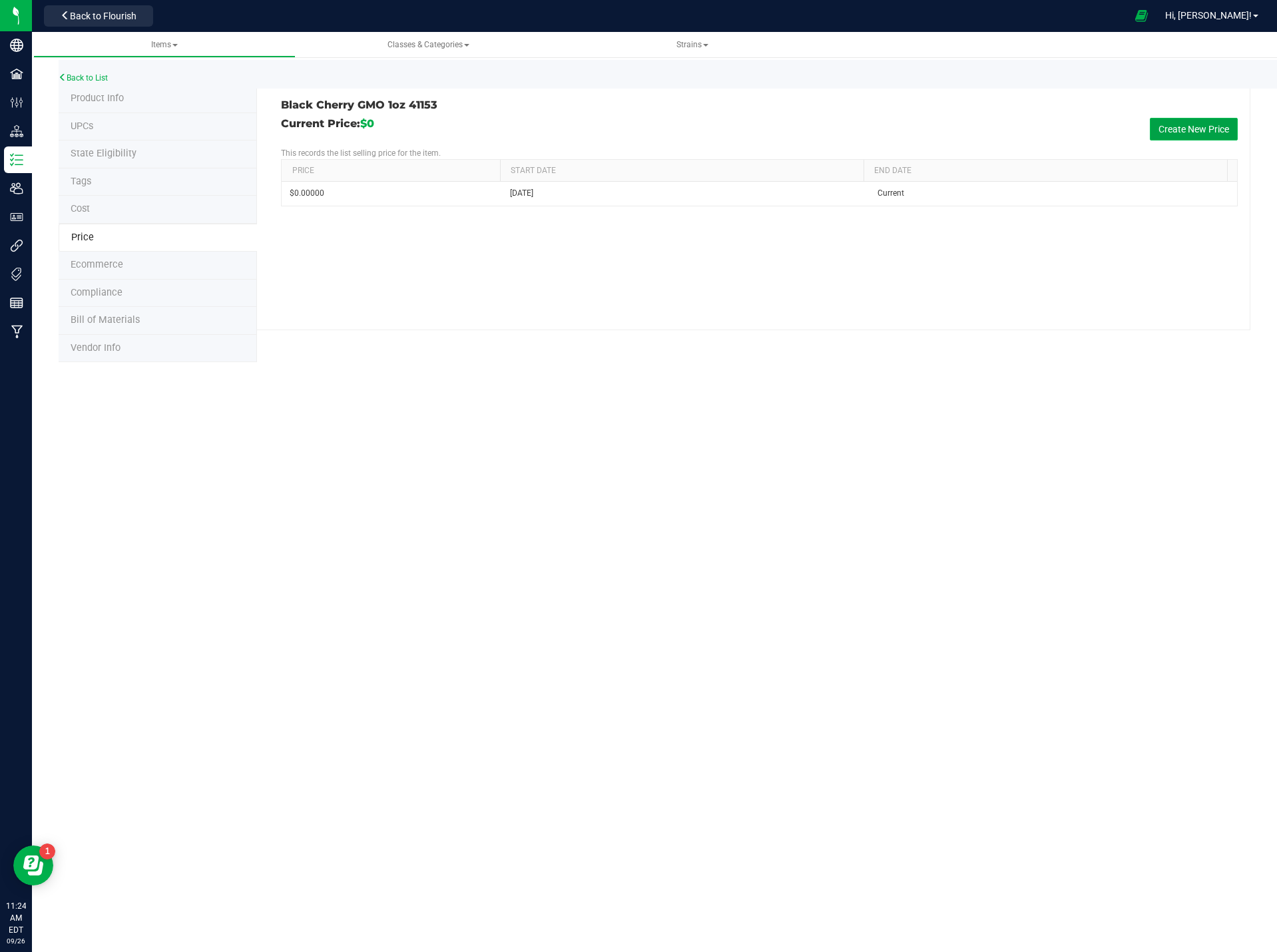
click at [1168, 130] on button "Create New Price" at bounding box center [1193, 129] width 88 height 23
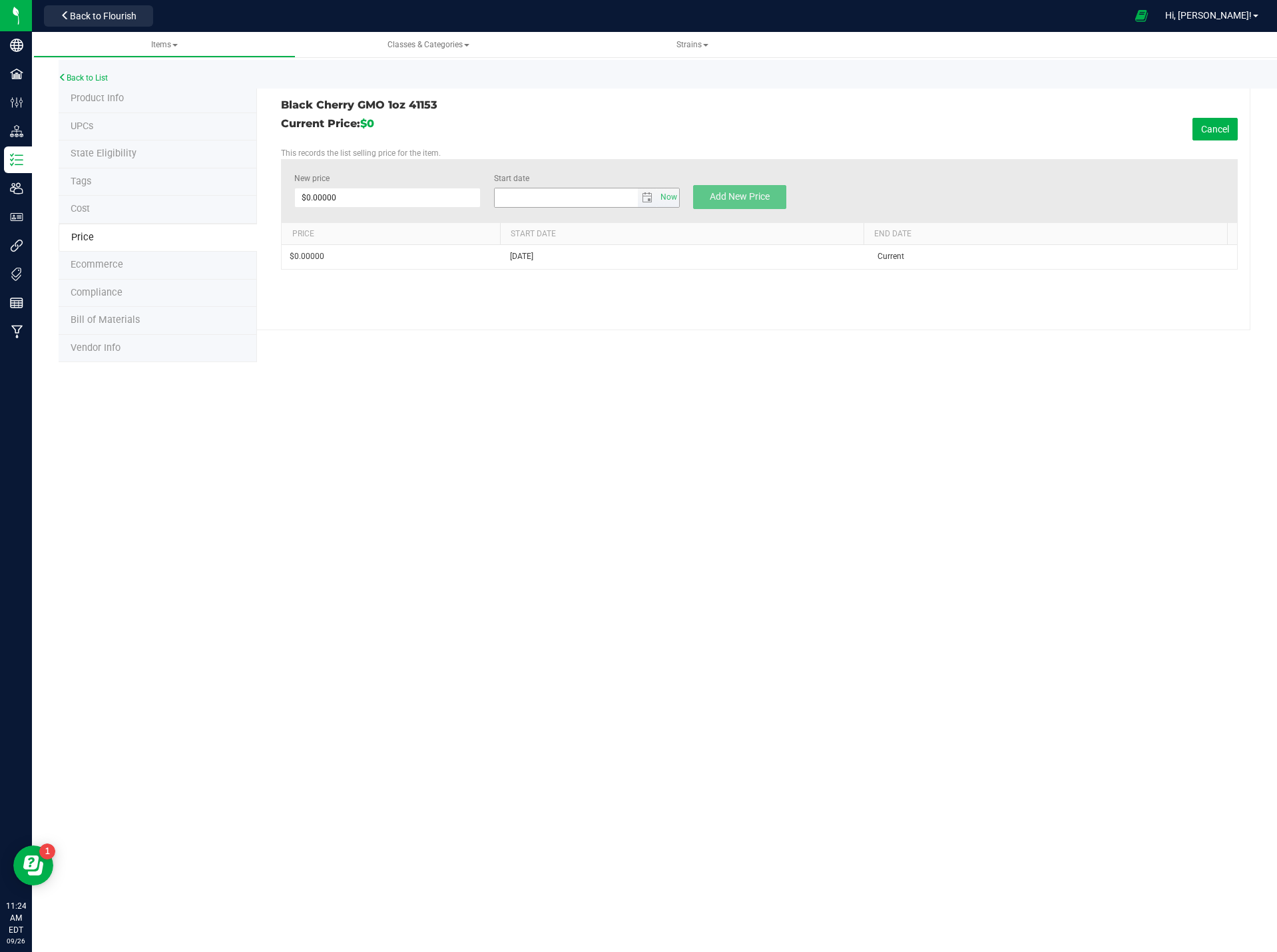
type input "9/26/2025"
click at [432, 189] on span at bounding box center [387, 198] width 185 height 20
type input "70.00"
click at [765, 204] on button "Add New Price" at bounding box center [739, 197] width 93 height 24
type input "$0.00000"
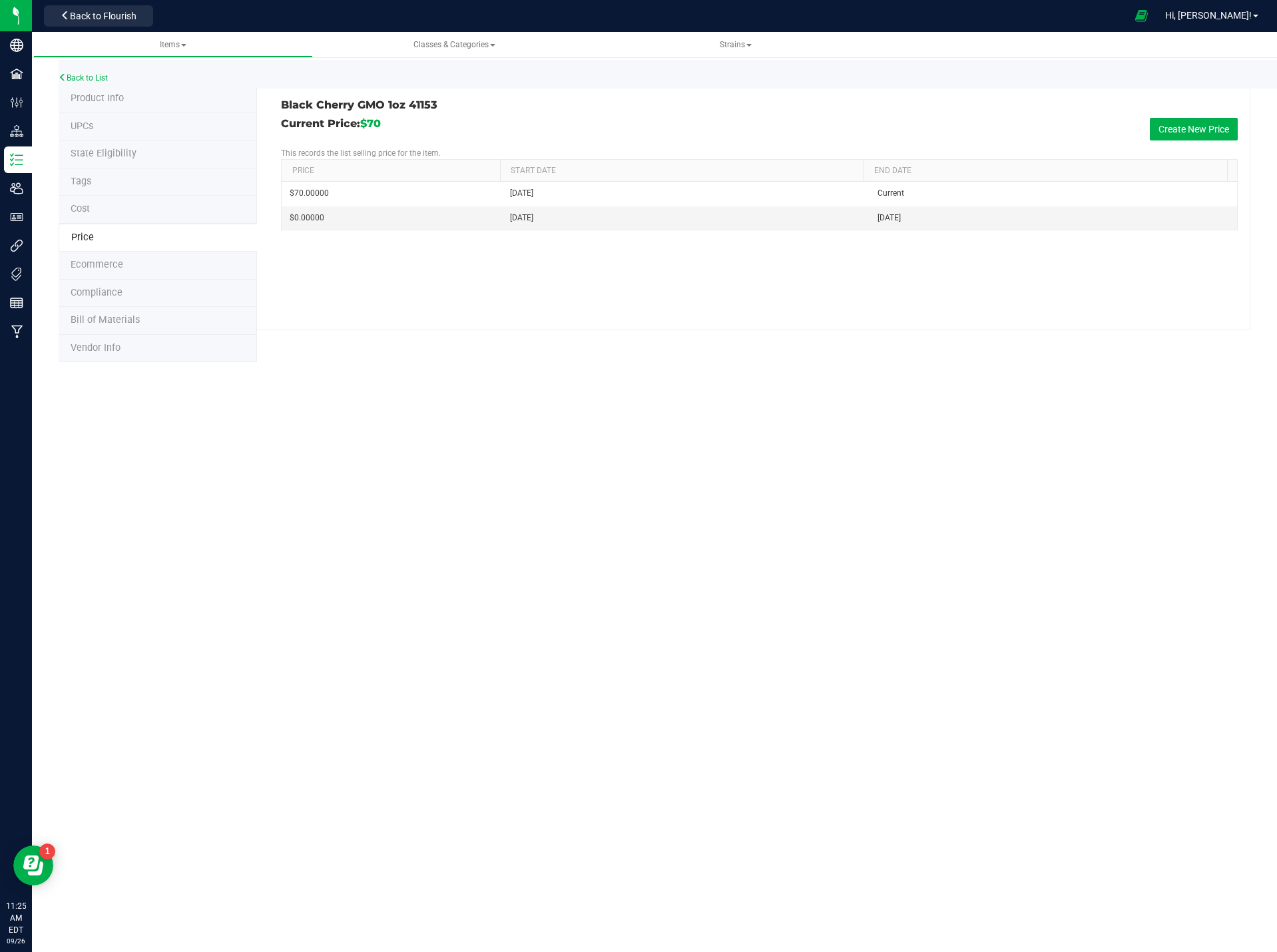
click at [101, 96] on span "Product Info" at bounding box center [97, 98] width 54 height 11
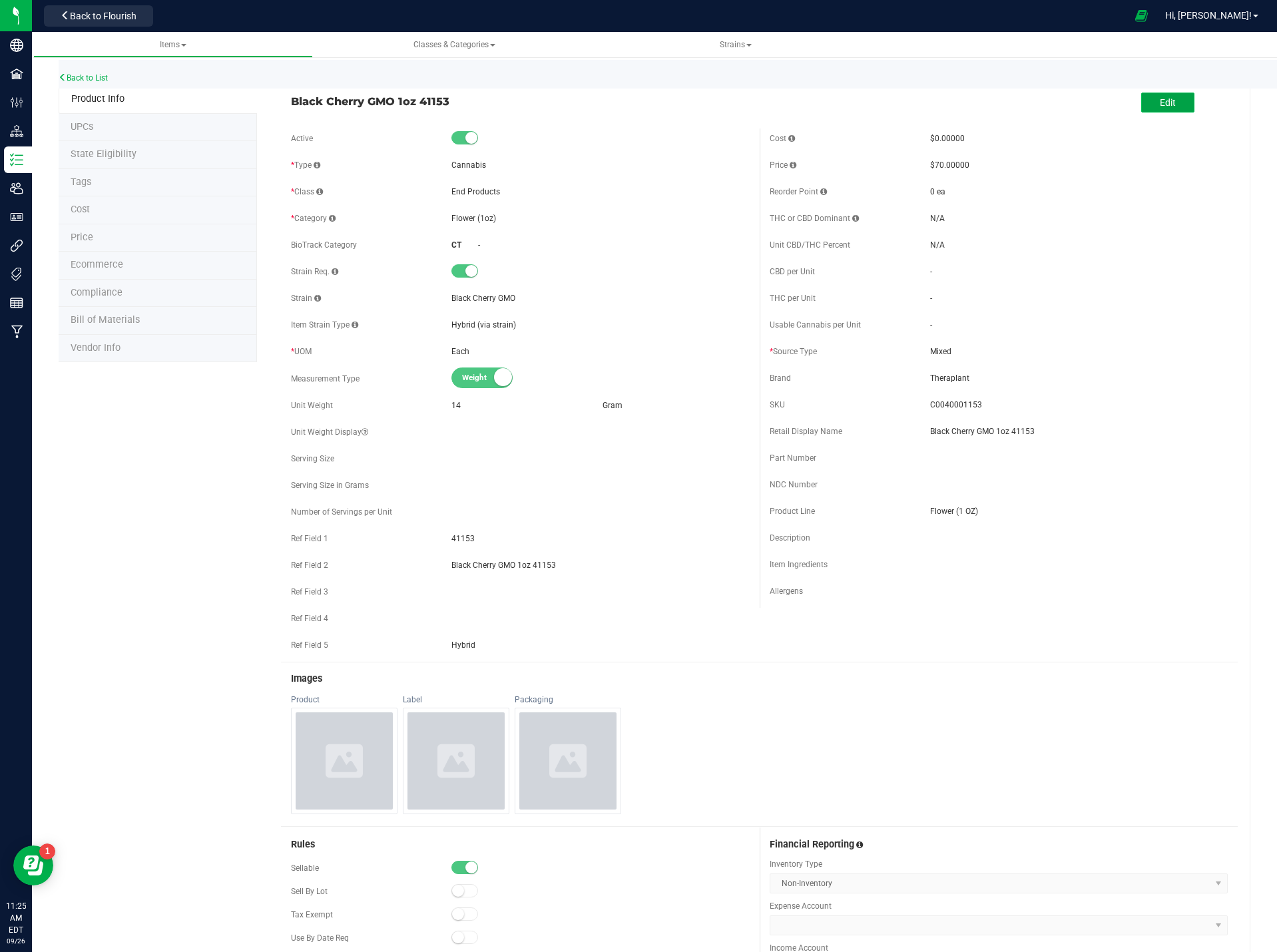
click at [1160, 100] on span "Edit" at bounding box center [1167, 102] width 16 height 11
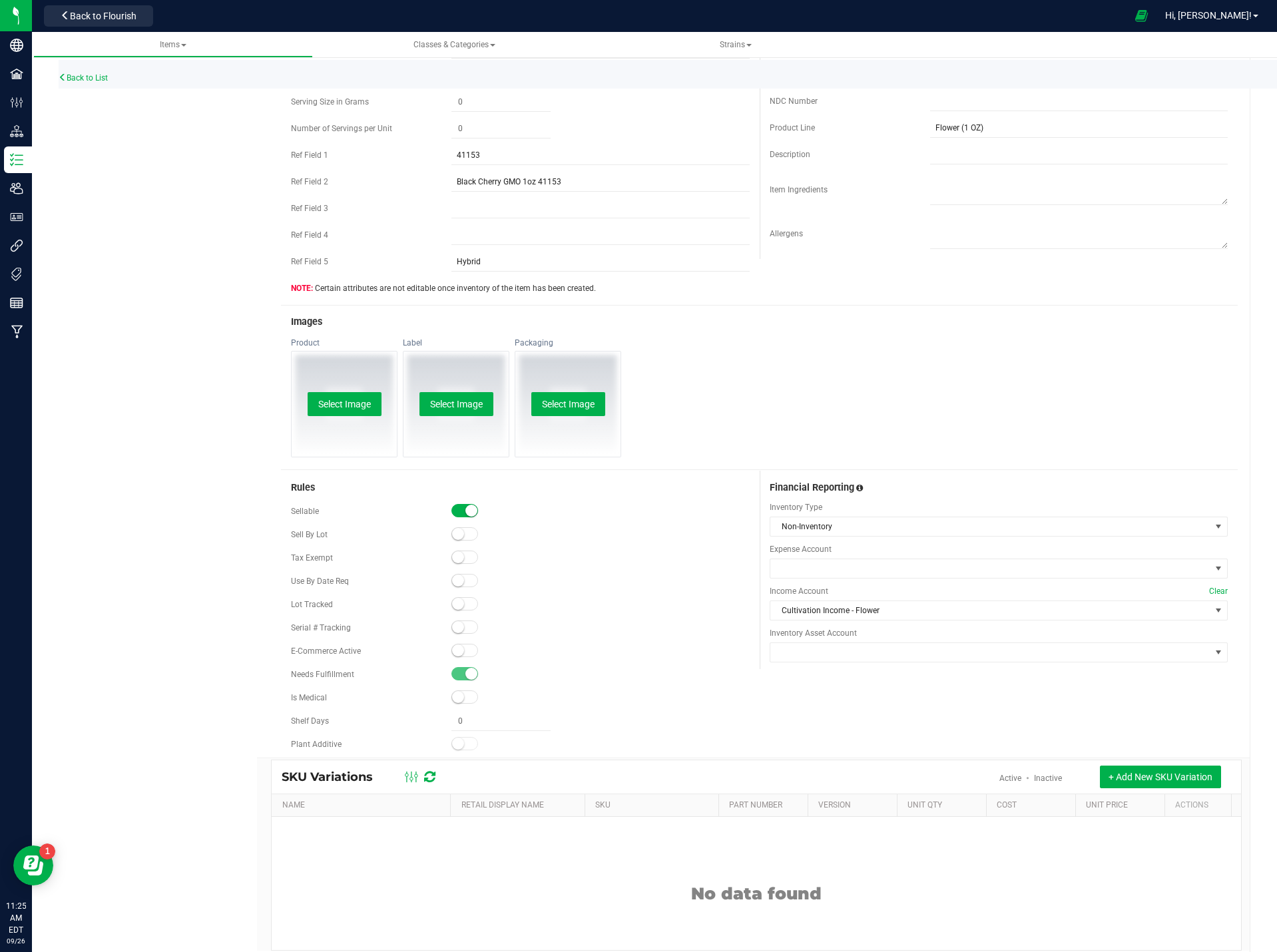
scroll to position [422, 0]
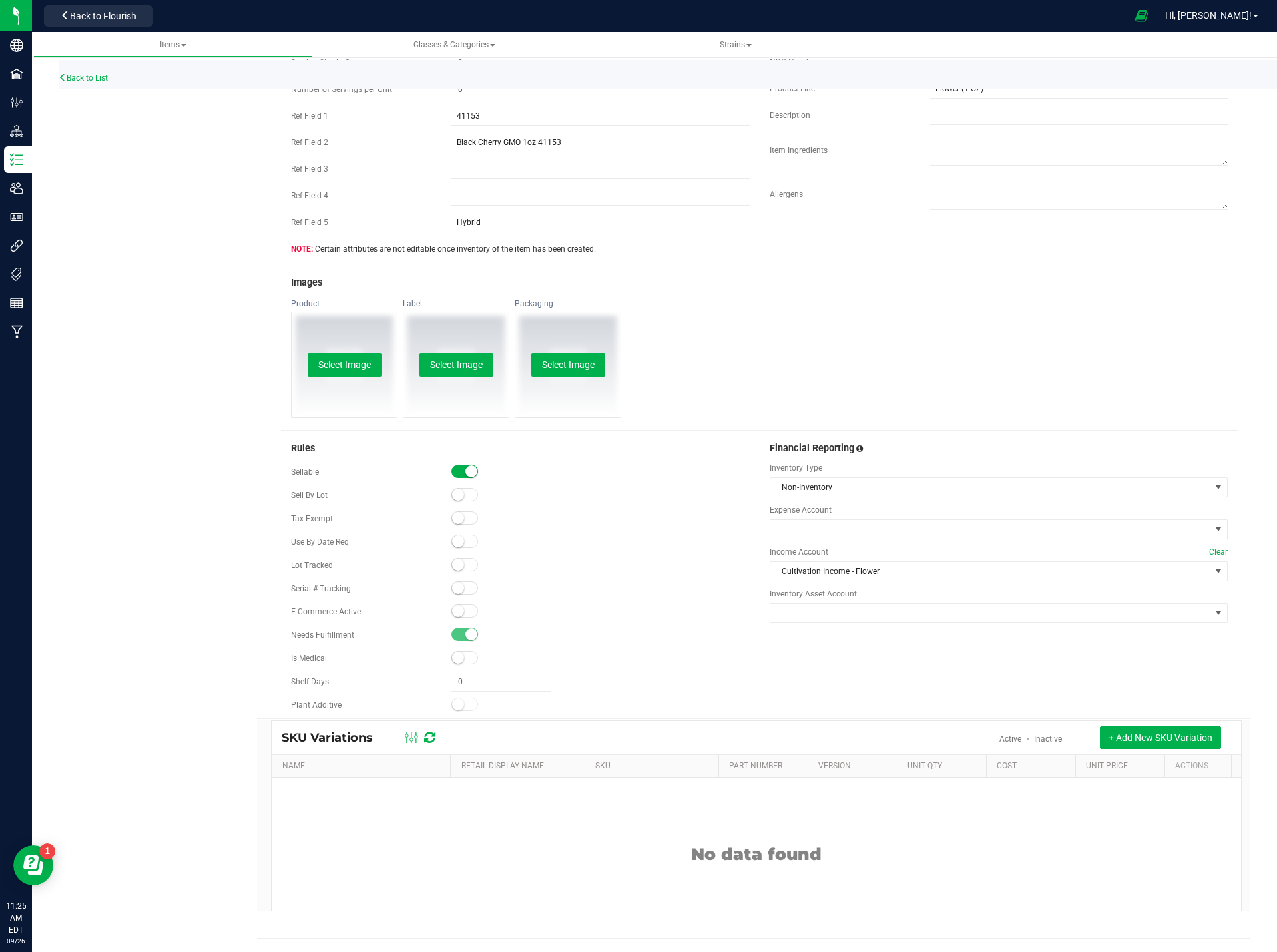
click at [462, 611] on span at bounding box center [464, 611] width 27 height 13
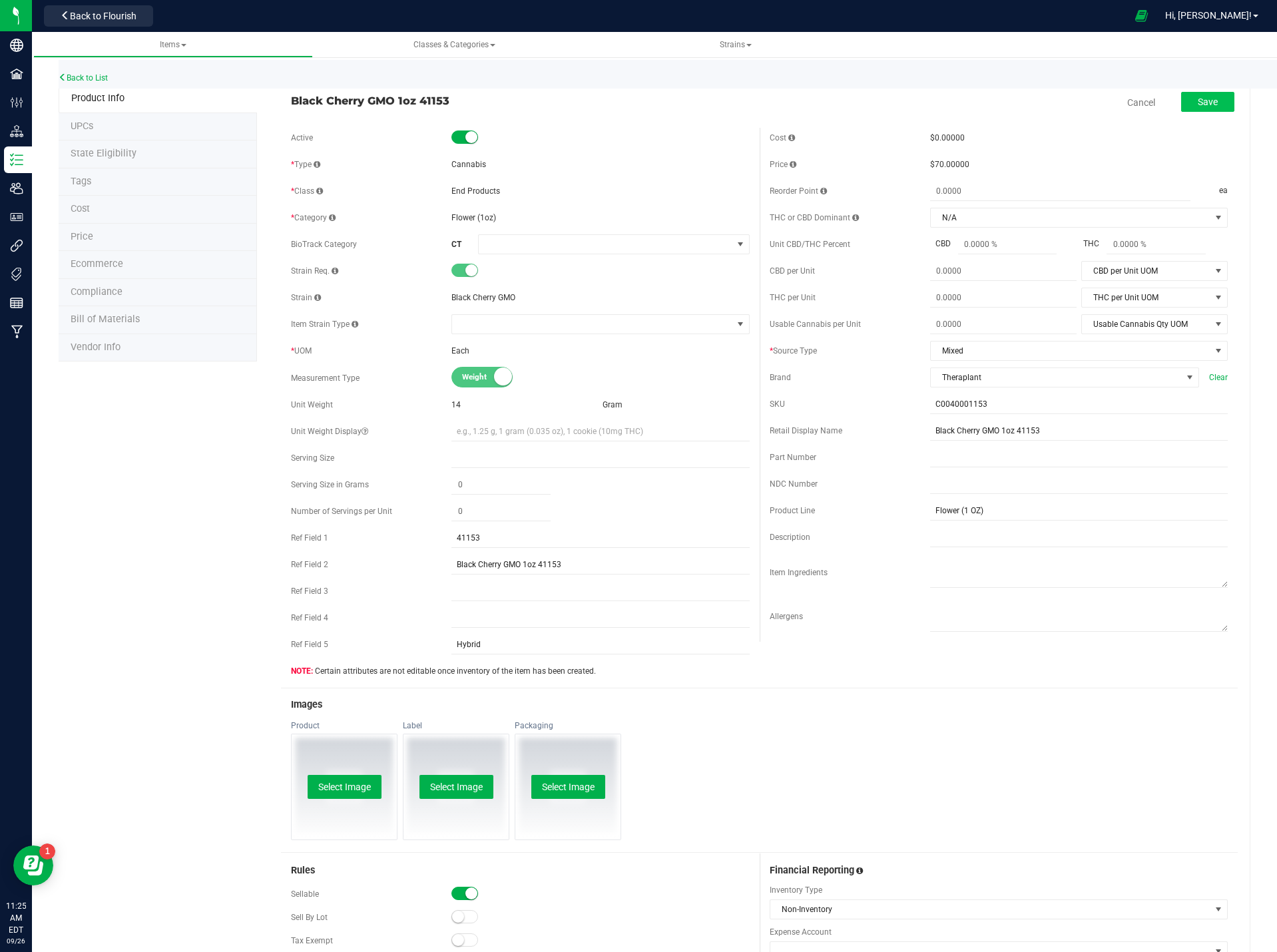
scroll to position [0, 0]
click at [1204, 104] on span "Save" at bounding box center [1208, 102] width 20 height 11
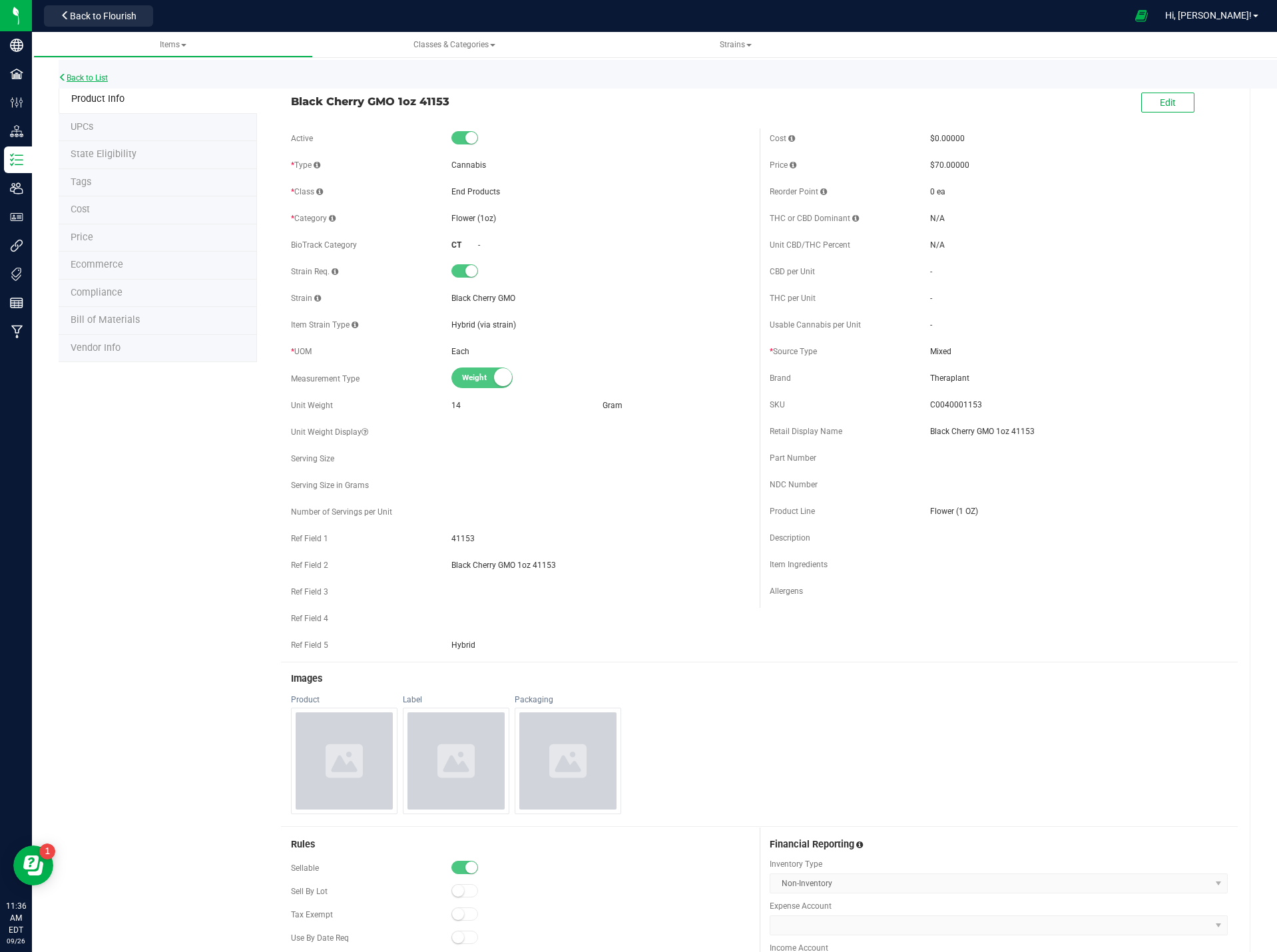
click at [100, 79] on link "Back to List" at bounding box center [83, 77] width 49 height 9
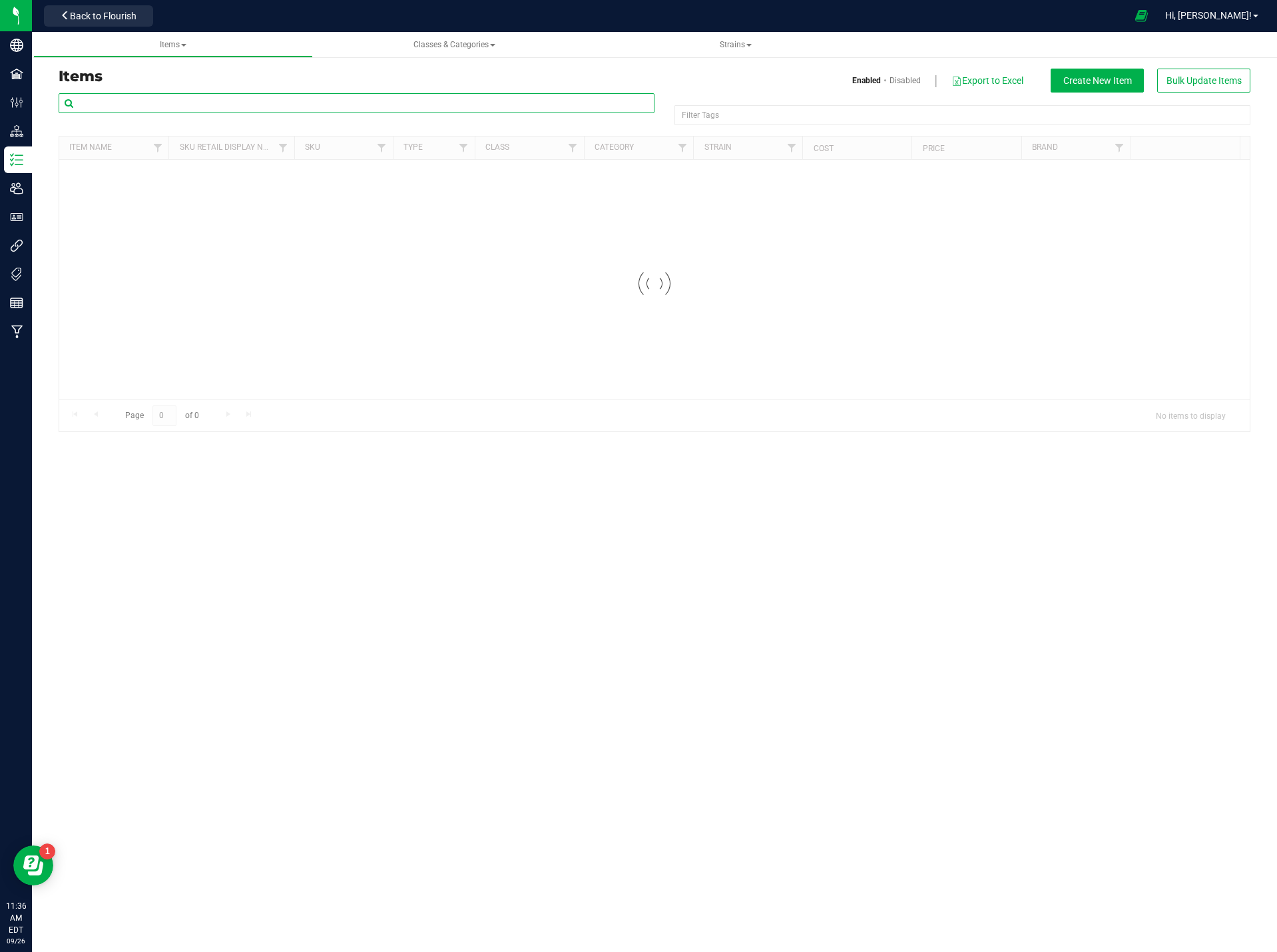
click at [144, 100] on input "text" at bounding box center [357, 103] width 596 height 20
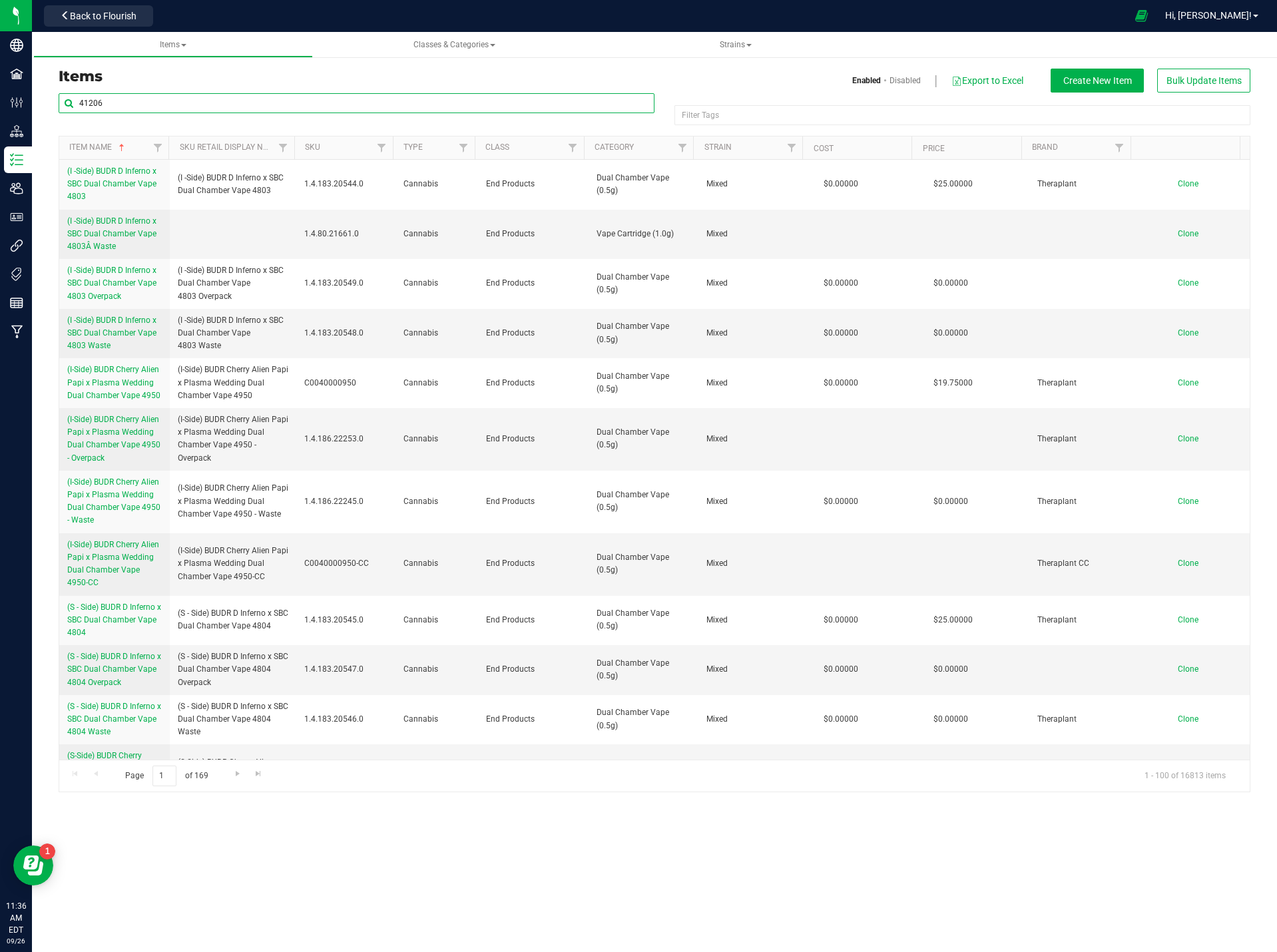
type input "41206"
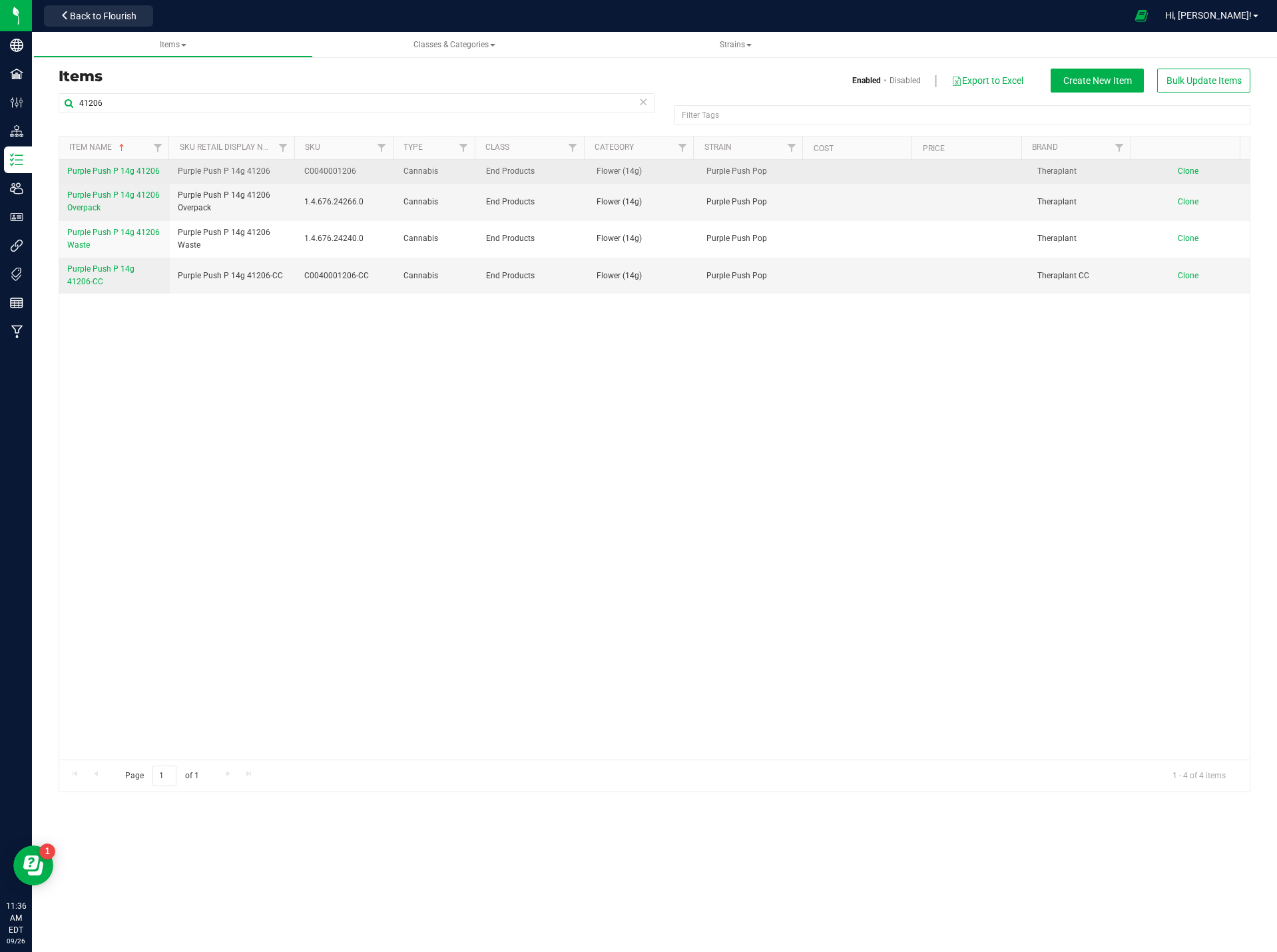
click at [133, 166] on span "Purple Push P 14g 41206" at bounding box center [113, 171] width 92 height 9
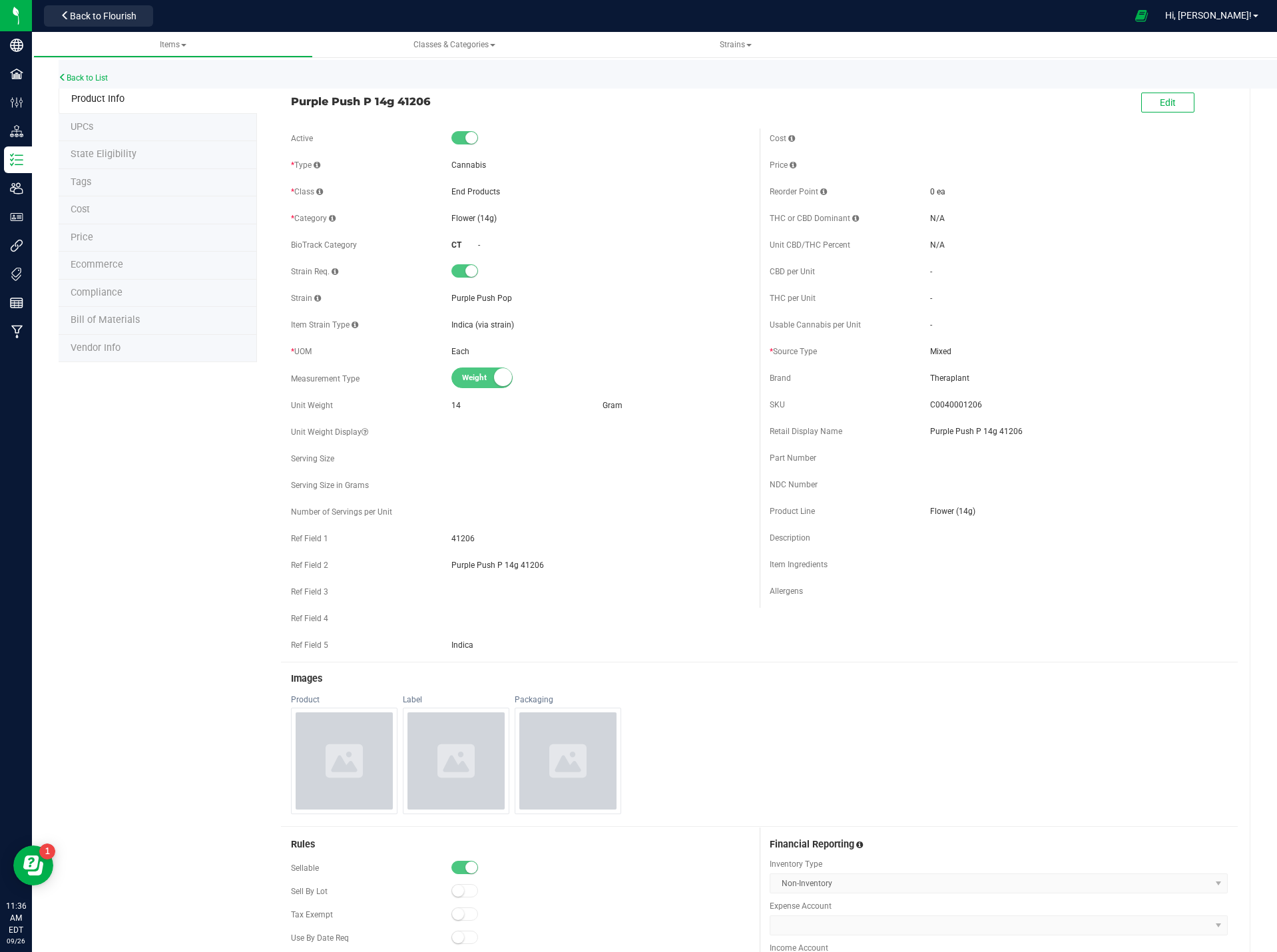
click at [111, 229] on li "Price" at bounding box center [158, 238] width 198 height 28
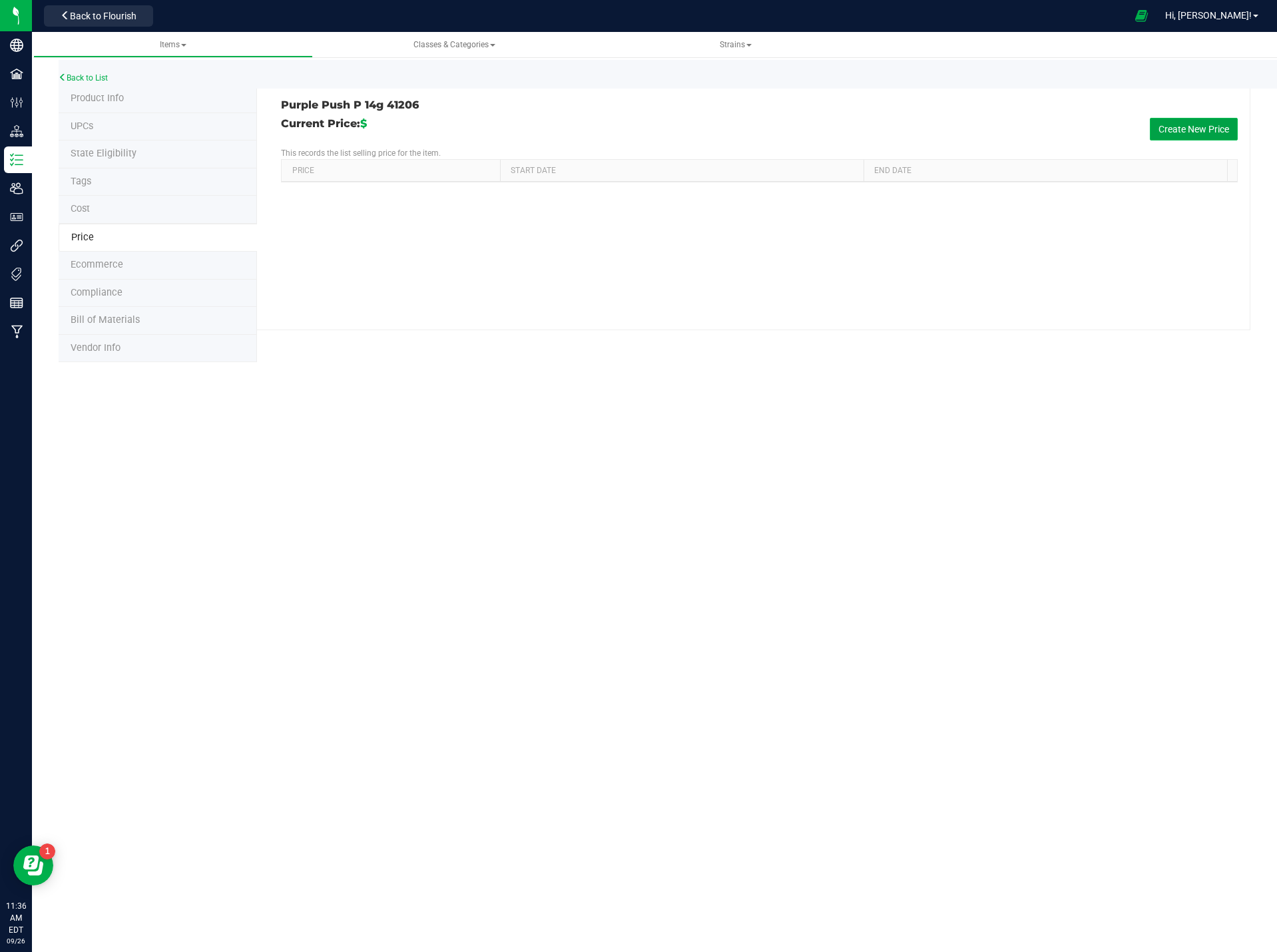
click at [1211, 130] on button "Create New Price" at bounding box center [1193, 129] width 88 height 23
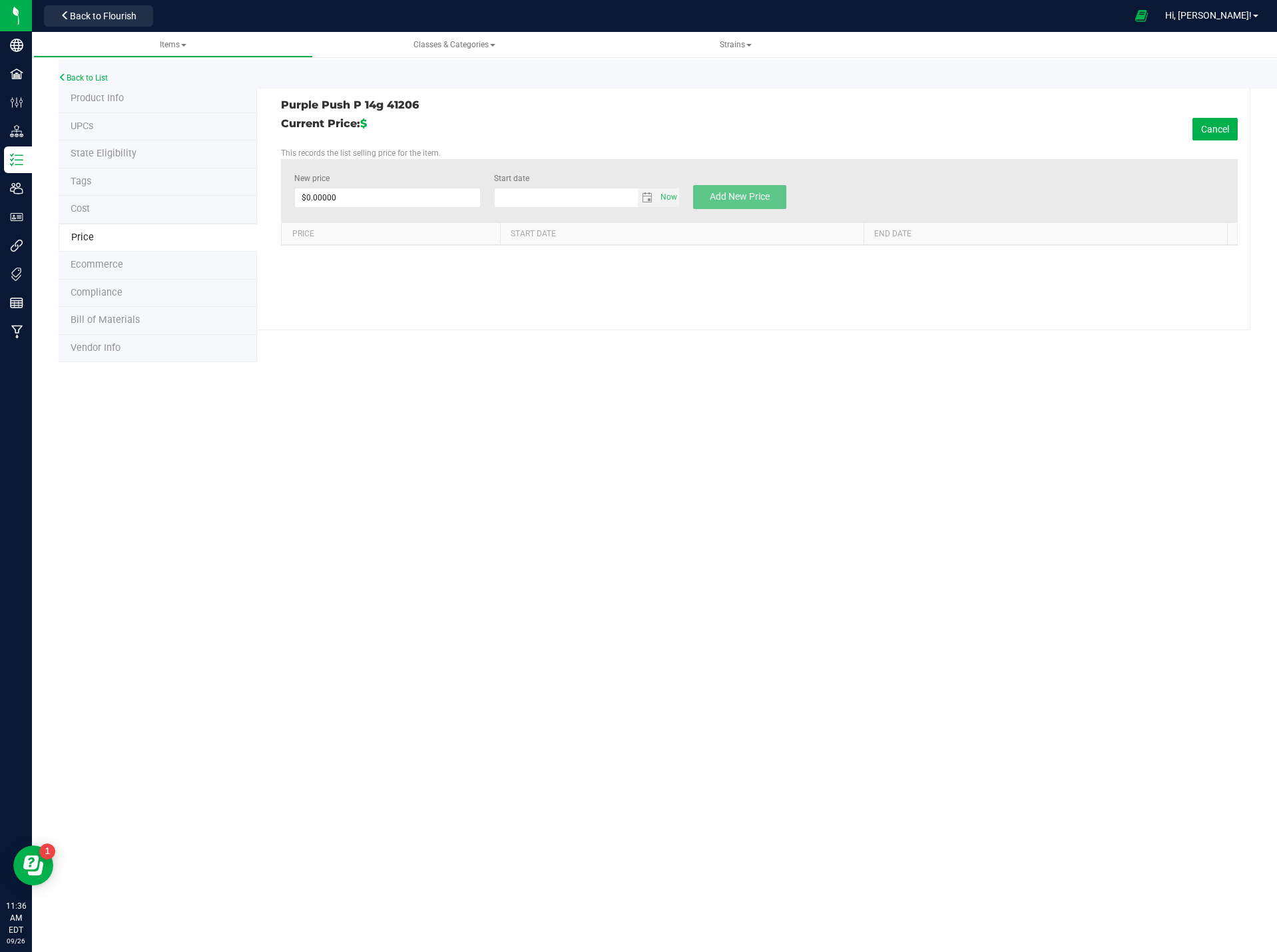
type input "[DATE]"
click at [352, 185] on div "New price $0.00000 0" at bounding box center [387, 191] width 185 height 37
click at [348, 196] on span at bounding box center [387, 198] width 185 height 20
type input "17.50"
click at [741, 188] on button "Add New Price" at bounding box center [739, 197] width 93 height 24
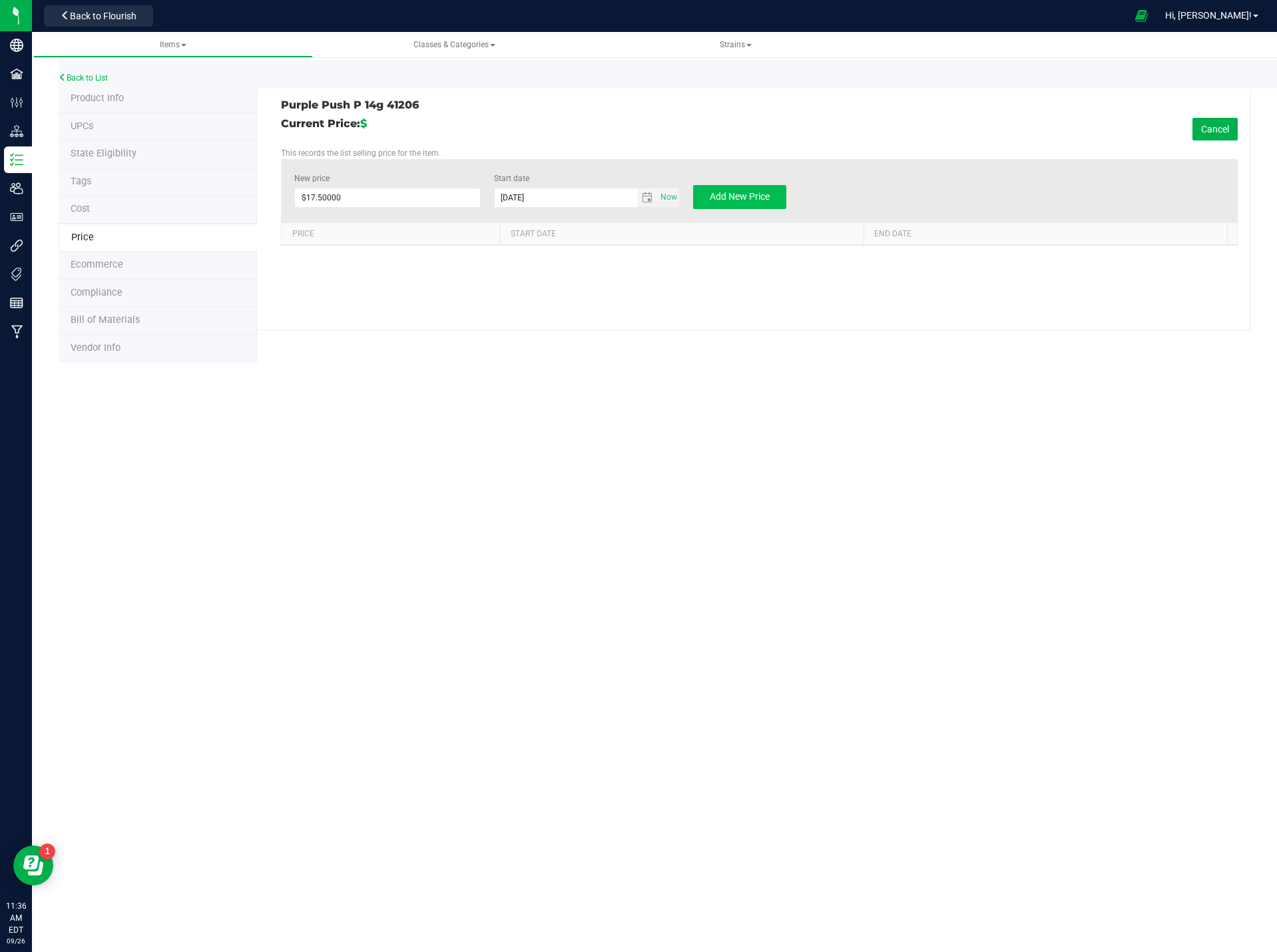
type input "$0.00000"
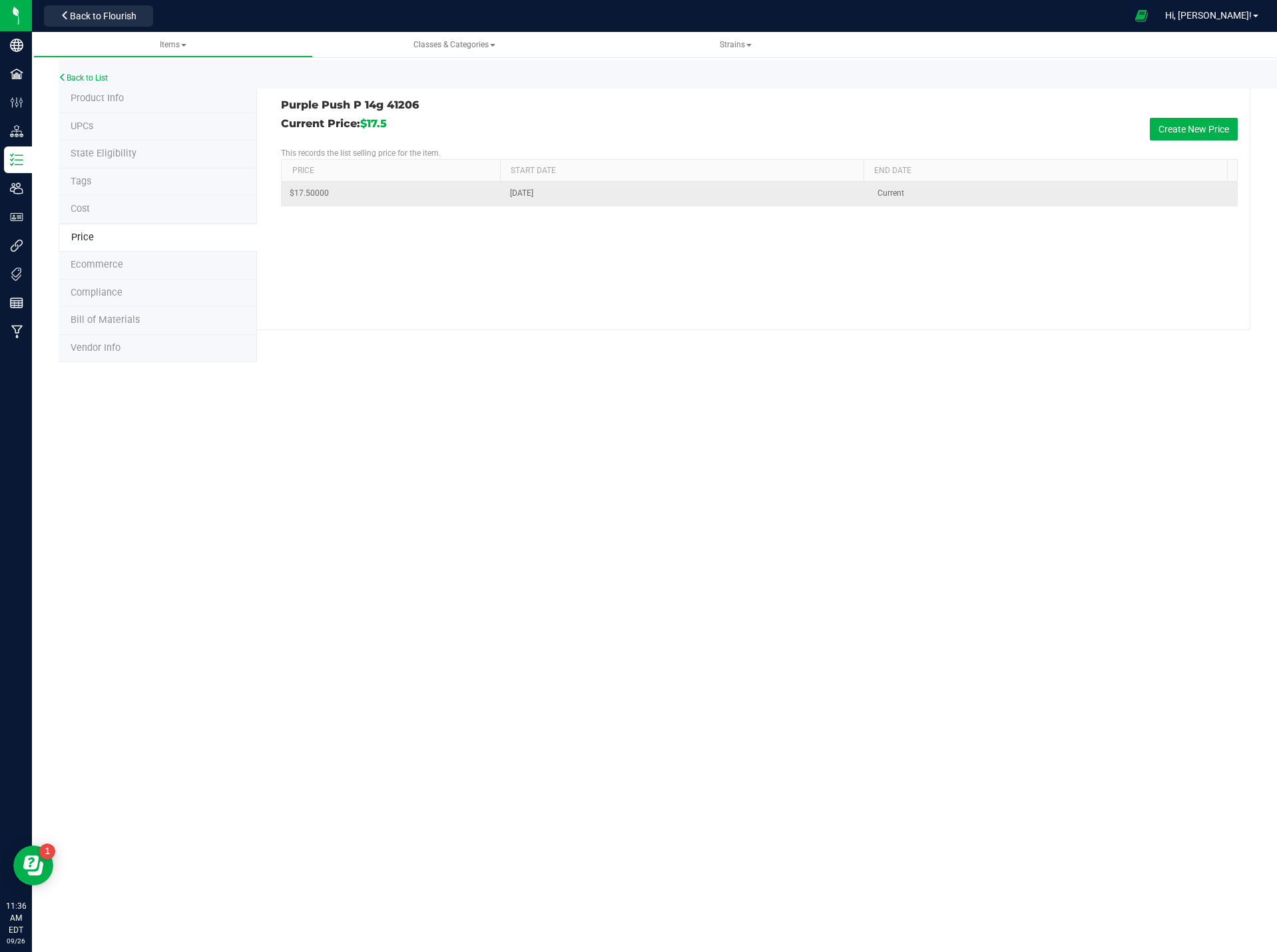
click at [348, 188] on td "$17.50000" at bounding box center [391, 193] width 221 height 23
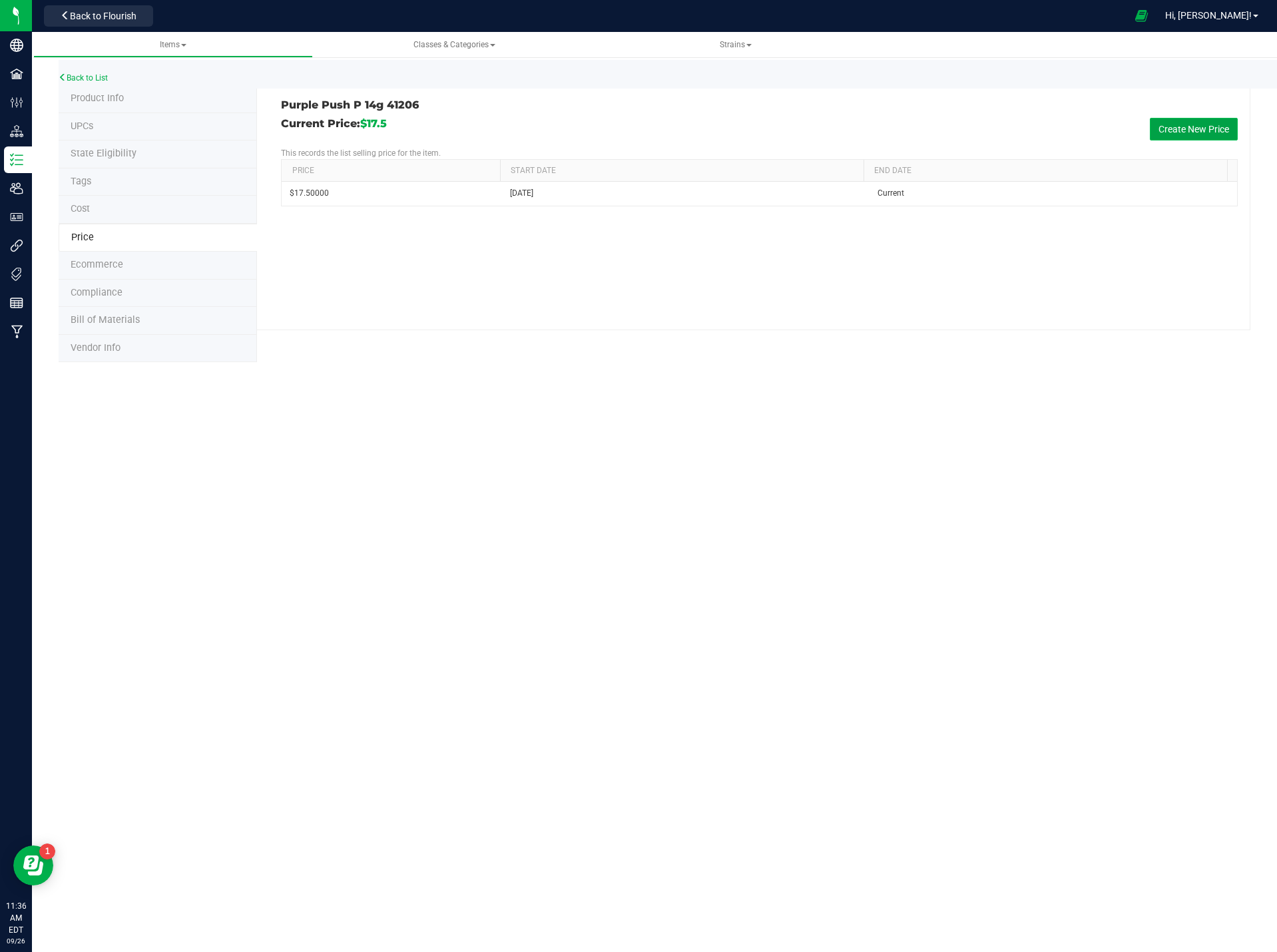
click at [1175, 127] on button "Create New Price" at bounding box center [1193, 129] width 88 height 23
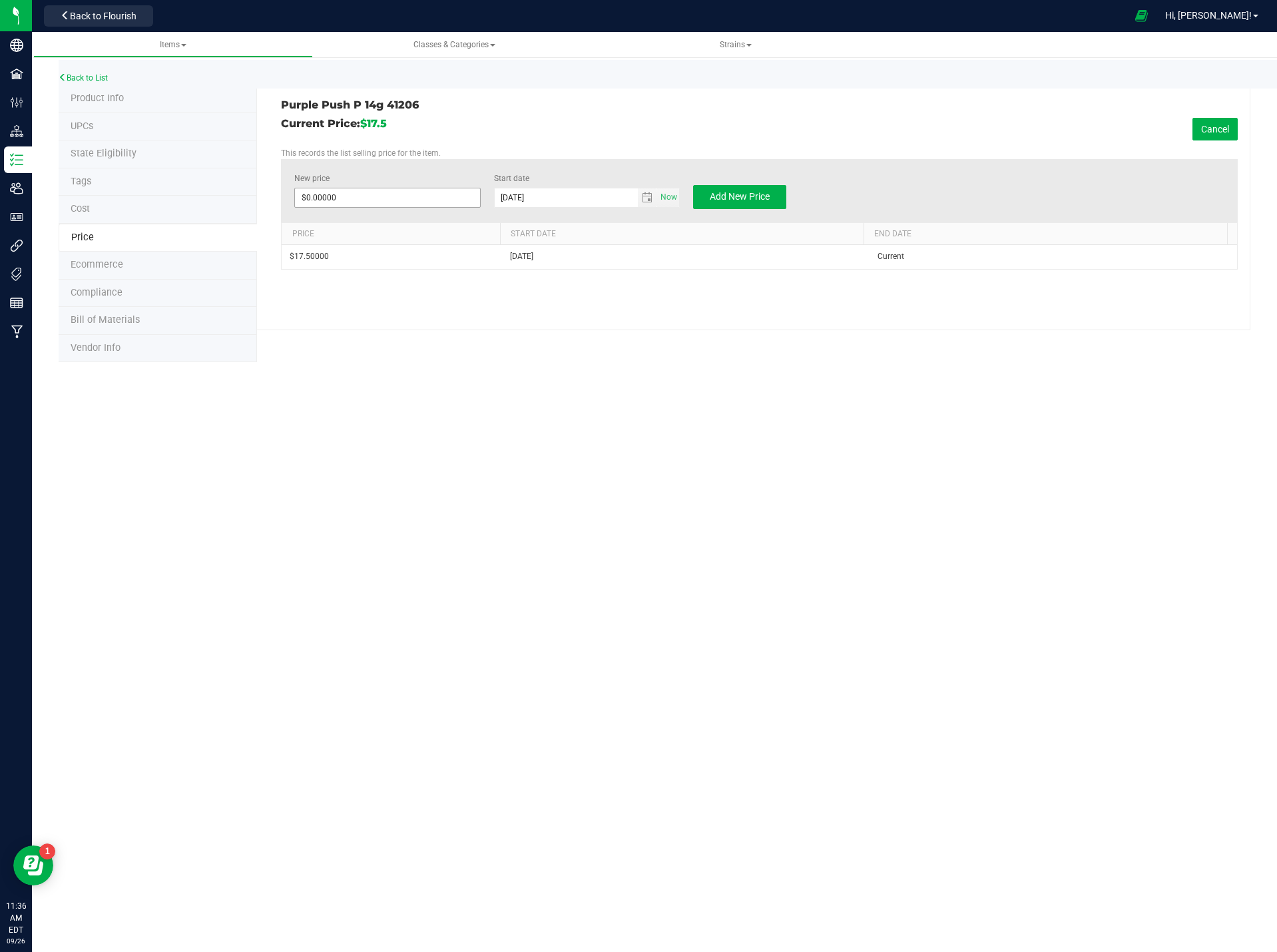
click at [392, 207] on span "$0.00000 0" at bounding box center [387, 198] width 185 height 20
click at [387, 196] on span at bounding box center [387, 198] width 185 height 20
type input "$0.00000"
click at [352, 193] on span at bounding box center [387, 198] width 185 height 20
type input "42.50"
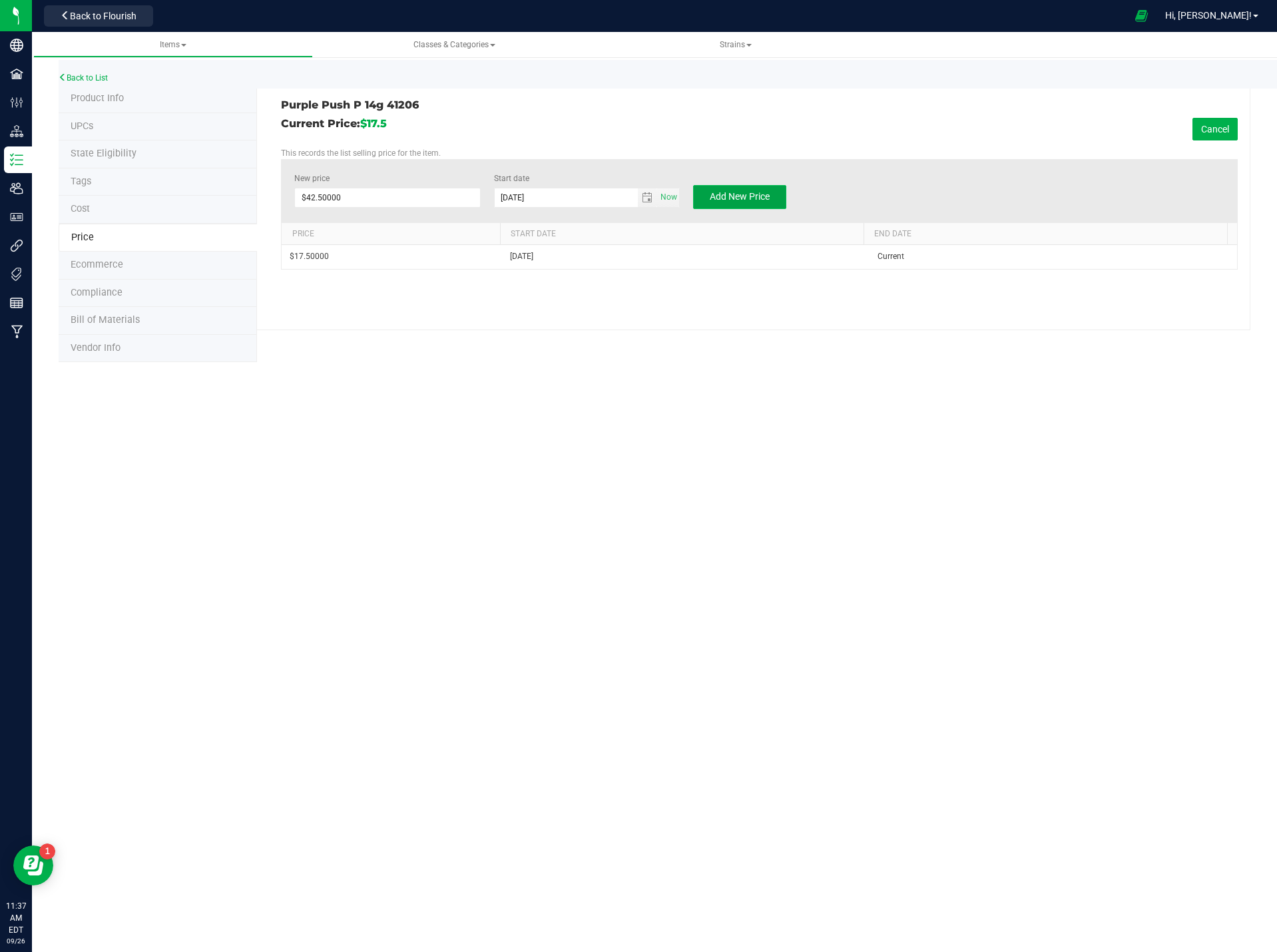
click at [776, 203] on button "Add New Price" at bounding box center [739, 197] width 93 height 24
type input "$0.00000"
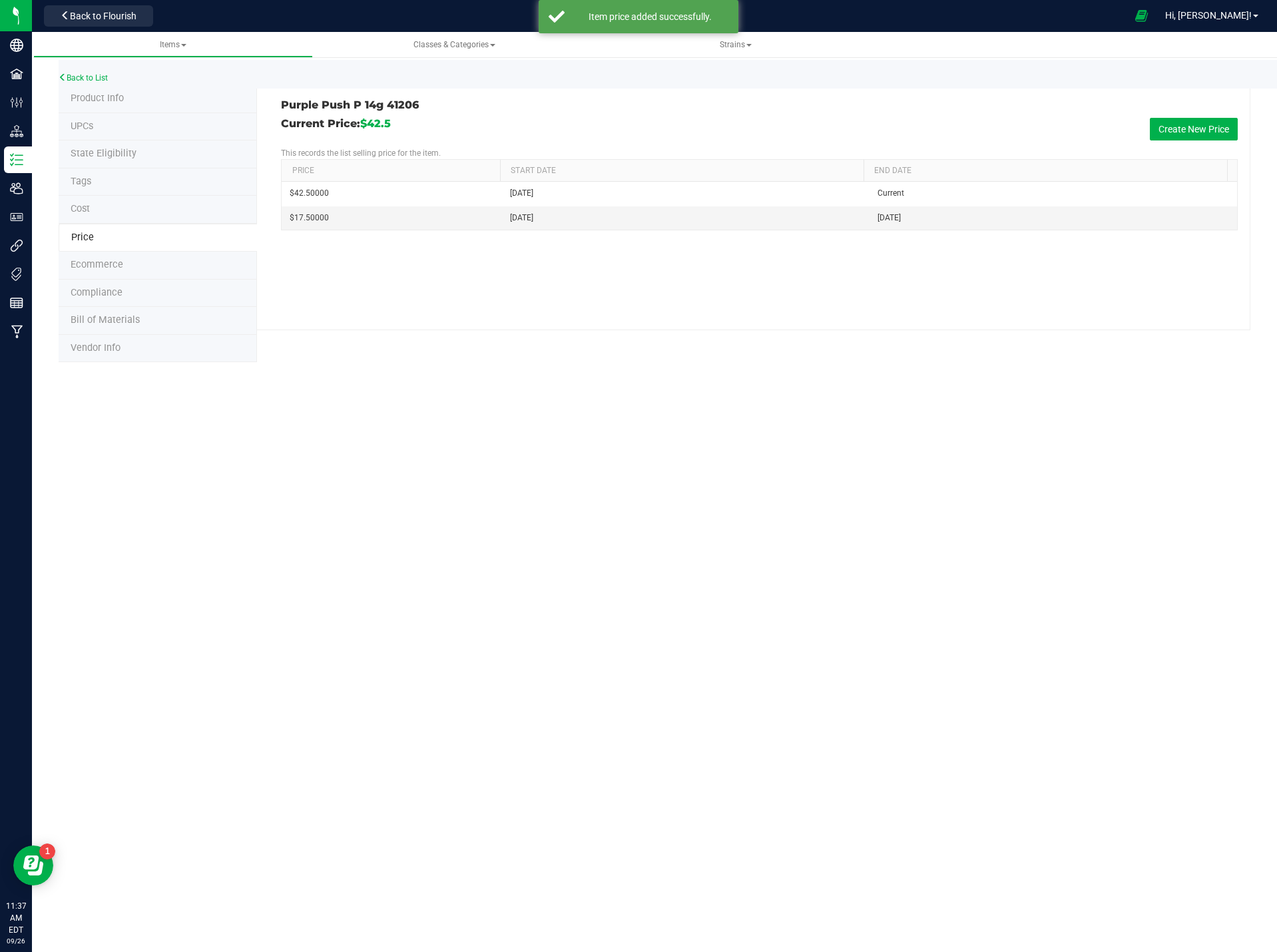
click at [86, 97] on span "Product Info" at bounding box center [97, 98] width 54 height 11
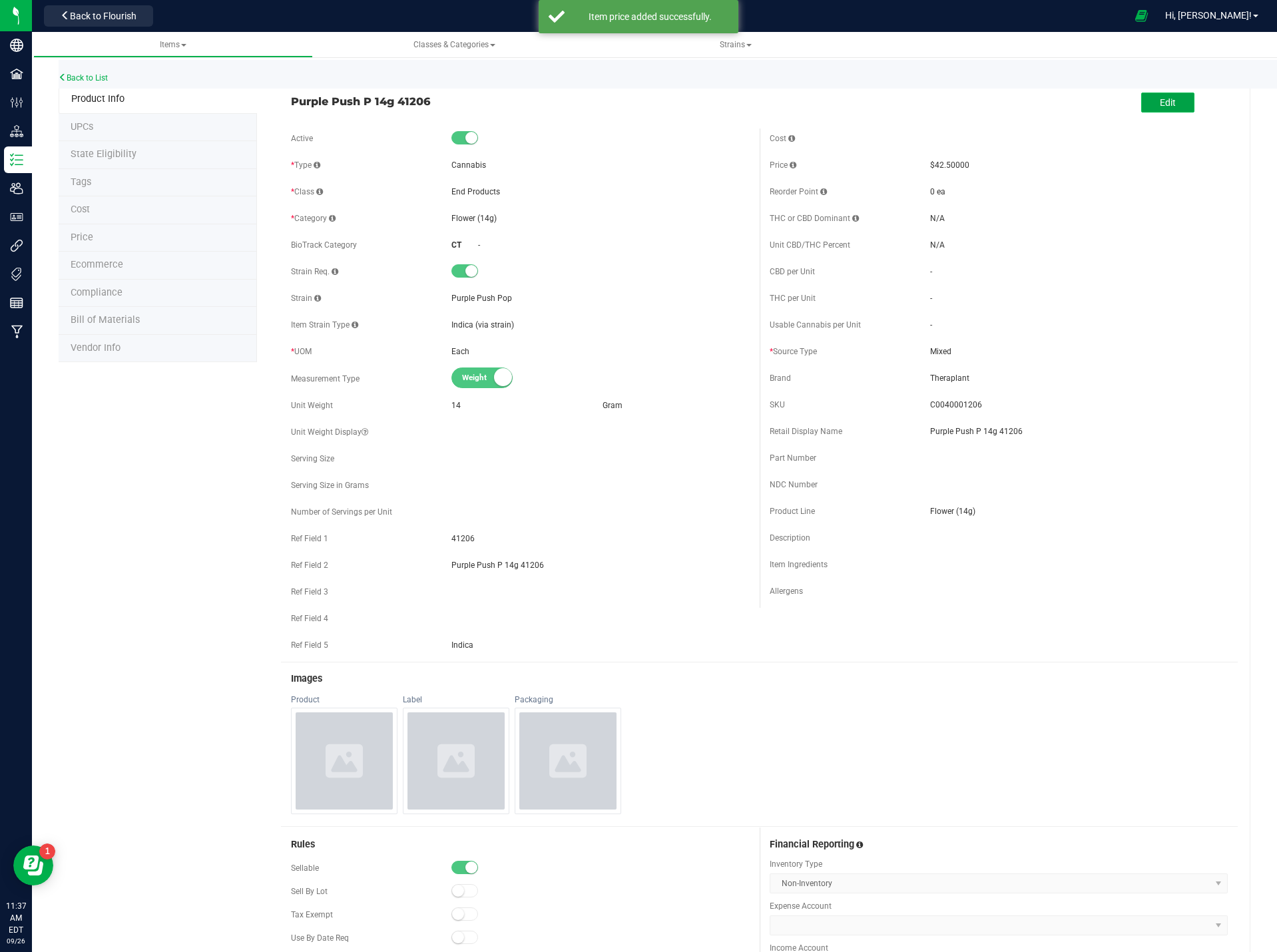
click at [1160, 103] on span "Edit" at bounding box center [1167, 102] width 16 height 11
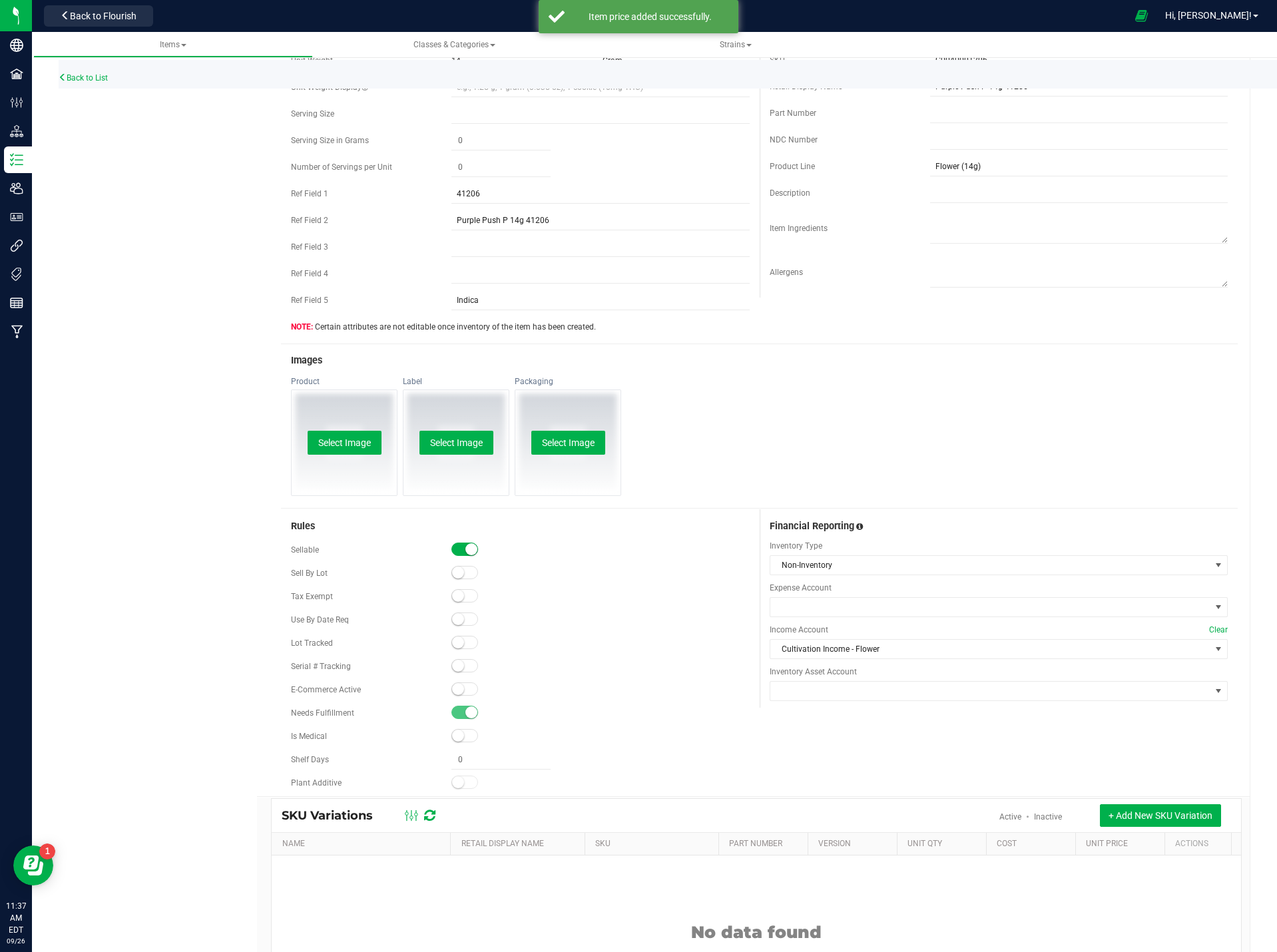
scroll to position [422, 0]
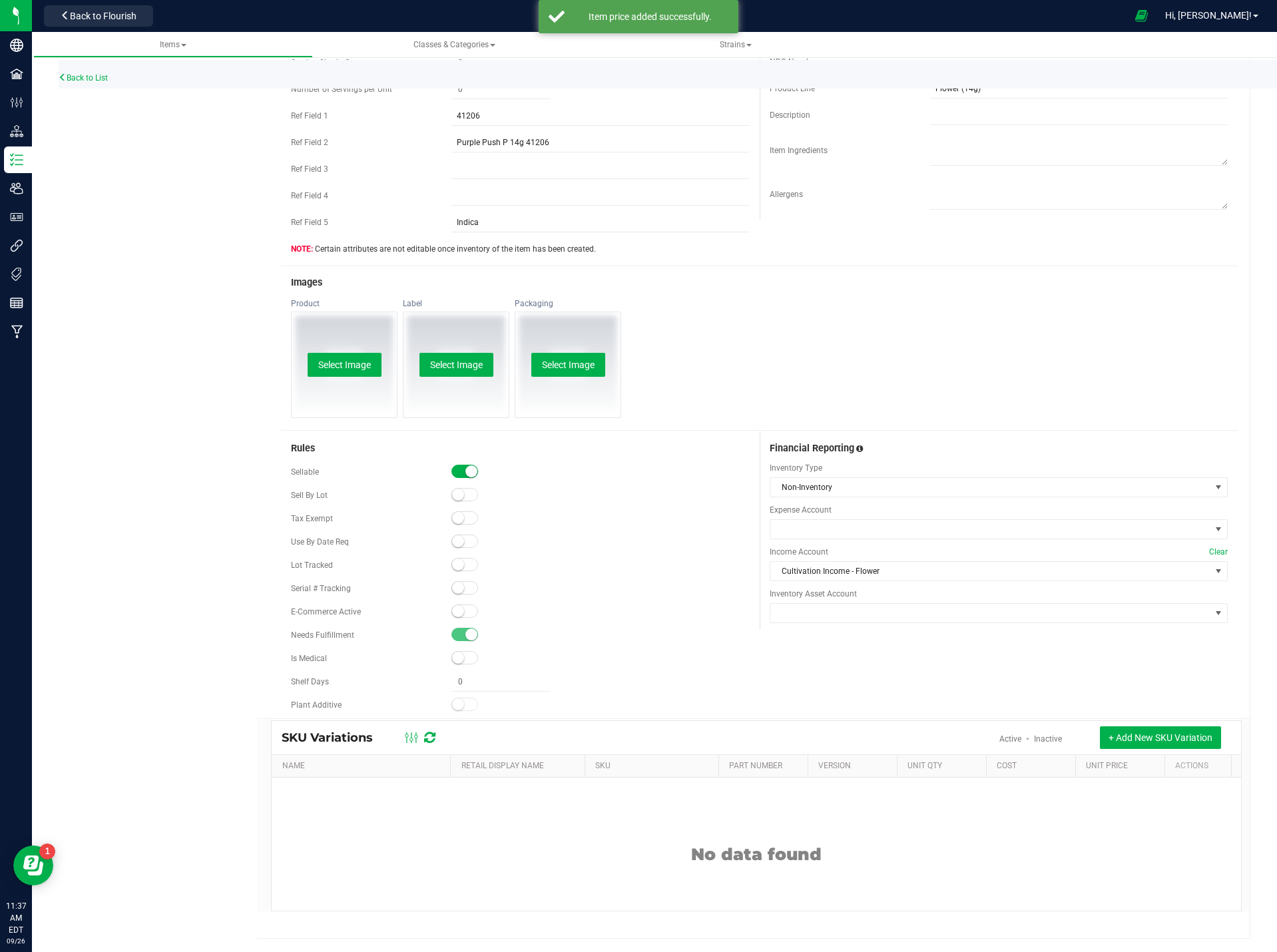
click at [468, 606] on span at bounding box center [464, 611] width 27 height 13
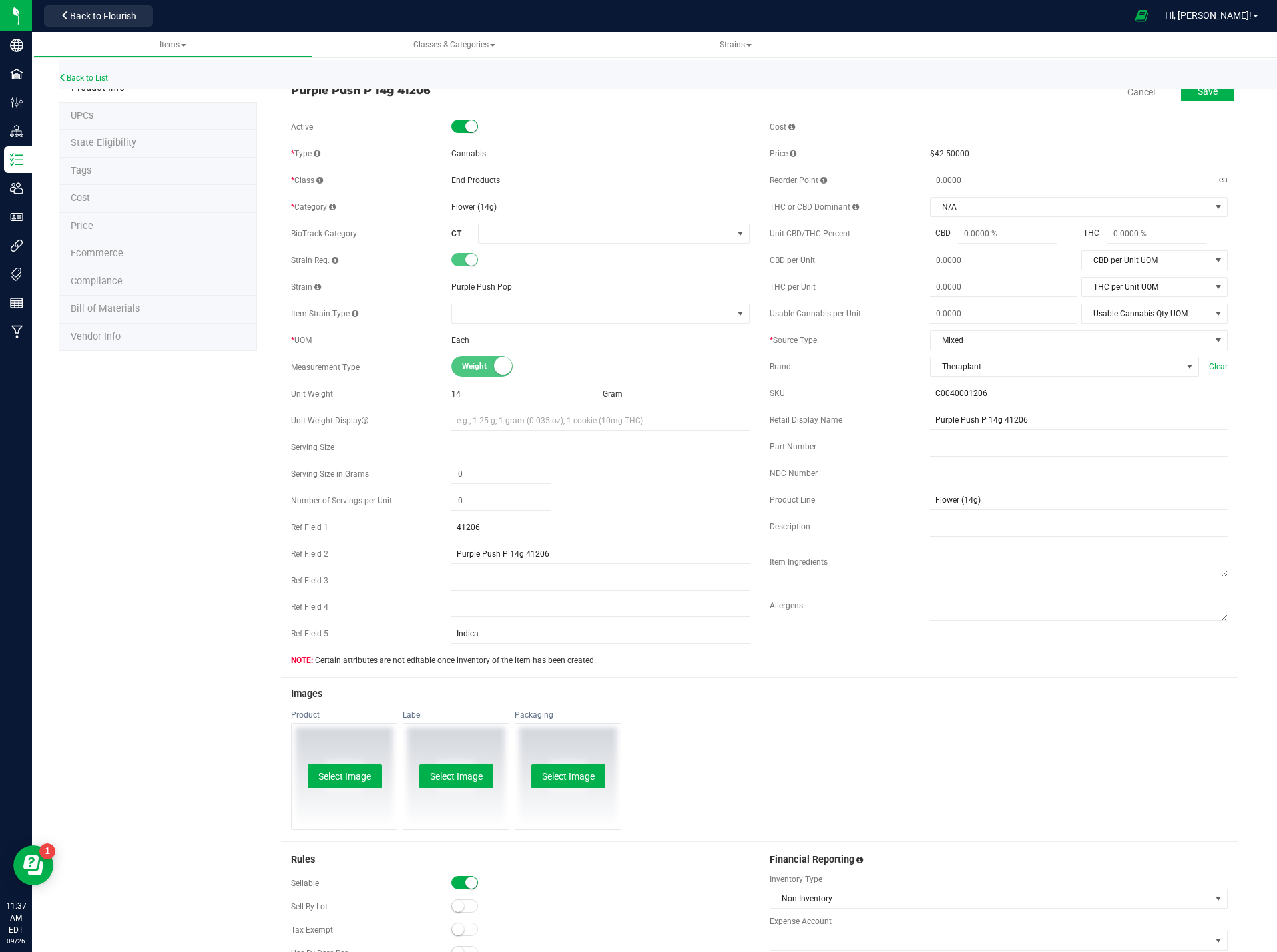
scroll to position [0, 0]
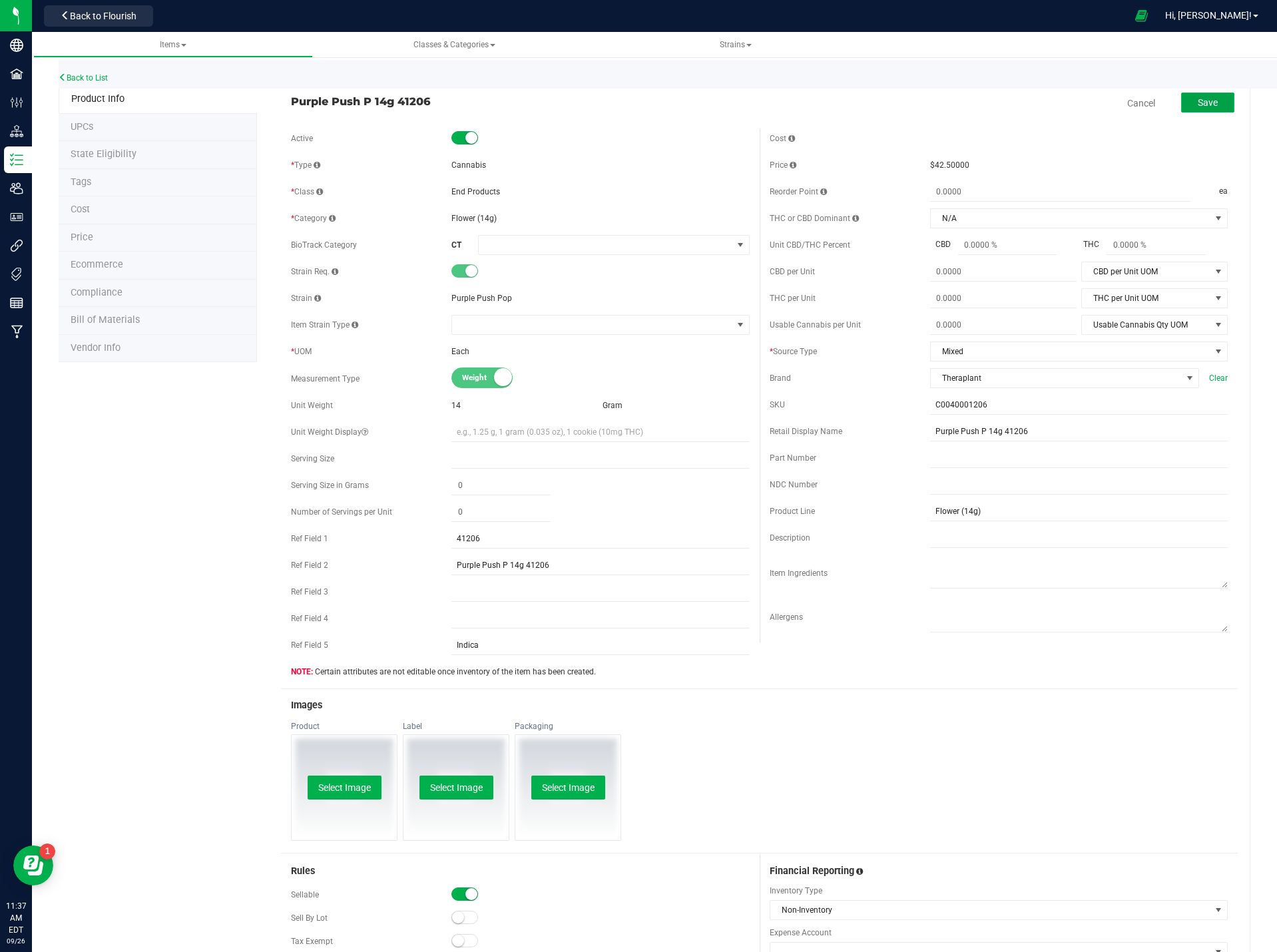
click at [1204, 110] on button "Save" at bounding box center [1208, 102] width 54 height 20
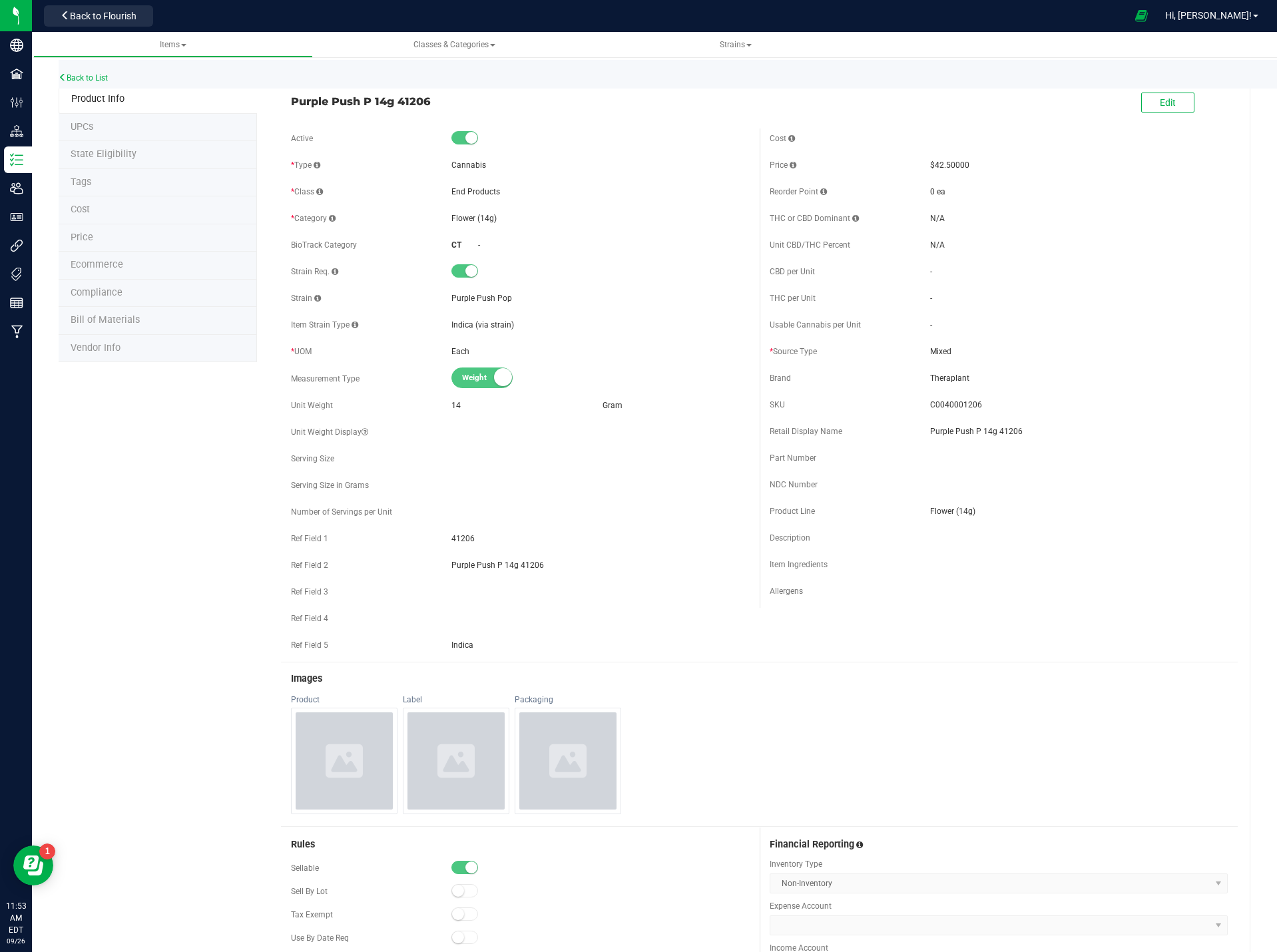
click at [1264, 417] on div "Back to List Product Info UPCs State Eligibility Tags Cost Price Ecommerce Comp…" at bounding box center [654, 693] width 1245 height 1309
click at [85, 77] on link "Back to List" at bounding box center [83, 77] width 49 height 9
